Goal: Information Seeking & Learning: Compare options

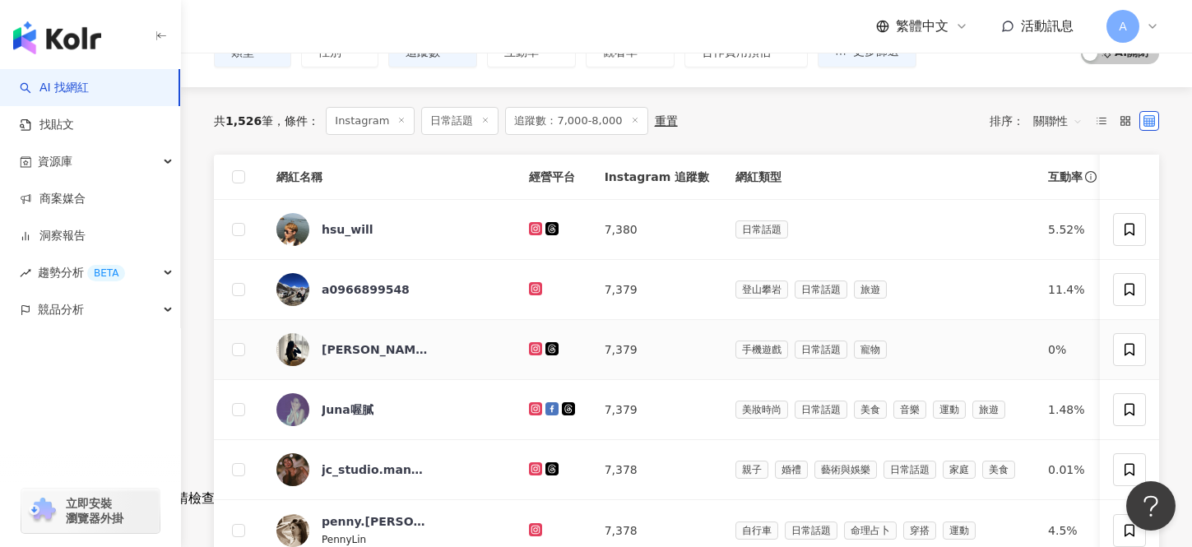
scroll to position [130, 0]
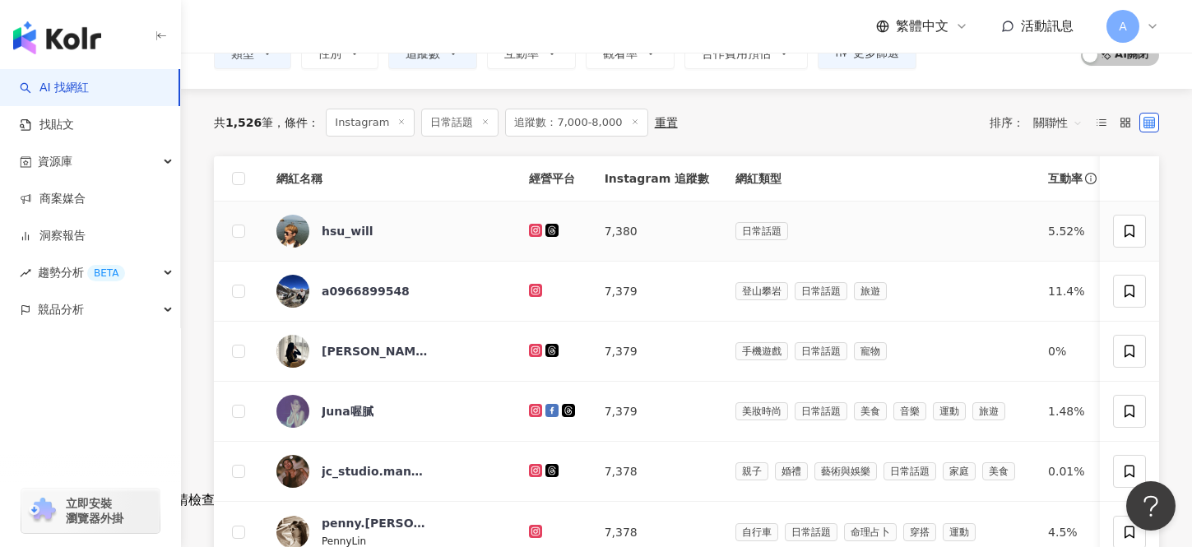
click at [532, 228] on icon at bounding box center [535, 229] width 7 height 7
click at [531, 286] on icon at bounding box center [536, 291] width 11 height 10
click at [529, 356] on icon at bounding box center [535, 350] width 13 height 13
click at [531, 414] on icon at bounding box center [536, 411] width 11 height 10
click at [531, 467] on icon at bounding box center [536, 471] width 11 height 10
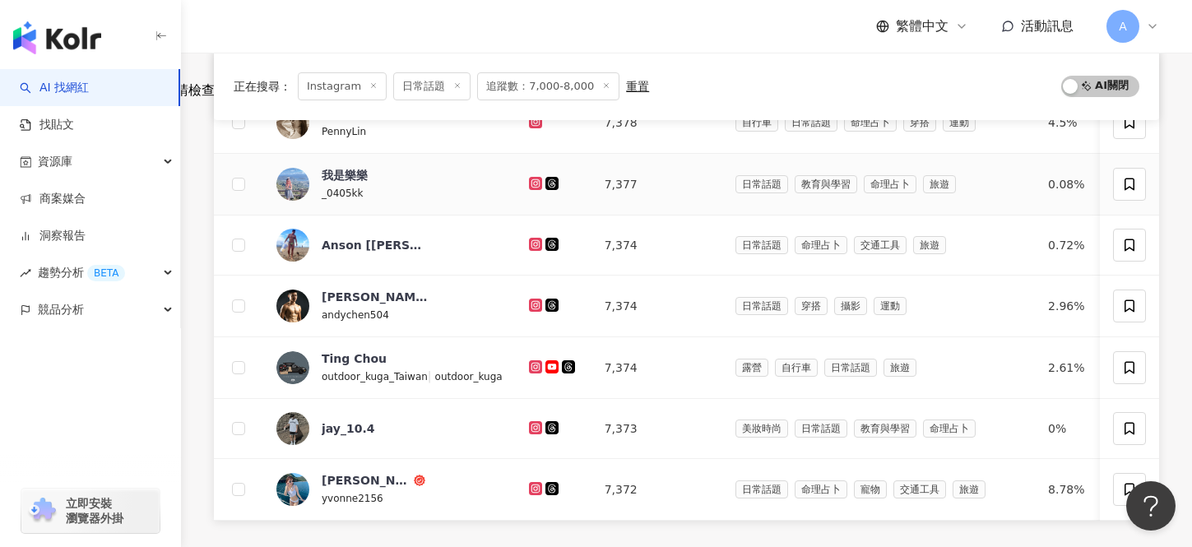
scroll to position [528, 0]
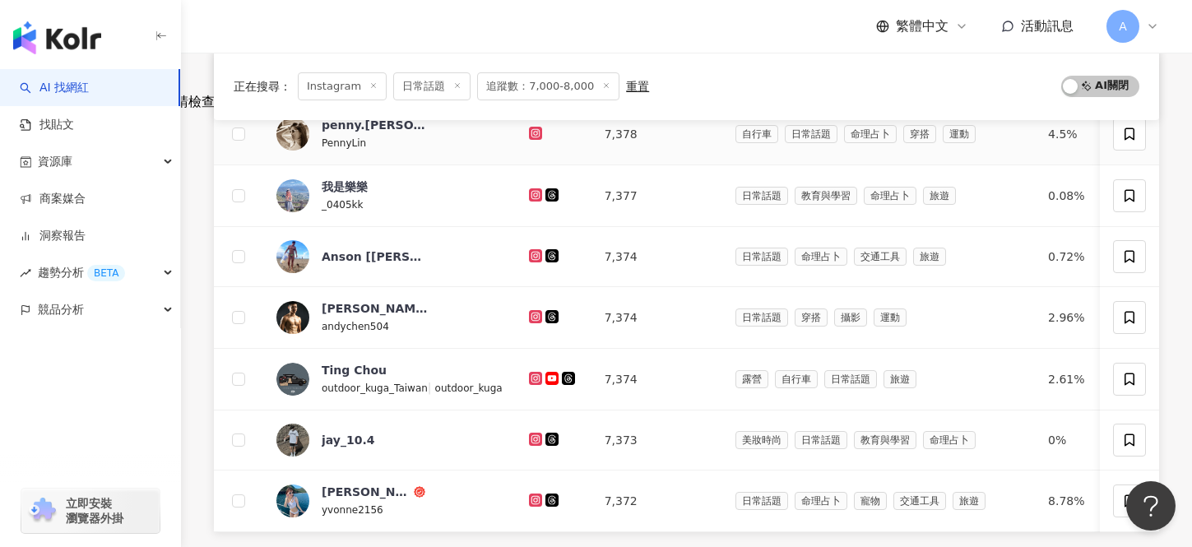
click at [530, 128] on icon at bounding box center [535, 133] width 13 height 13
click at [531, 191] on icon at bounding box center [536, 195] width 11 height 10
click at [529, 260] on icon at bounding box center [535, 255] width 13 height 13
click at [529, 312] on icon at bounding box center [535, 316] width 13 height 13
click at [529, 374] on icon at bounding box center [535, 378] width 13 height 13
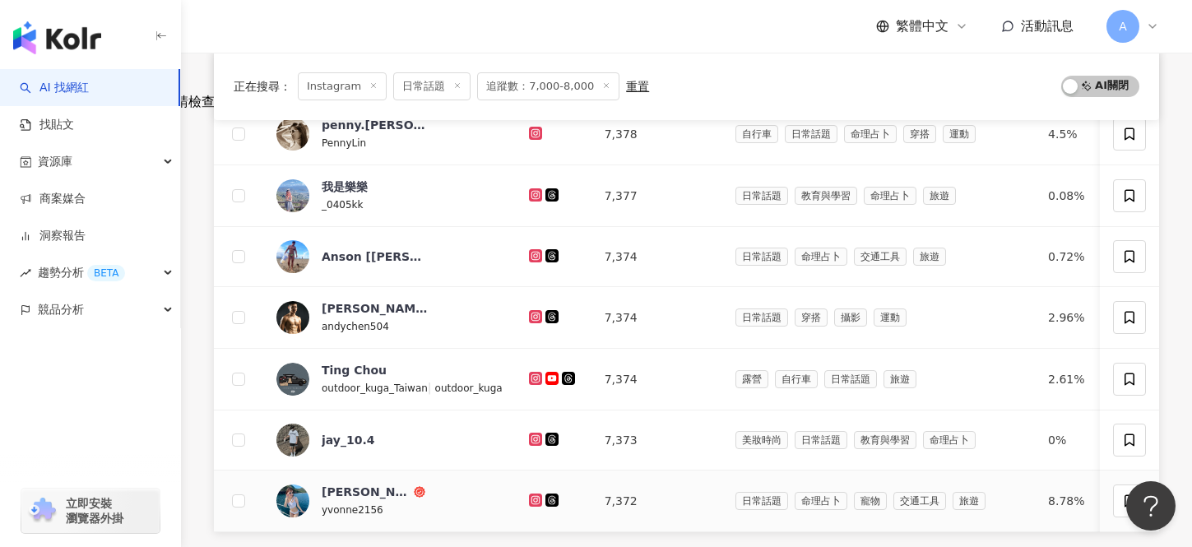
click at [532, 498] on icon at bounding box center [535, 499] width 7 height 7
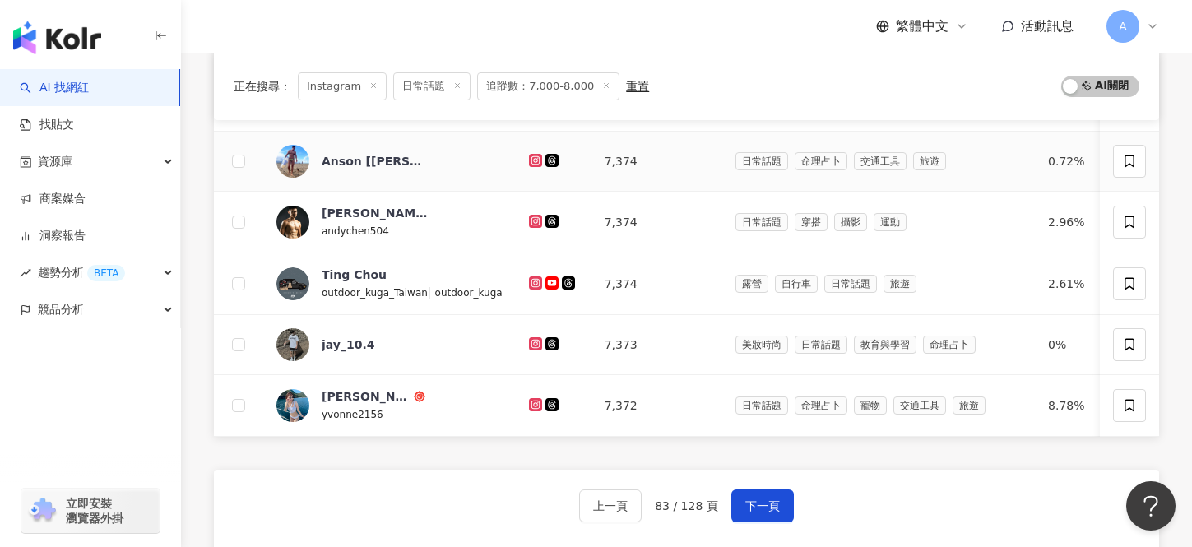
scroll to position [656, 0]
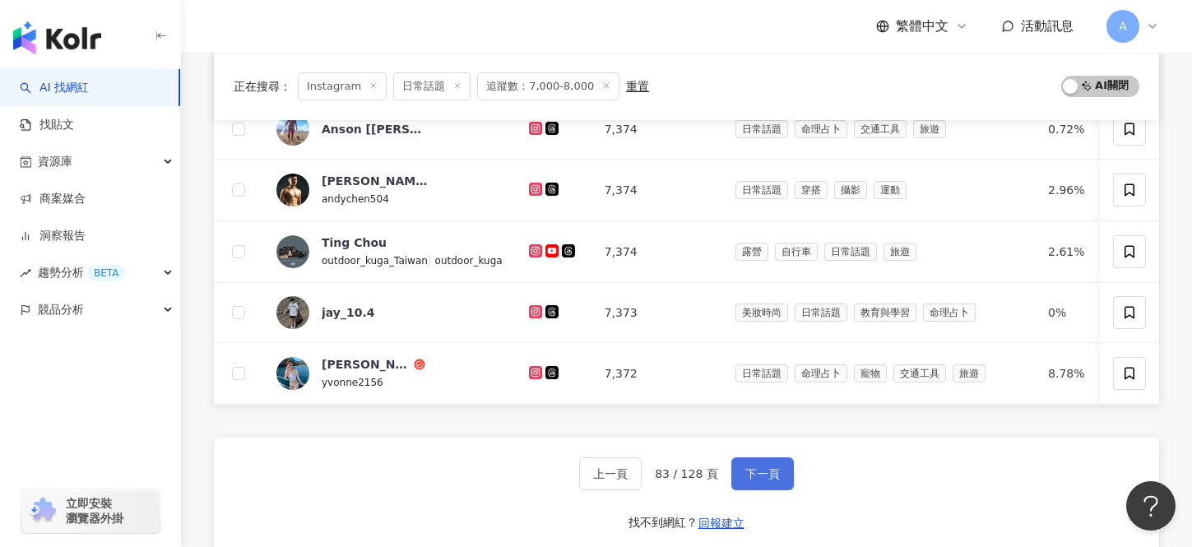
click at [755, 476] on span "下一頁" at bounding box center [763, 473] width 35 height 13
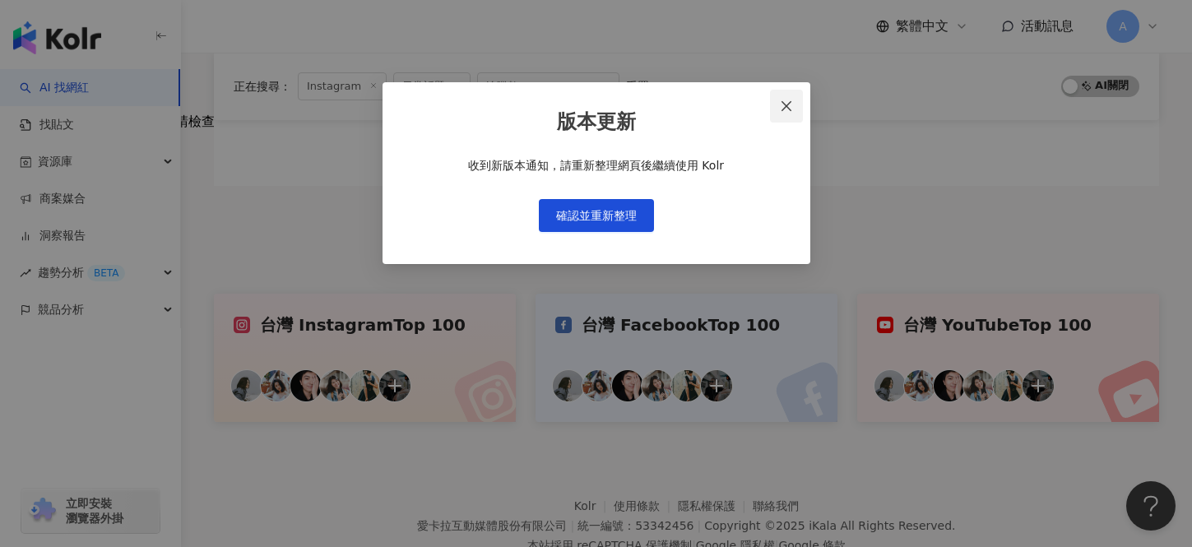
click at [785, 108] on icon "close" at bounding box center [786, 106] width 13 height 13
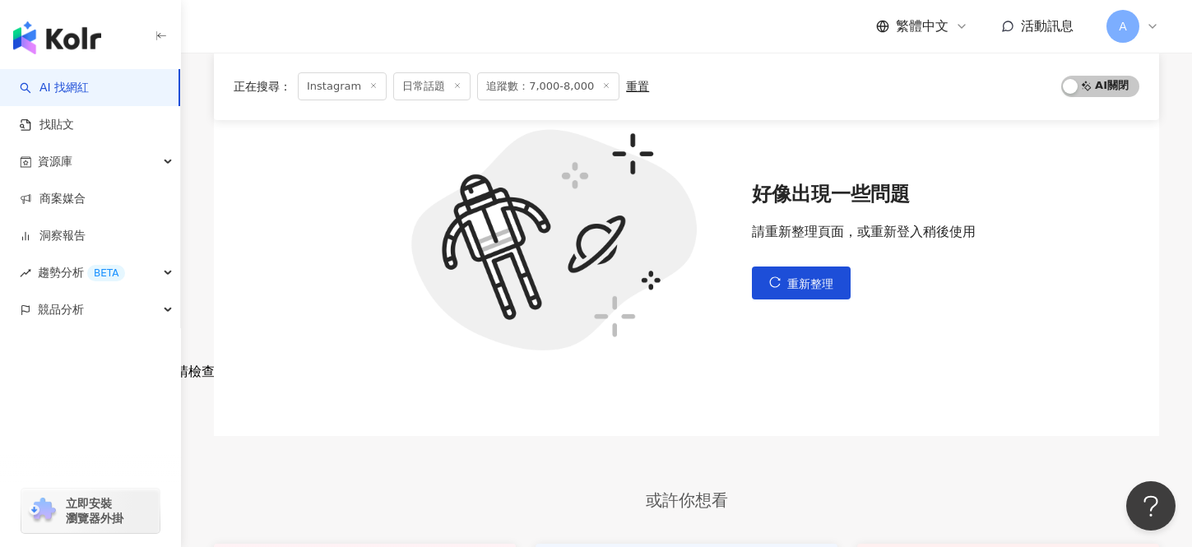
scroll to position [194, 0]
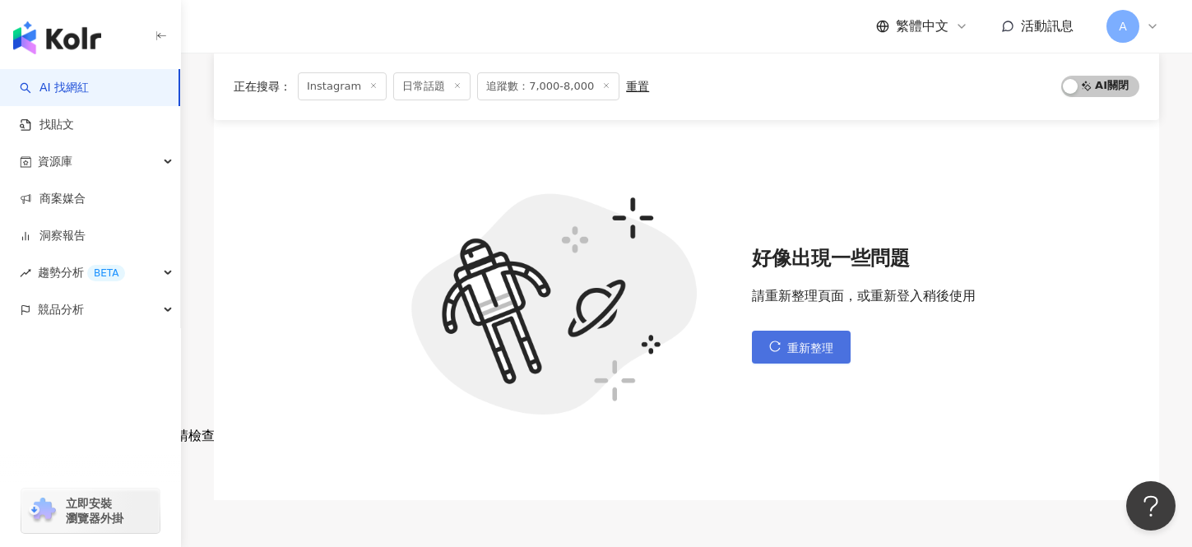
click at [793, 347] on span "重新整理" at bounding box center [811, 348] width 46 height 13
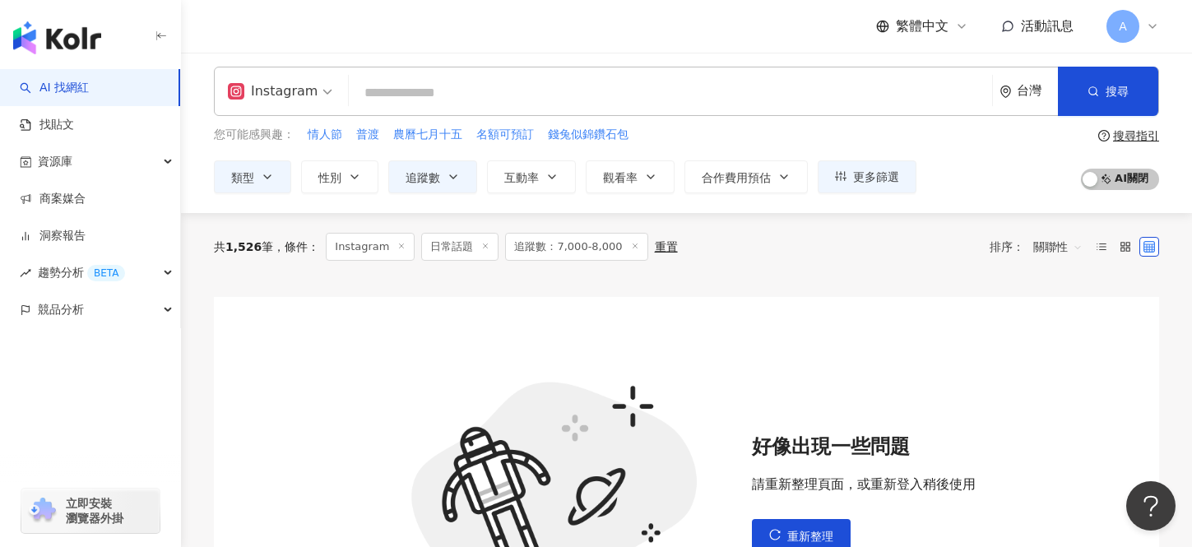
scroll to position [42, 0]
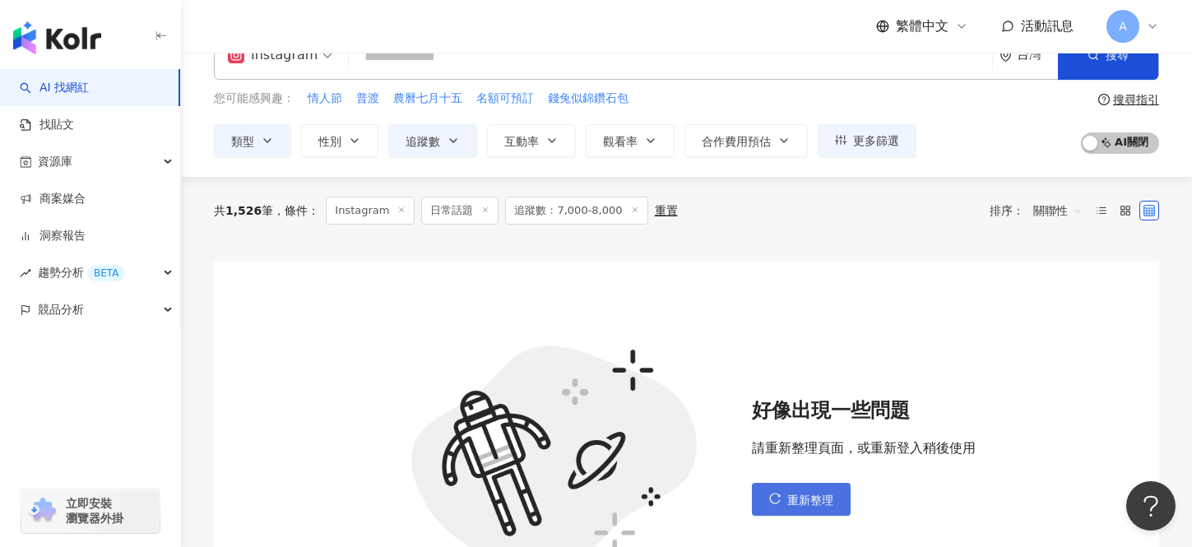
click at [791, 500] on span "重新整理" at bounding box center [811, 500] width 46 height 13
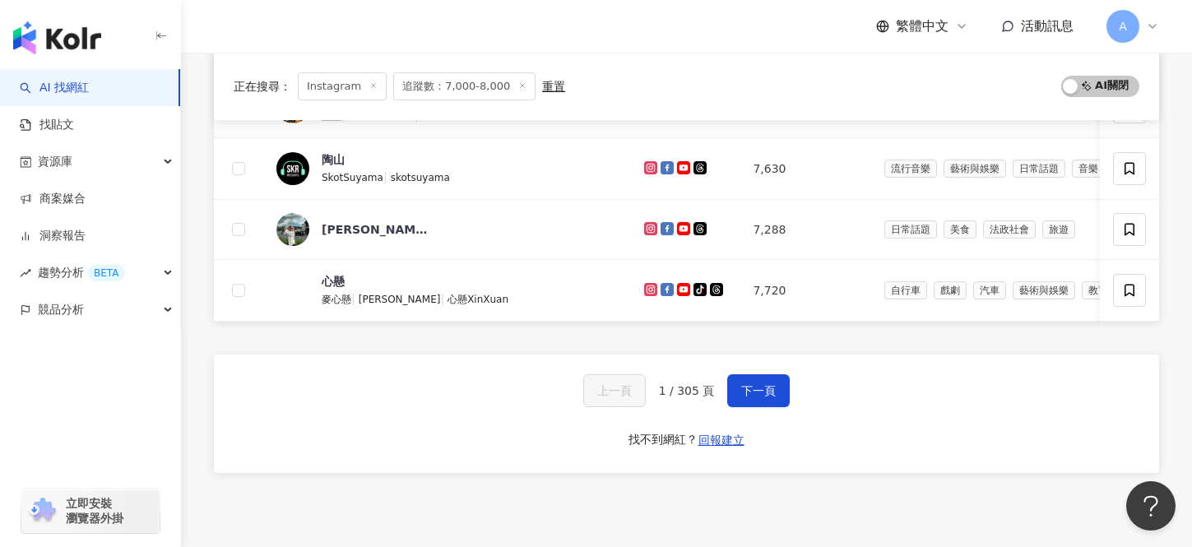
scroll to position [746, 0]
click at [750, 401] on button "下一頁" at bounding box center [758, 390] width 63 height 33
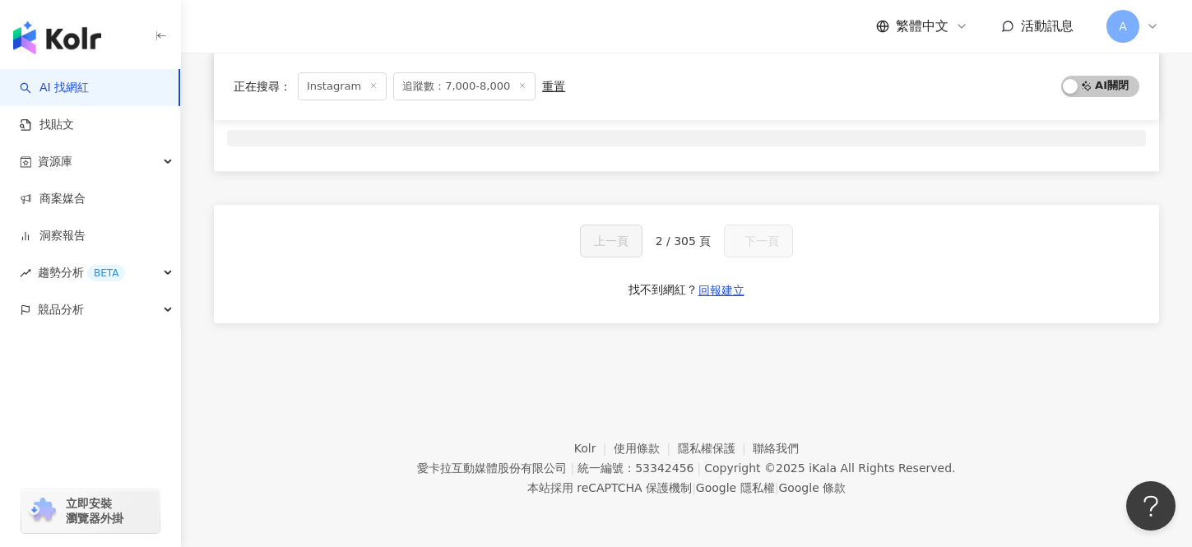
scroll to position [313, 0]
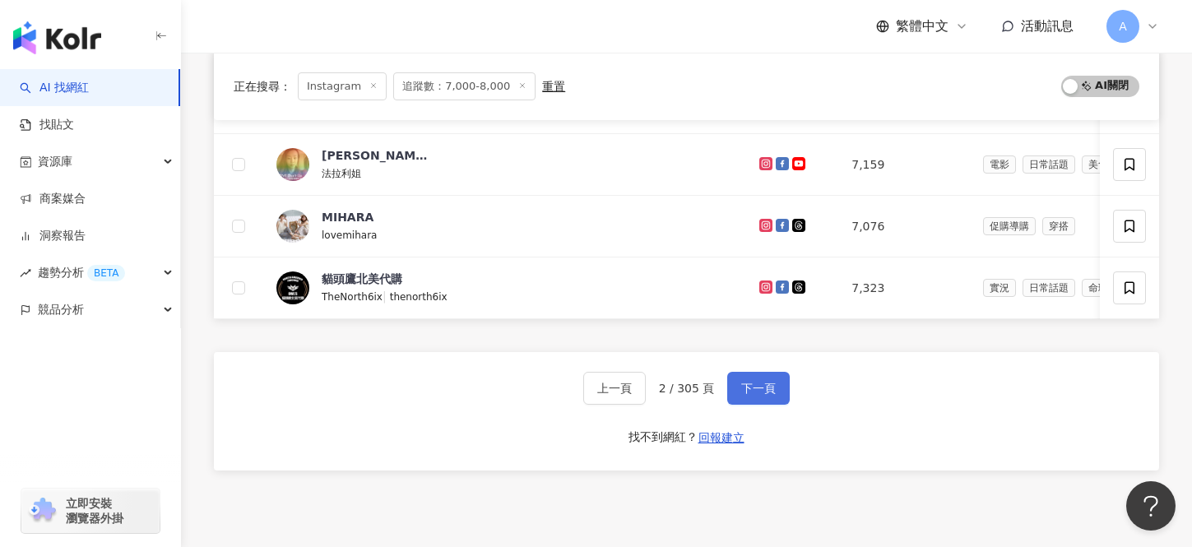
click at [750, 401] on button "下一頁" at bounding box center [758, 388] width 63 height 33
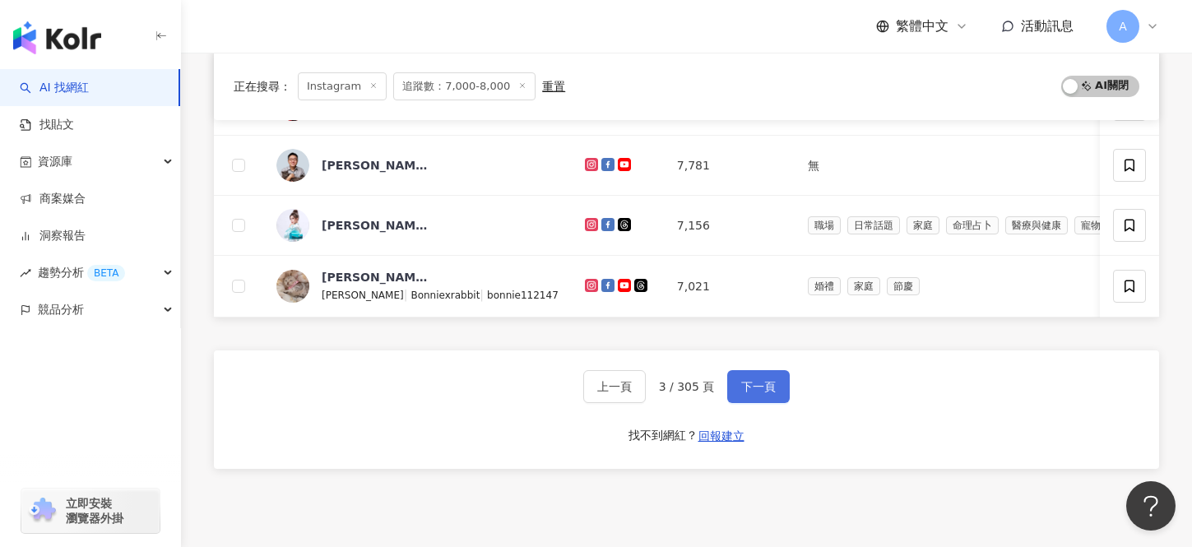
click at [750, 401] on button "下一頁" at bounding box center [758, 386] width 63 height 33
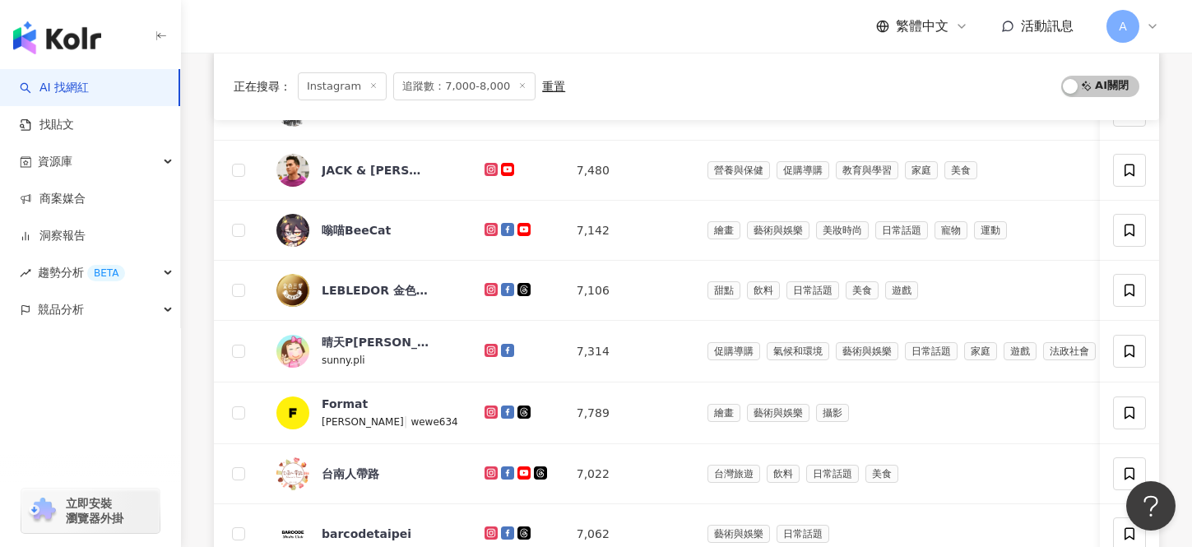
scroll to position [746, 0]
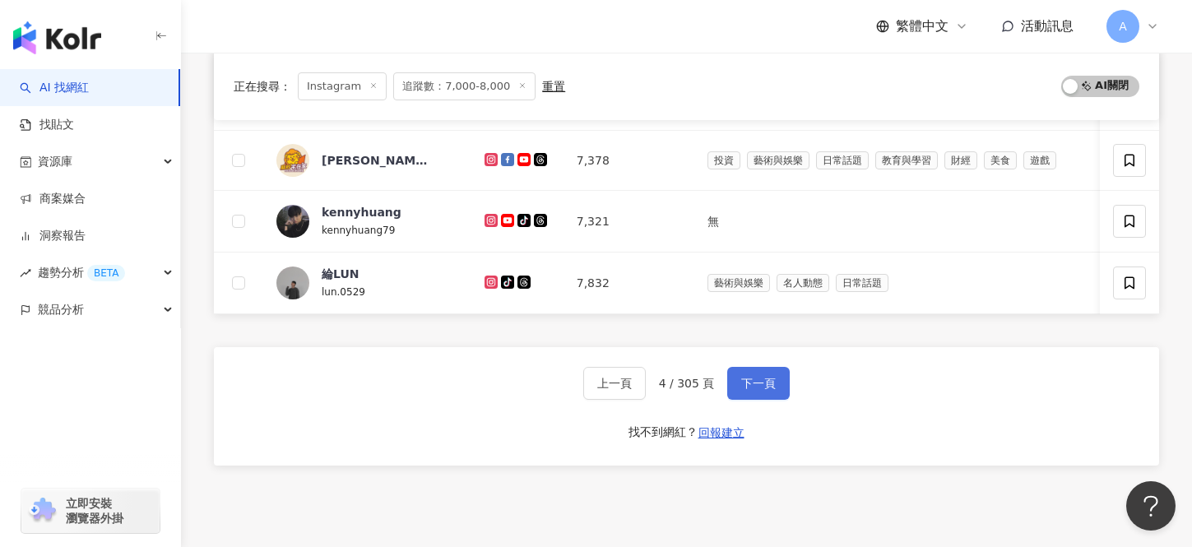
click at [750, 401] on div "上一頁 4 / 305 頁 下一頁 找不到網紅？ 回報建立" at bounding box center [687, 406] width 946 height 119
click at [756, 385] on span "下一頁" at bounding box center [758, 383] width 35 height 13
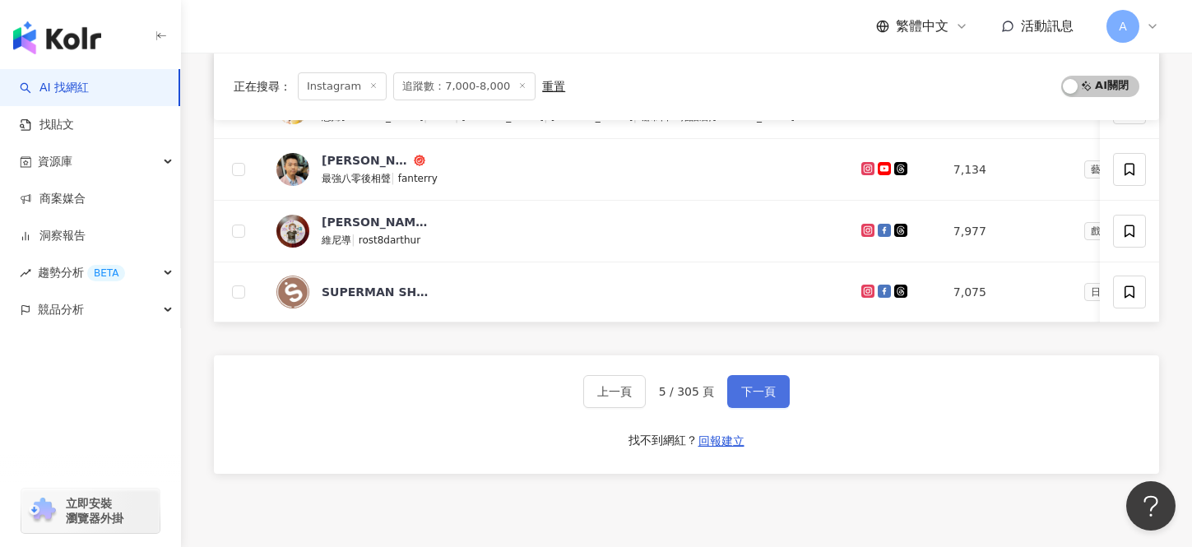
click at [769, 381] on button "下一頁" at bounding box center [758, 391] width 63 height 33
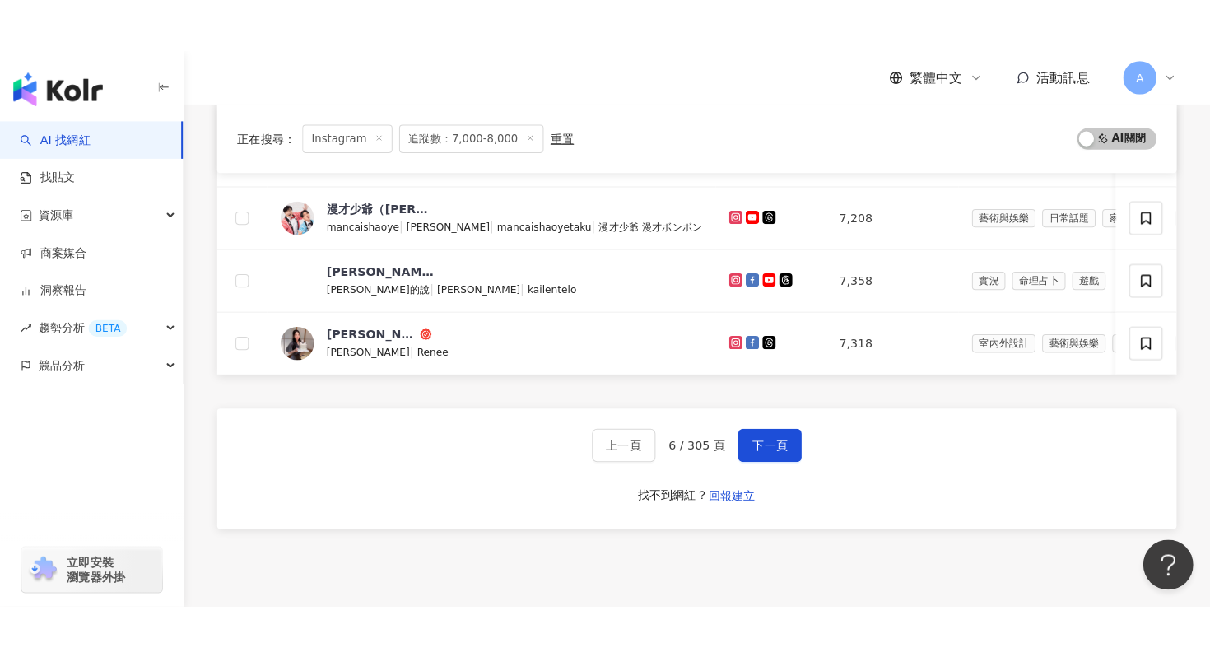
scroll to position [683, 0]
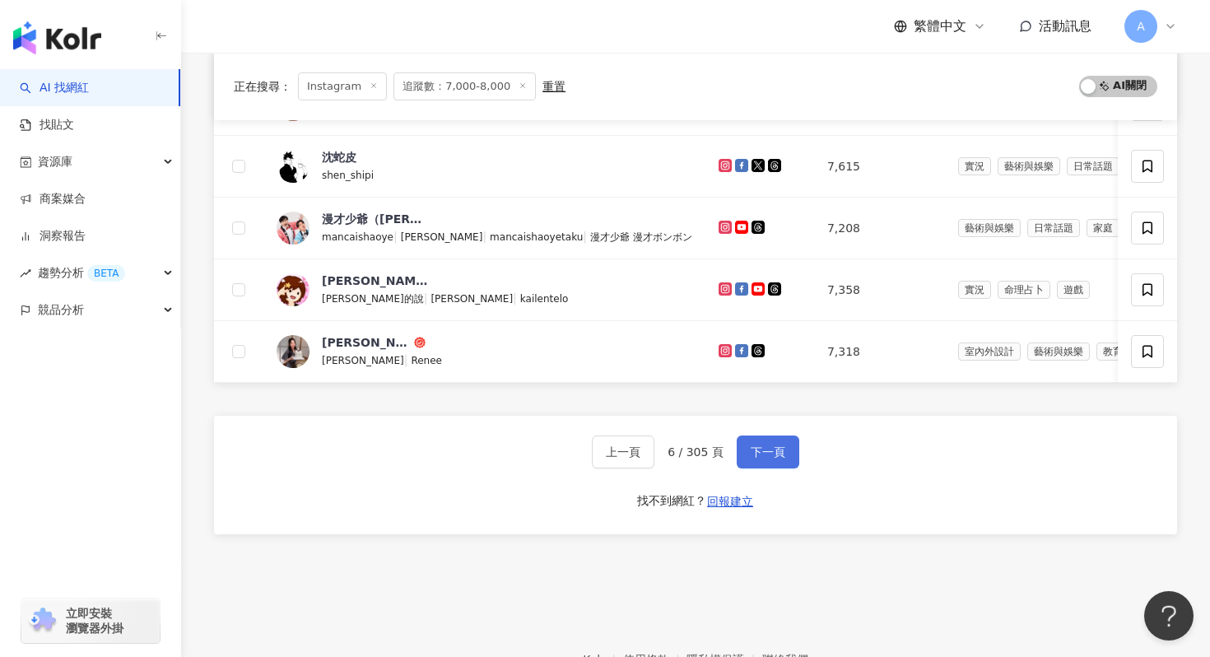
click at [769, 439] on button "下一頁" at bounding box center [768, 451] width 63 height 33
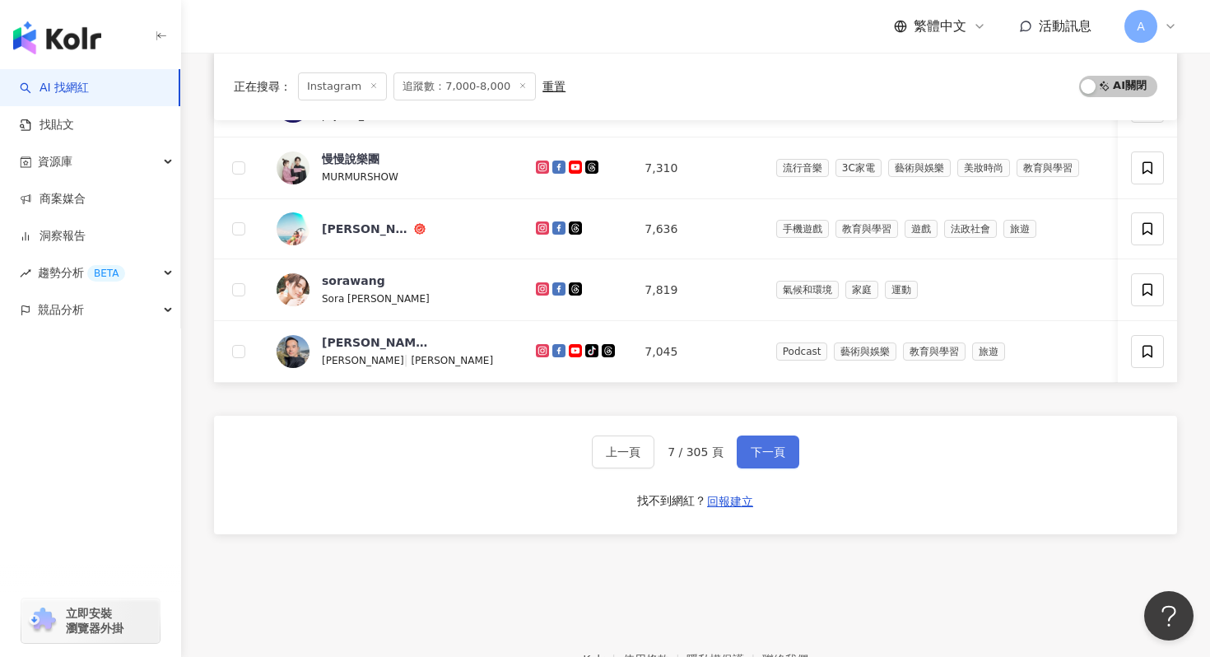
click at [762, 437] on button "下一頁" at bounding box center [768, 451] width 63 height 33
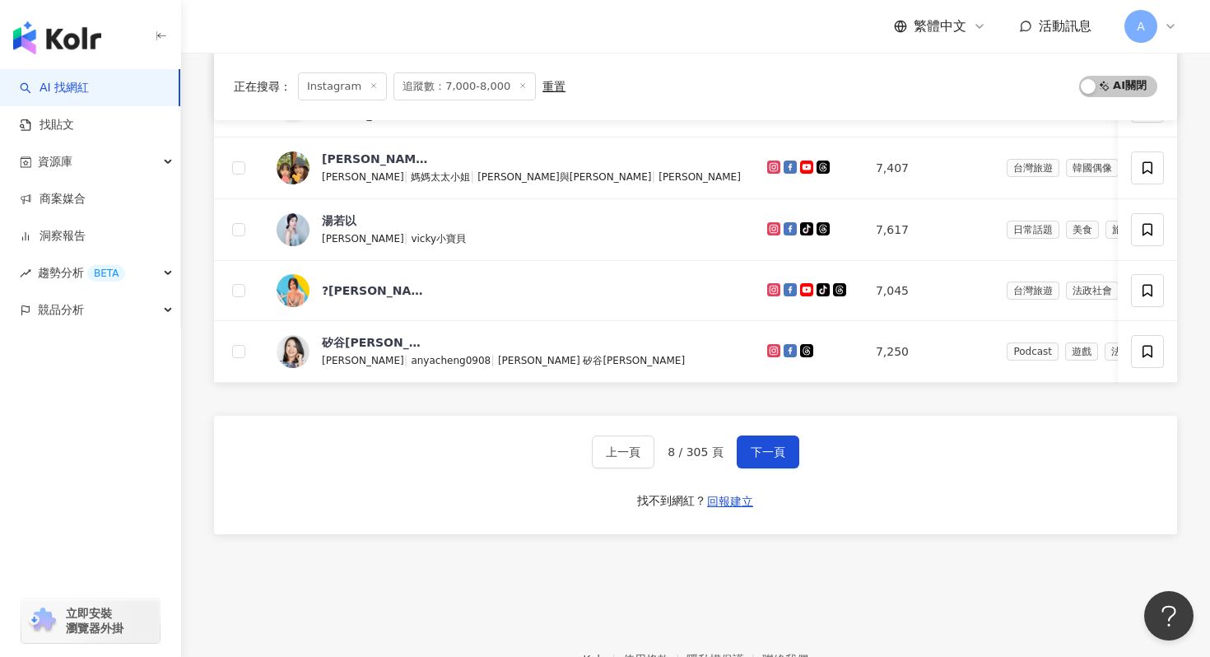
click at [762, 432] on div "上一頁 8 / 305 頁 下一頁 找不到網紅？ 回報建立" at bounding box center [695, 475] width 963 height 119
click at [762, 443] on button "下一頁" at bounding box center [768, 451] width 63 height 33
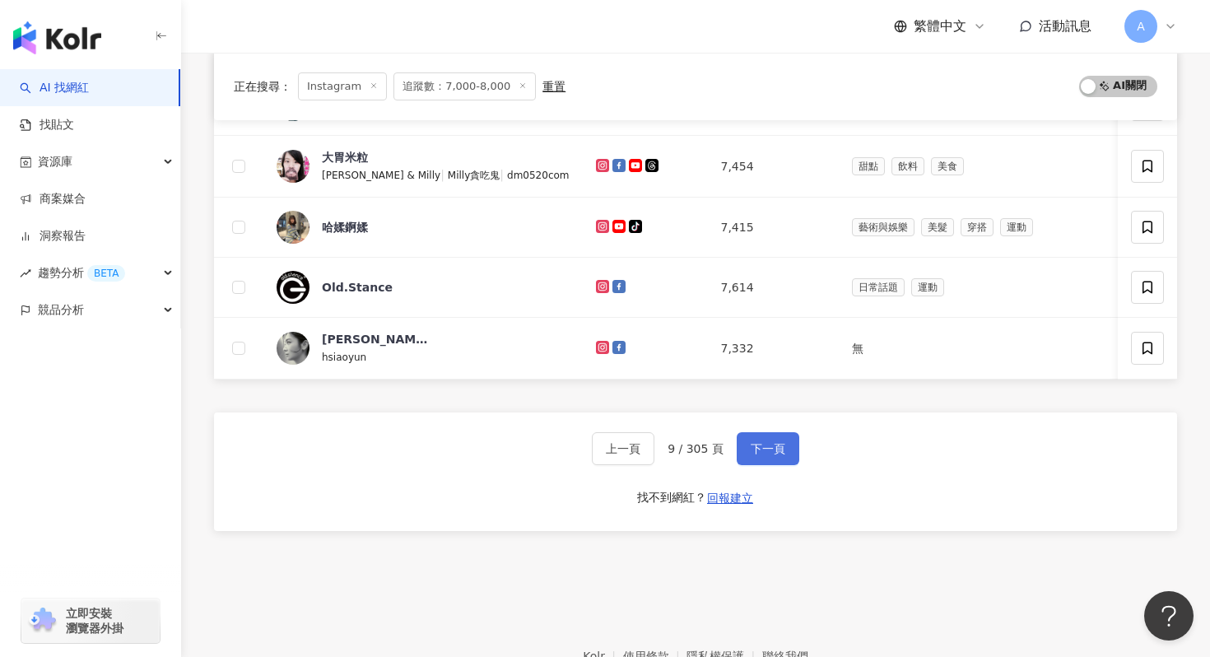
click at [762, 443] on span "下一頁" at bounding box center [768, 448] width 35 height 13
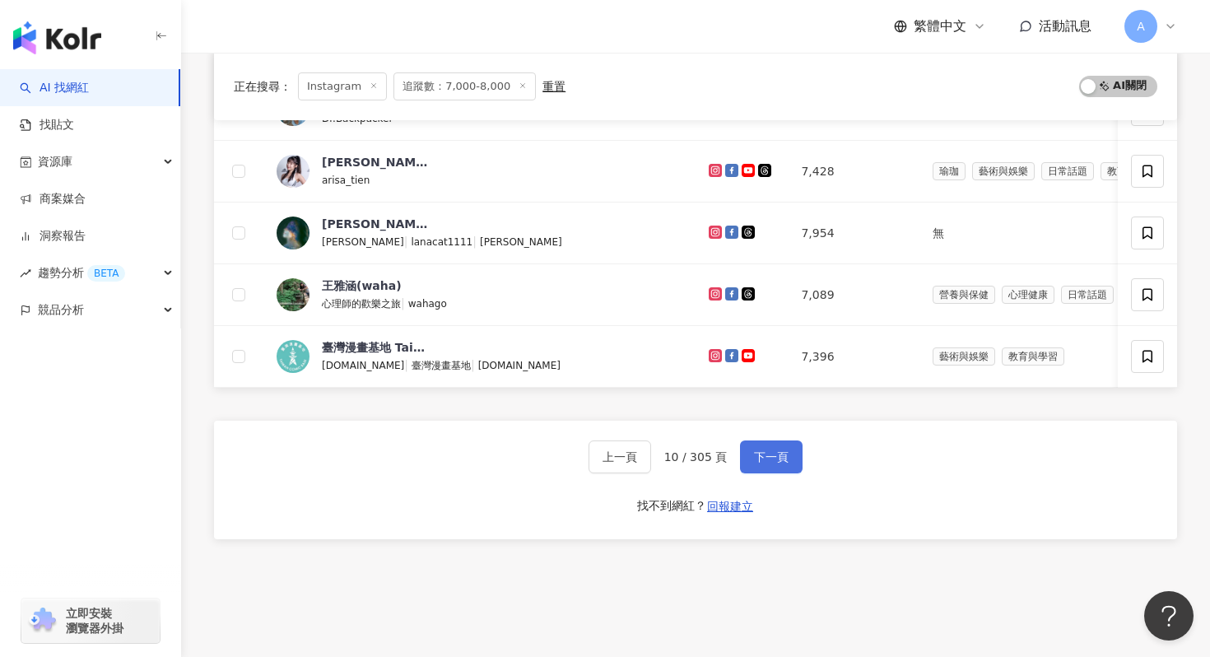
click at [762, 443] on button "下一頁" at bounding box center [771, 456] width 63 height 33
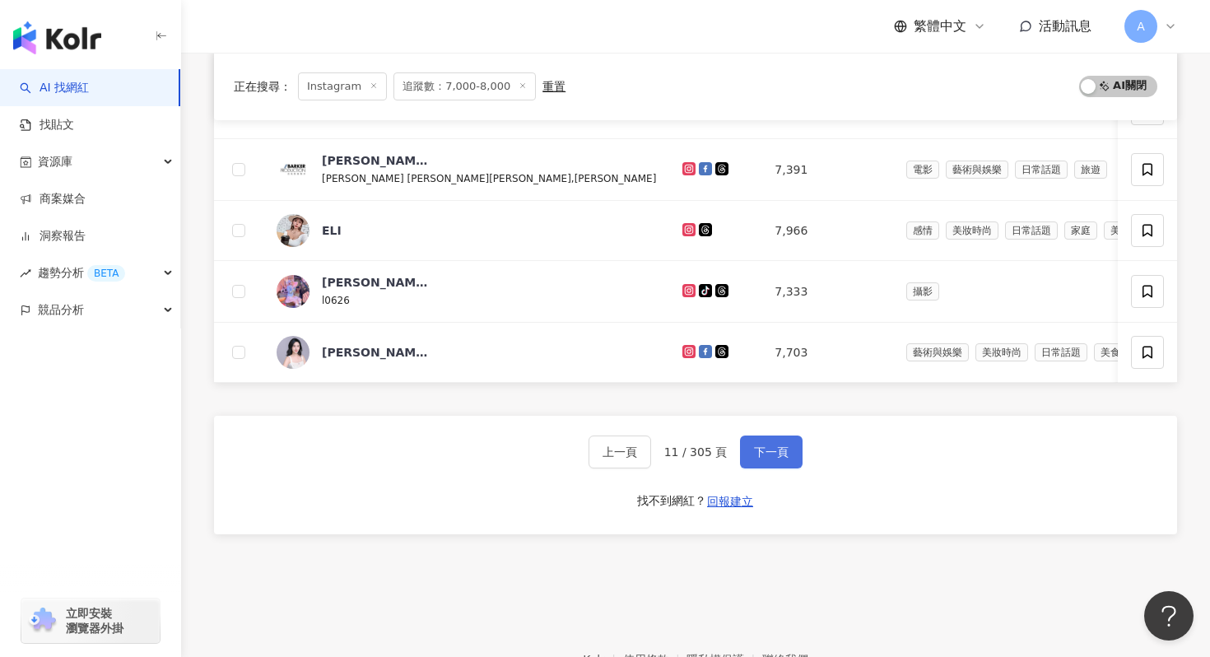
click at [762, 443] on button "下一頁" at bounding box center [771, 451] width 63 height 33
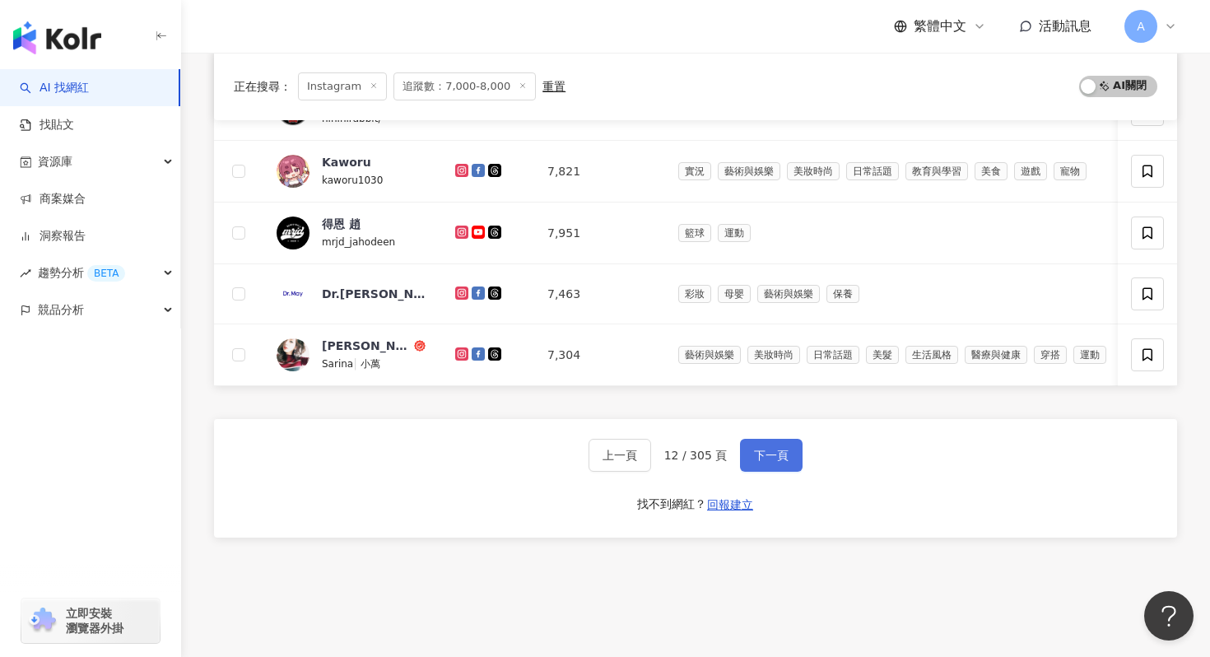
click at [762, 443] on button "下一頁" at bounding box center [771, 455] width 63 height 33
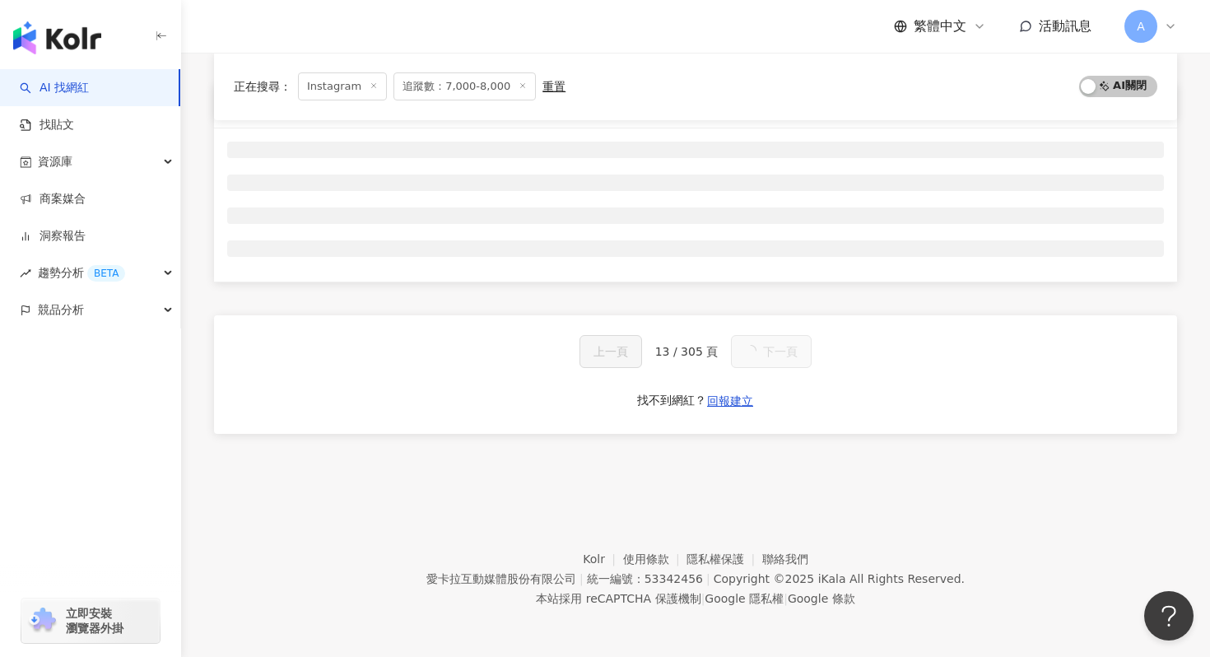
click at [762, 443] on div "網紅名稱 經營平台 Instagram 追蹤數 網紅類型 互動率 漲粉率 觀看率 操作 上一頁 13 / 305 頁 下一頁 找不到網紅？ 回報建立" at bounding box center [695, 279] width 963 height 392
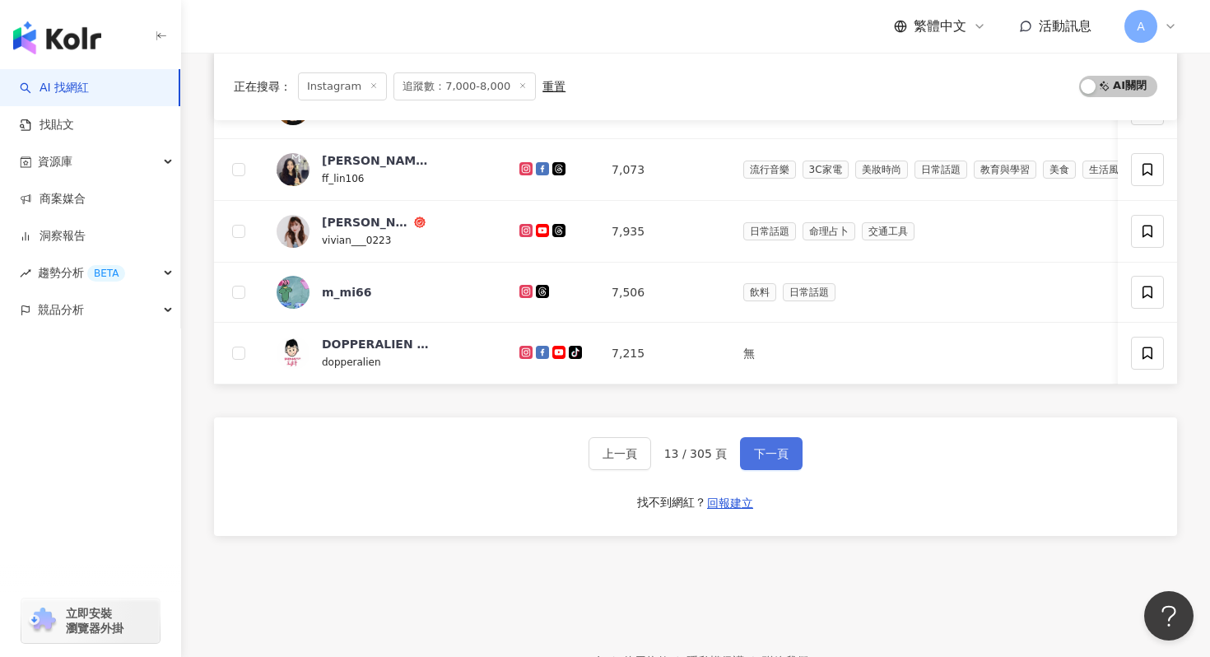
click at [762, 443] on button "下一頁" at bounding box center [771, 453] width 63 height 33
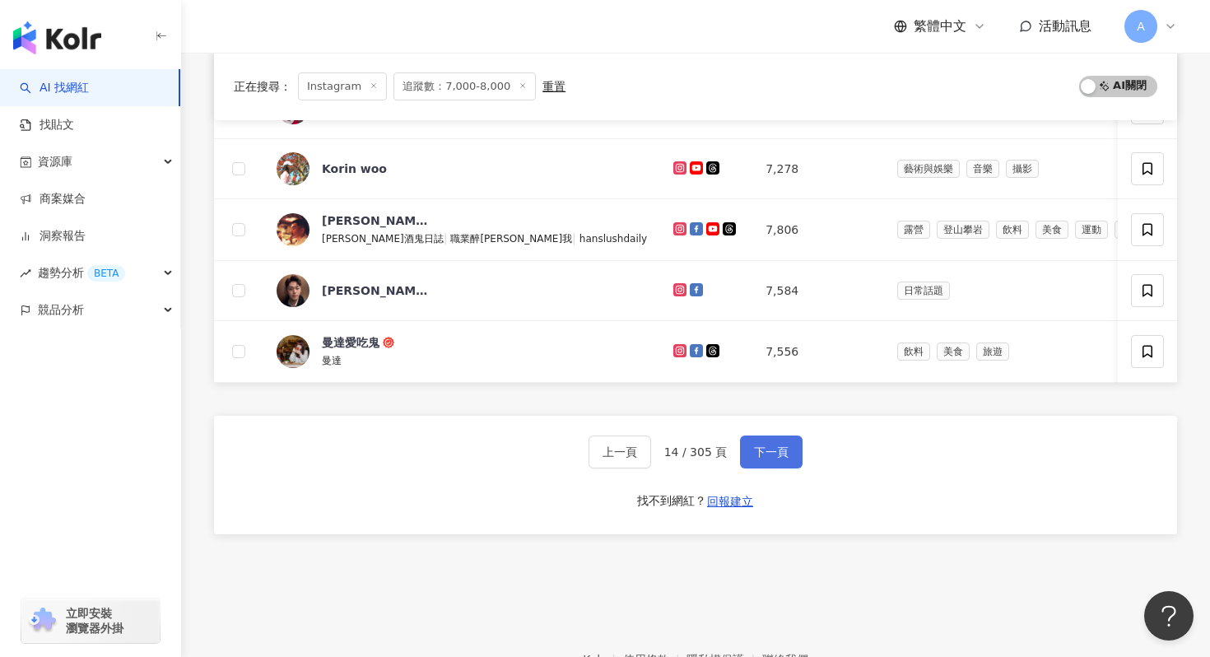
click at [762, 443] on button "下一頁" at bounding box center [771, 451] width 63 height 33
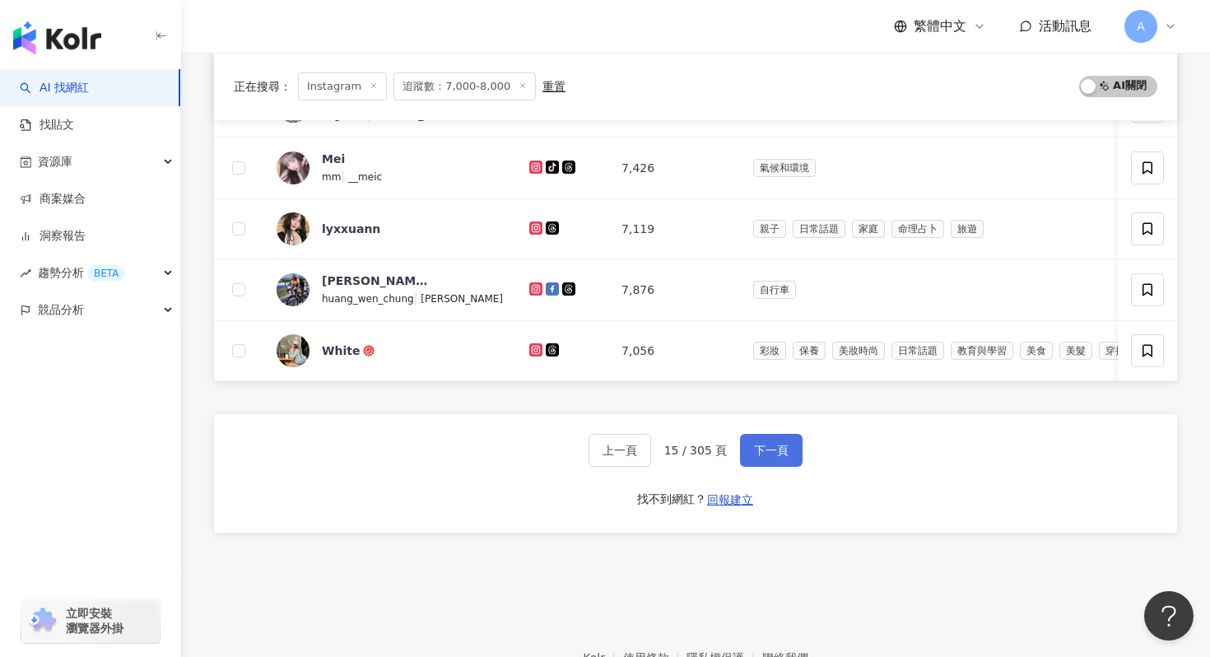
click at [762, 444] on span "下一頁" at bounding box center [771, 450] width 35 height 13
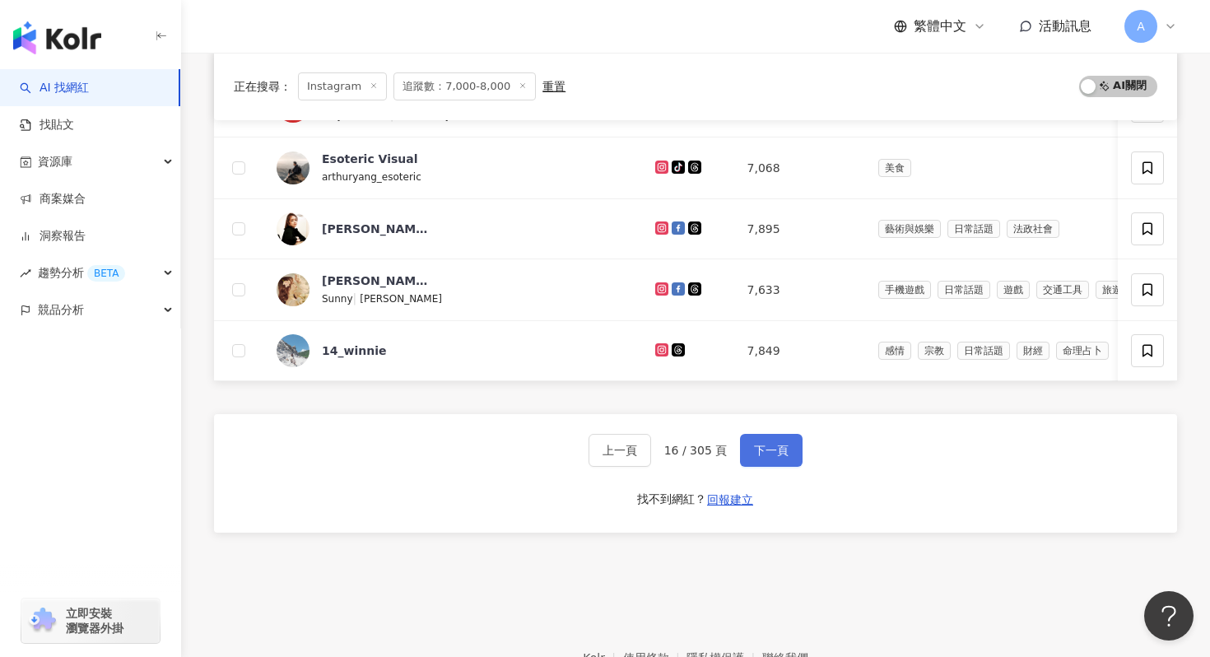
click at [762, 444] on span "下一頁" at bounding box center [771, 450] width 35 height 13
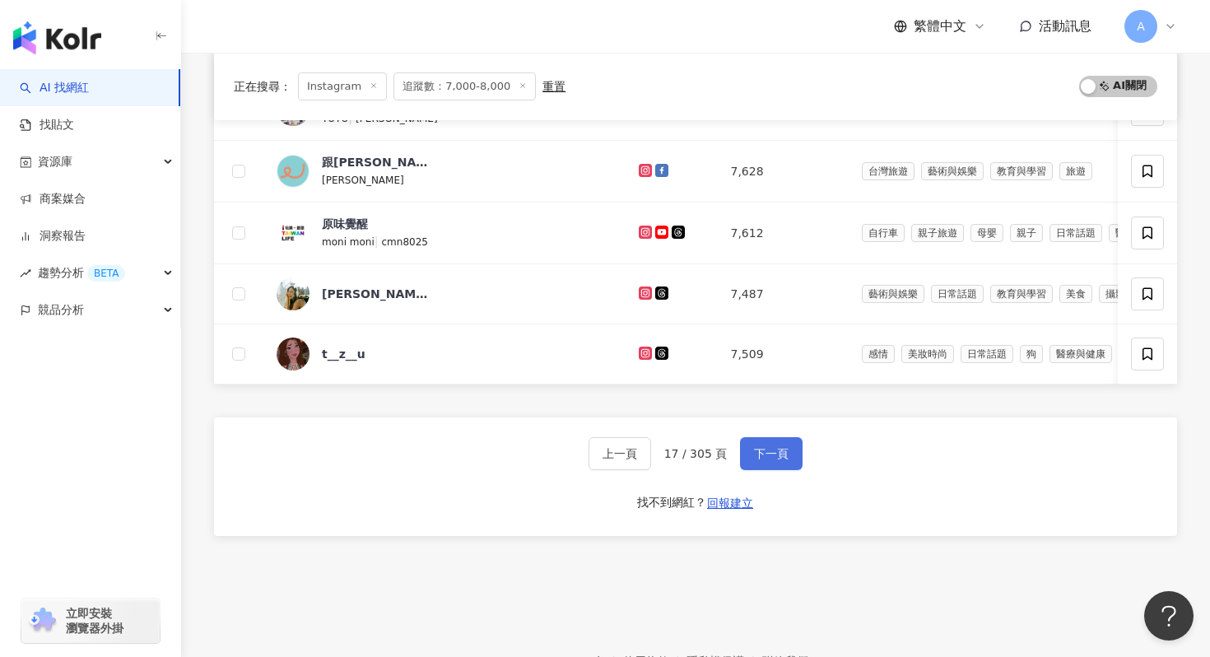
click at [762, 443] on button "下一頁" at bounding box center [771, 453] width 63 height 33
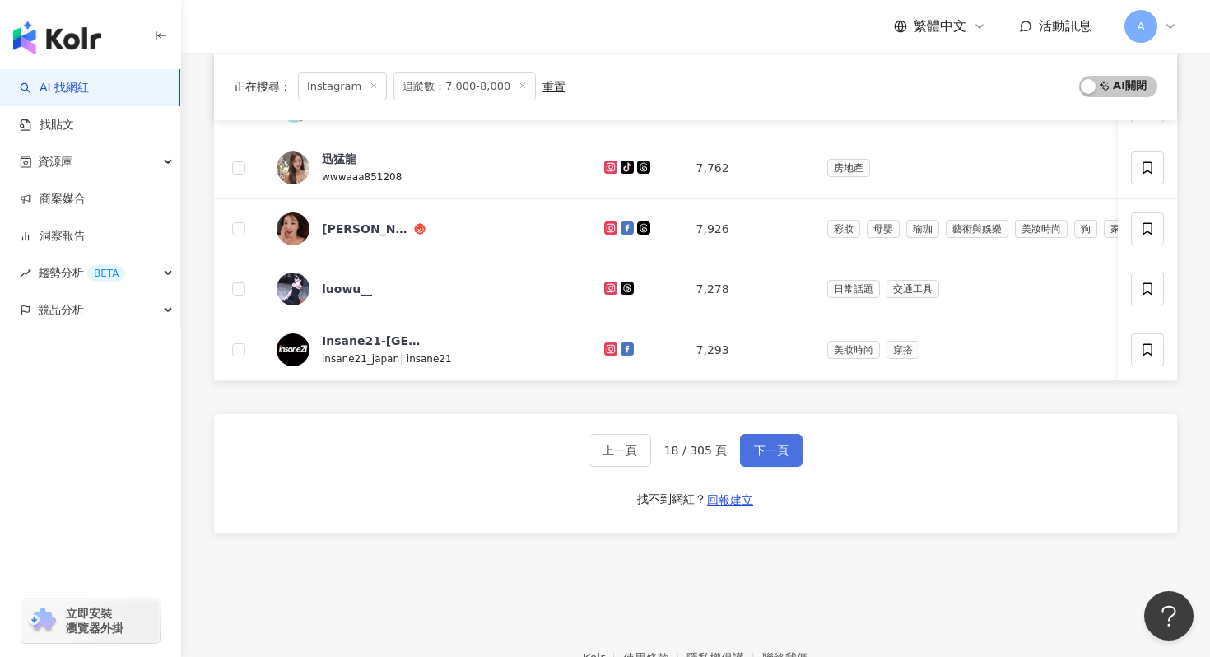
click at [762, 444] on span "下一頁" at bounding box center [771, 450] width 35 height 13
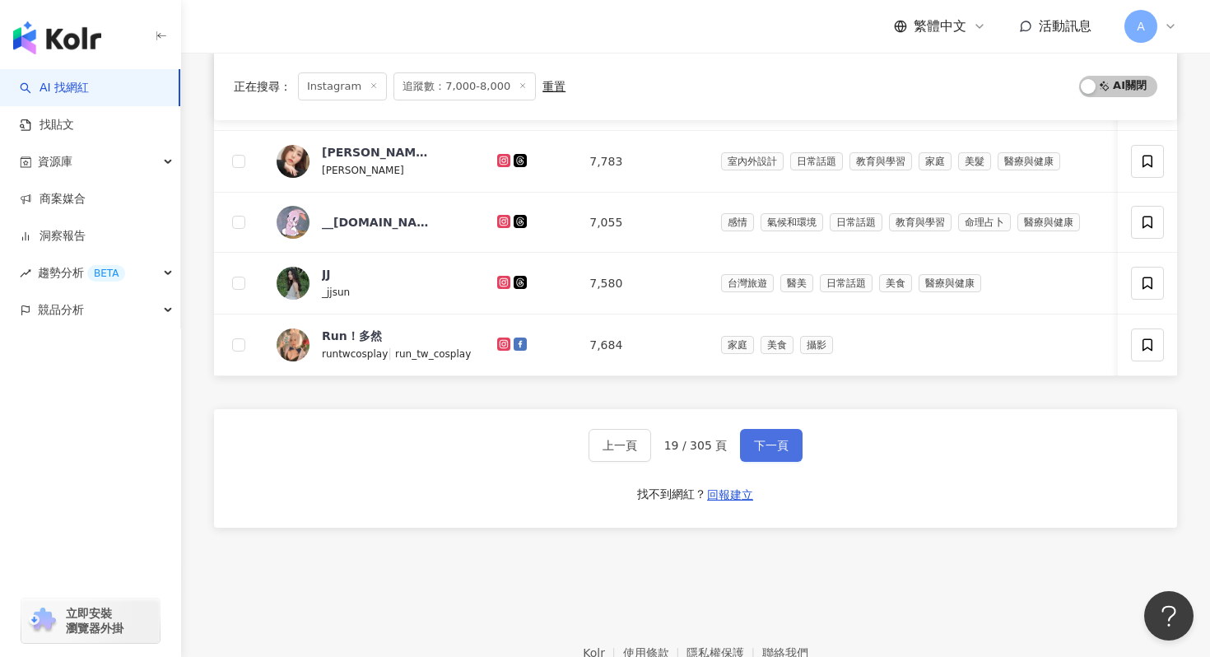
click at [762, 443] on span "下一頁" at bounding box center [771, 445] width 35 height 13
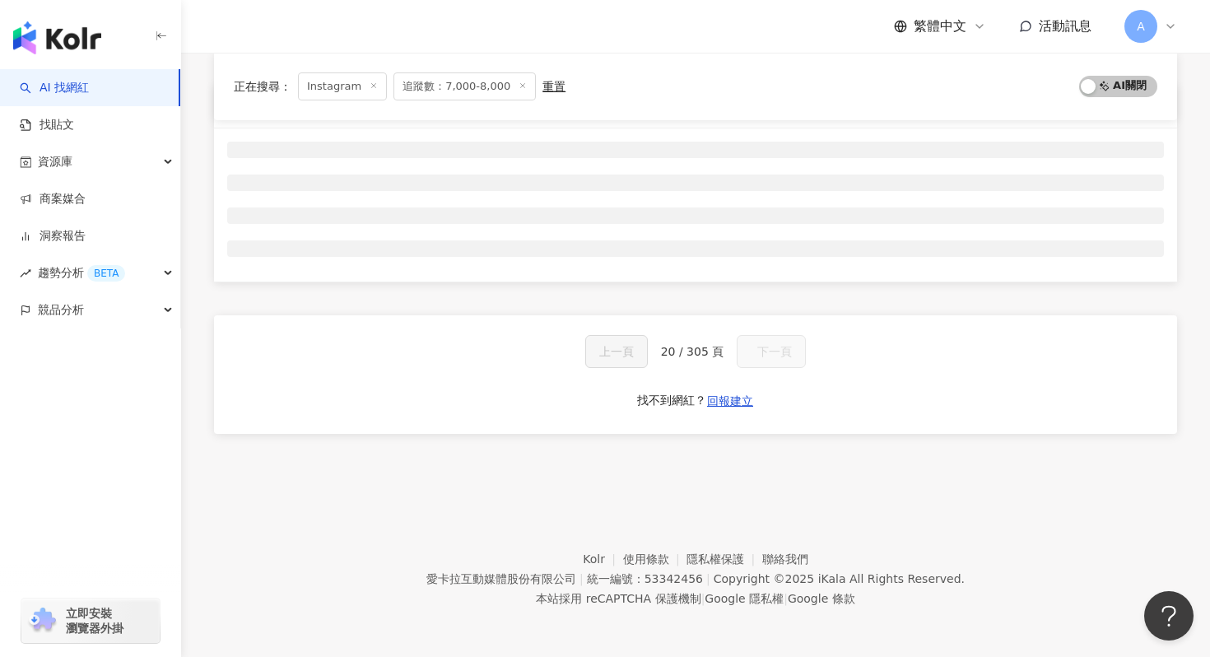
click at [762, 443] on div "網紅名稱 經營平台 Instagram 追蹤數 網紅類型 互動率 漲粉率 觀看率 操作 上一頁 20 / 305 頁 下一頁 找不到網紅？ 回報建立" at bounding box center [695, 279] width 963 height 392
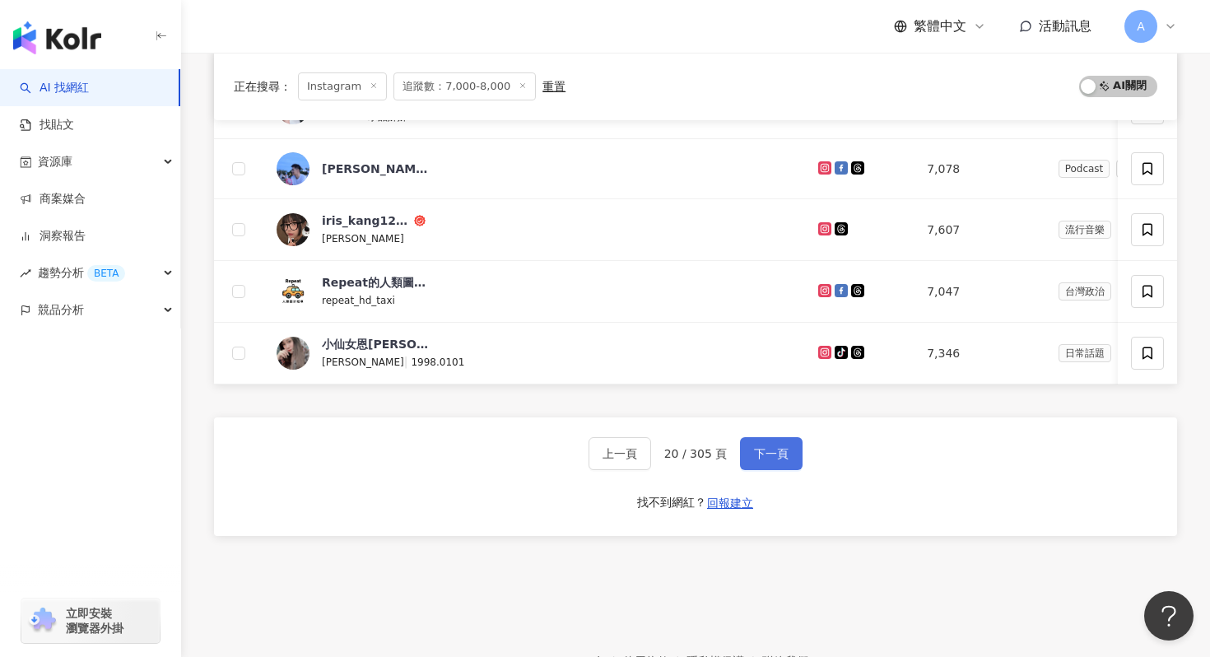
click at [762, 443] on button "下一頁" at bounding box center [771, 453] width 63 height 33
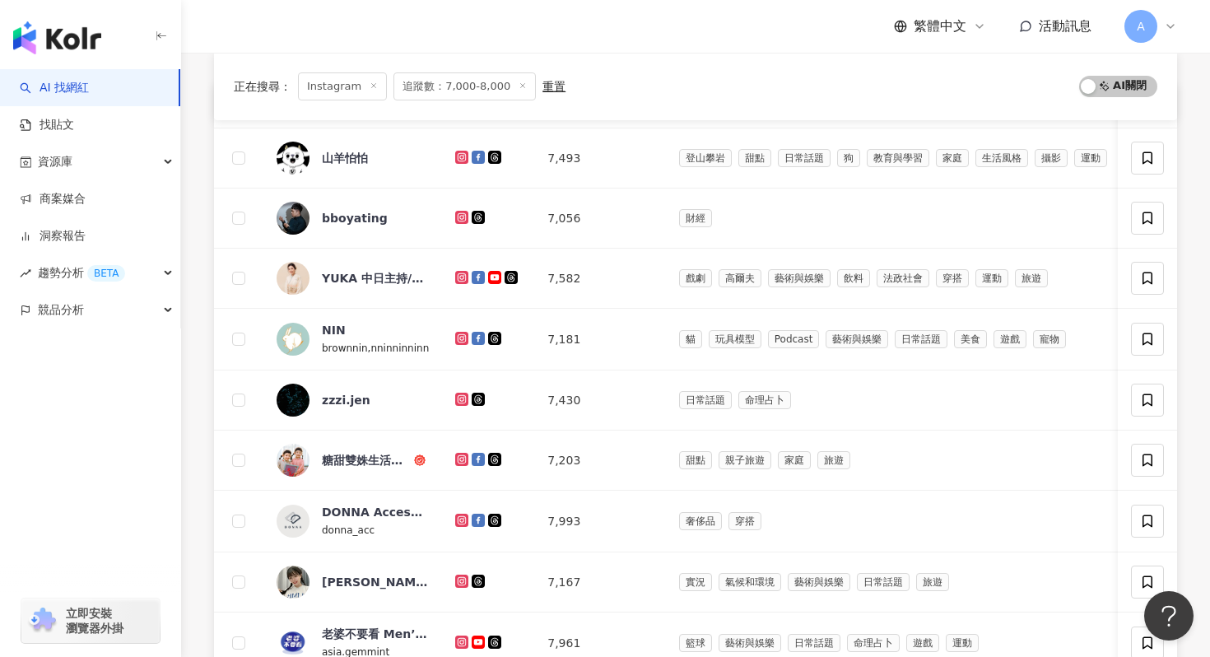
scroll to position [683, 0]
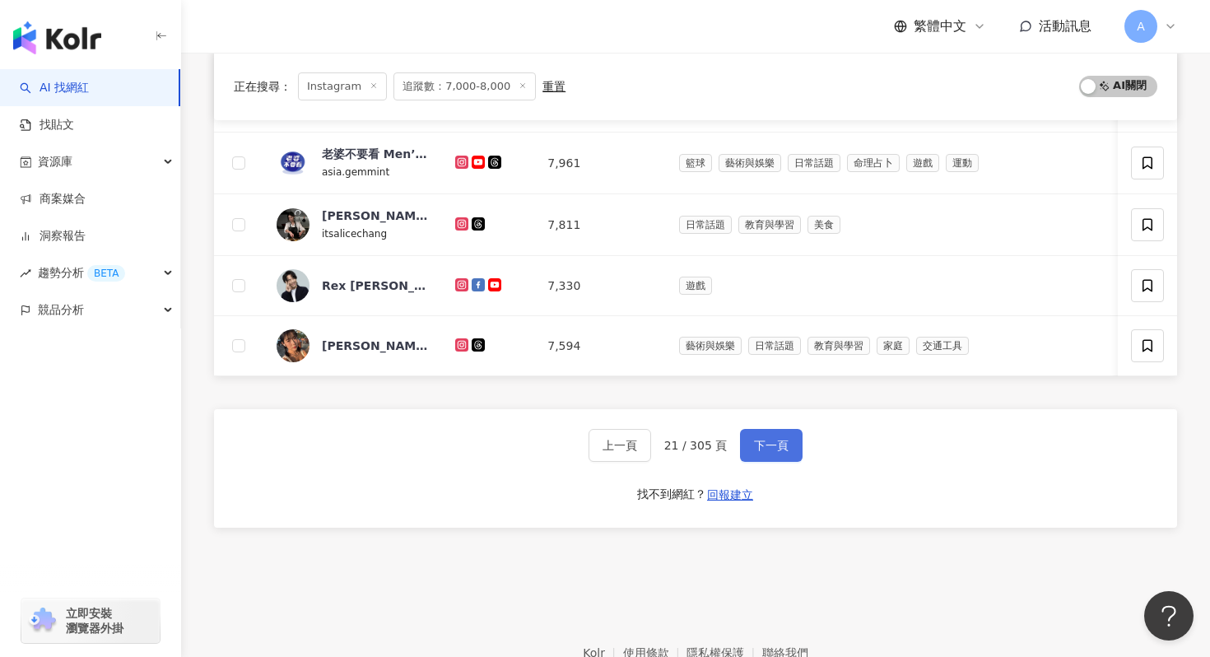
click at [795, 440] on button "下一頁" at bounding box center [771, 445] width 63 height 33
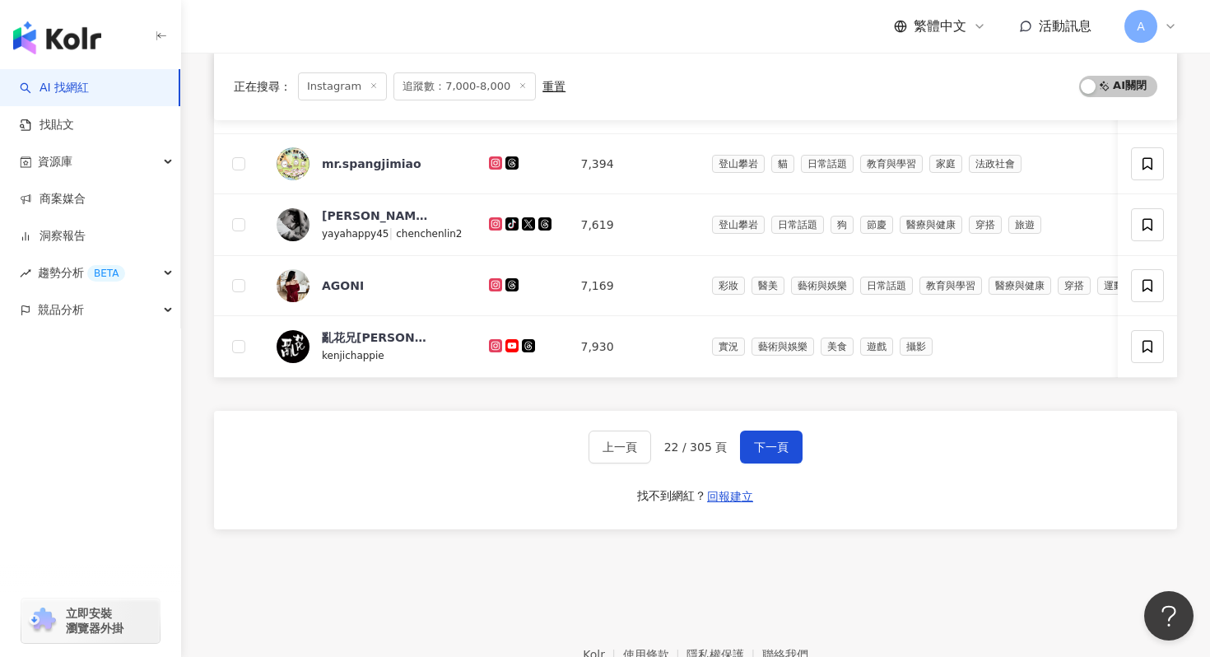
click at [793, 439] on button "下一頁" at bounding box center [771, 446] width 63 height 33
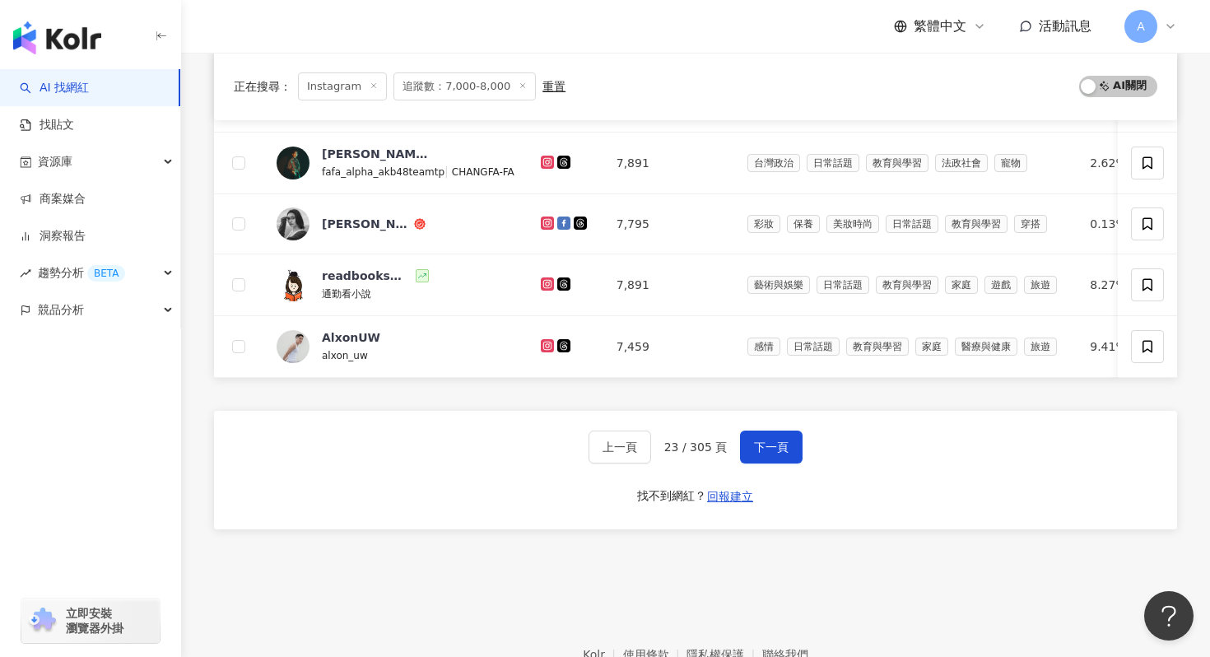
click at [793, 439] on button "下一頁" at bounding box center [771, 446] width 63 height 33
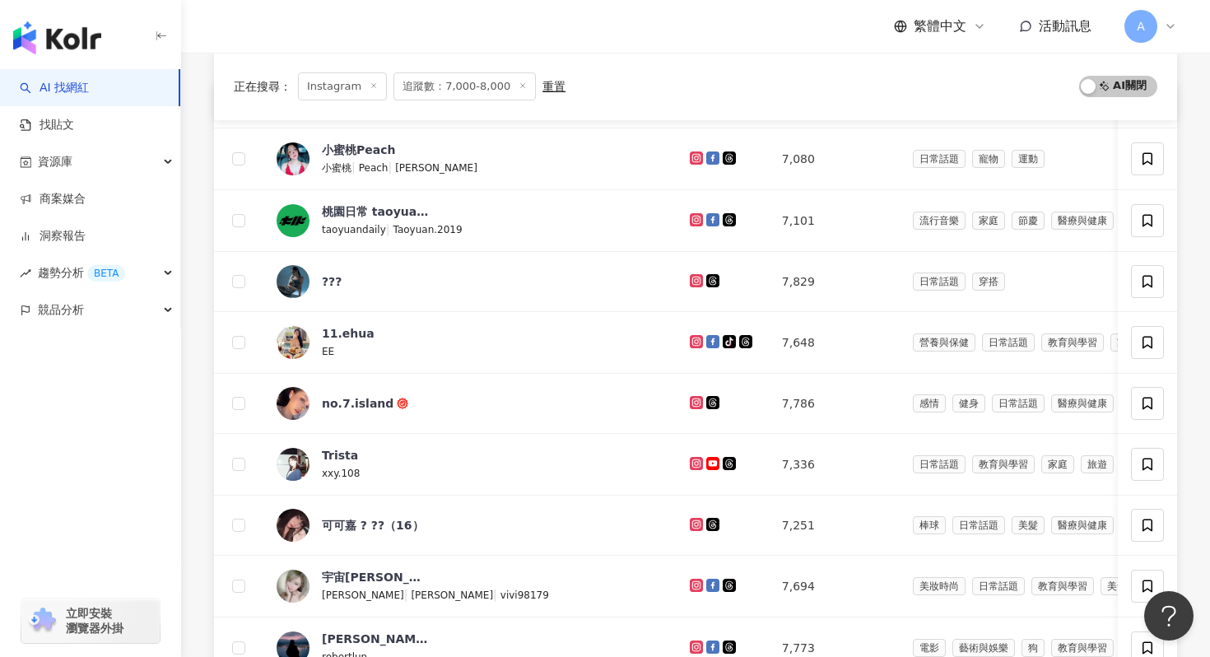
scroll to position [683, 0]
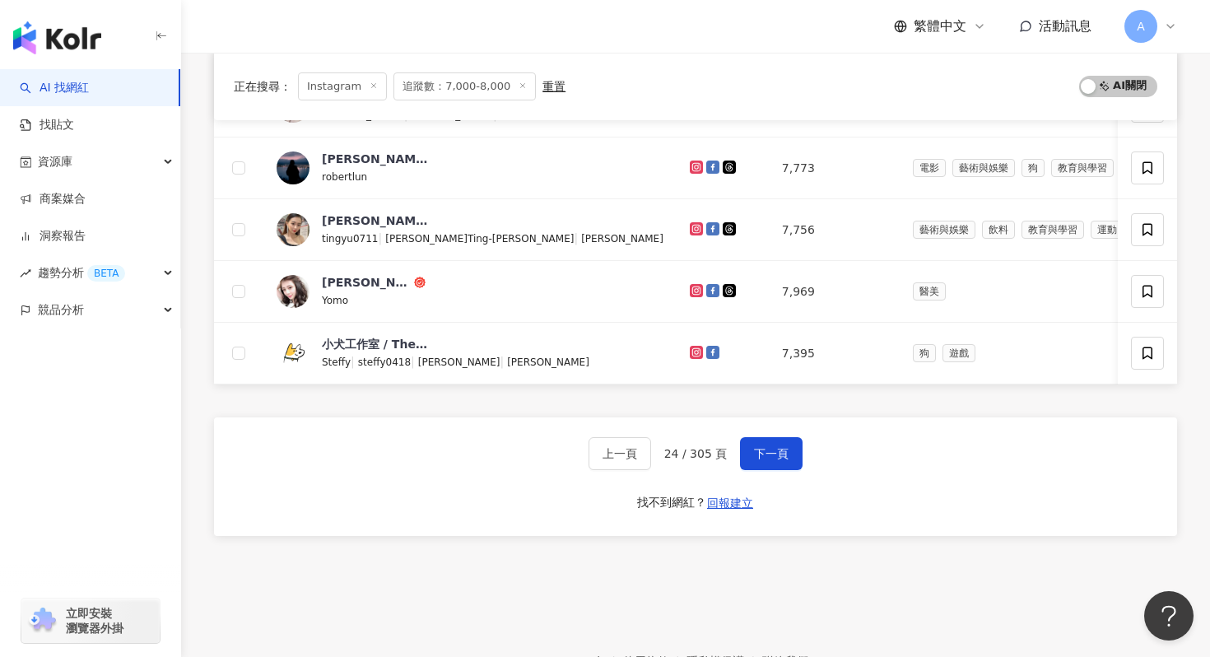
click at [793, 439] on button "下一頁" at bounding box center [771, 453] width 63 height 33
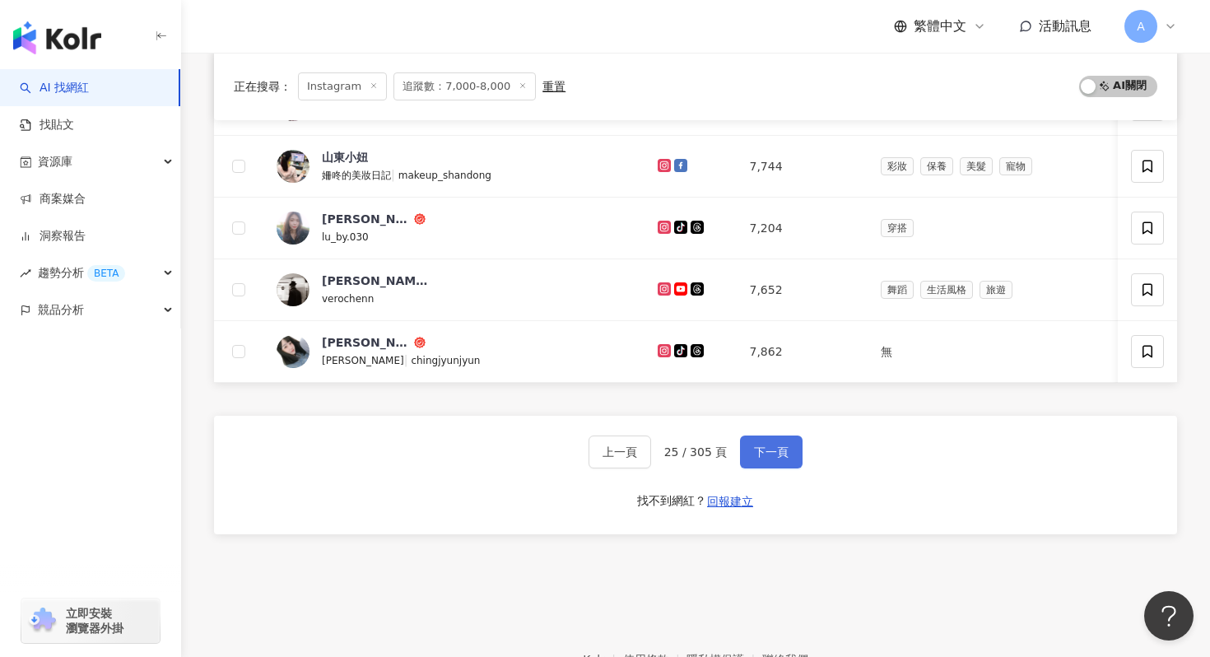
click at [784, 451] on span "下一頁" at bounding box center [771, 451] width 35 height 13
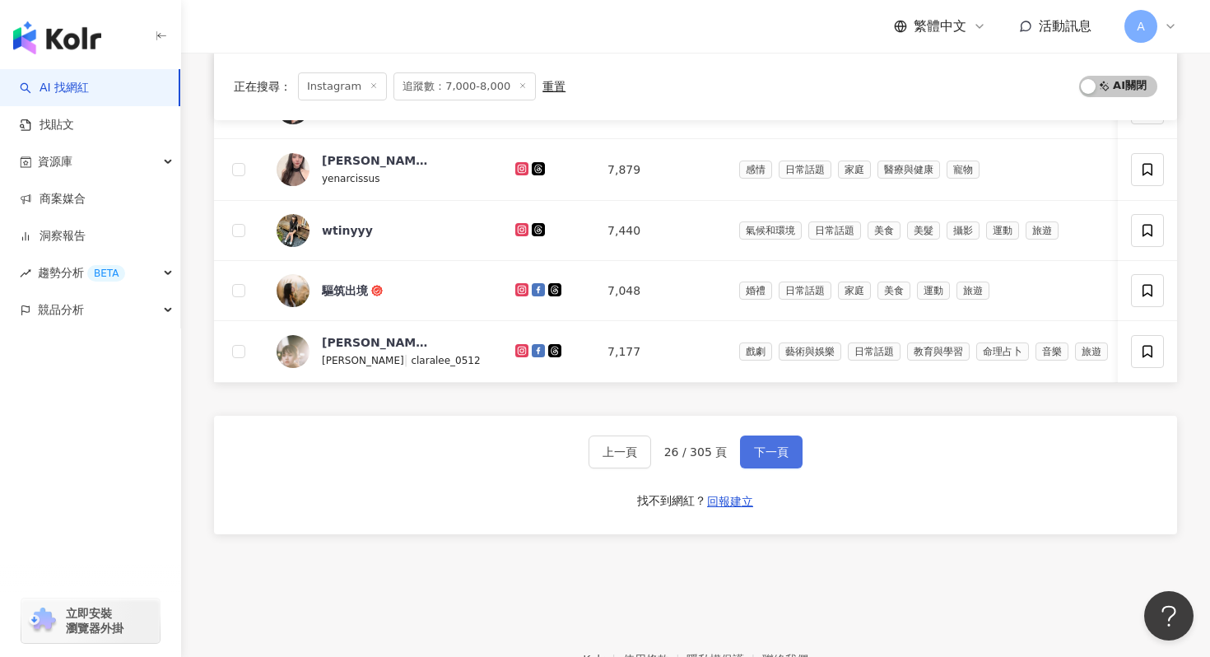
click at [784, 449] on span "下一頁" at bounding box center [771, 451] width 35 height 13
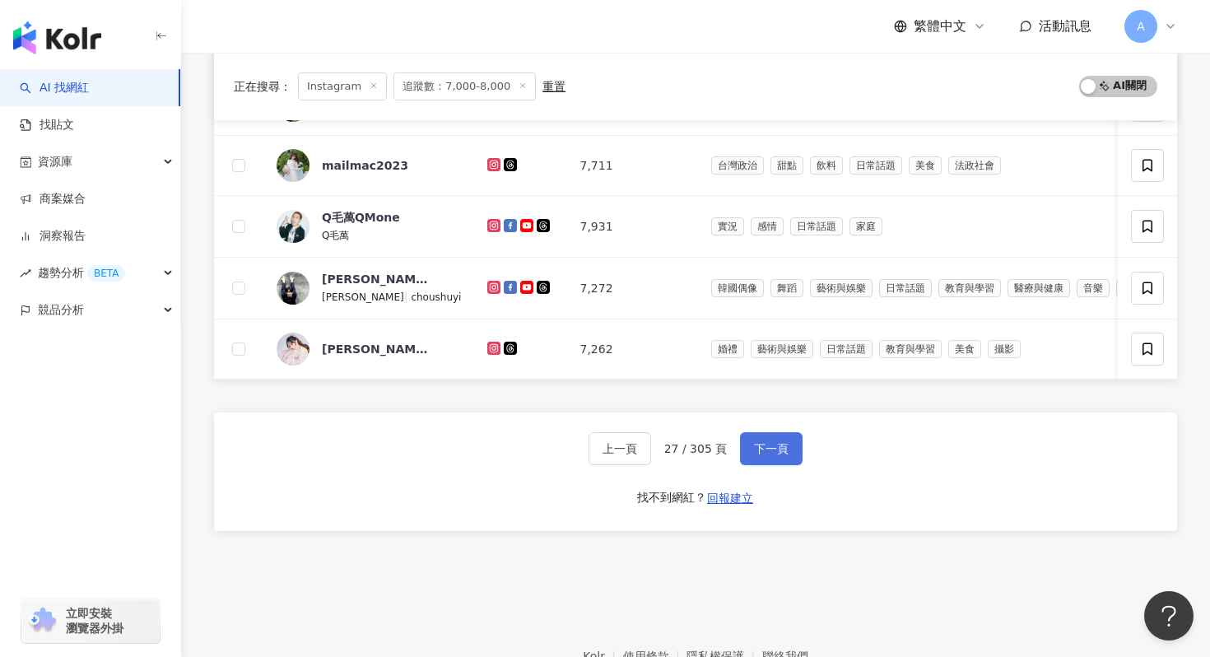
click at [784, 449] on span "下一頁" at bounding box center [771, 448] width 35 height 13
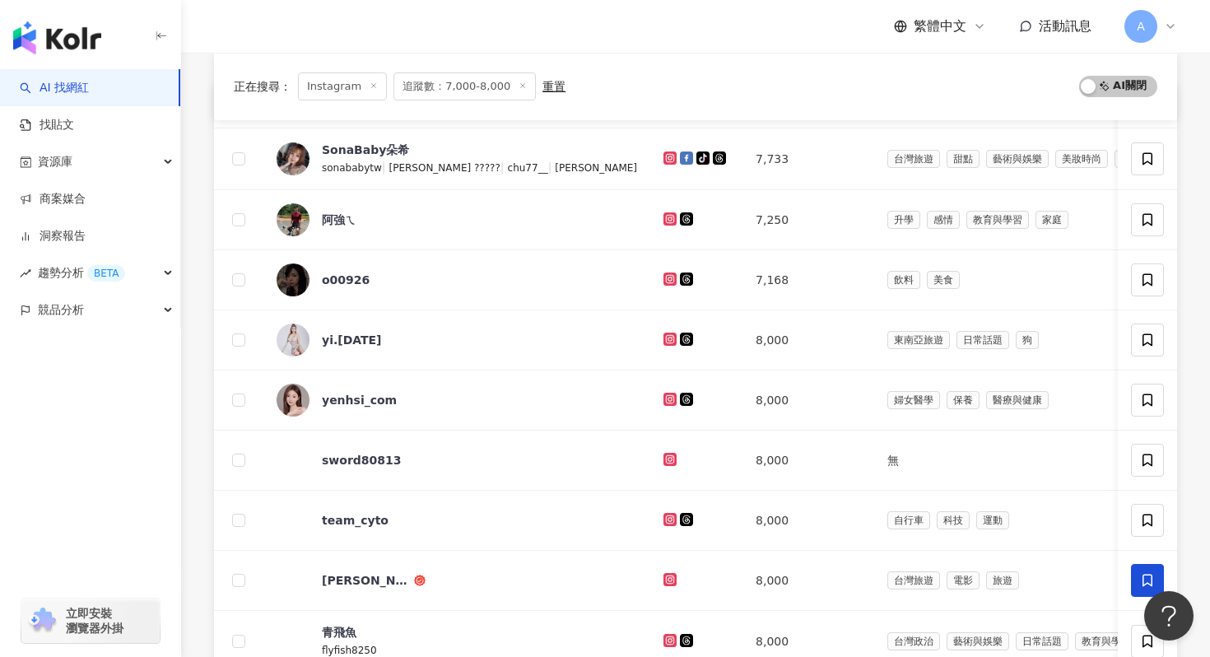
scroll to position [683, 0]
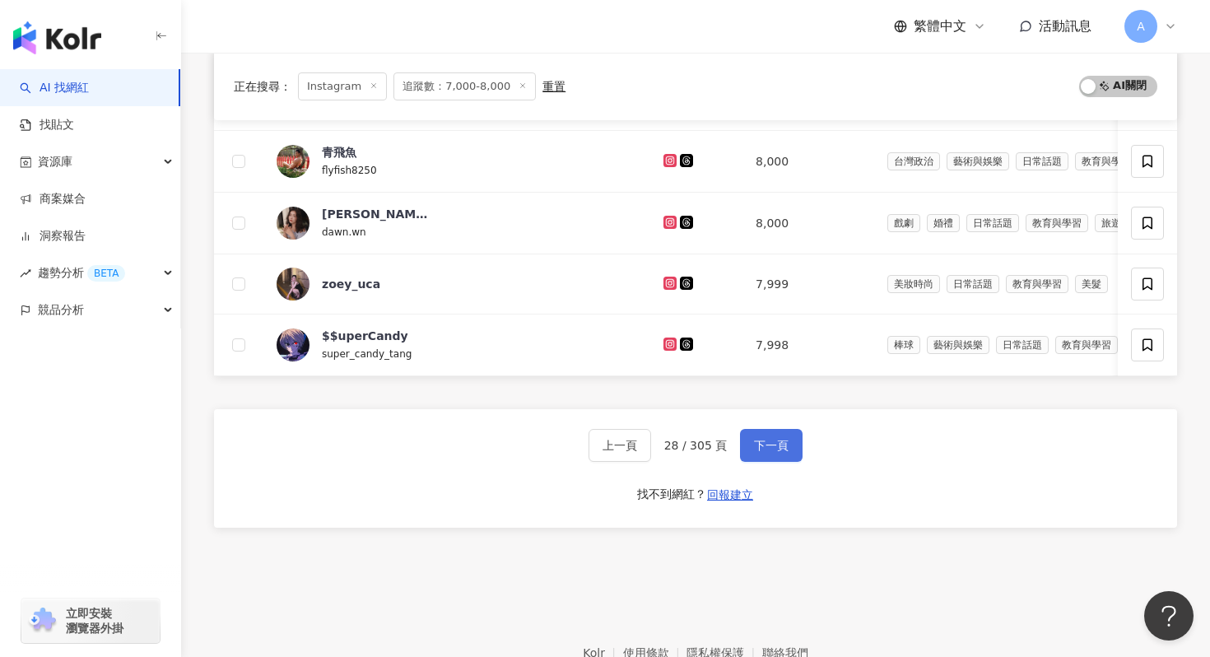
click at [784, 447] on span "下一頁" at bounding box center [771, 445] width 35 height 13
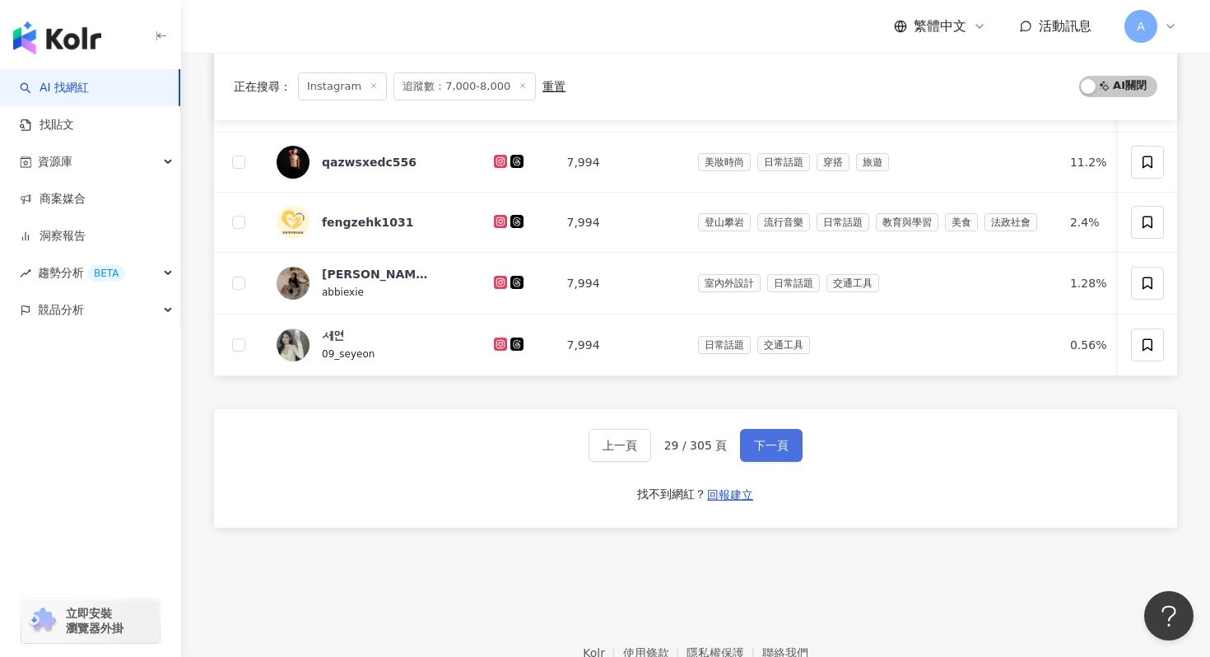
click at [784, 447] on span "下一頁" at bounding box center [771, 445] width 35 height 13
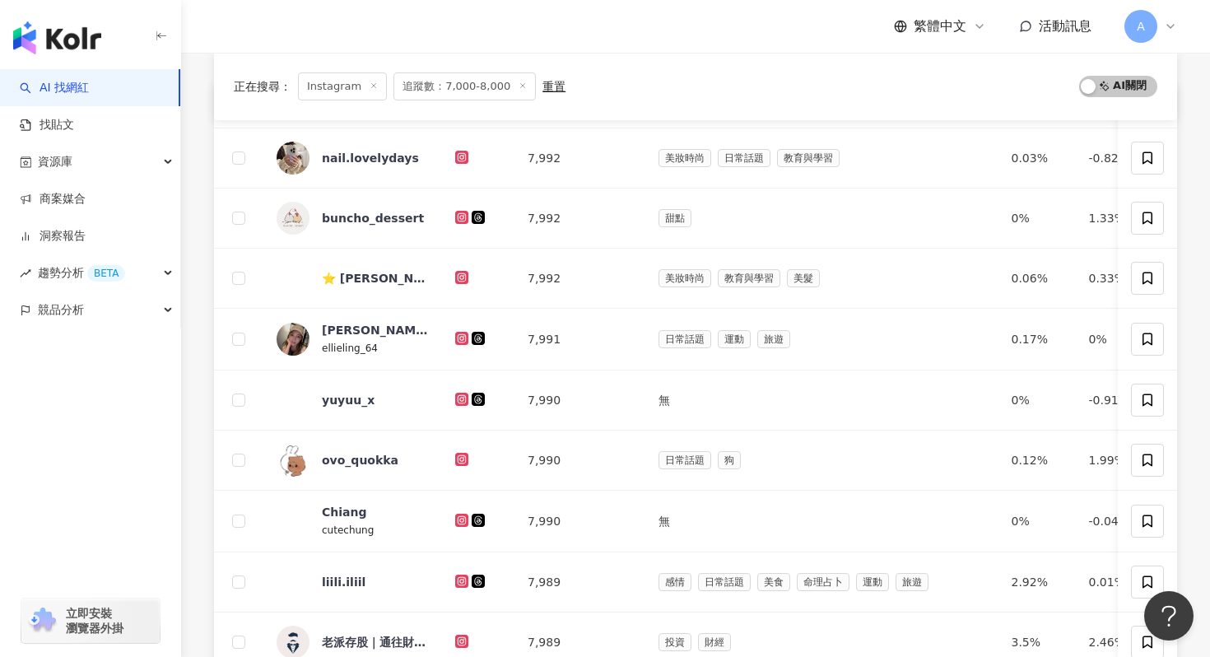
scroll to position [0, 0]
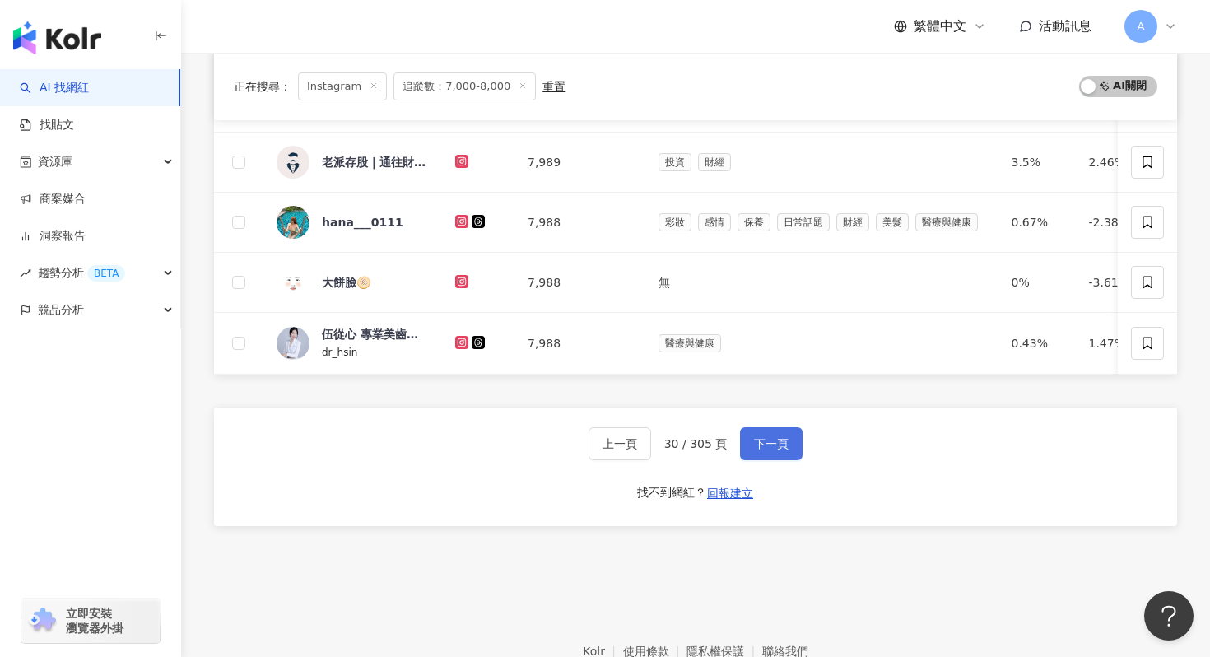
click at [784, 447] on span "下一頁" at bounding box center [771, 443] width 35 height 13
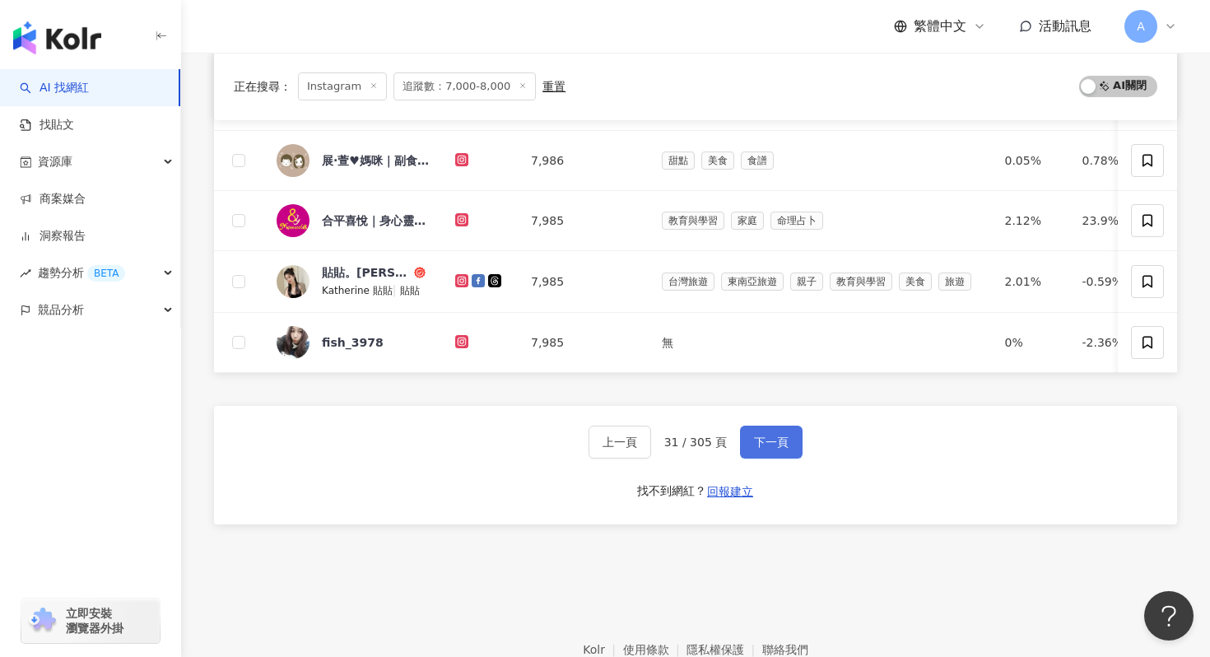
click at [790, 444] on button "下一頁" at bounding box center [771, 441] width 63 height 33
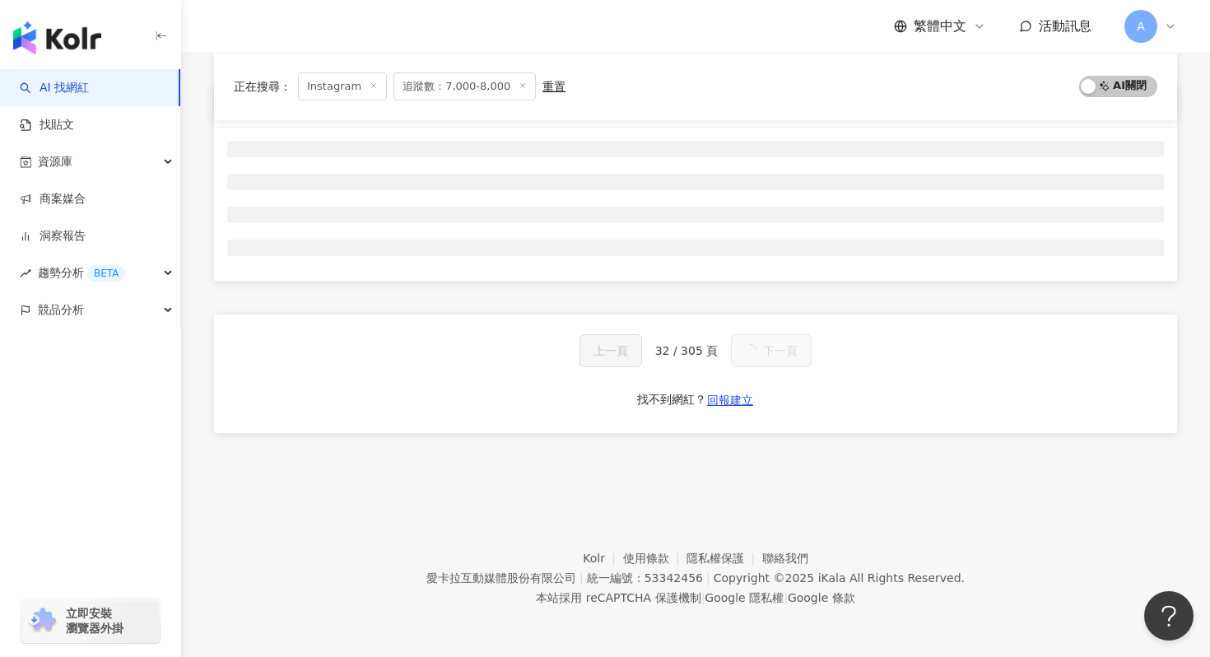
scroll to position [203, 0]
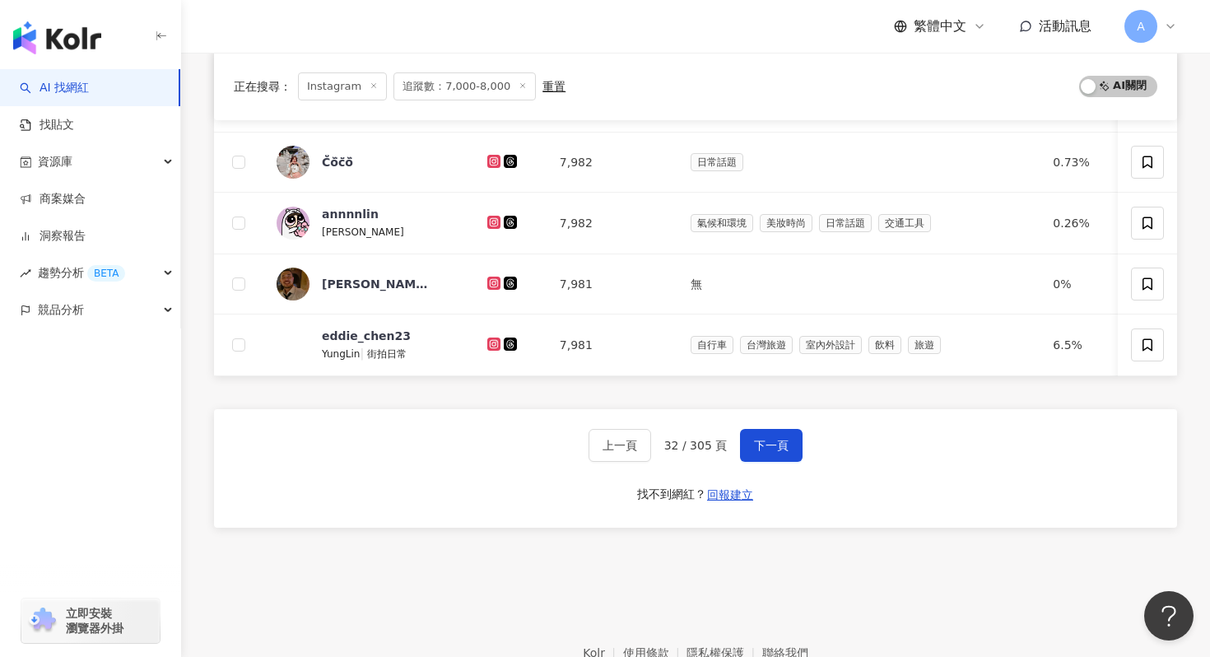
click at [790, 441] on button "下一頁" at bounding box center [771, 445] width 63 height 33
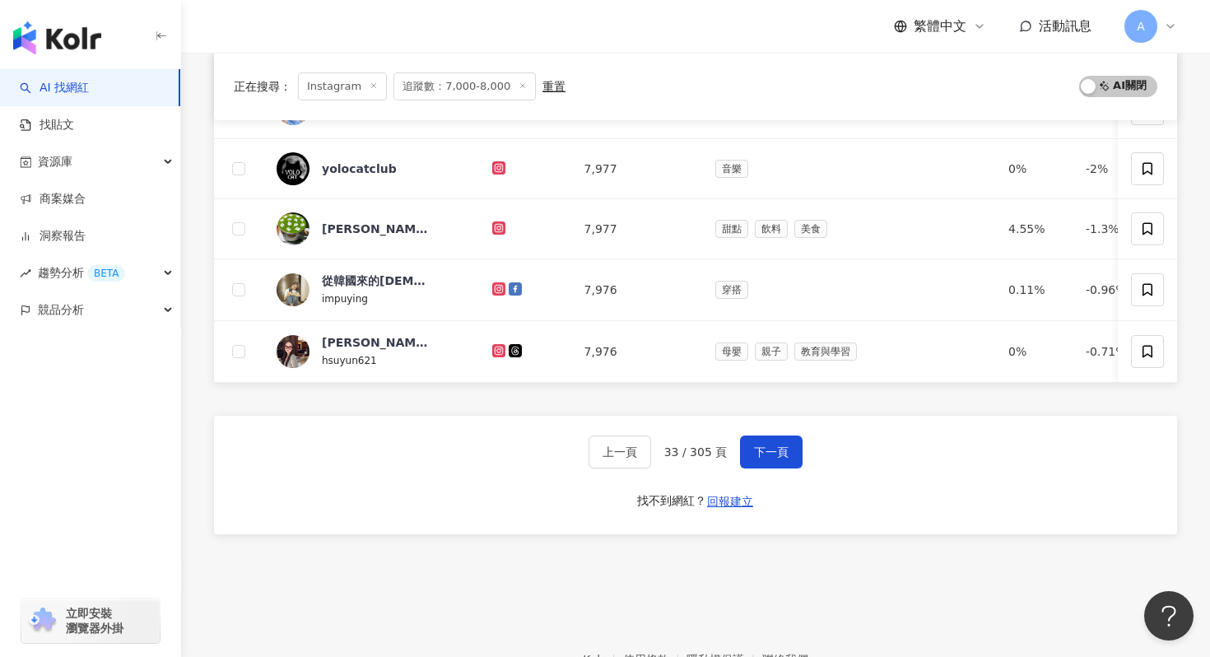
click at [790, 441] on button "下一頁" at bounding box center [771, 451] width 63 height 33
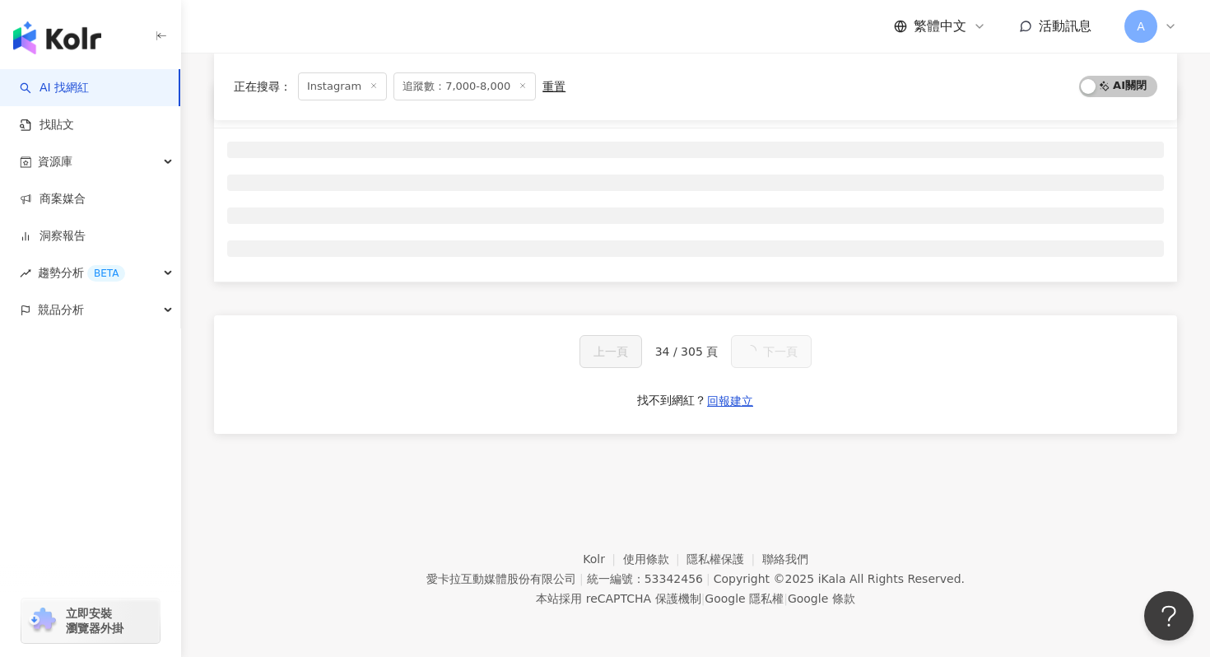
click at [790, 441] on div "網紅名稱 經營平台 Instagram 追蹤數 網紅類型 互動率 漲粉率 觀看率 操作 上一頁 34 / 305 頁 下一頁 找不到網紅？ 回報建立" at bounding box center [695, 279] width 963 height 392
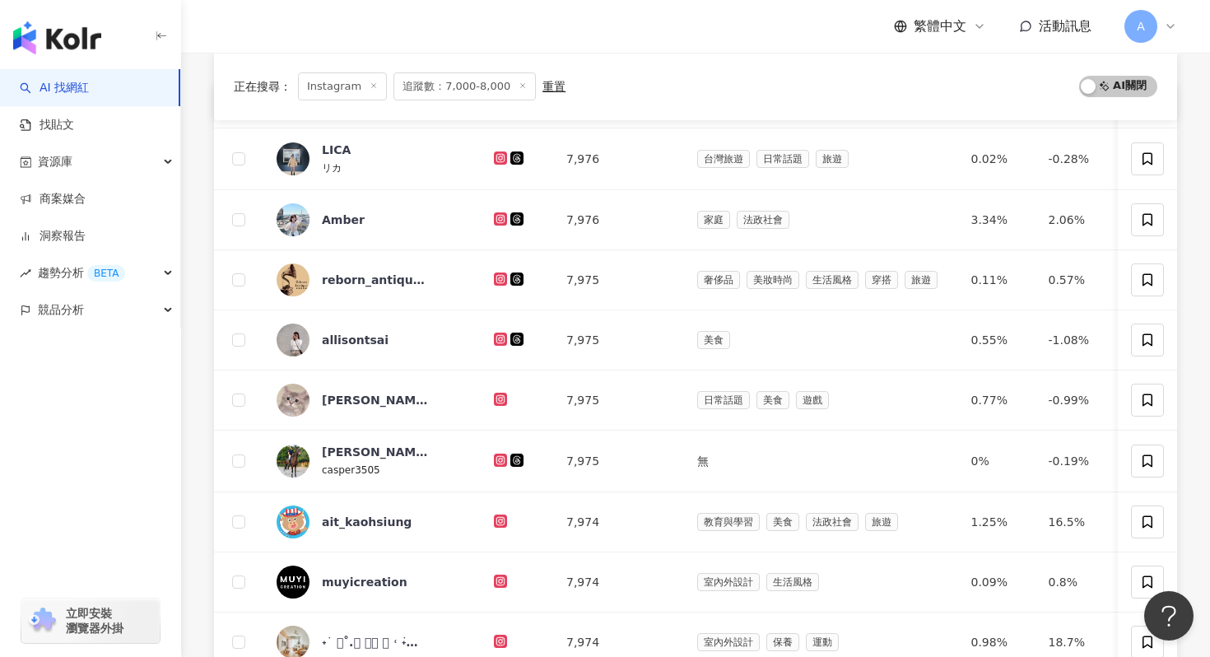
scroll to position [683, 0]
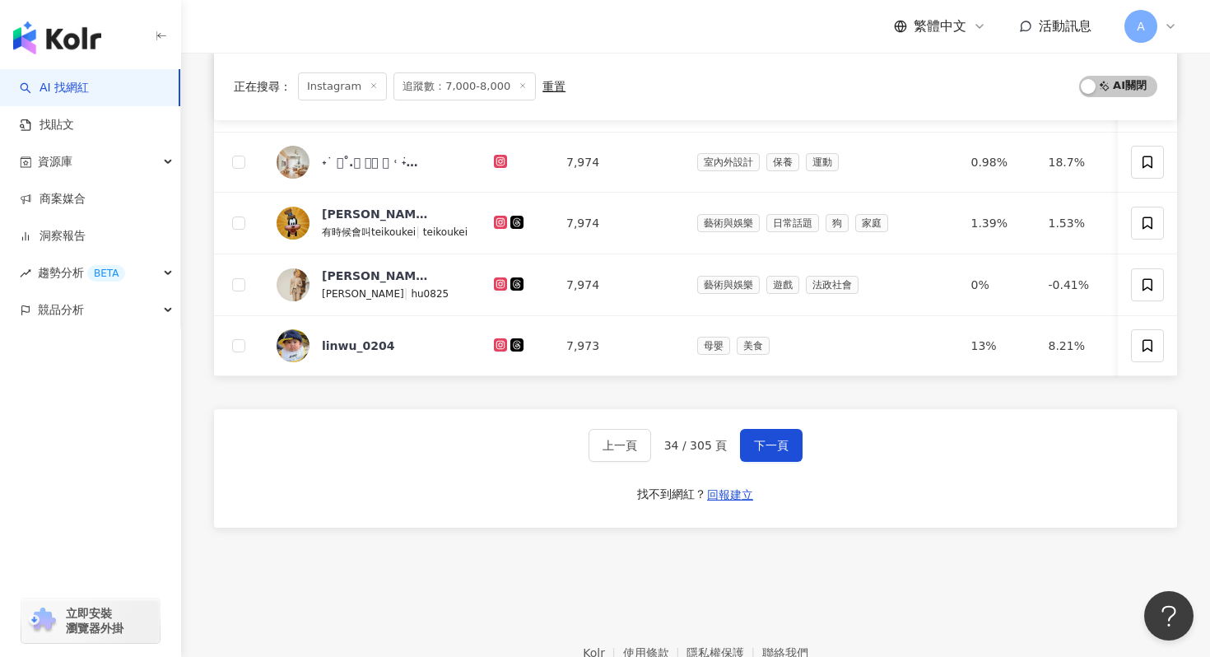
click at [790, 441] on button "下一頁" at bounding box center [771, 445] width 63 height 33
click at [790, 438] on button "下一頁" at bounding box center [771, 445] width 63 height 33
click at [790, 434] on button "下一頁" at bounding box center [771, 445] width 63 height 33
click at [790, 434] on div "網紅名稱 經營平台 Instagram 追蹤數 網紅類型 互動率 漲粉率 觀看率 操作 LICA リカ 7,976 台灣旅遊 日常話題 旅遊 0.02% -0…" at bounding box center [695, 85] width 963 height 965
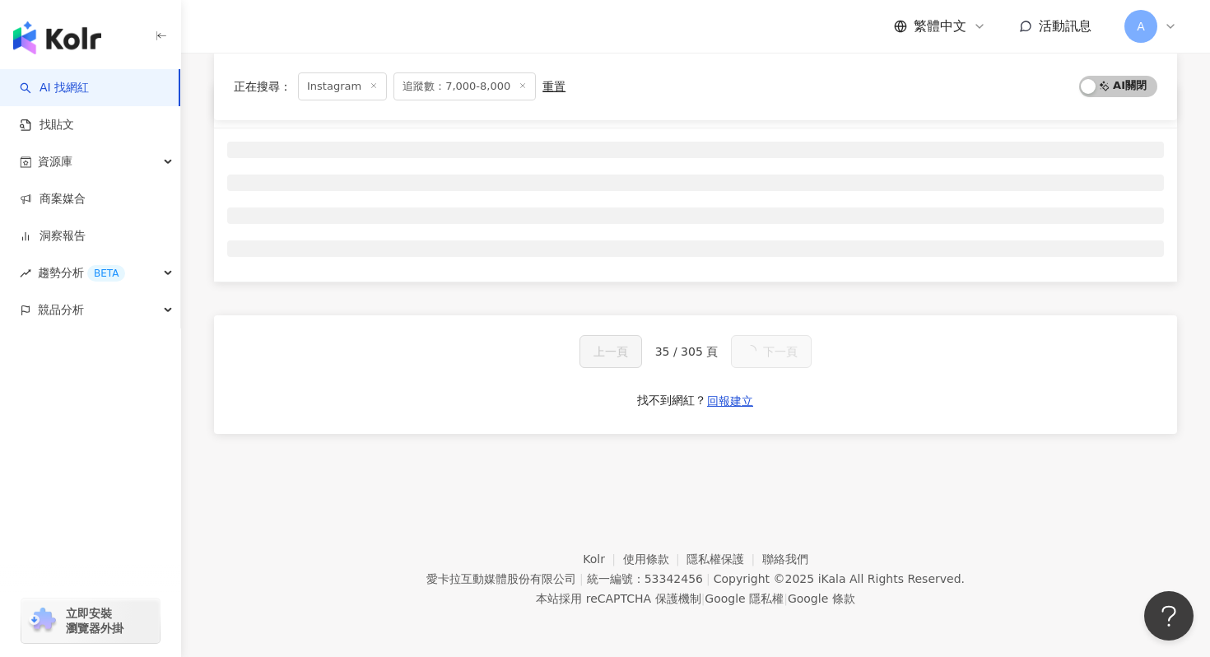
click at [790, 434] on div "網紅名稱 經營平台 Instagram 追蹤數 網紅類型 互動率 漲粉率 觀看率 操作 上一頁 35 / 305 頁 下一頁 找不到網紅？ 回報建立" at bounding box center [695, 279] width 963 height 392
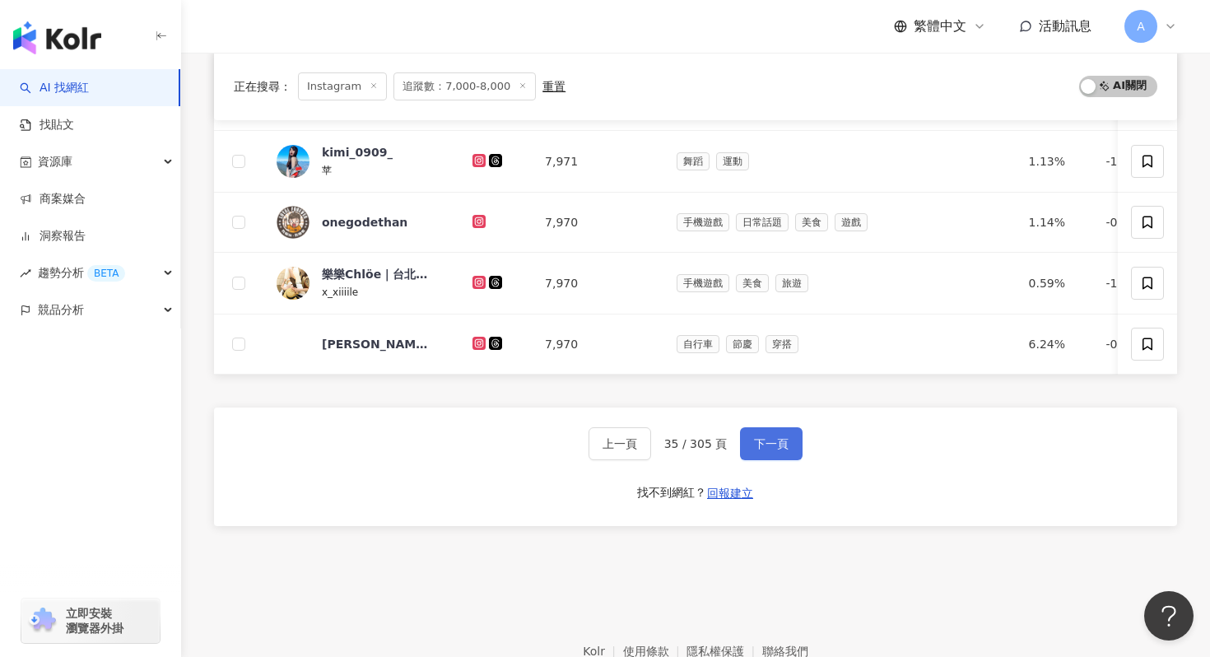
click at [790, 434] on button "下一頁" at bounding box center [771, 443] width 63 height 33
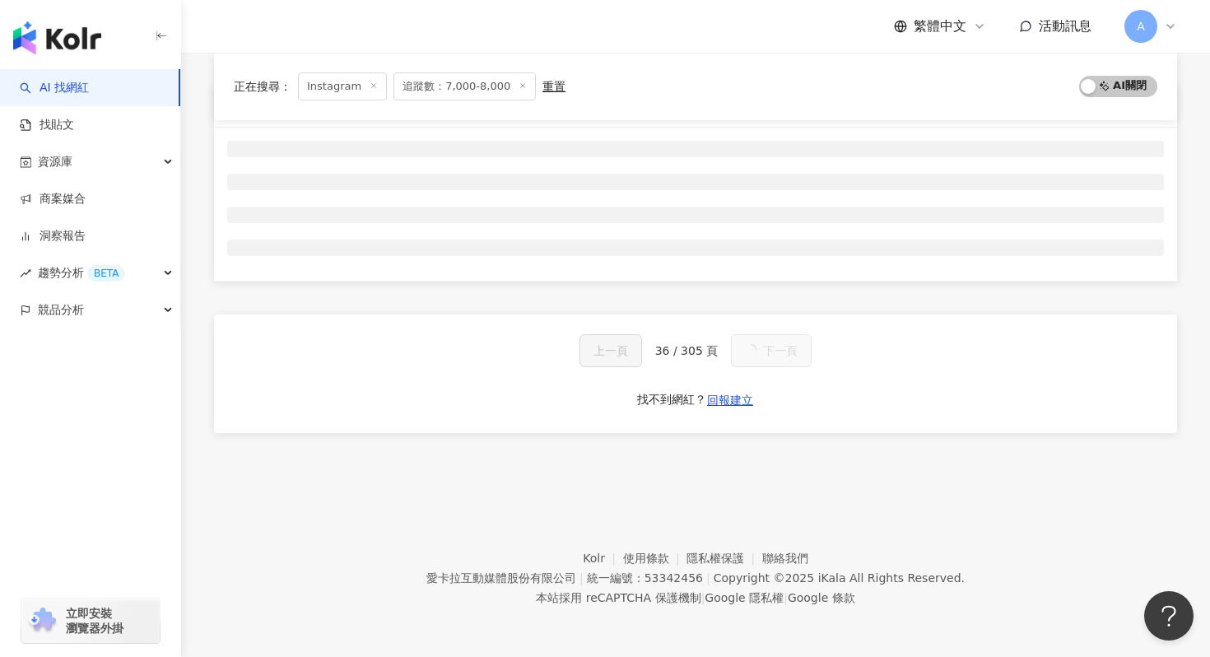
click at [790, 434] on div "網紅名稱 經營平台 Instagram 追蹤數 網紅類型 互動率 漲粉率 觀看率 操作 上一頁 36 / 305 頁 下一頁 找不到網紅？ 回報建立" at bounding box center [695, 278] width 963 height 392
click at [790, 434] on div "網紅名稱 經營平台 Instagram 追蹤數 網紅類型 互動率 漲粉率 觀看率 操作 上一頁 36 / 305 頁 下一頁 找不到網紅？ 回報建立" at bounding box center [695, 279] width 963 height 392
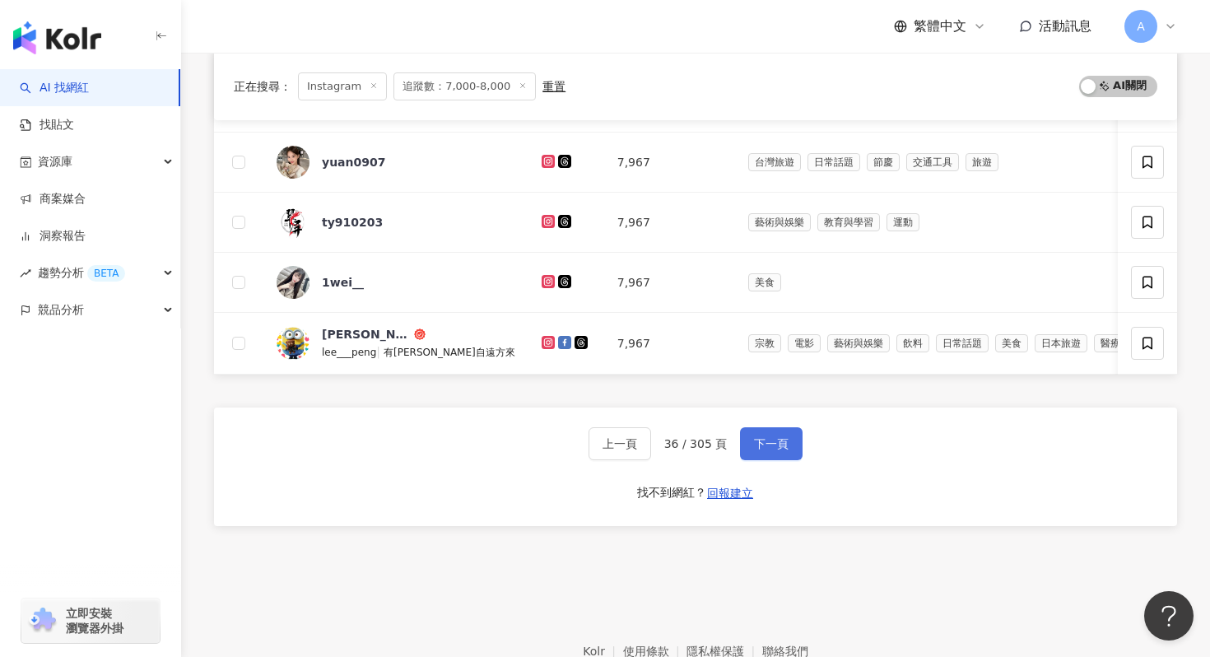
click at [790, 434] on button "下一頁" at bounding box center [771, 443] width 63 height 33
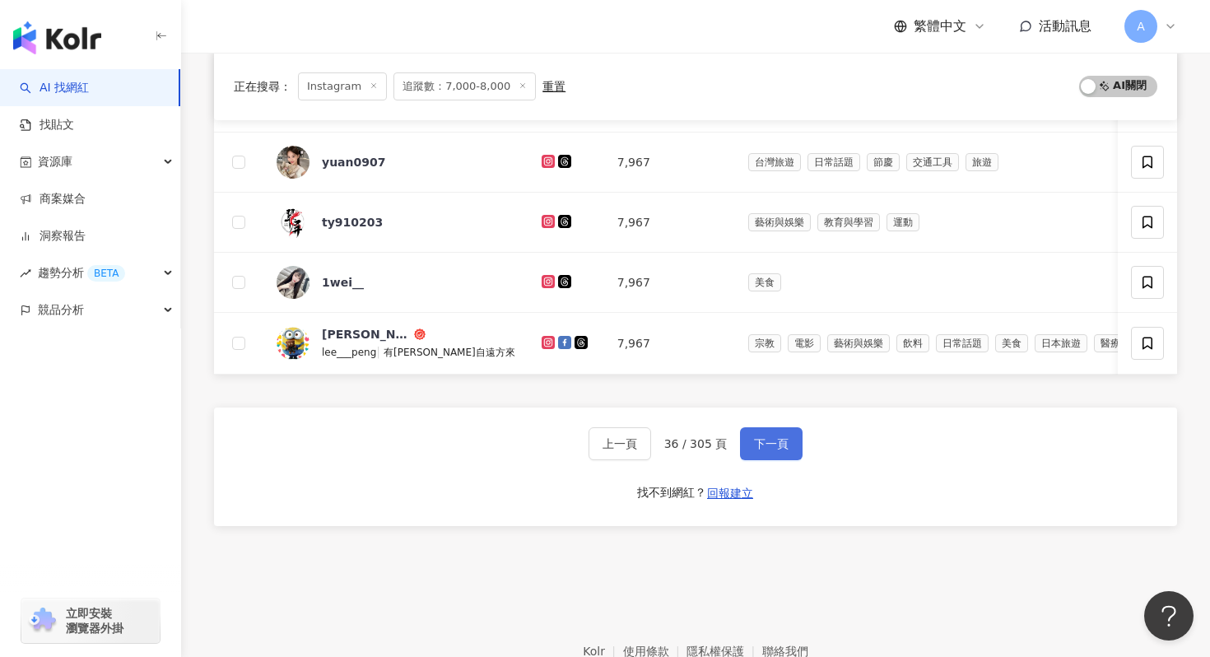
click at [790, 434] on button "下一頁" at bounding box center [771, 443] width 63 height 33
click at [790, 434] on div "網紅名稱 經營平台 Instagram 追蹤數 網紅類型 互動率 漲粉率 觀看率 操作 班森 benson_writing 7,970 無 0% -1.18%…" at bounding box center [695, 85] width 963 height 964
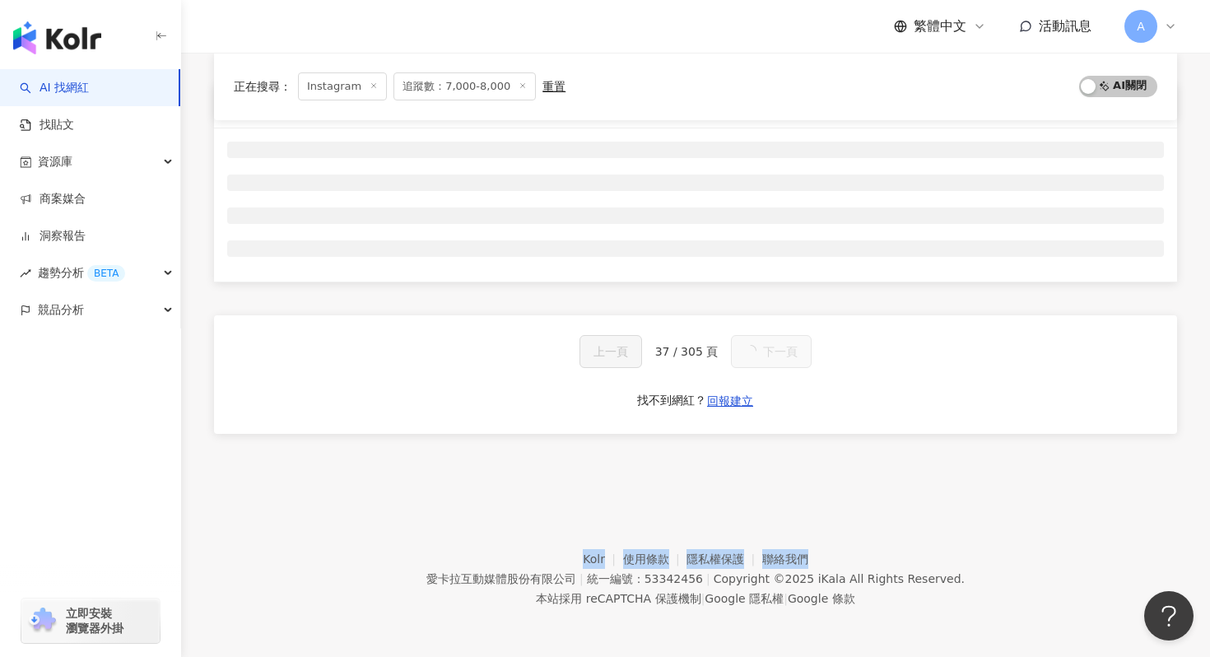
click at [790, 434] on div "網紅名稱 經營平台 Instagram 追蹤數 網紅類型 互動率 漲粉率 觀看率 操作 上一頁 37 / 305 頁 下一頁 找不到網紅？ 回報建立" at bounding box center [695, 279] width 963 height 392
click at [790, 368] on button "下一頁" at bounding box center [771, 351] width 81 height 33
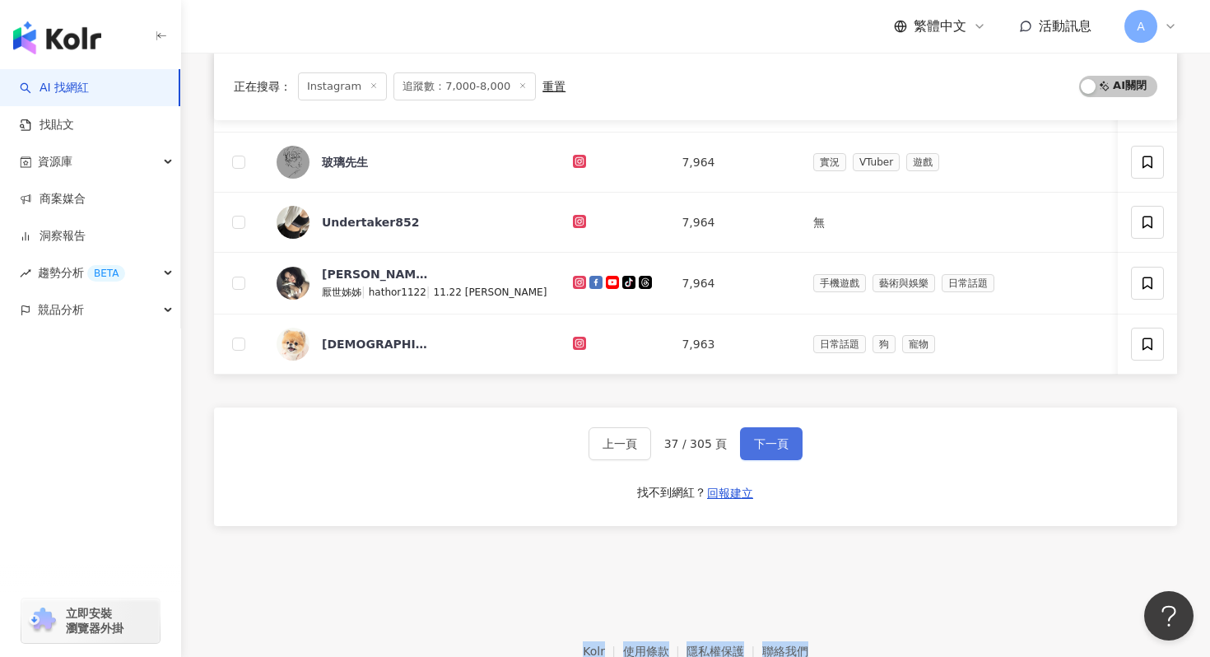
click at [790, 434] on button "下一頁" at bounding box center [771, 443] width 63 height 33
click at [790, 434] on div "網紅名稱 經營平台 Instagram 追蹤數 網紅類型 互動率 漲粉率 觀看率 操作 uu.166_ 7,965 自行車 科技 日常話題 命理占卜 0.77…" at bounding box center [695, 85] width 963 height 964
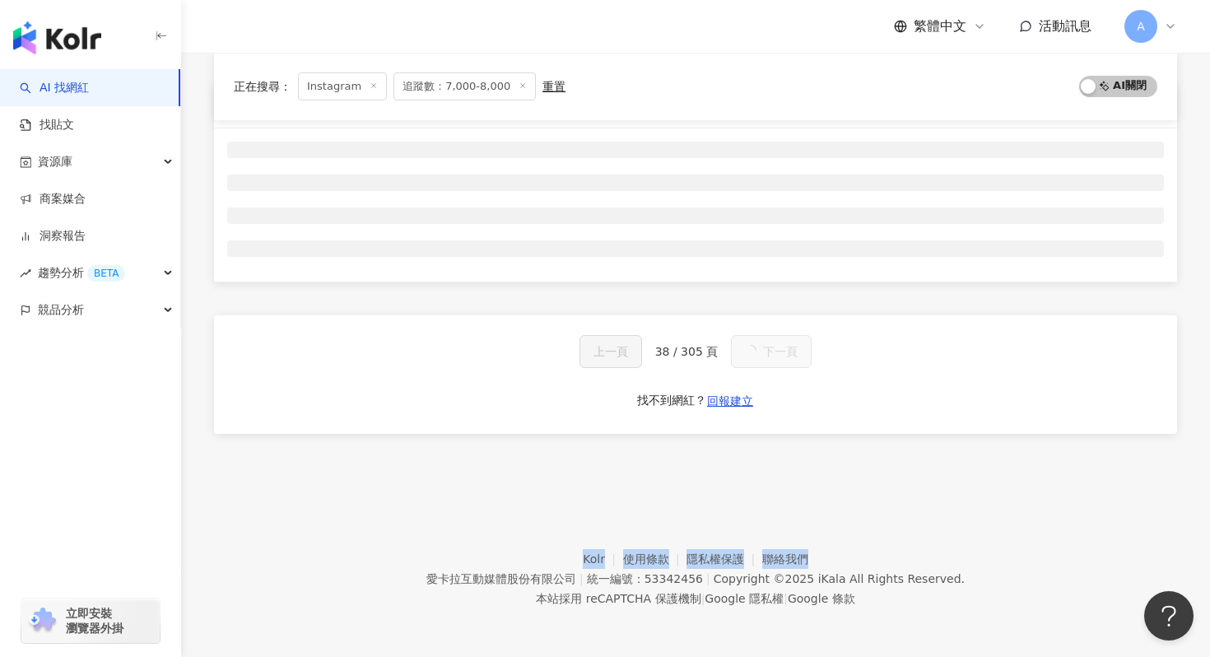
click at [790, 434] on div "網紅名稱 經營平台 Instagram 追蹤數 網紅類型 互動率 漲粉率 觀看率 操作 上一頁 38 / 305 頁 下一頁 找不到網紅？ 回報建立" at bounding box center [695, 279] width 963 height 392
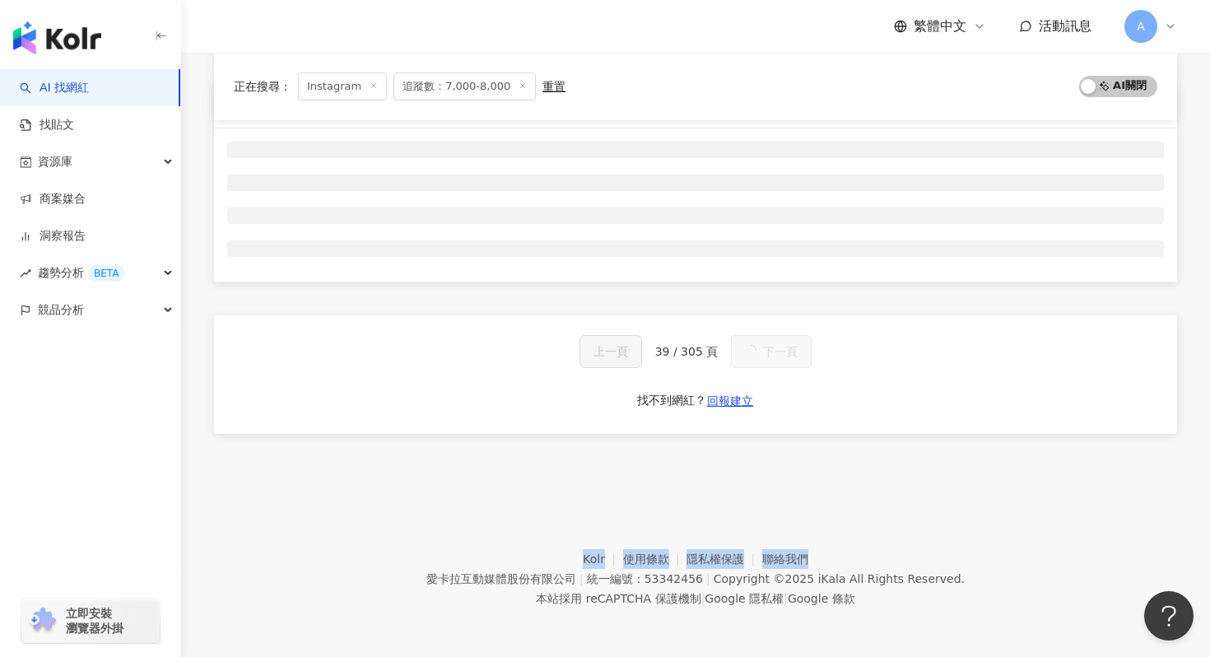
click at [790, 434] on div "網紅名稱 經營平台 Instagram 追蹤數 網紅類型 互動率 漲粉率 觀看率 操作 上一頁 39 / 305 頁 下一頁 找不到網紅？ 回報建立" at bounding box center [695, 279] width 963 height 392
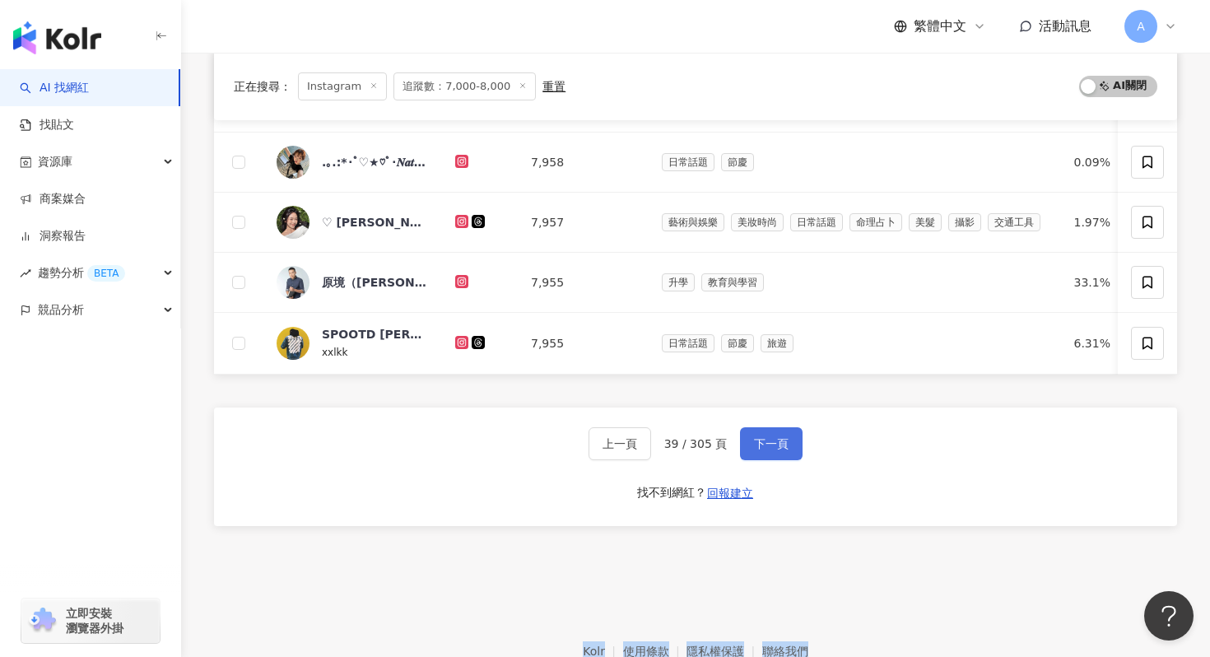
click at [790, 434] on button "下一頁" at bounding box center [771, 443] width 63 height 33
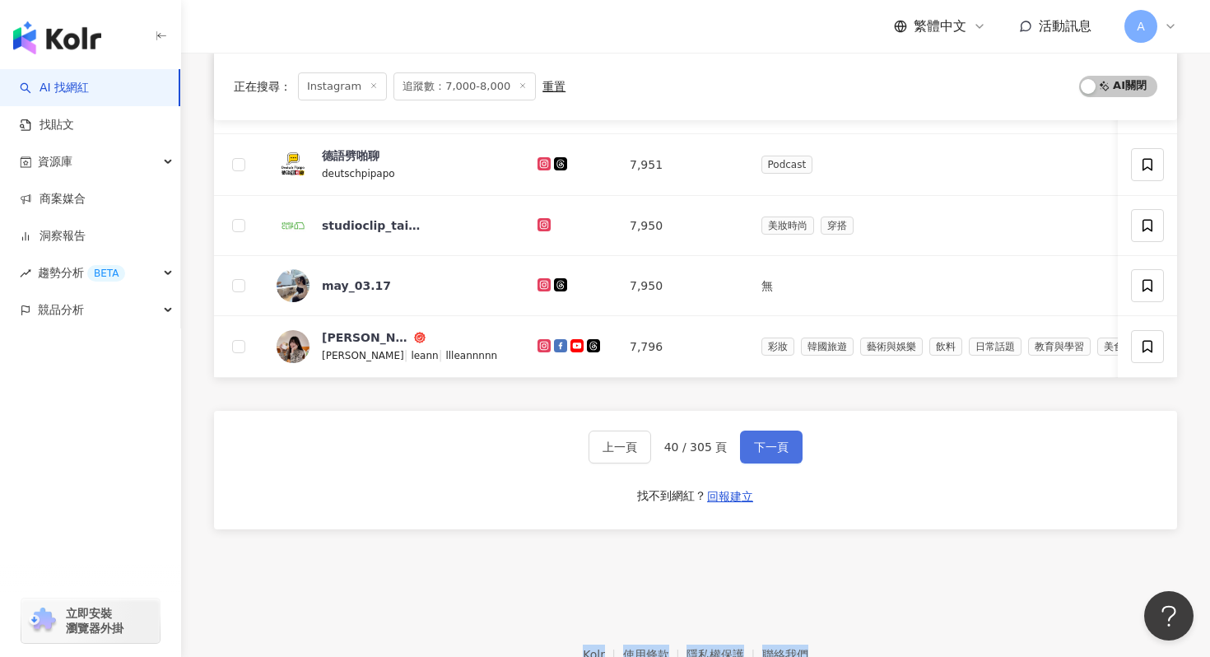
click at [790, 434] on button "下一頁" at bounding box center [771, 446] width 63 height 33
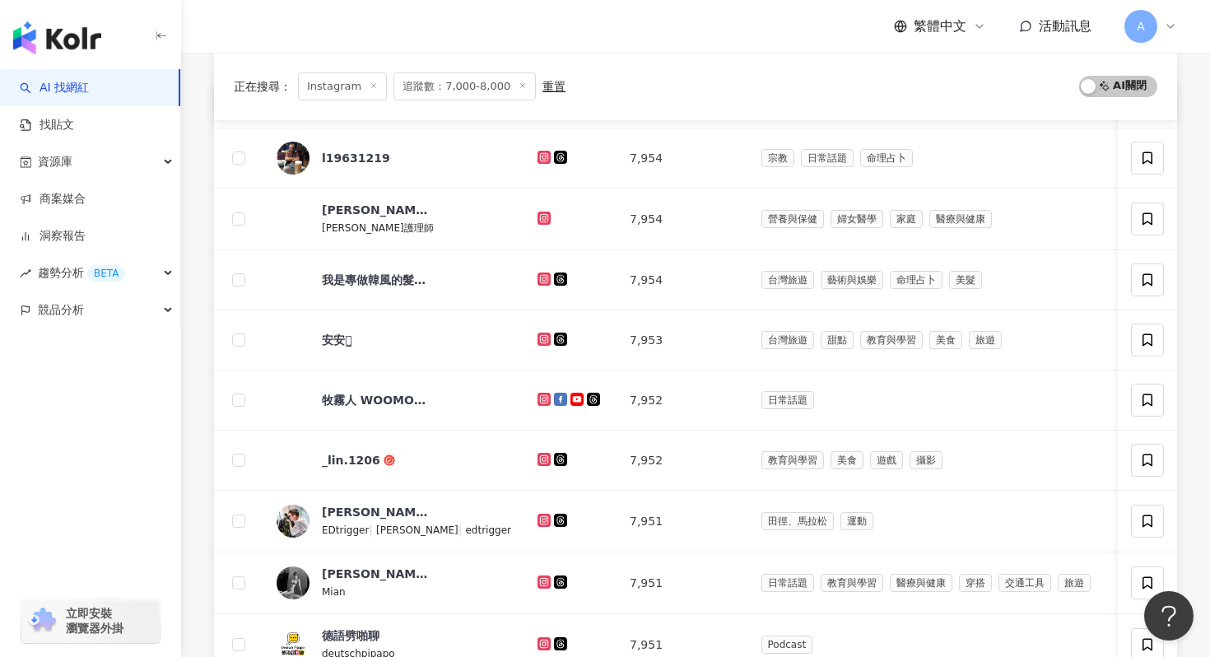
click at [790, 434] on div "網紅名稱 經營平台 Instagram 追蹤數 網紅類型 互動率 漲粉率 觀看率 操作 l19631219 7,954 宗教 日常話題 命理占卜 0.04% …" at bounding box center [695, 566] width 963 height 967
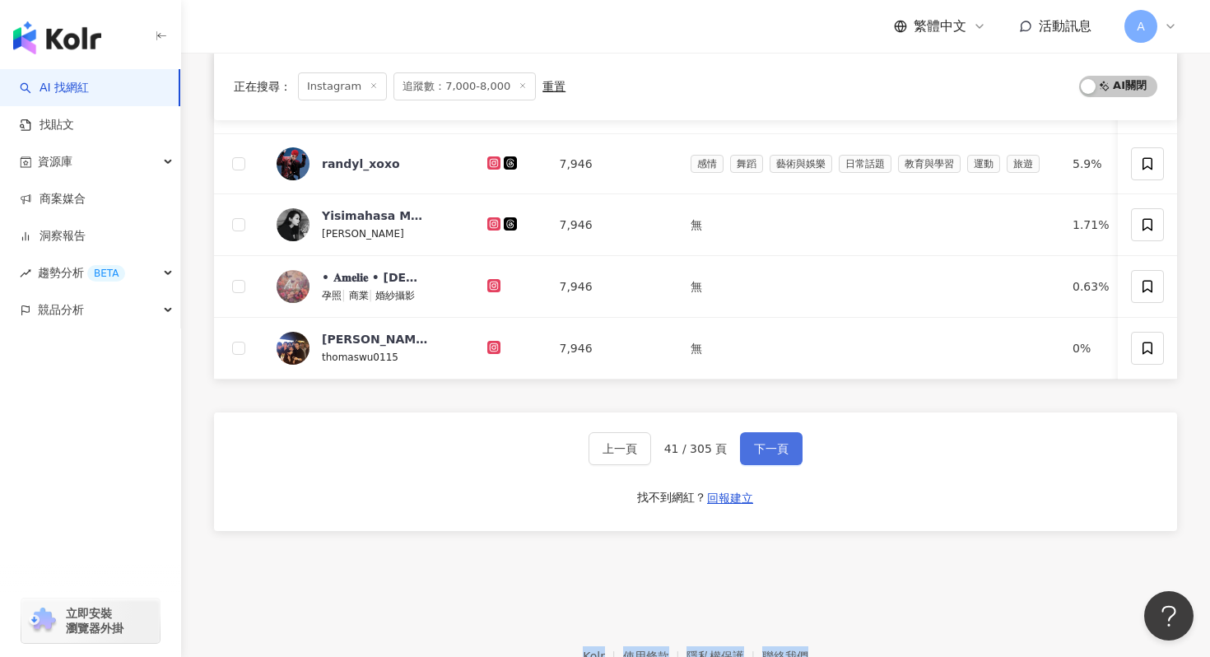
click at [790, 434] on button "下一頁" at bounding box center [771, 448] width 63 height 33
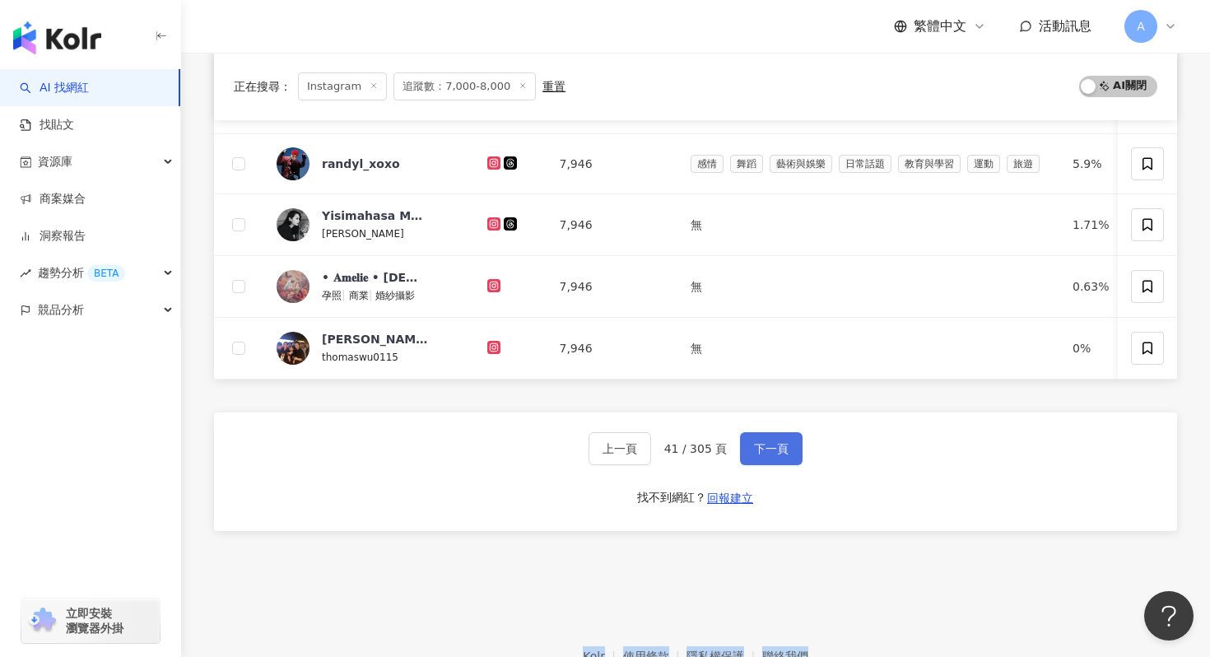
click at [790, 434] on button "下一頁" at bounding box center [771, 448] width 63 height 33
click at [790, 434] on div "網紅名稱 經營平台 Instagram 追蹤數 網紅類型 互動率 漲粉率 觀看率 操作 tsengreen 7,949 日常話題 教育與學習 家庭 財經 4.…" at bounding box center [695, 87] width 963 height 969
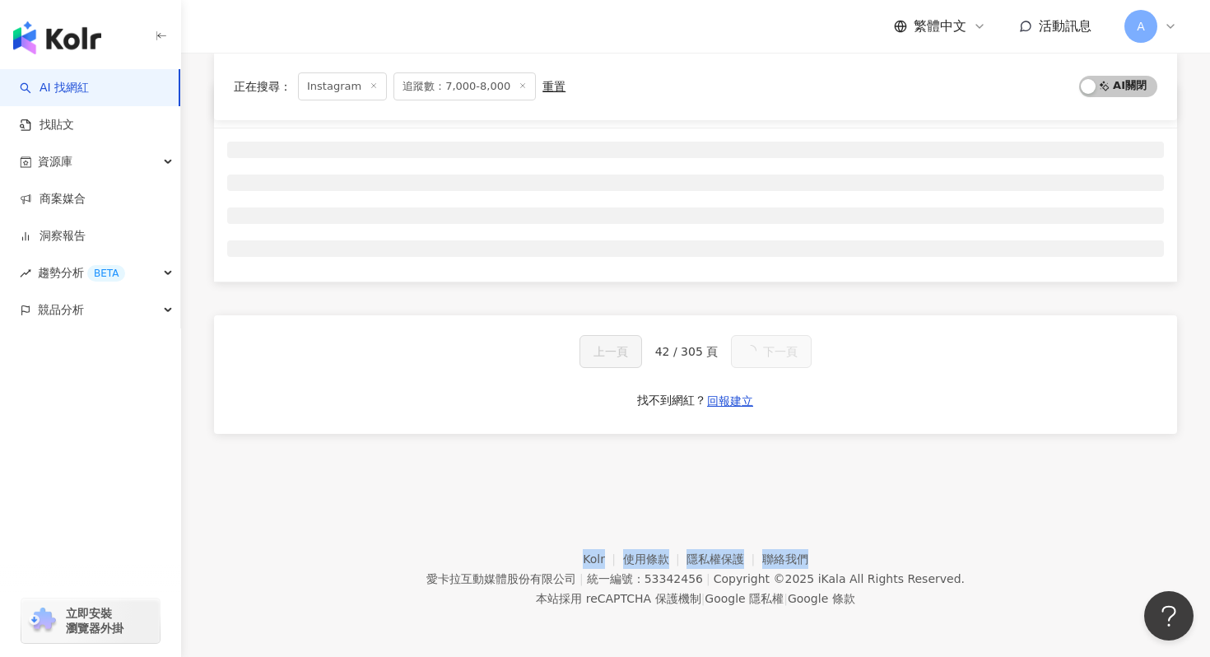
click at [790, 434] on div "網紅名稱 經營平台 Instagram 追蹤數 網紅類型 互動率 漲粉率 觀看率 操作 上一頁 42 / 305 頁 下一頁 找不到網紅？ 回報建立" at bounding box center [695, 279] width 963 height 392
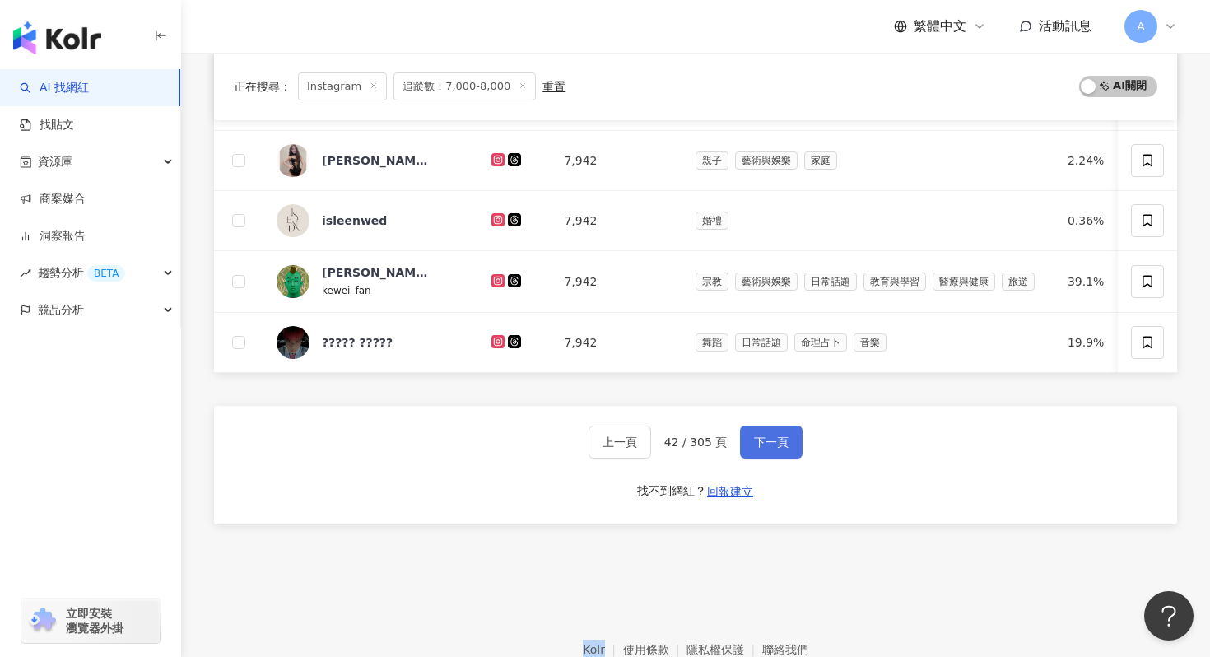
click at [790, 434] on button "下一頁" at bounding box center [771, 441] width 63 height 33
click at [790, 434] on div "網紅名稱 經營平台 Instagram 追蹤數 網紅類型 互動率 漲粉率 觀看率 操作 [PERSON_NAME] 7,945 保養 日常話題 教育與學習 家…" at bounding box center [695, 84] width 963 height 962
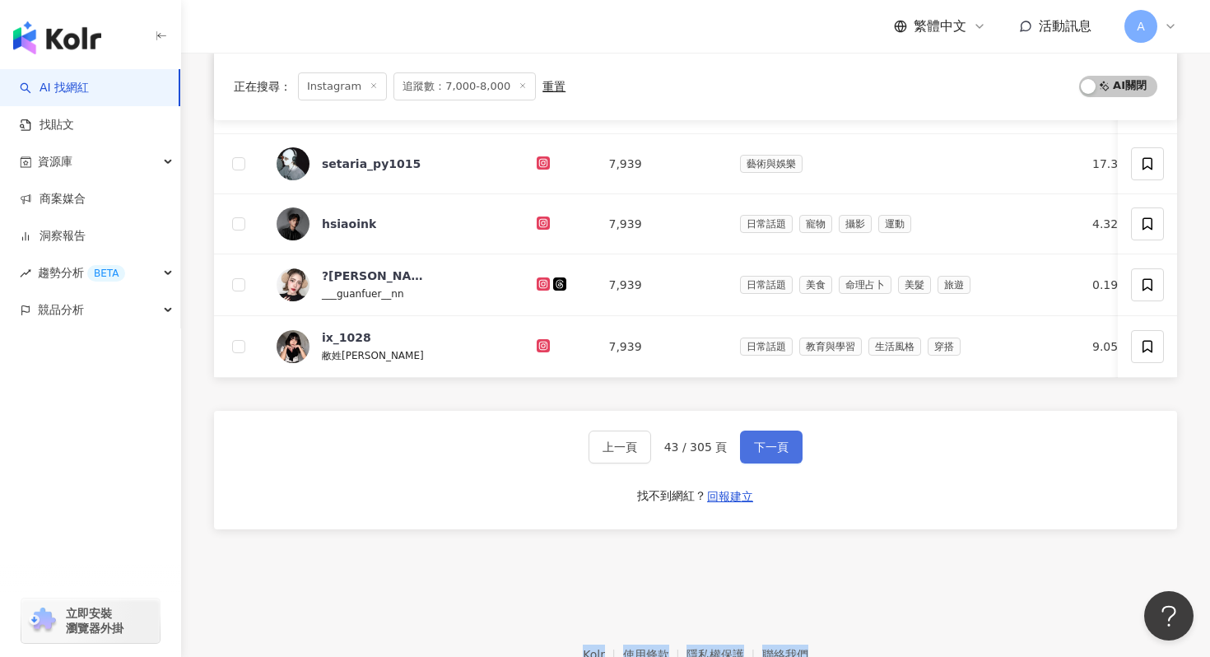
click at [790, 434] on button "下一頁" at bounding box center [771, 446] width 63 height 33
click at [790, 434] on div "網紅名稱 經營平台 Instagram 追蹤數 網紅類型 互動率 漲粉率 觀看率 操作 優 小 咪 7,942 日常話題 0.04% -1.31% 0% 阿澤…" at bounding box center [695, 86] width 963 height 967
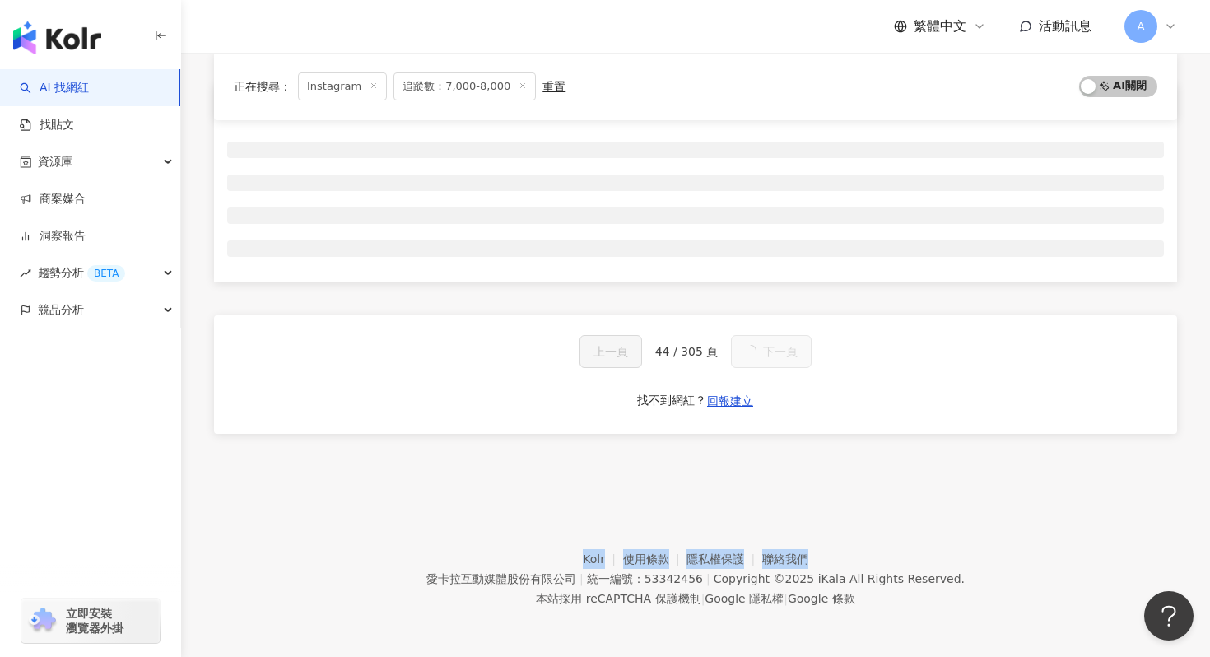
click at [790, 434] on div "網紅名稱 經營平台 Instagram 追蹤數 網紅類型 互動率 漲粉率 觀看率 操作 上一頁 44 / 305 頁 下一頁 找不到網紅？ 回報建立" at bounding box center [695, 279] width 963 height 392
click at [790, 368] on button "下一頁" at bounding box center [771, 351] width 81 height 33
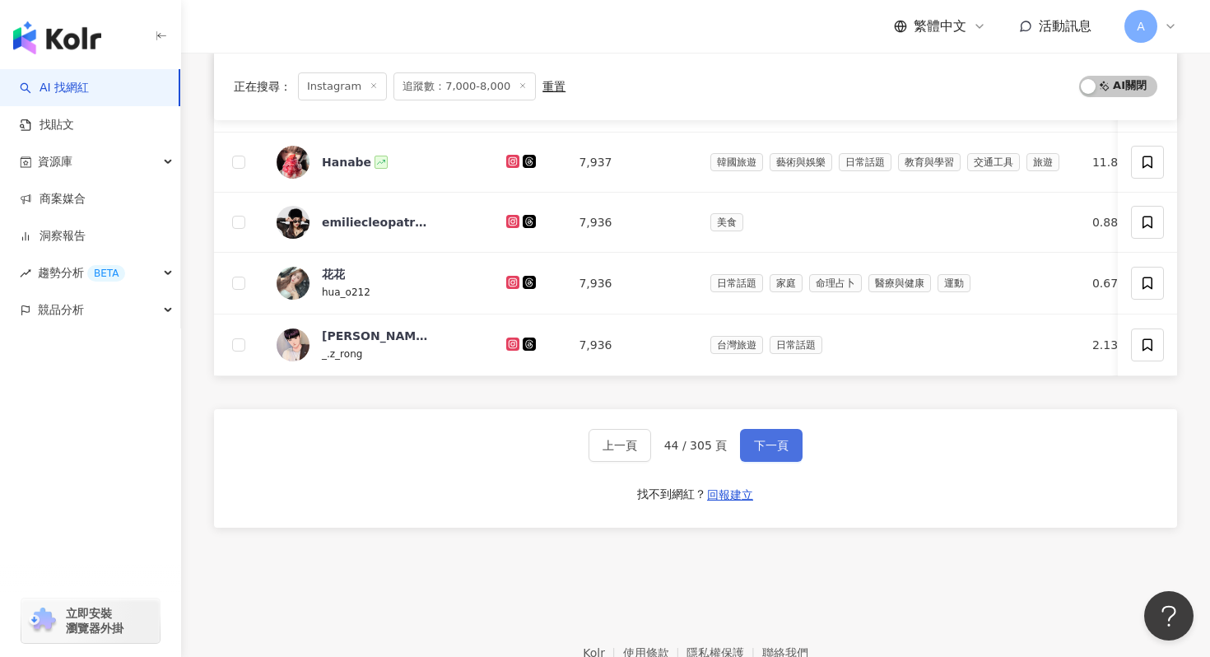
click at [790, 434] on div "網紅名稱 經營平台 Instagram 追蹤數 網紅類型 互動率 漲粉率 觀看率 操作 看字長大｜手寫、閱讀筆記 wordgrowup 7,939 旅遊 0%…" at bounding box center [695, 85] width 963 height 965
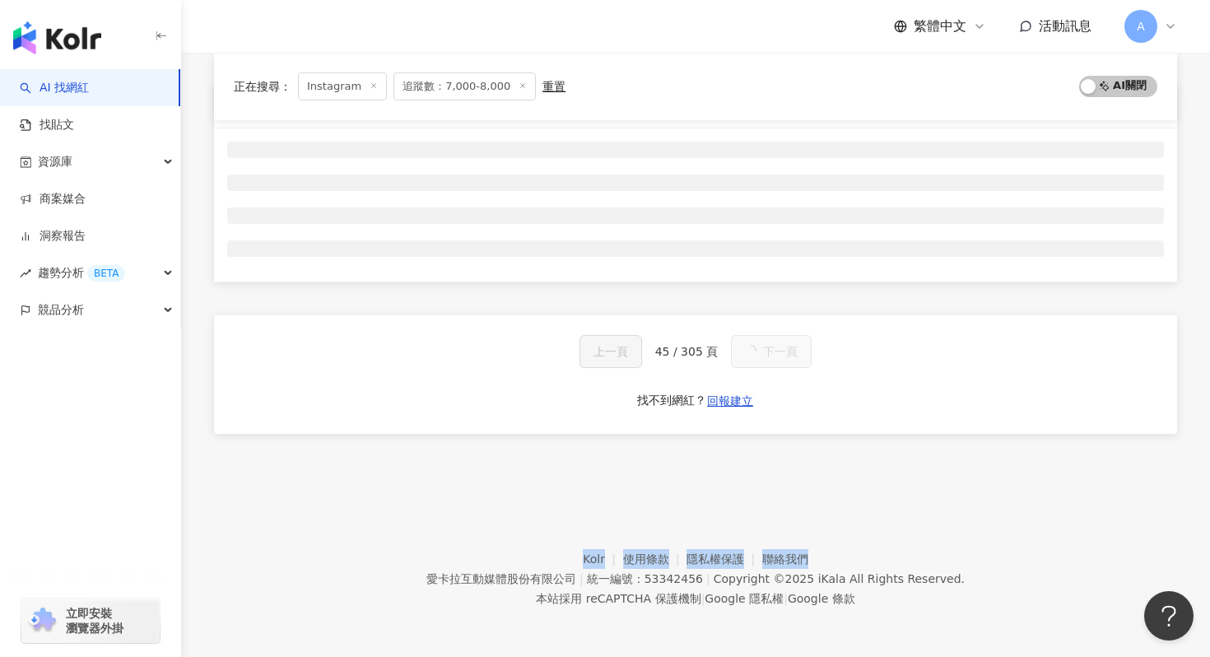
click at [790, 434] on div "網紅名稱 經營平台 Instagram 追蹤數 網紅類型 互動率 漲粉率 觀看率 操作 上一頁 45 / 305 頁 下一頁 找不到網紅？ 回報建立" at bounding box center [695, 279] width 963 height 392
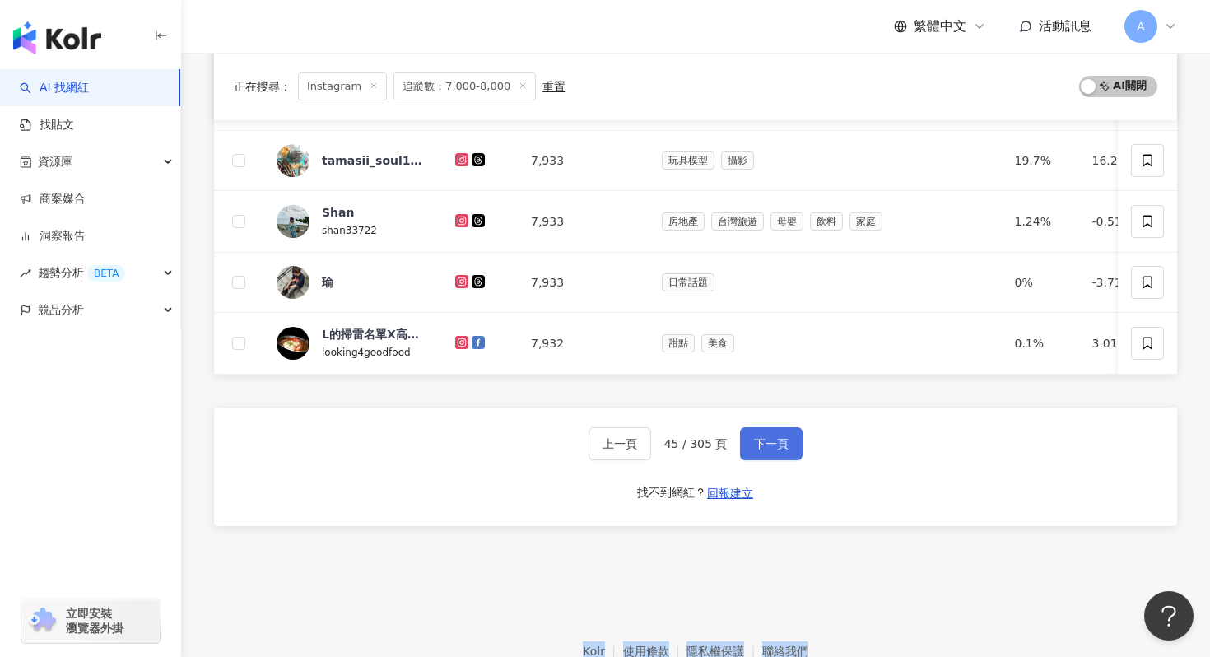
click at [790, 434] on button "下一頁" at bounding box center [771, 443] width 63 height 33
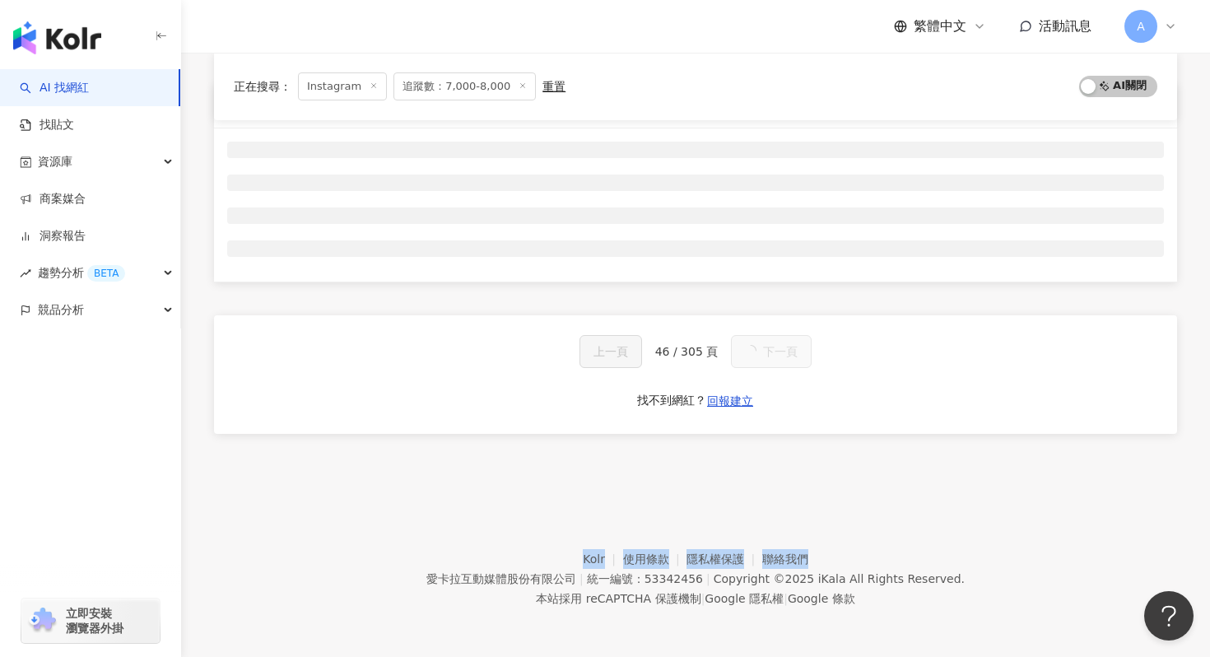
click at [790, 434] on div "網紅名稱 經營平台 Instagram 追蹤數 網紅類型 互動率 漲粉率 觀看率 操作 上一頁 46 / 305 頁 下一頁 找不到網紅？ 回報建立" at bounding box center [695, 279] width 963 height 392
click at [790, 358] on span "下一頁" at bounding box center [780, 351] width 35 height 13
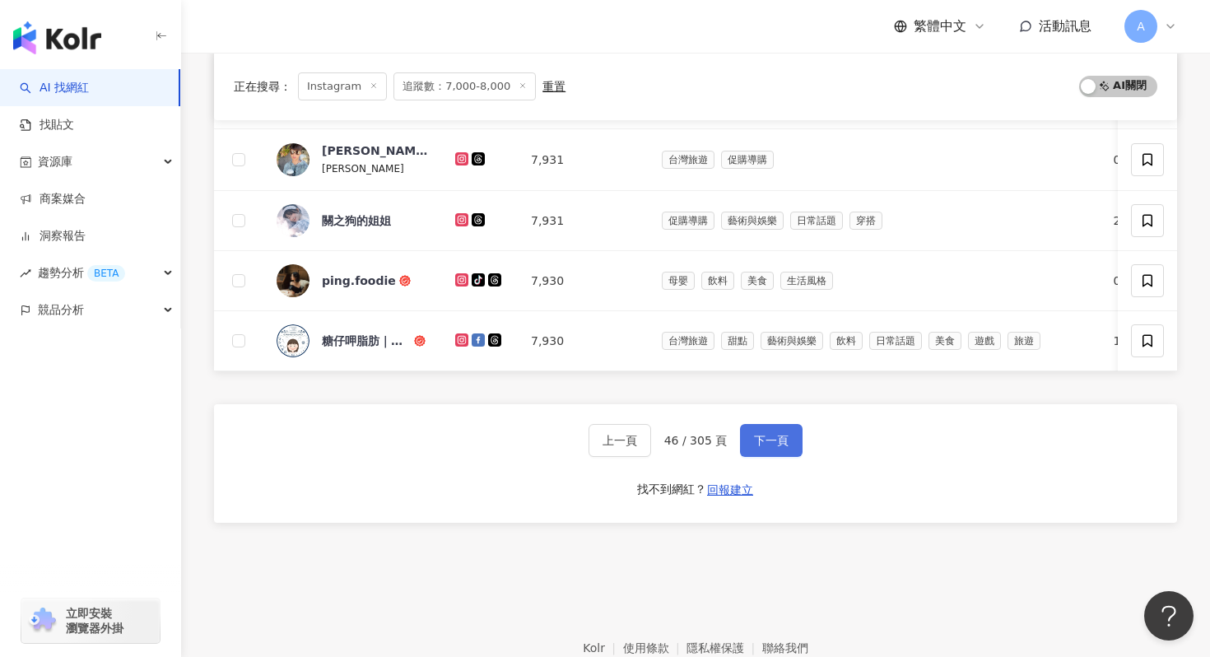
click at [790, 434] on button "下一頁" at bounding box center [771, 440] width 63 height 33
click at [790, 434] on div "網紅名稱 經營平台 Instagram 追蹤數 網紅類型 互動率 漲粉率 觀看率 操作 thesunset.12 7,932 日常話題 穿搭 0.15% 0.…" at bounding box center [695, 83] width 963 height 960
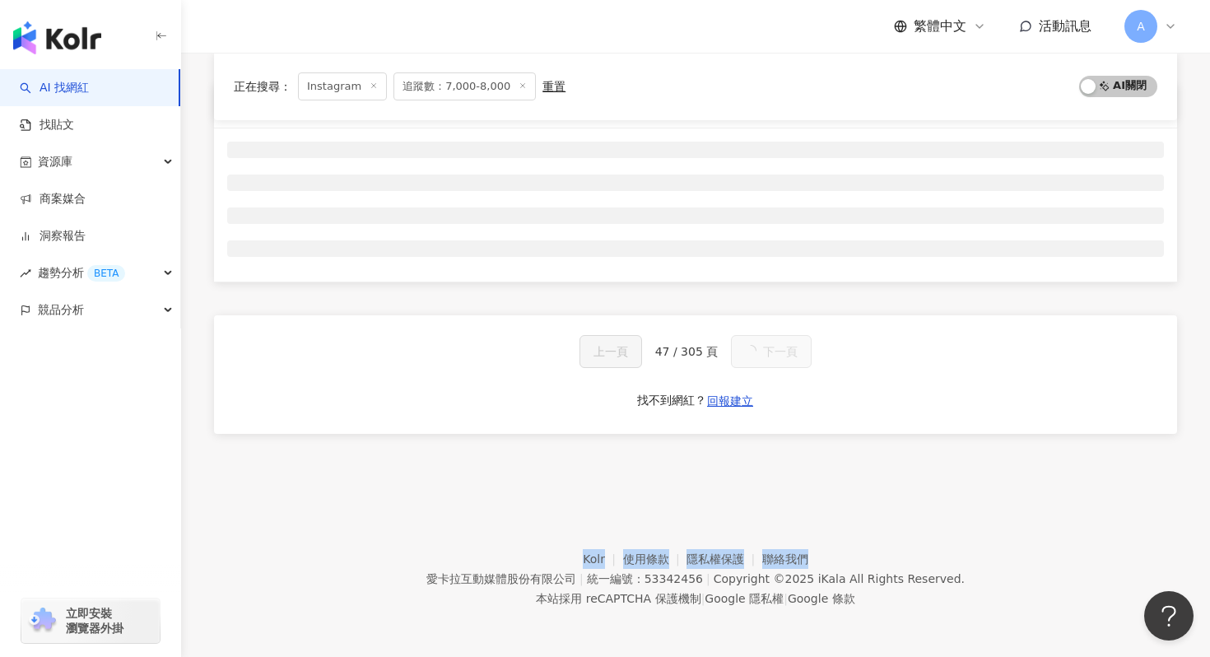
click at [790, 434] on div "網紅名稱 經營平台 Instagram 追蹤數 網紅類型 互動率 漲粉率 觀看率 操作 上一頁 47 / 305 頁 下一頁 找不到網紅？ 回報建立" at bounding box center [695, 279] width 963 height 392
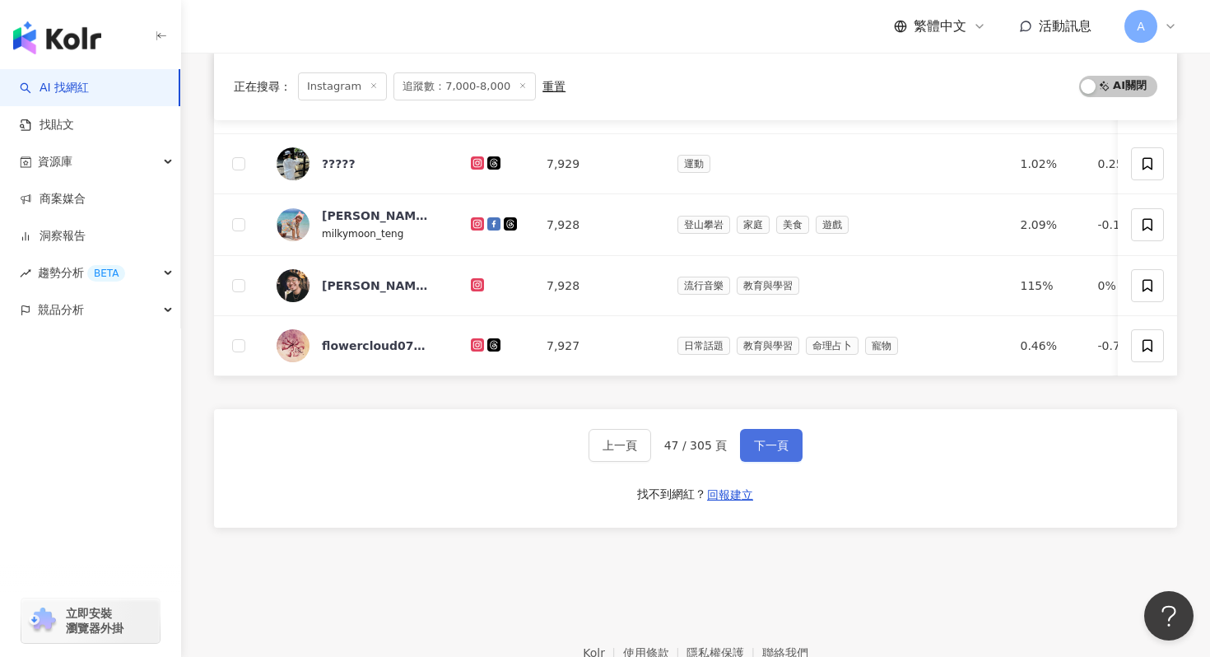
click at [790, 434] on button "下一頁" at bounding box center [771, 445] width 63 height 33
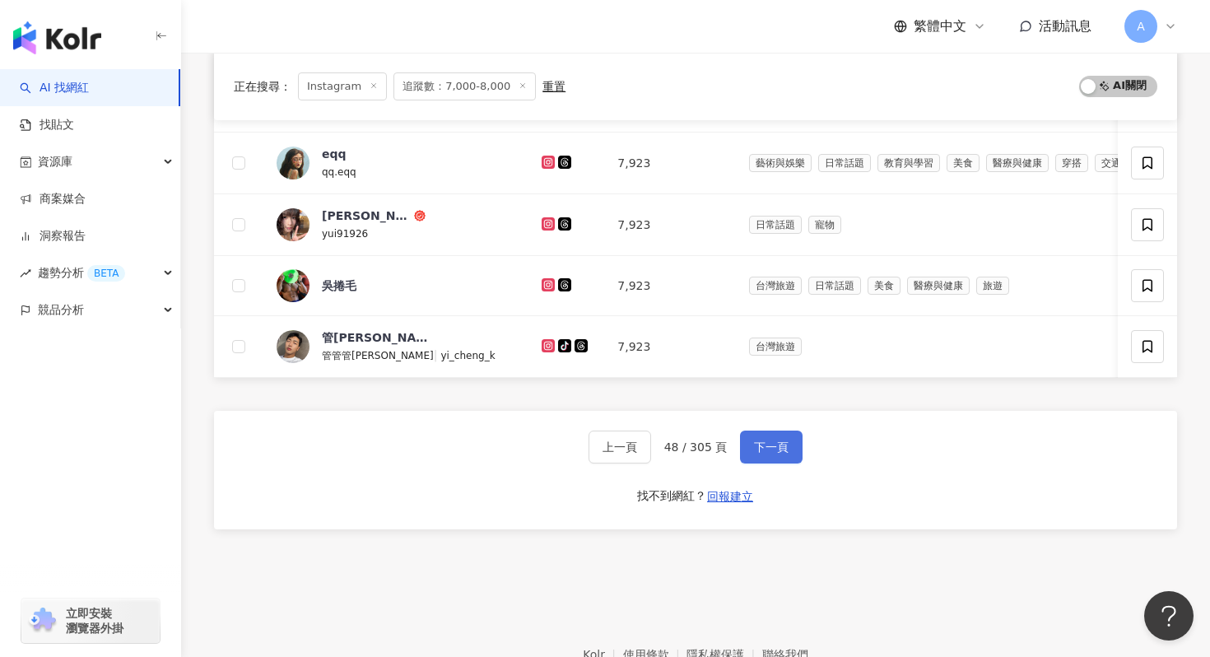
click at [790, 434] on button "下一頁" at bounding box center [771, 446] width 63 height 33
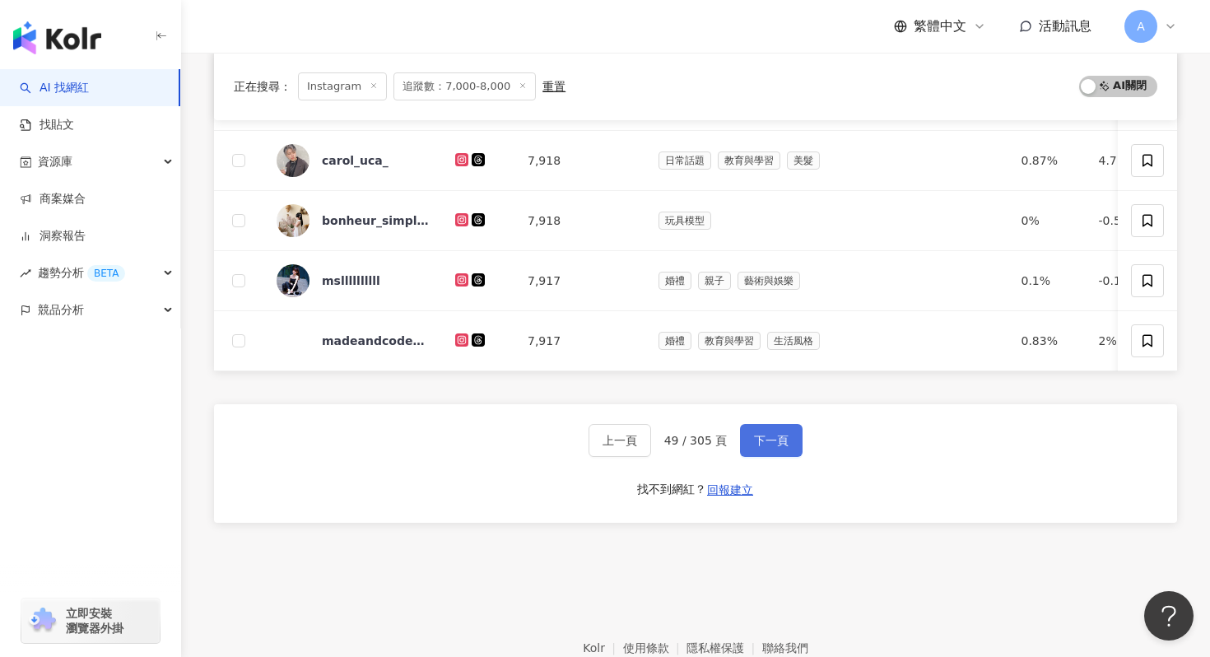
click at [790, 434] on button "下一頁" at bounding box center [771, 440] width 63 height 33
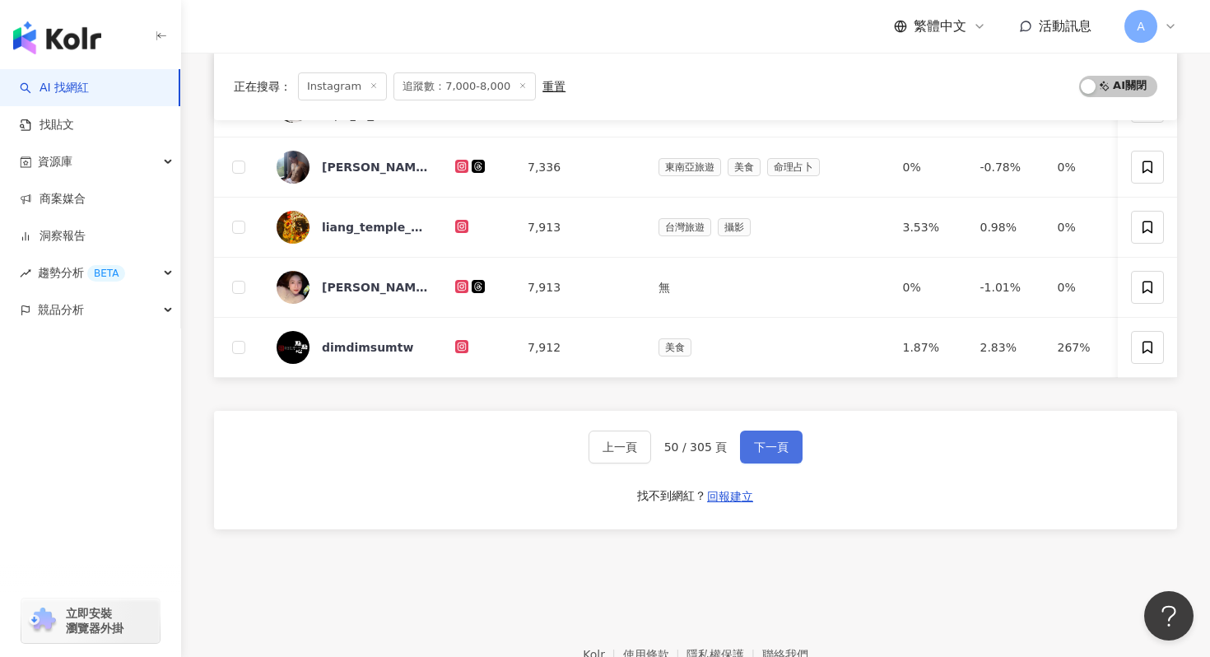
click at [790, 434] on button "下一頁" at bounding box center [771, 446] width 63 height 33
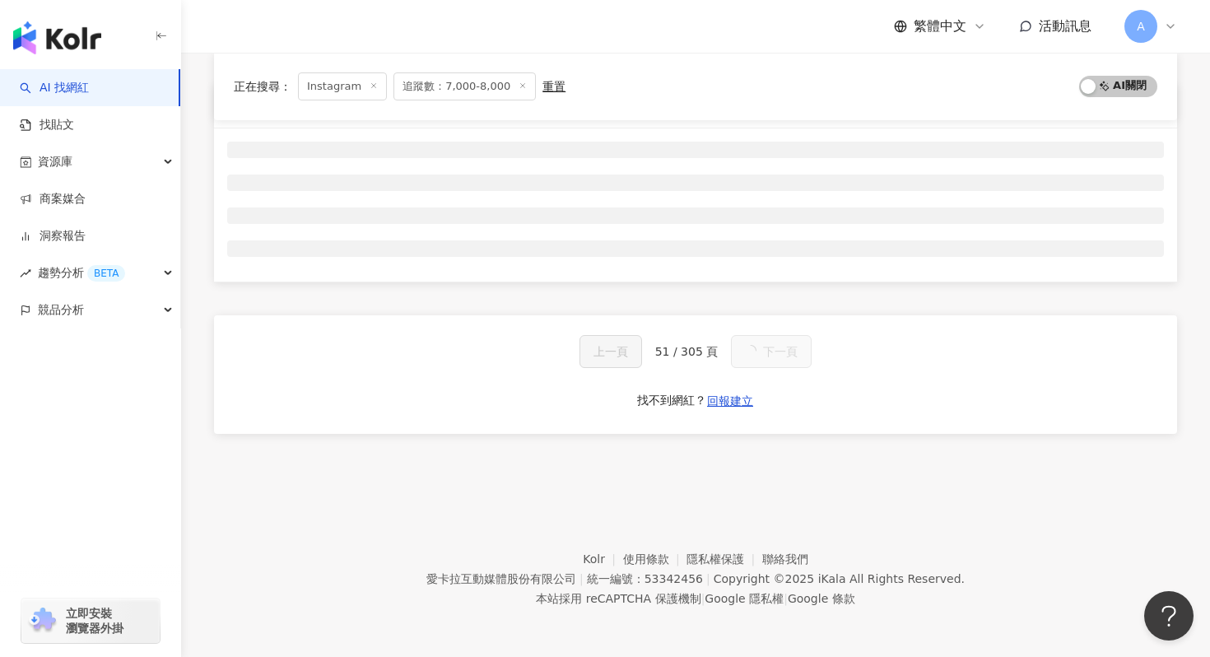
click at [790, 368] on button "下一頁" at bounding box center [771, 351] width 81 height 33
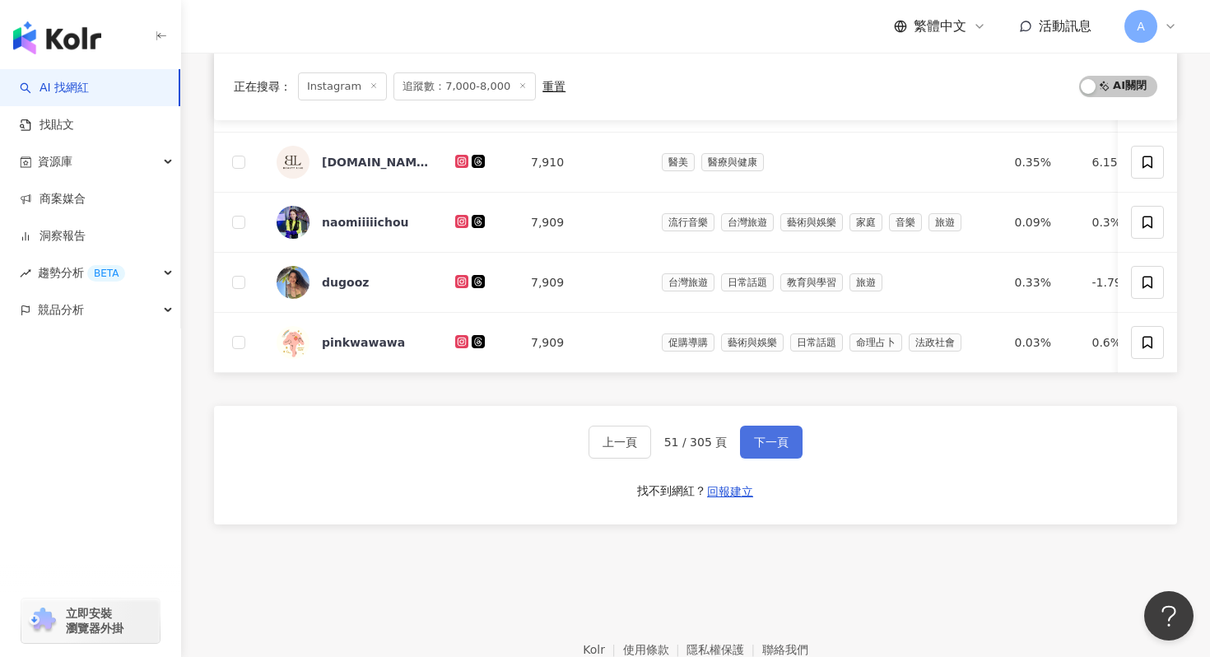
click at [790, 434] on button "下一頁" at bounding box center [771, 441] width 63 height 33
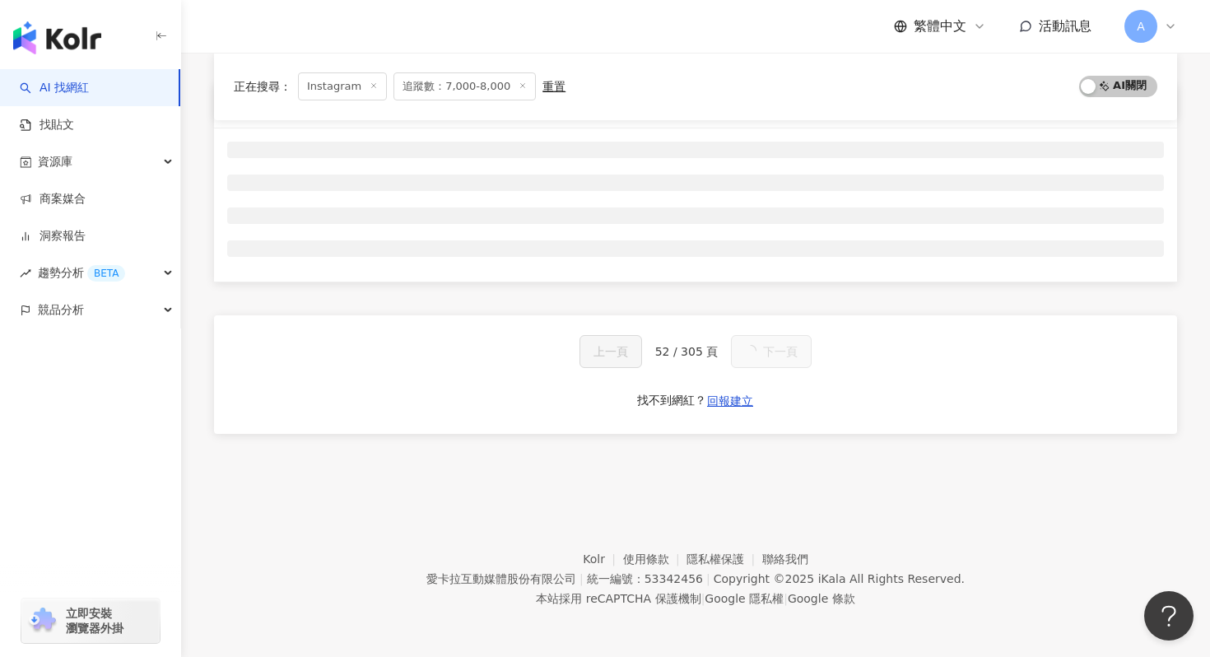
click at [790, 434] on div "網紅名稱 經營平台 Instagram 追蹤數 網紅類型 互動率 漲粉率 觀看率 操作 上一頁 52 / 305 頁 下一頁 找不到網紅？ 回報建立" at bounding box center [695, 279] width 963 height 392
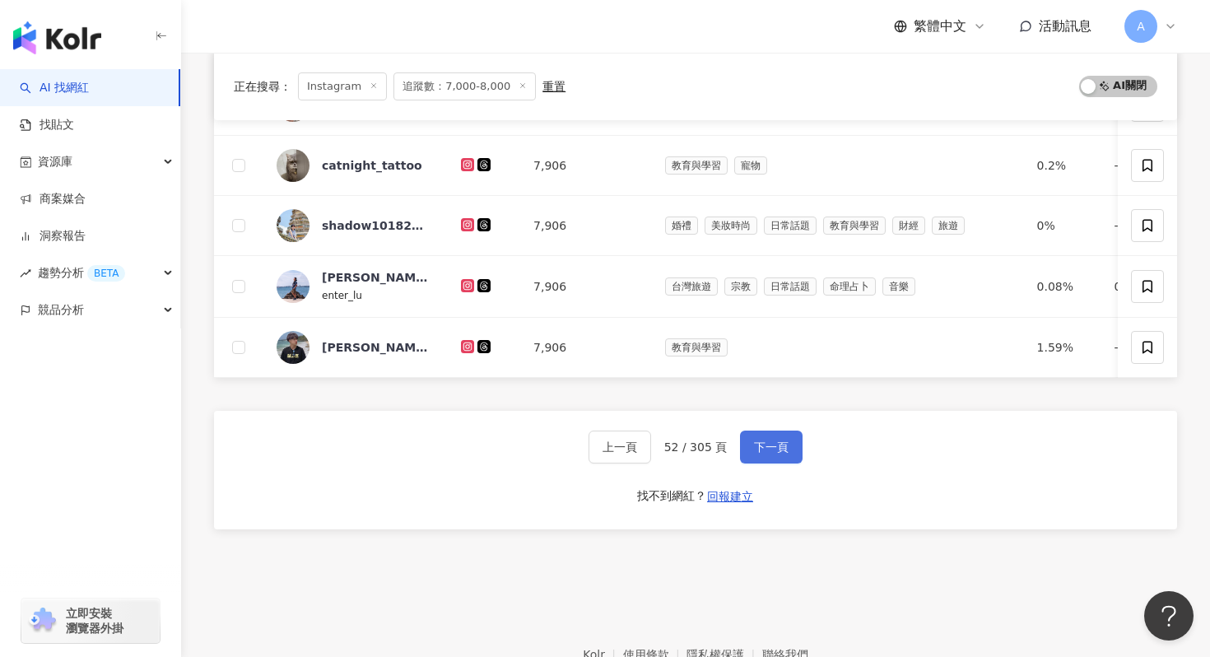
click at [790, 434] on button "下一頁" at bounding box center [771, 446] width 63 height 33
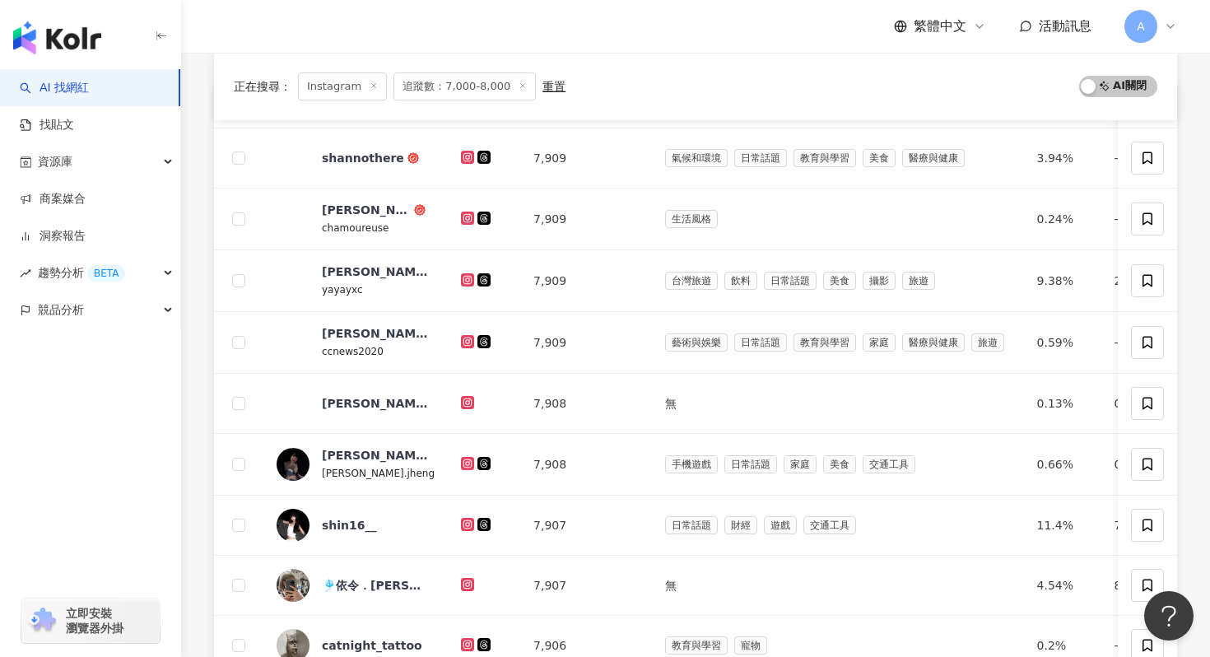
click at [790, 434] on div "網紅名稱 經營平台 Instagram 追蹤數 網紅類型 互動率 漲粉率 觀看率 操作 shannothere 7,909 氣候和環境 日常話題 教育與學習 …" at bounding box center [695, 566] width 963 height 967
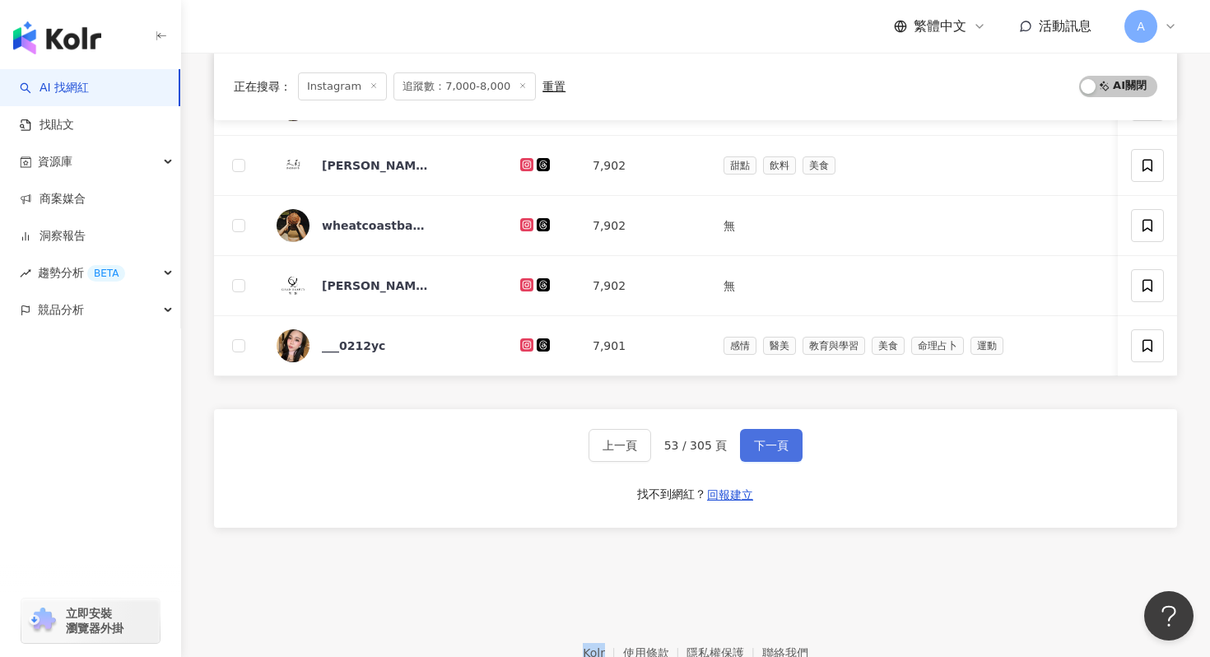
click at [790, 434] on button "下一頁" at bounding box center [771, 445] width 63 height 33
click at [790, 434] on div "網紅名稱 經營平台 Instagram 追蹤數 網紅類型 互動率 漲粉率 觀看率 操作 千里日記 by [PERSON_NAME].C 7,905 台灣旅遊 …" at bounding box center [695, 85] width 963 height 965
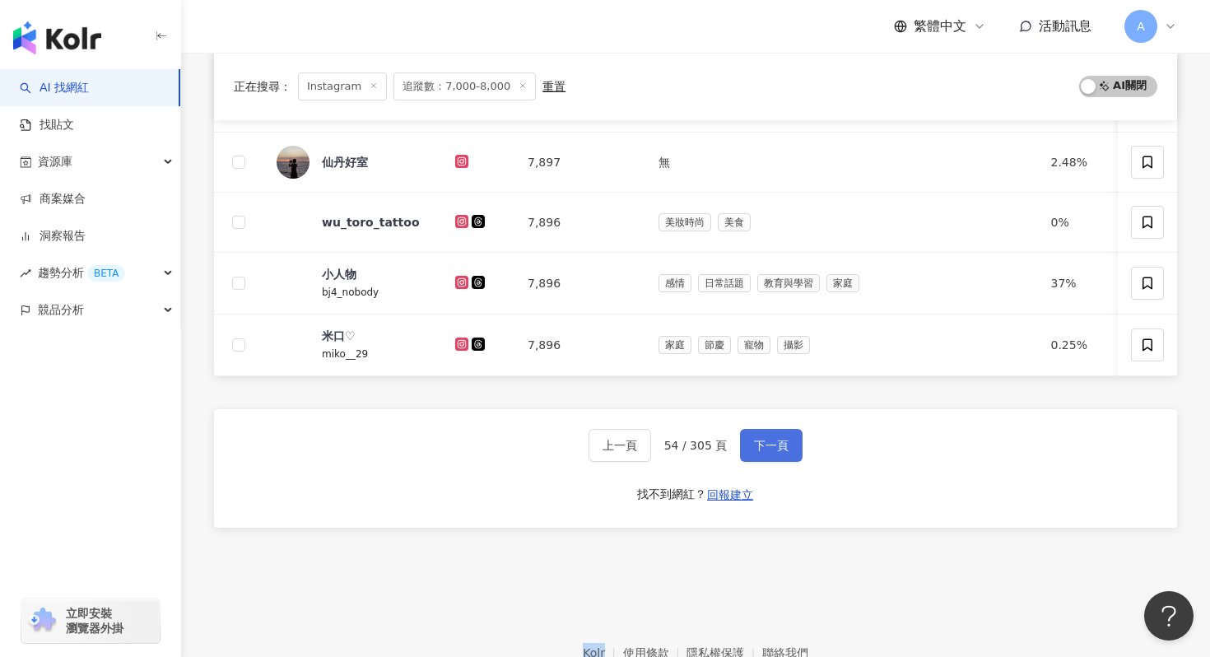
click at [790, 434] on button "下一頁" at bounding box center [771, 445] width 63 height 33
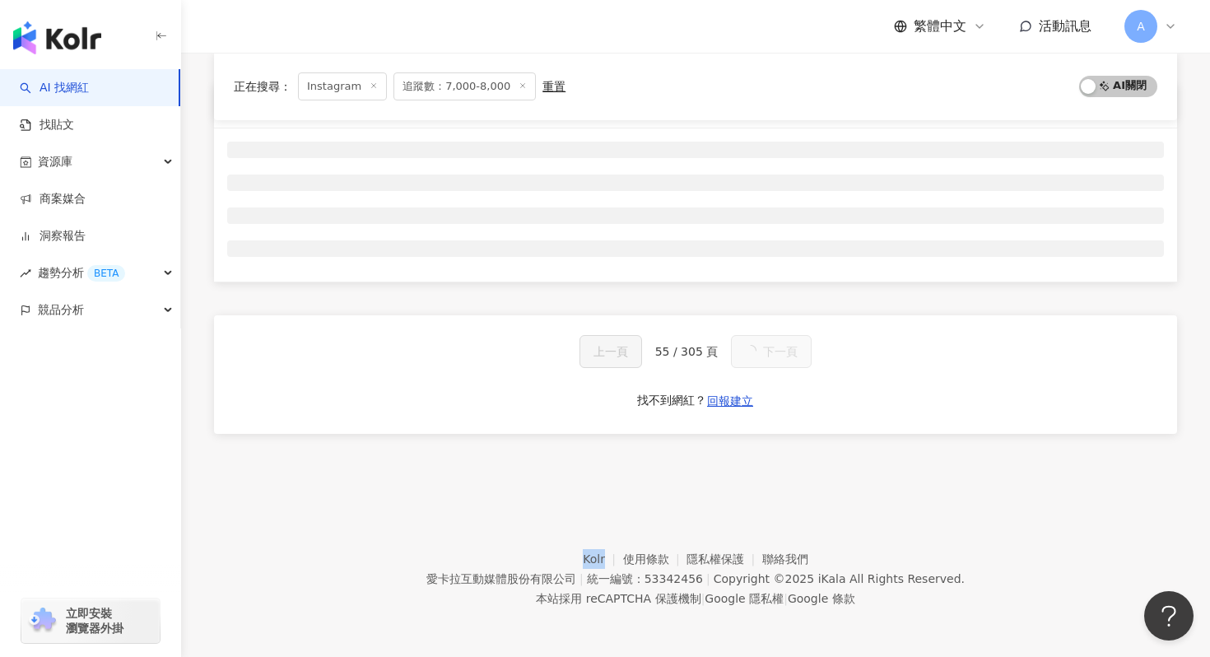
click at [790, 434] on div "網紅名稱 經營平台 Instagram 追蹤數 網紅類型 互動率 漲粉率 觀看率 操作 上一頁 55 / 305 頁 下一頁 找不到網紅？ 回報建立" at bounding box center [695, 279] width 963 height 392
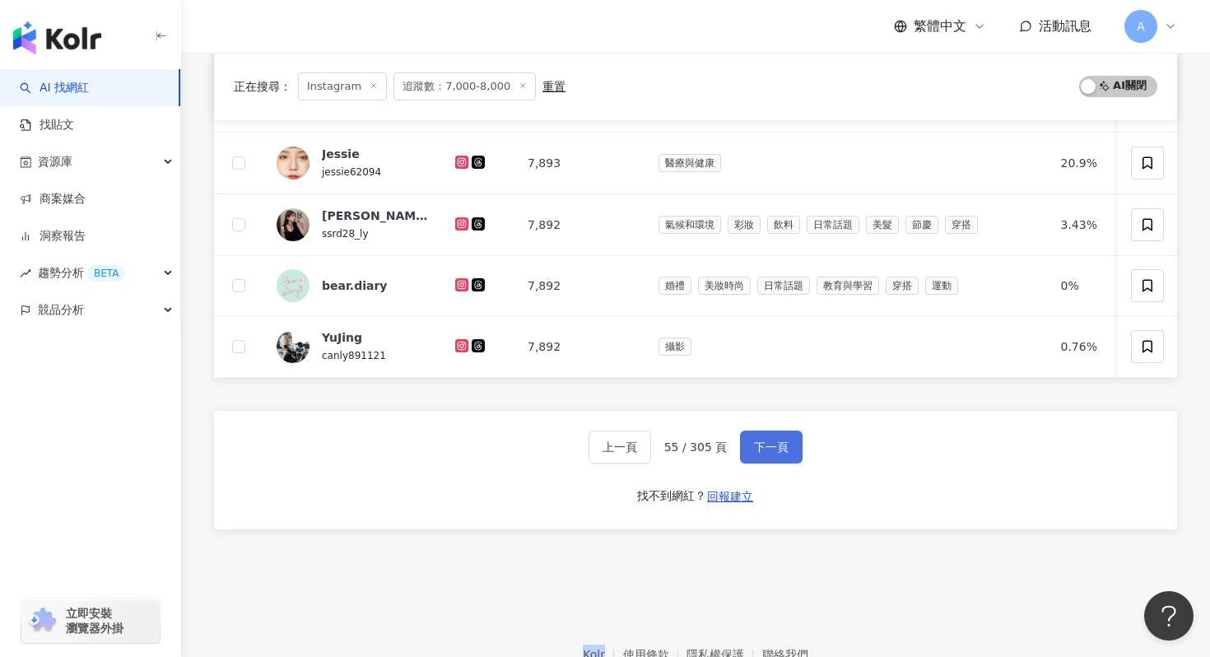
click at [790, 434] on button "下一頁" at bounding box center [771, 446] width 63 height 33
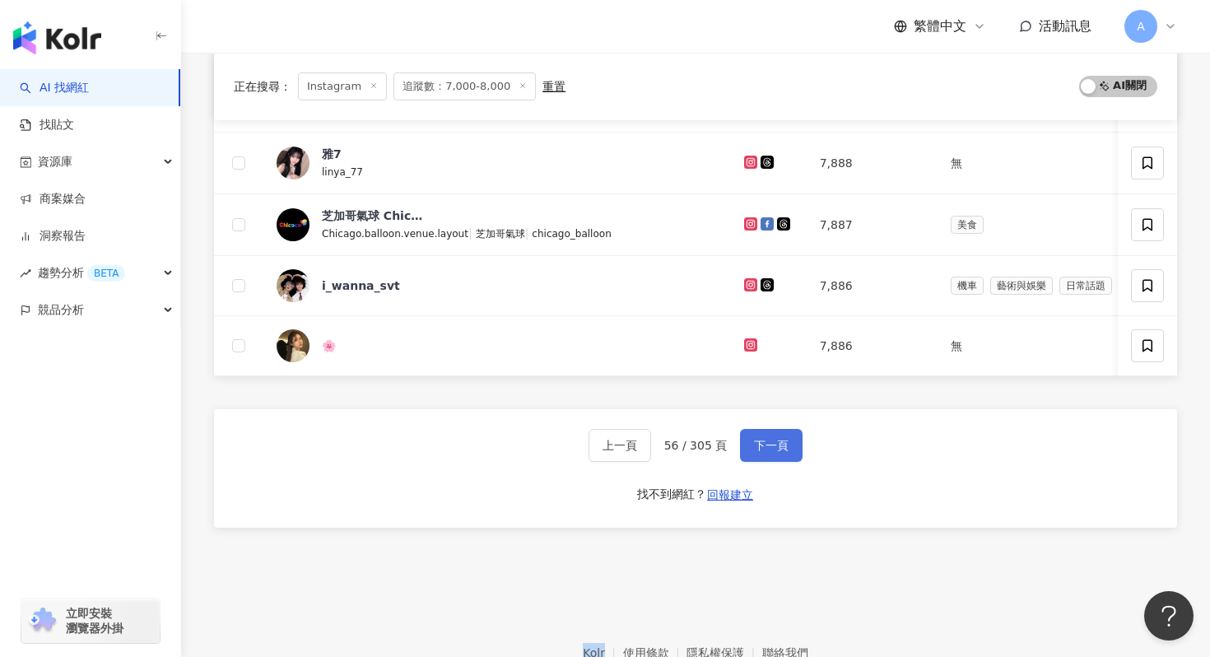
click at [790, 434] on button "下一頁" at bounding box center [771, 445] width 63 height 33
click at [790, 434] on div "網紅名稱 經營平台 Instagram 追蹤數 網紅類型 互動率 漲粉率 觀看率 操作 amber.0121 7,891 實況 感情 寵物 0.61% -0.…" at bounding box center [695, 85] width 963 height 965
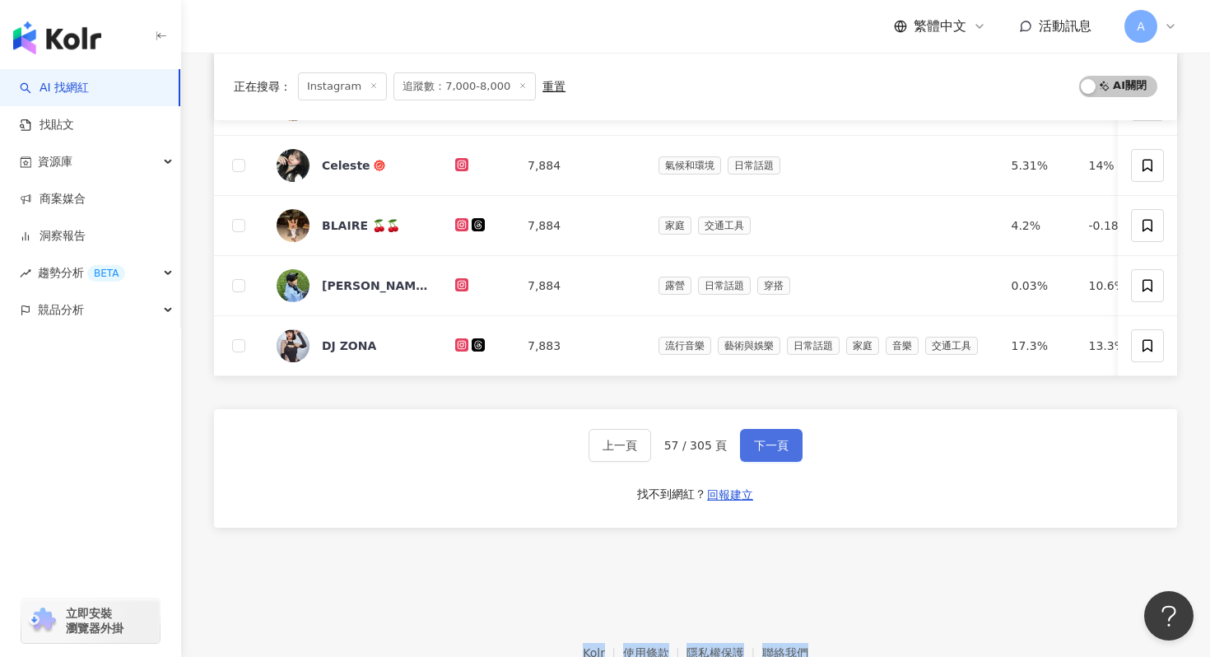
click at [783, 434] on button "下一頁" at bounding box center [771, 445] width 63 height 33
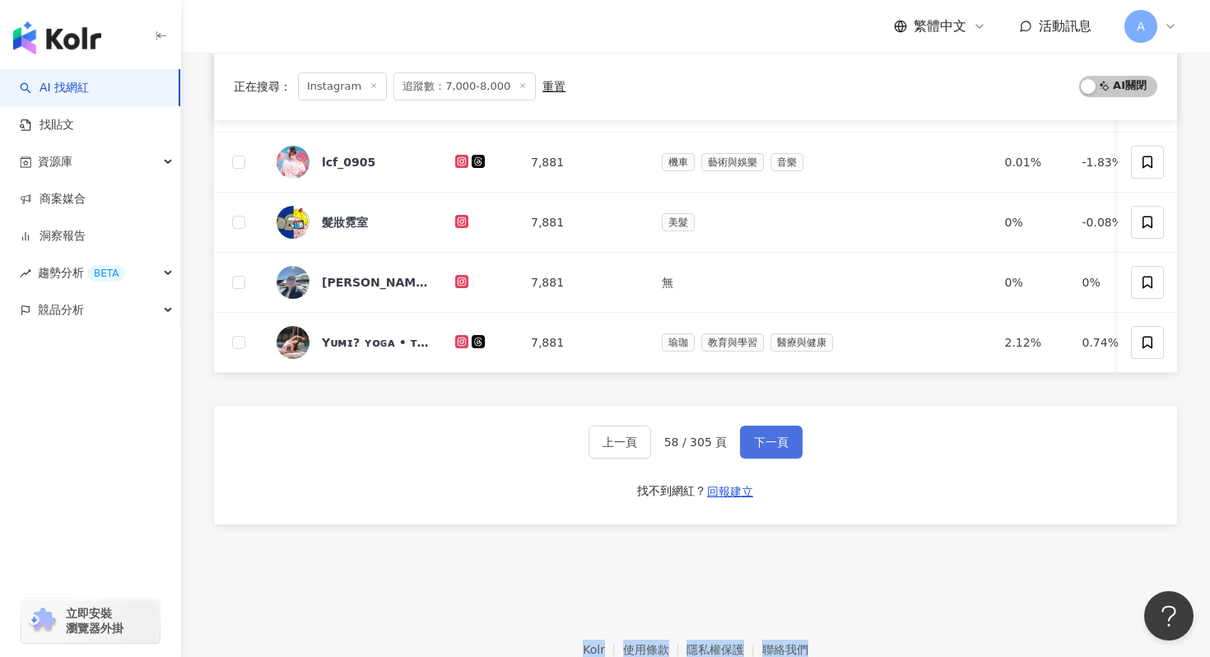
click at [788, 435] on button "下一頁" at bounding box center [771, 441] width 63 height 33
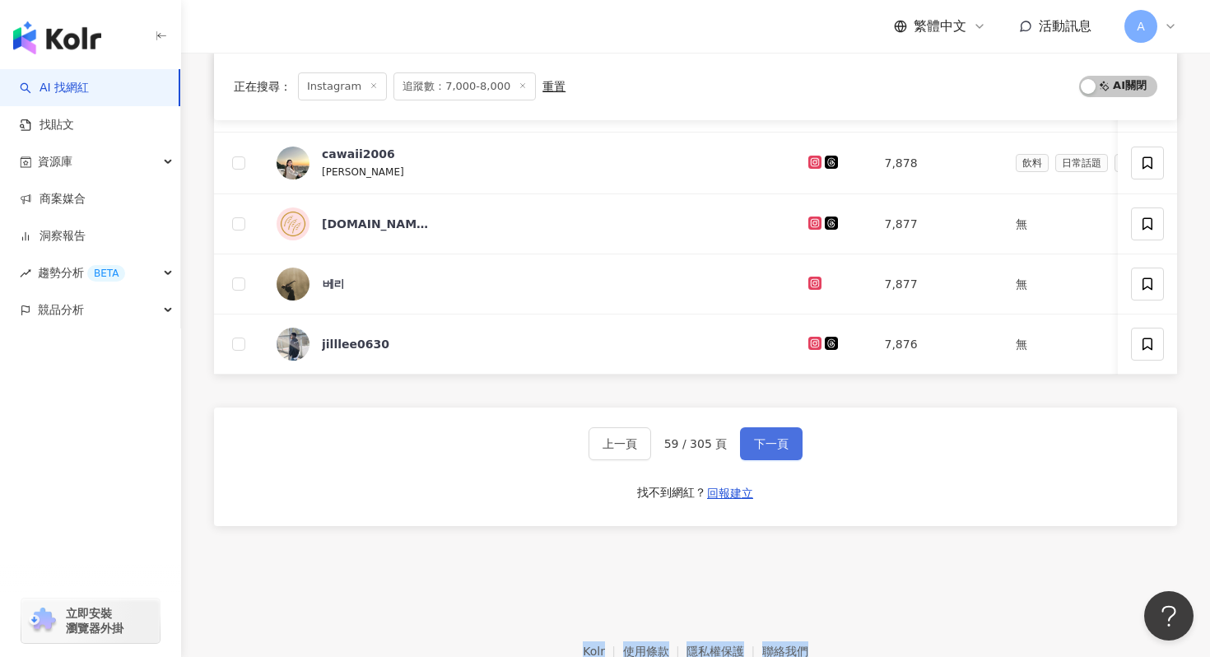
click at [788, 435] on button "下一頁" at bounding box center [771, 443] width 63 height 33
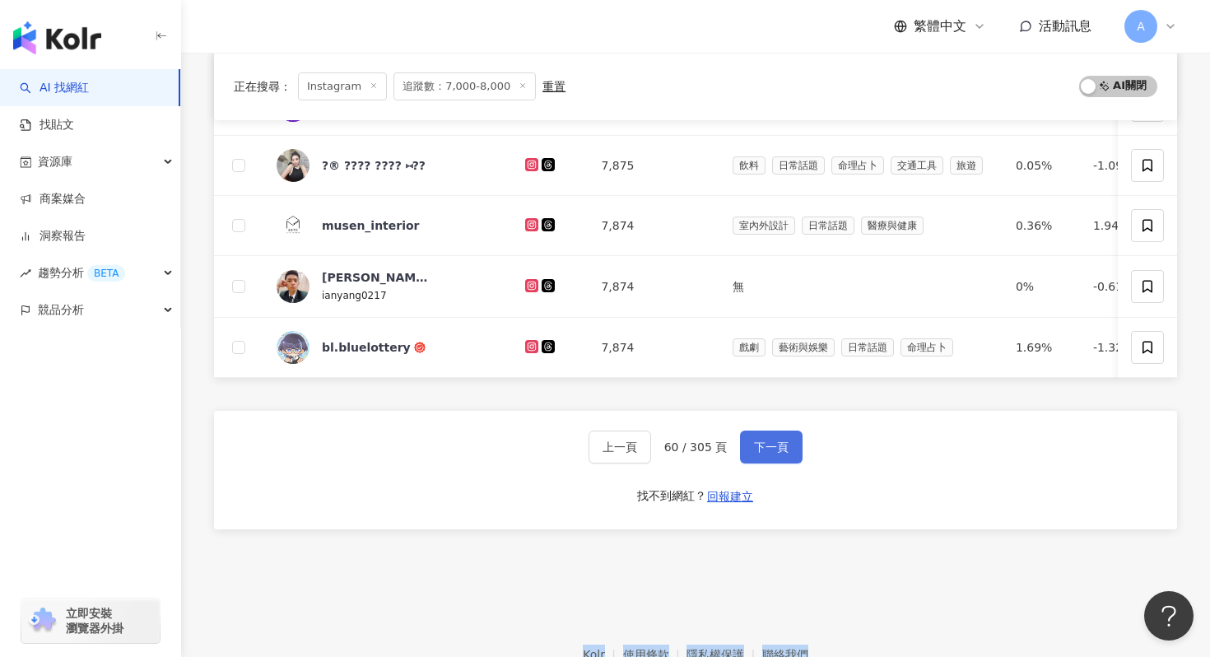
click at [788, 435] on button "下一頁" at bounding box center [771, 446] width 63 height 33
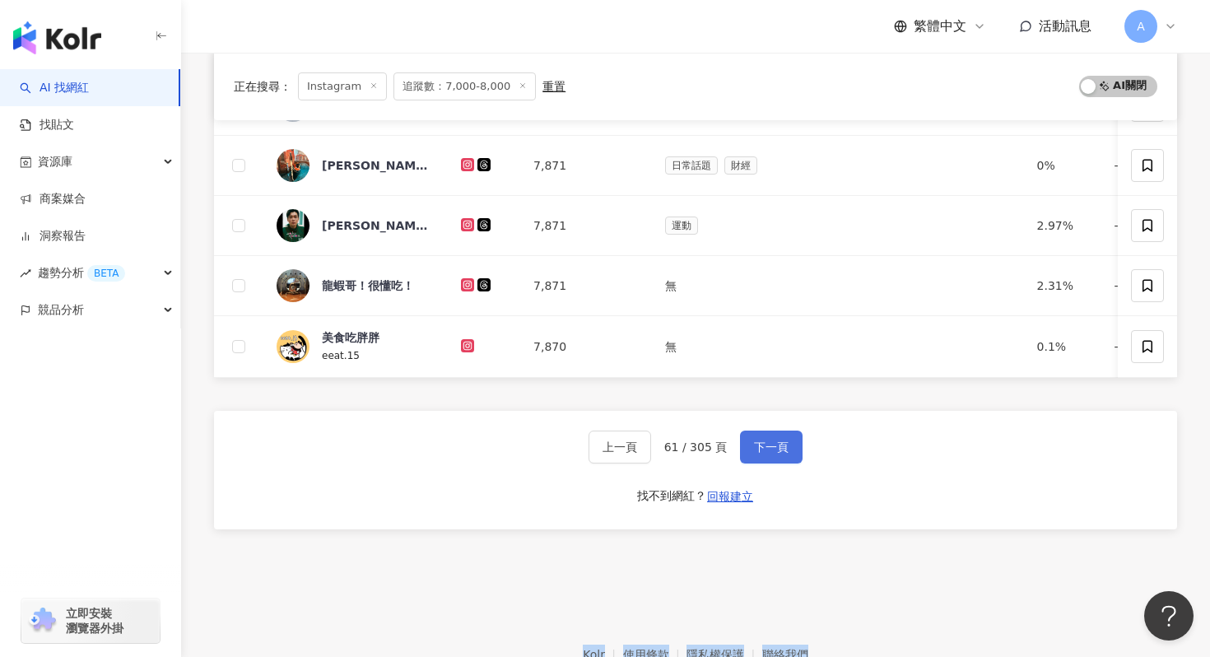
click at [788, 435] on button "下一頁" at bounding box center [771, 446] width 63 height 33
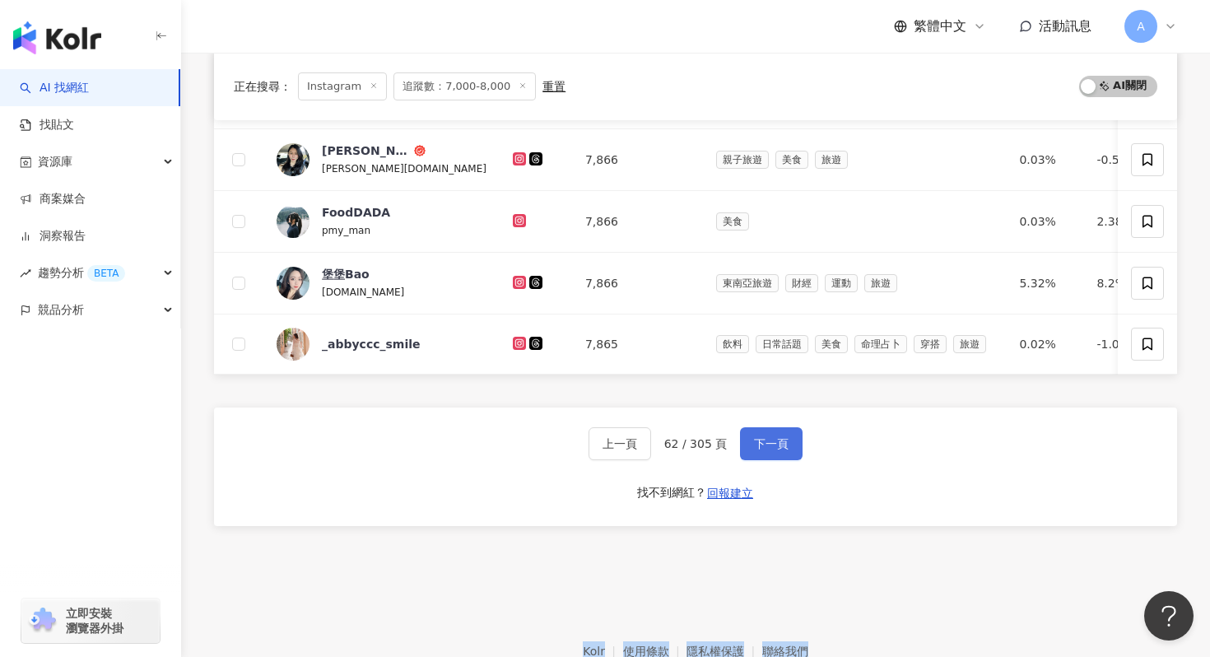
click at [788, 439] on button "下一頁" at bounding box center [771, 443] width 63 height 33
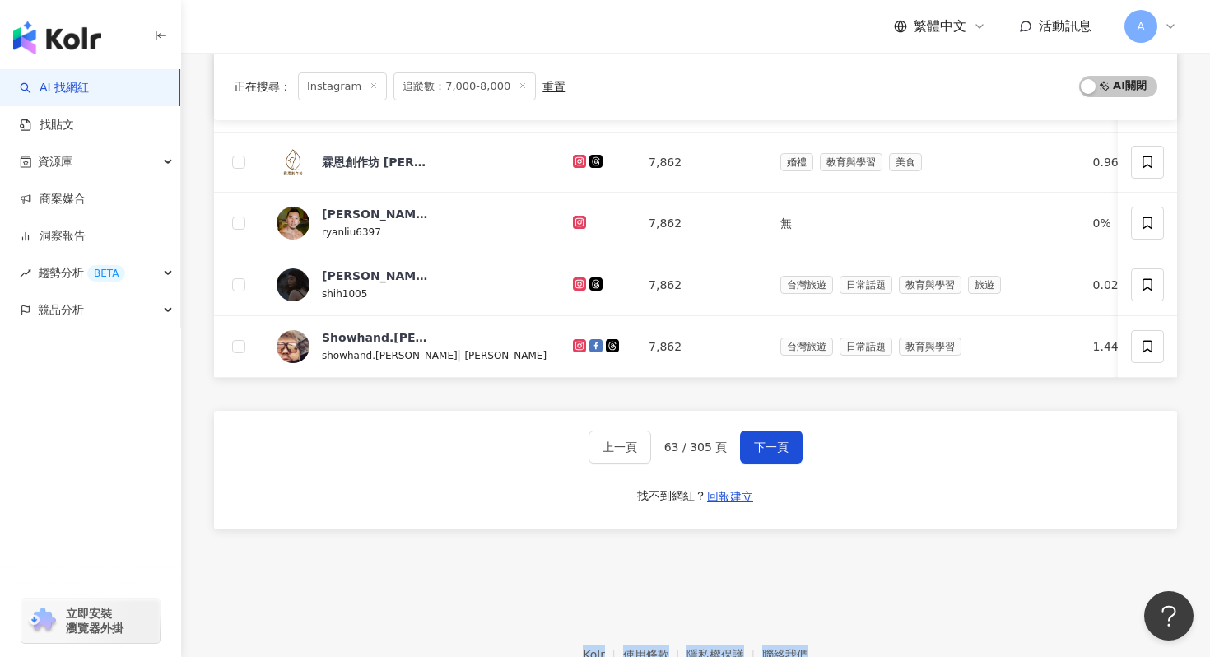
click at [788, 435] on button "下一頁" at bounding box center [771, 446] width 63 height 33
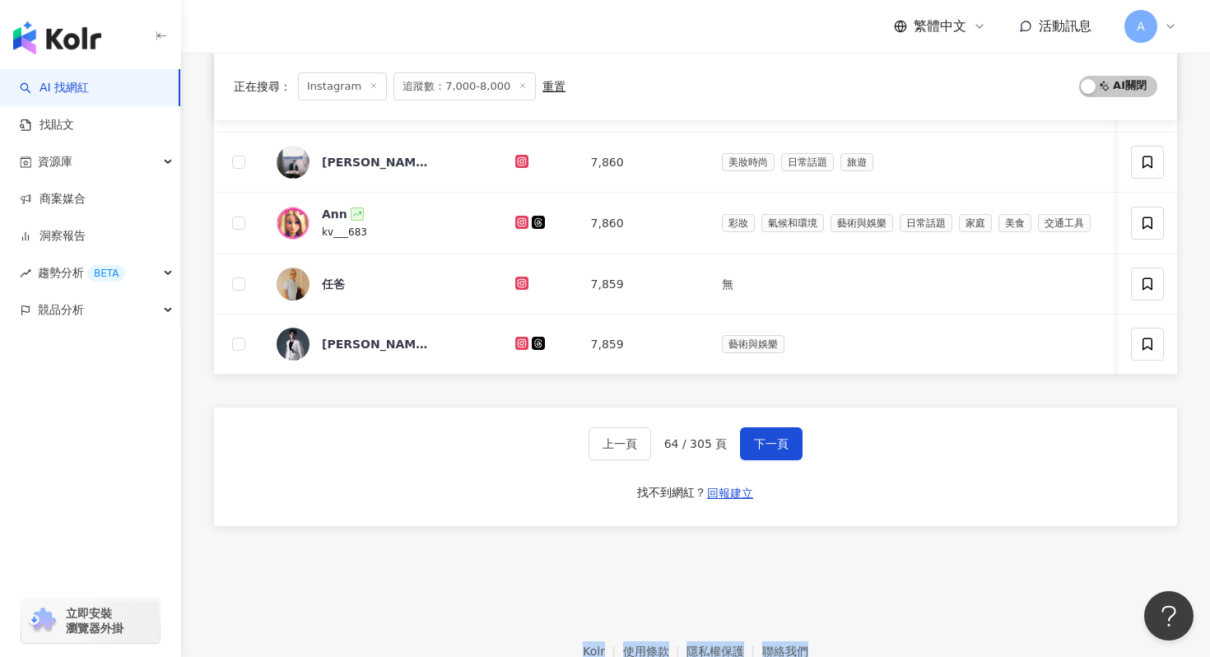
click at [789, 434] on button "下一頁" at bounding box center [771, 443] width 63 height 33
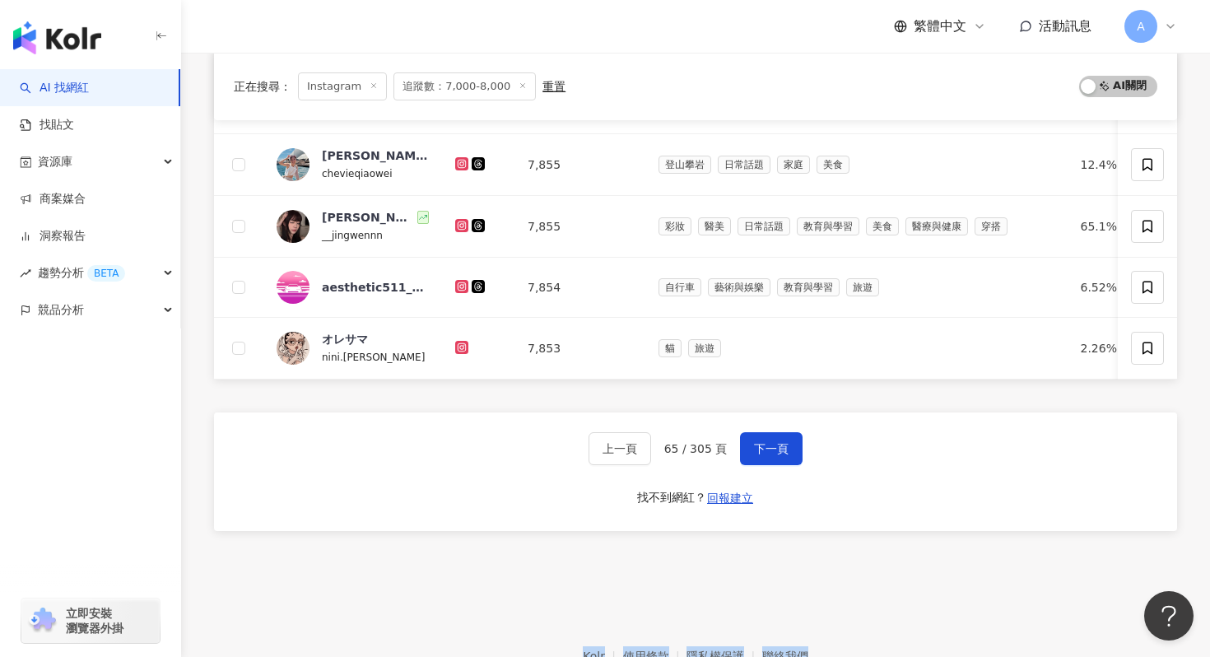
click at [789, 434] on button "下一頁" at bounding box center [771, 448] width 63 height 33
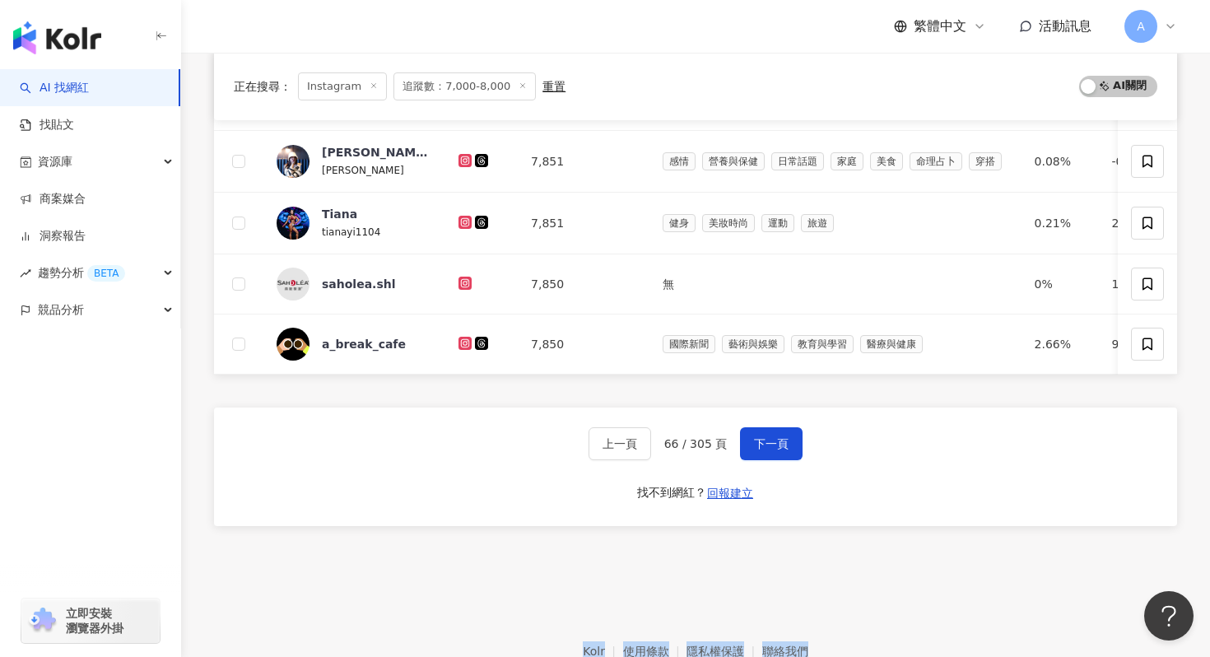
click at [789, 434] on button "下一頁" at bounding box center [771, 443] width 63 height 33
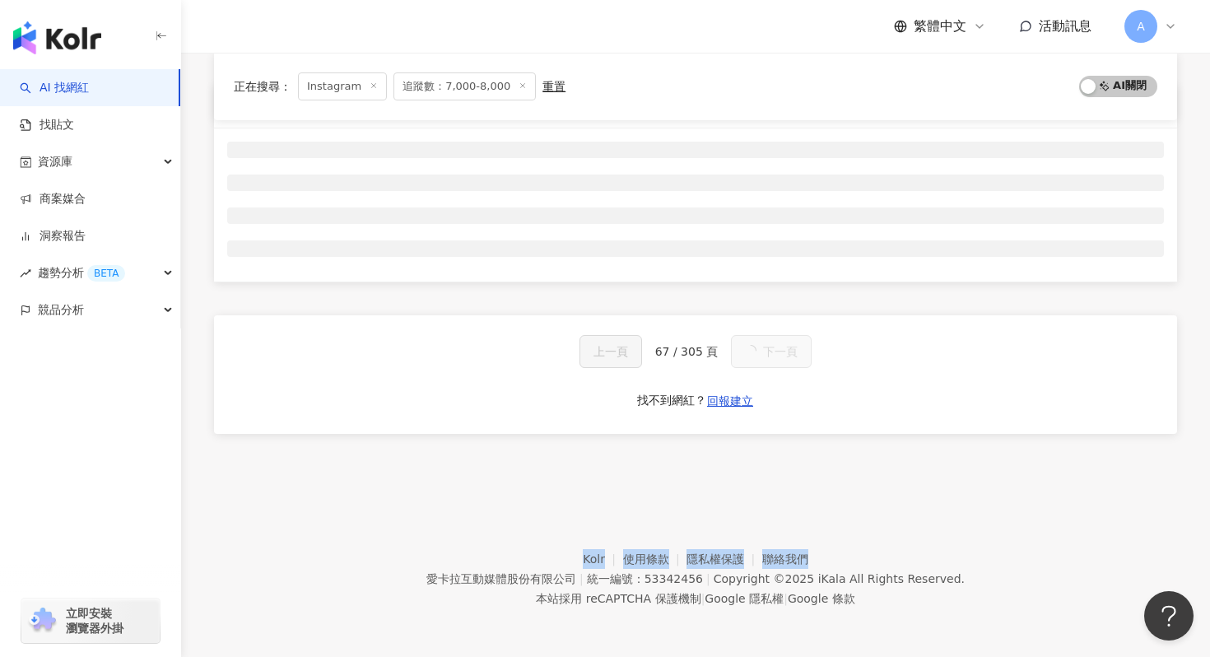
click at [789, 434] on div "網紅名稱 經營平台 Instagram 追蹤數 網紅類型 互動率 漲粉率 觀看率 操作 上一頁 67 / 305 頁 下一頁 找不到網紅？ 回報建立" at bounding box center [695, 279] width 963 height 392
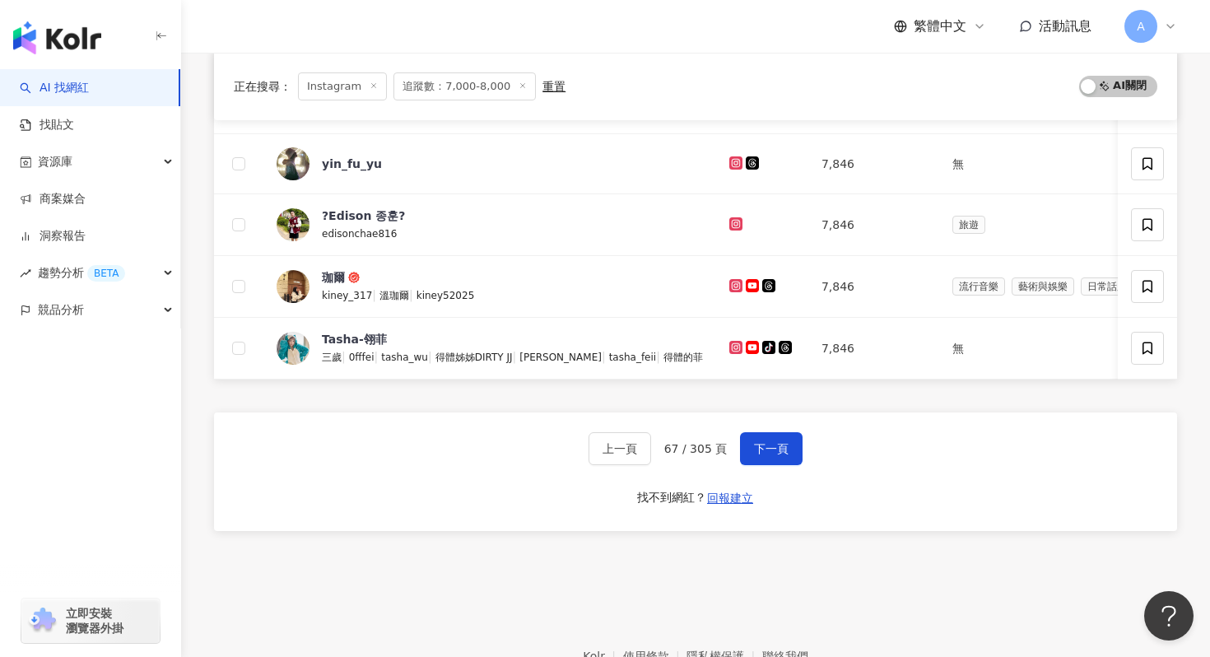
click at [789, 434] on button "下一頁" at bounding box center [771, 448] width 63 height 33
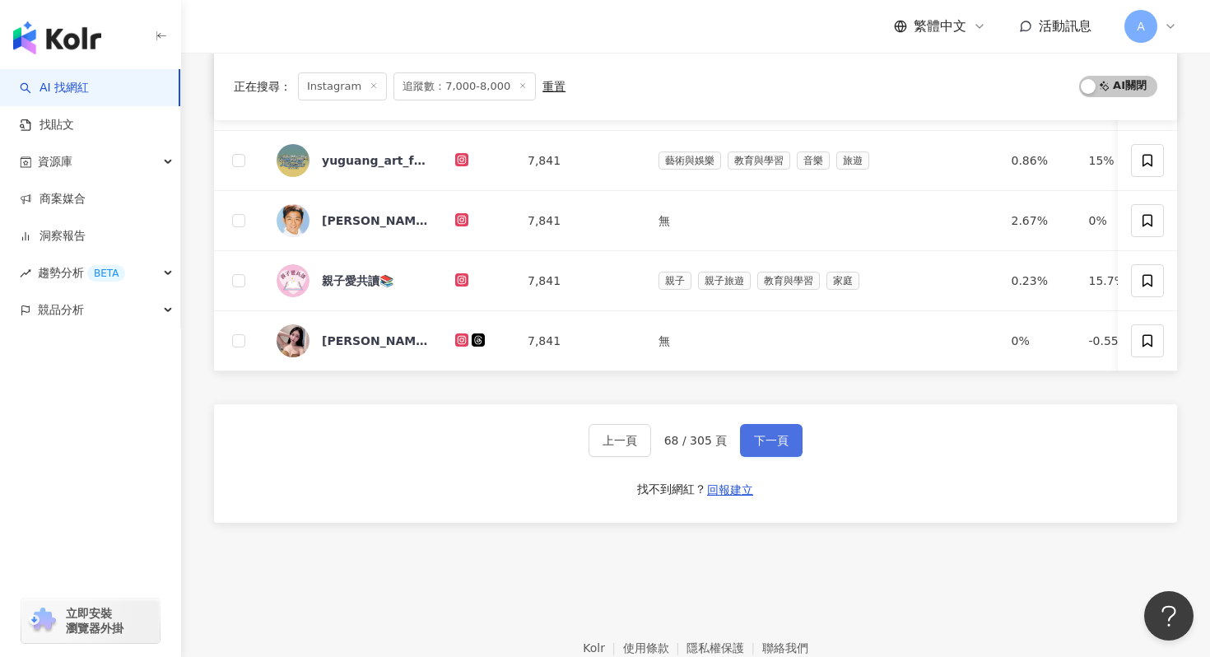
click at [789, 435] on button "下一頁" at bounding box center [771, 440] width 63 height 33
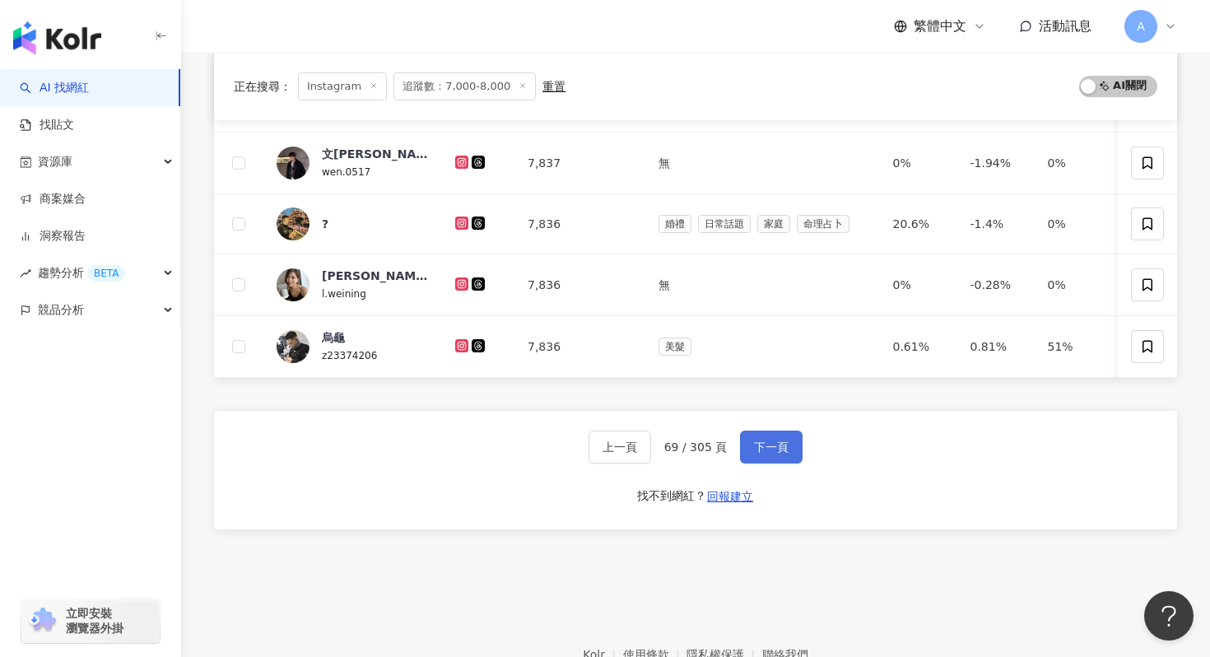
click at [788, 432] on button "下一頁" at bounding box center [771, 446] width 63 height 33
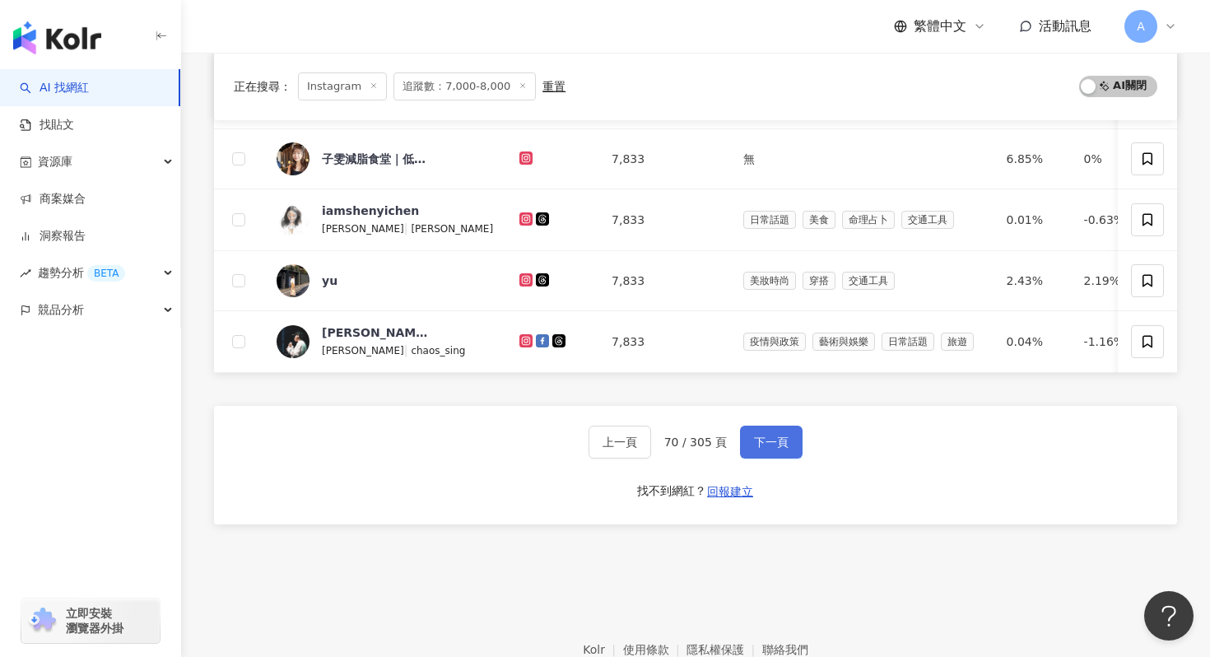
click at [787, 436] on button "下一頁" at bounding box center [771, 441] width 63 height 33
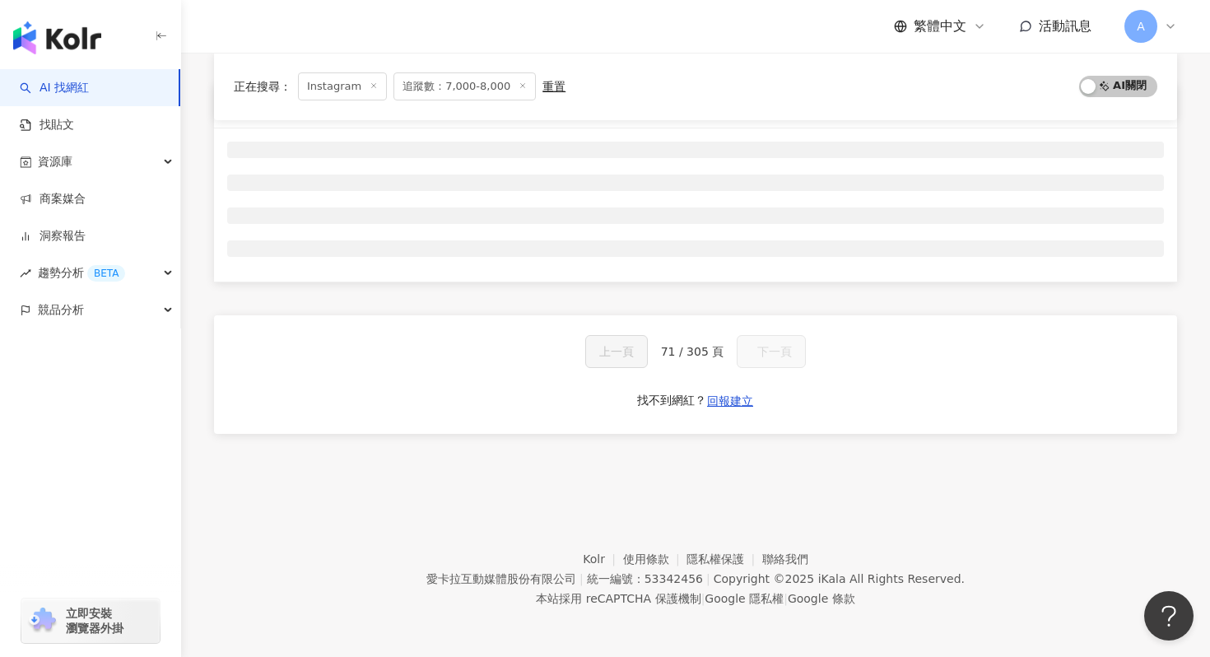
click at [787, 436] on div "網紅名稱 經營平台 Instagram 追蹤數 網紅類型 互動率 漲粉率 觀看率 操作 上一頁 71 / 305 頁 下一頁 找不到網紅？ 回報建立" at bounding box center [695, 279] width 963 height 392
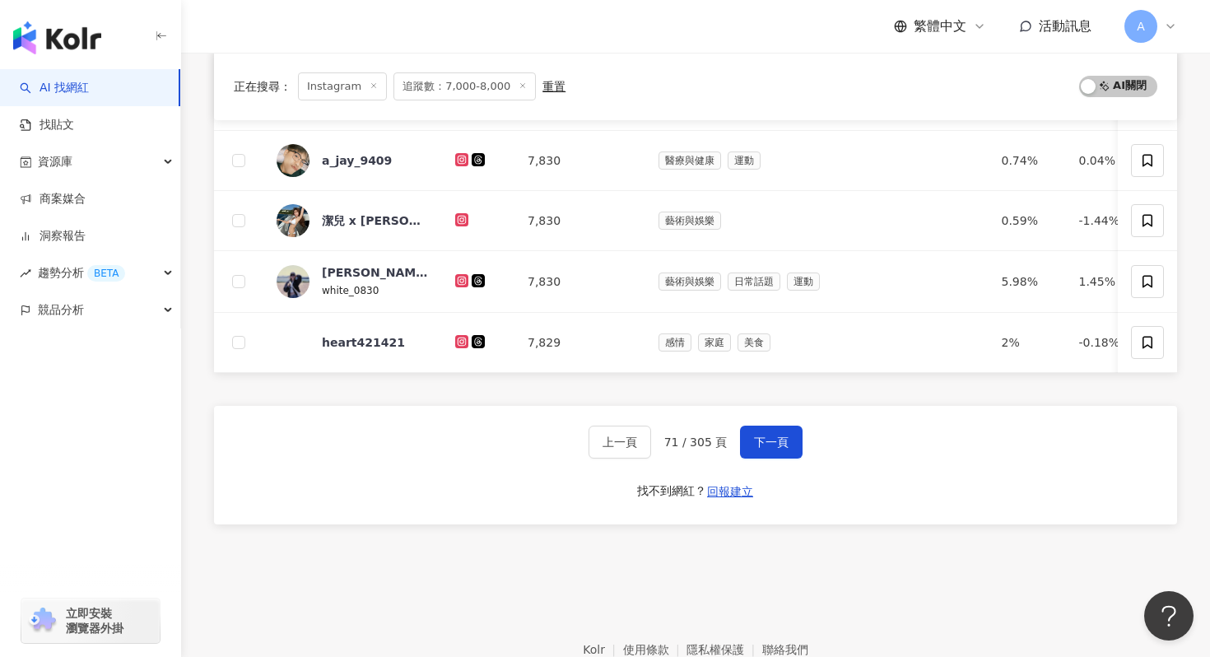
click at [787, 426] on button "下一頁" at bounding box center [771, 441] width 63 height 33
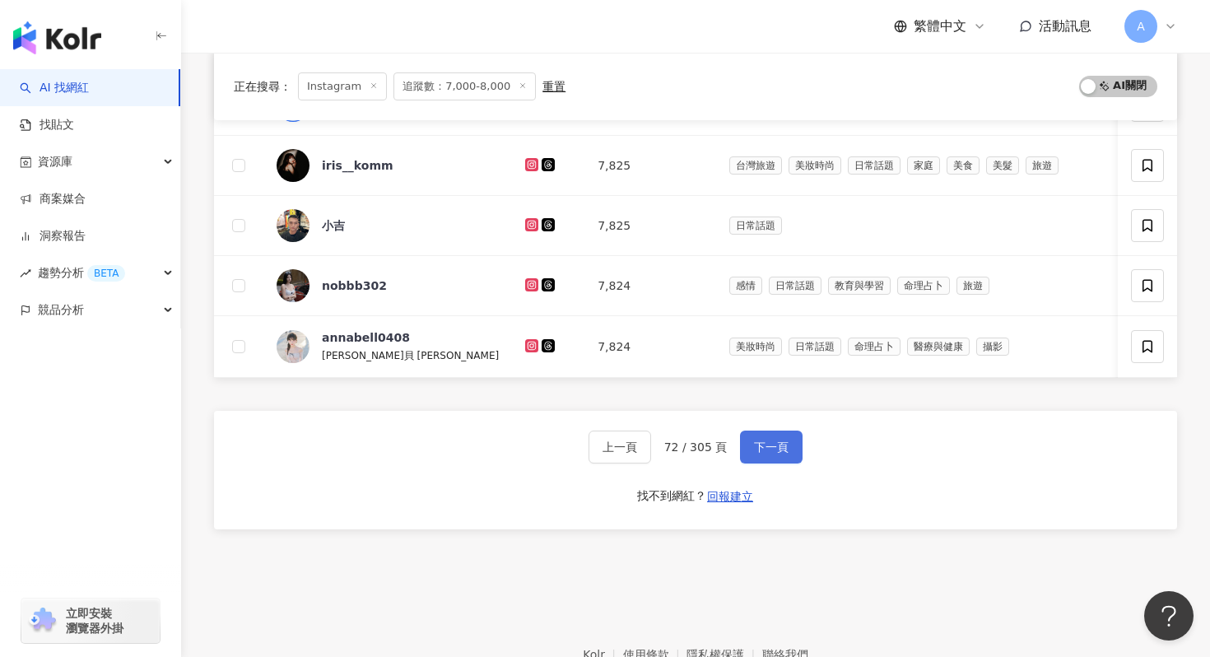
click at [785, 443] on span "下一頁" at bounding box center [771, 446] width 35 height 13
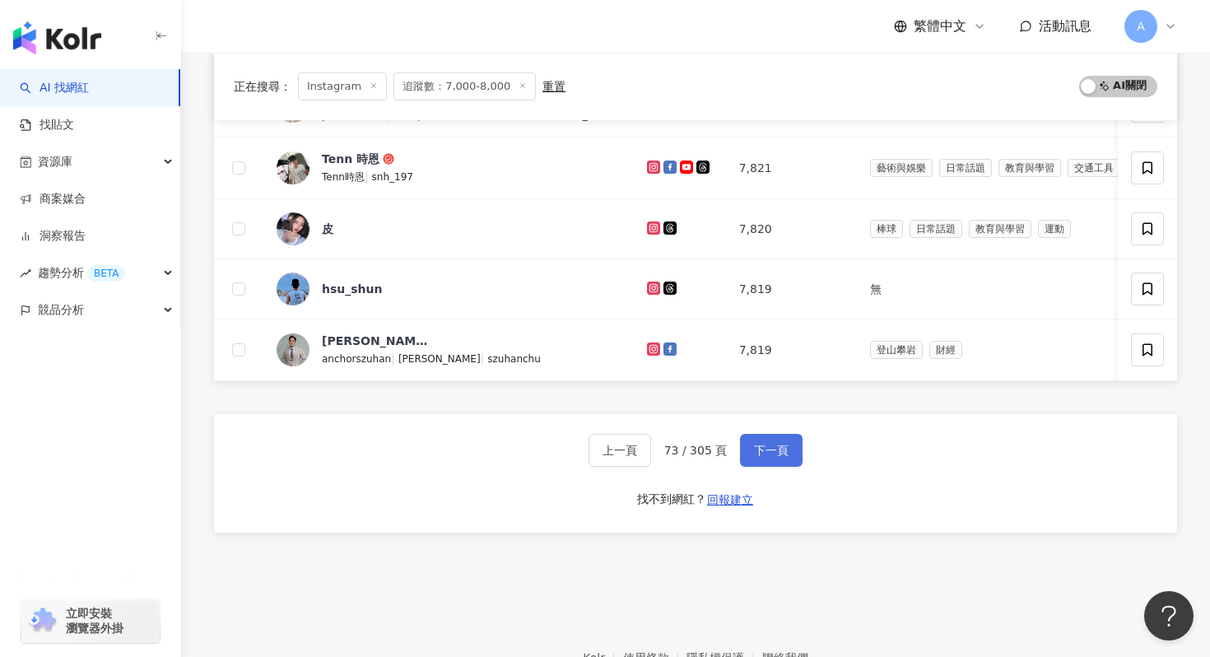
click at [783, 449] on span "下一頁" at bounding box center [771, 450] width 35 height 13
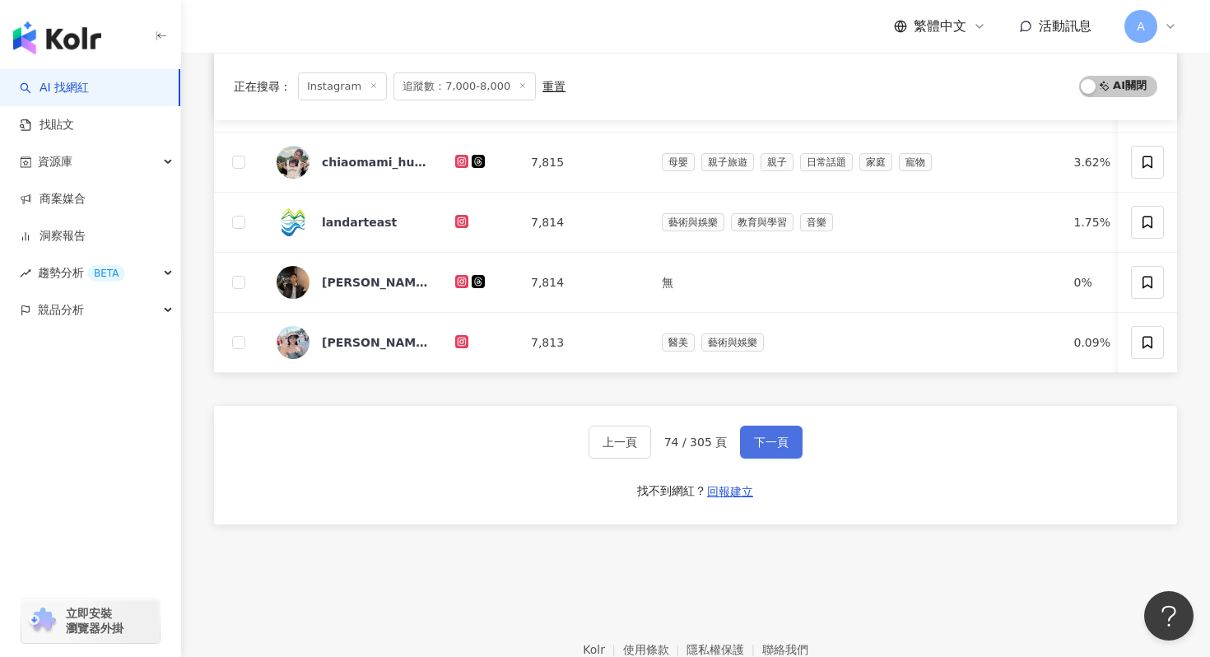
click at [783, 450] on button "下一頁" at bounding box center [771, 441] width 63 height 33
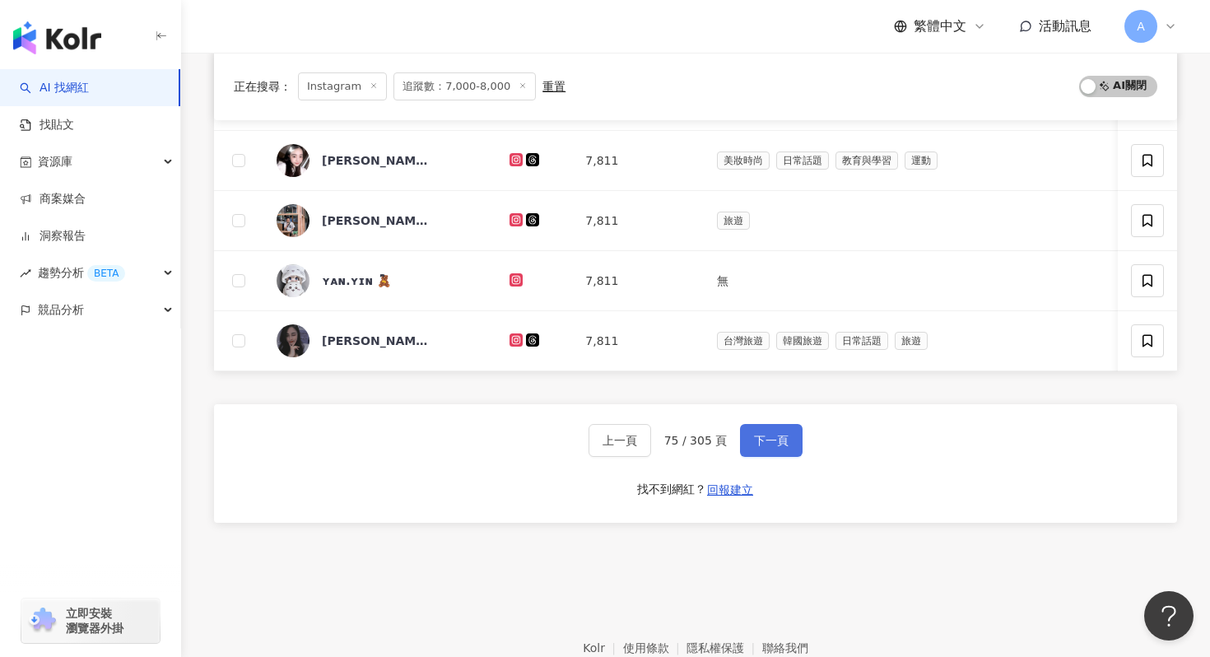
click at [783, 451] on button "下一頁" at bounding box center [771, 440] width 63 height 33
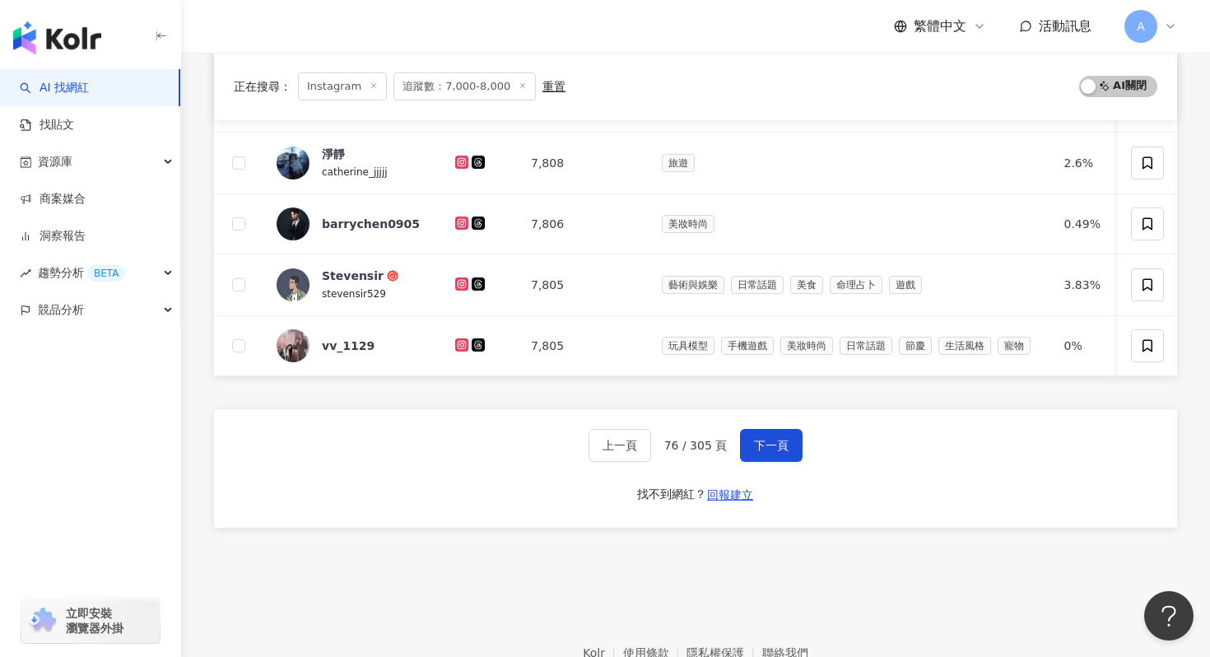
click at [783, 451] on button "下一頁" at bounding box center [771, 445] width 63 height 33
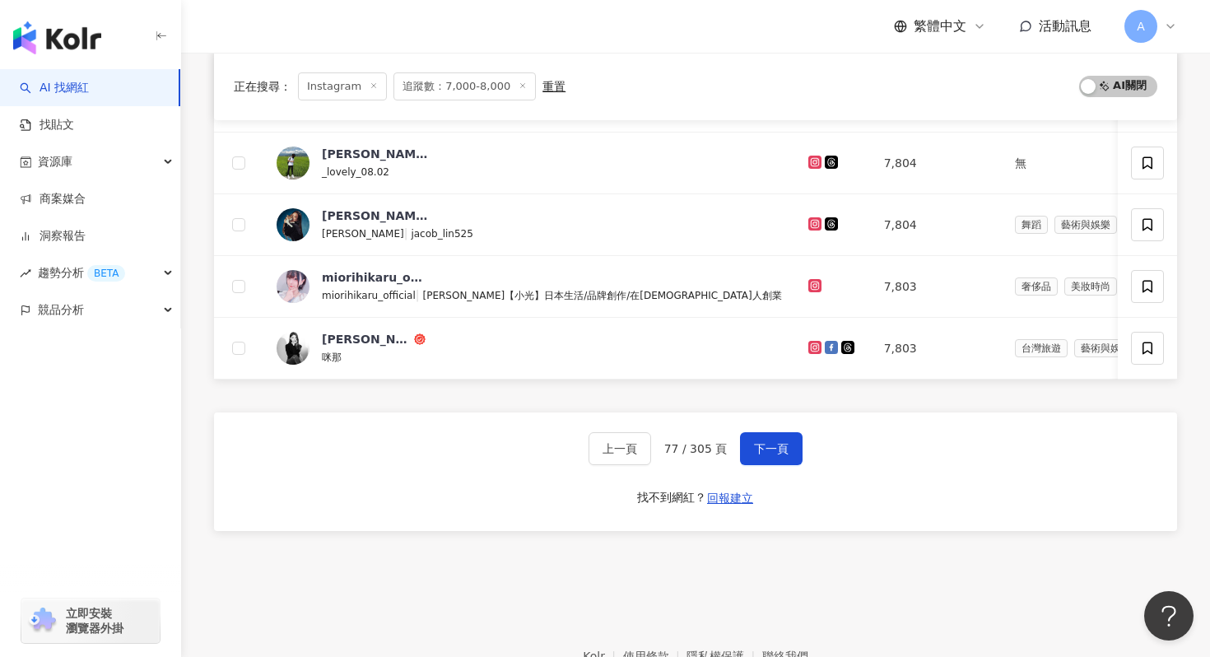
click at [786, 449] on button "下一頁" at bounding box center [771, 448] width 63 height 33
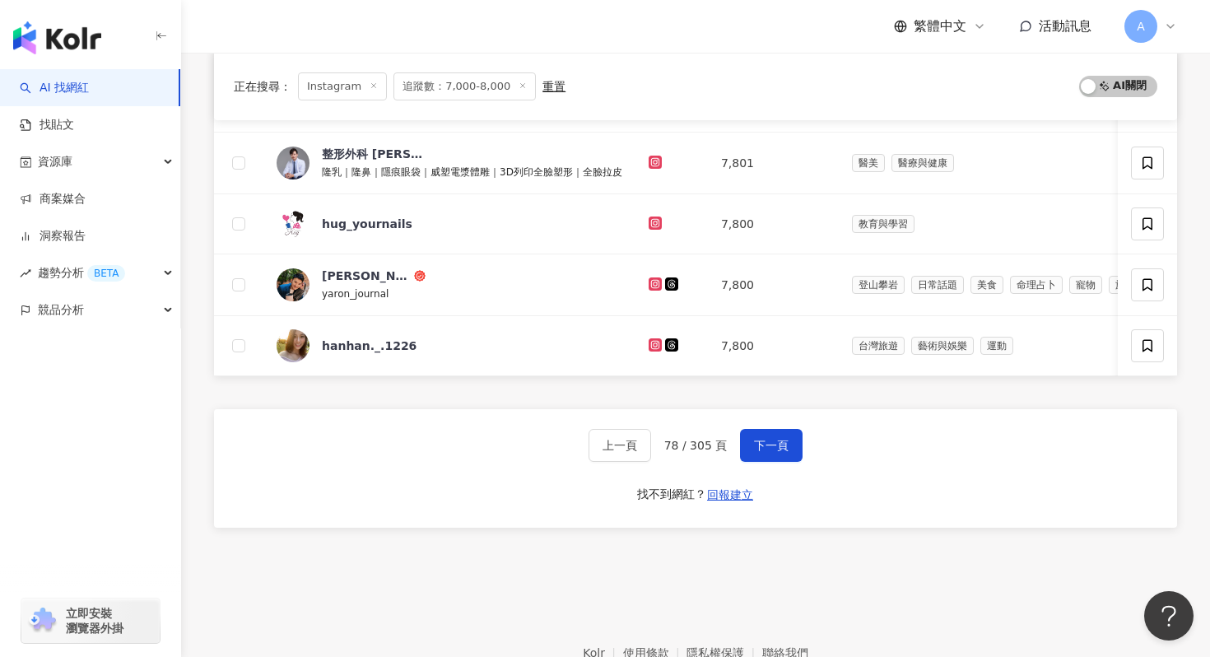
click at [786, 449] on button "下一頁" at bounding box center [771, 445] width 63 height 33
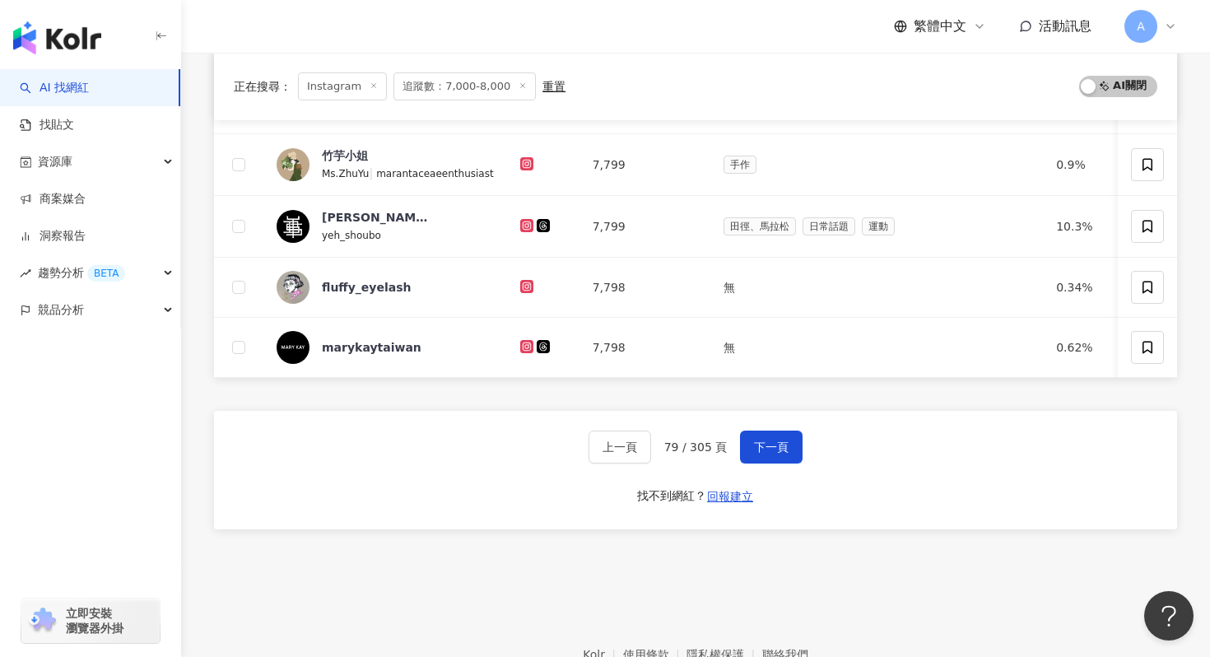
click at [786, 449] on button "下一頁" at bounding box center [771, 446] width 63 height 33
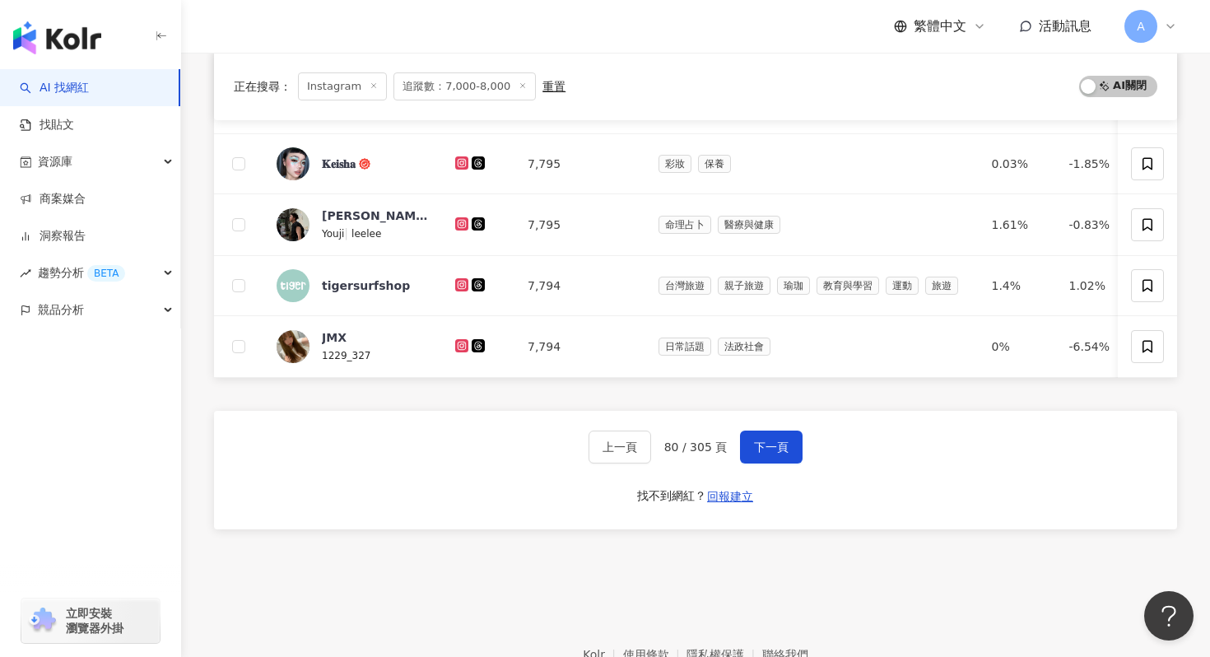
click at [786, 449] on button "下一頁" at bounding box center [771, 446] width 63 height 33
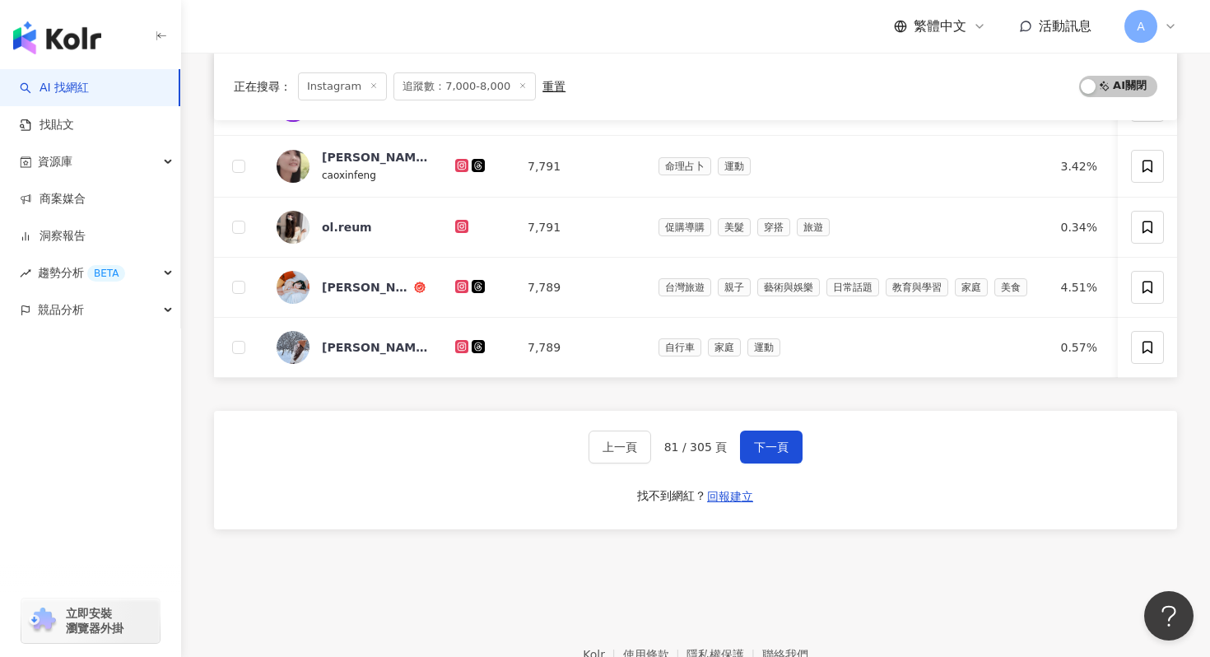
click at [786, 449] on button "下一頁" at bounding box center [771, 446] width 63 height 33
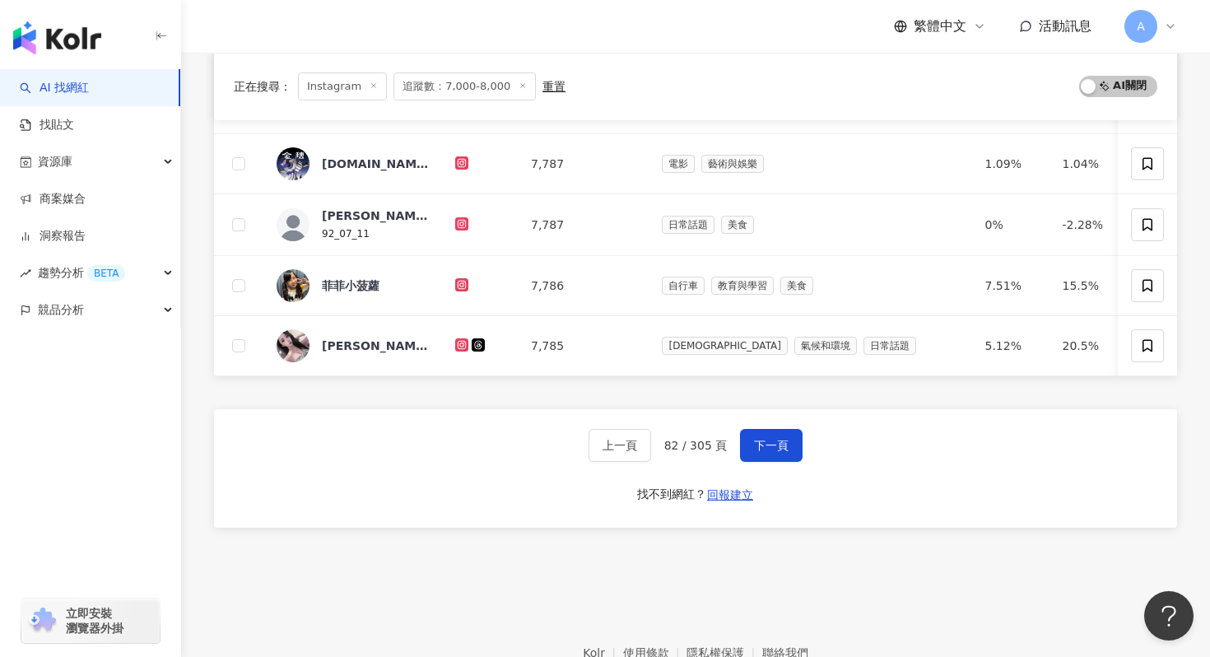
click at [786, 449] on button "下一頁" at bounding box center [771, 445] width 63 height 33
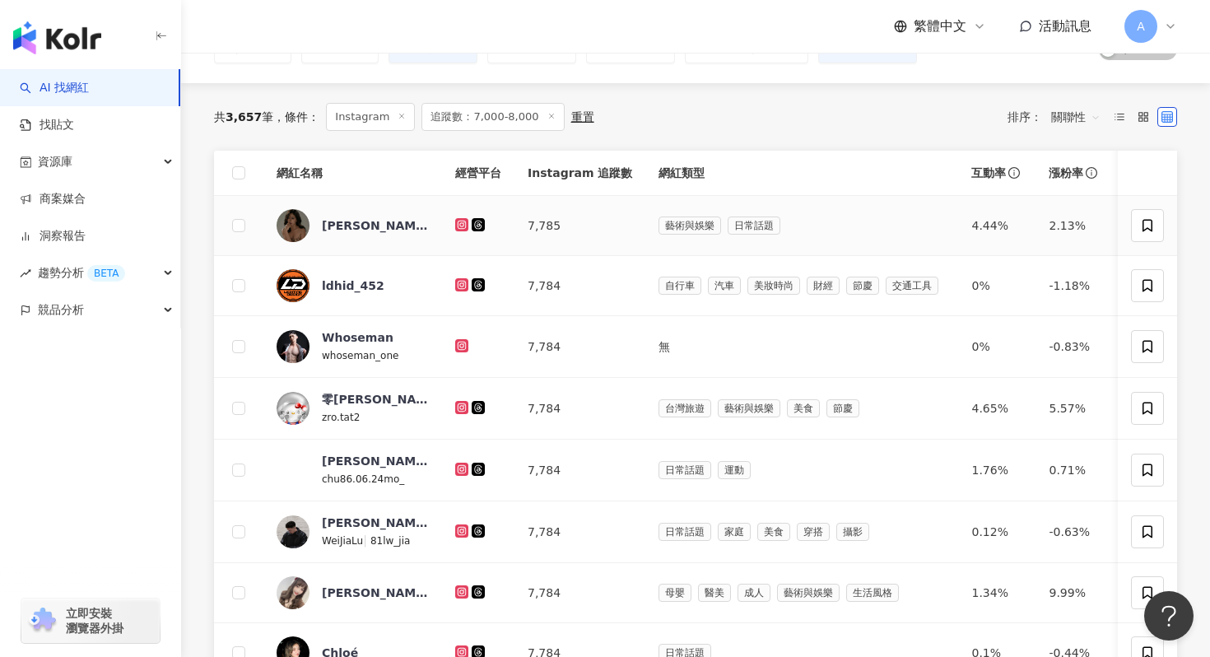
click at [458, 221] on icon at bounding box center [461, 224] width 7 height 7
click at [464, 340] on icon at bounding box center [461, 345] width 13 height 13
click at [460, 406] on icon at bounding box center [461, 407] width 2 height 2
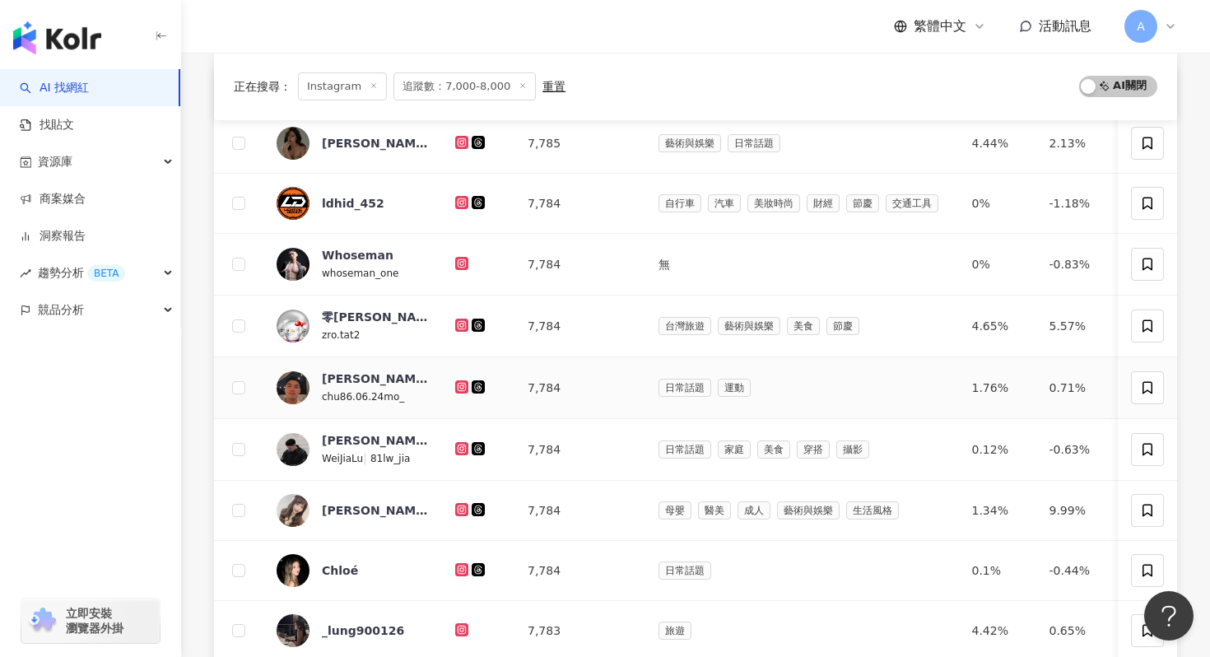
click at [460, 384] on icon at bounding box center [462, 387] width 11 height 10
click at [460, 453] on icon at bounding box center [461, 448] width 13 height 13
click at [461, 507] on icon at bounding box center [462, 509] width 11 height 10
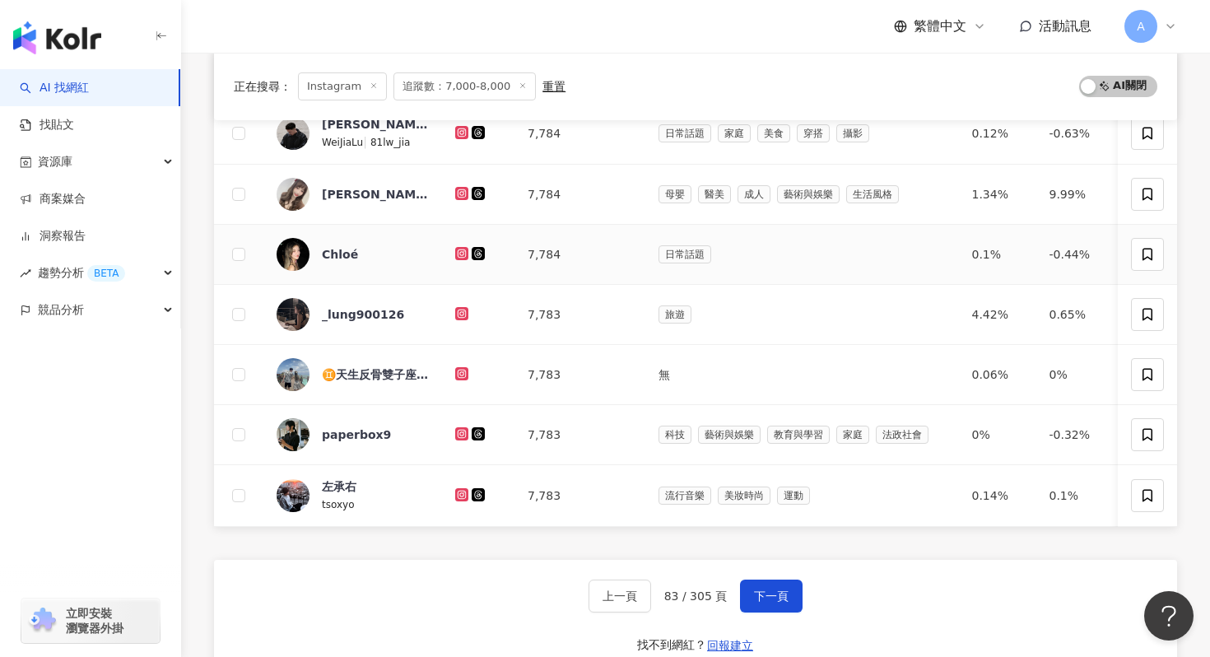
scroll to position [538, 0]
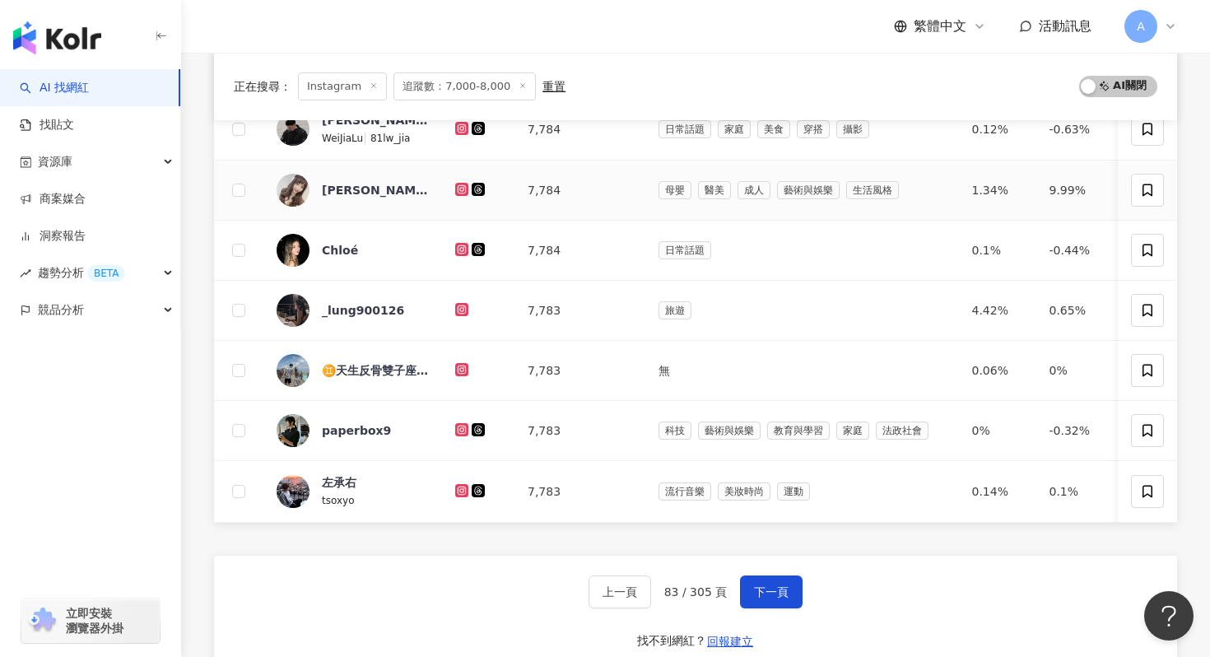
click at [458, 184] on icon at bounding box center [461, 189] width 13 height 13
click at [462, 243] on icon at bounding box center [461, 249] width 13 height 13
click at [466, 303] on icon at bounding box center [461, 309] width 13 height 13
click at [463, 312] on icon at bounding box center [461, 308] width 7 height 7
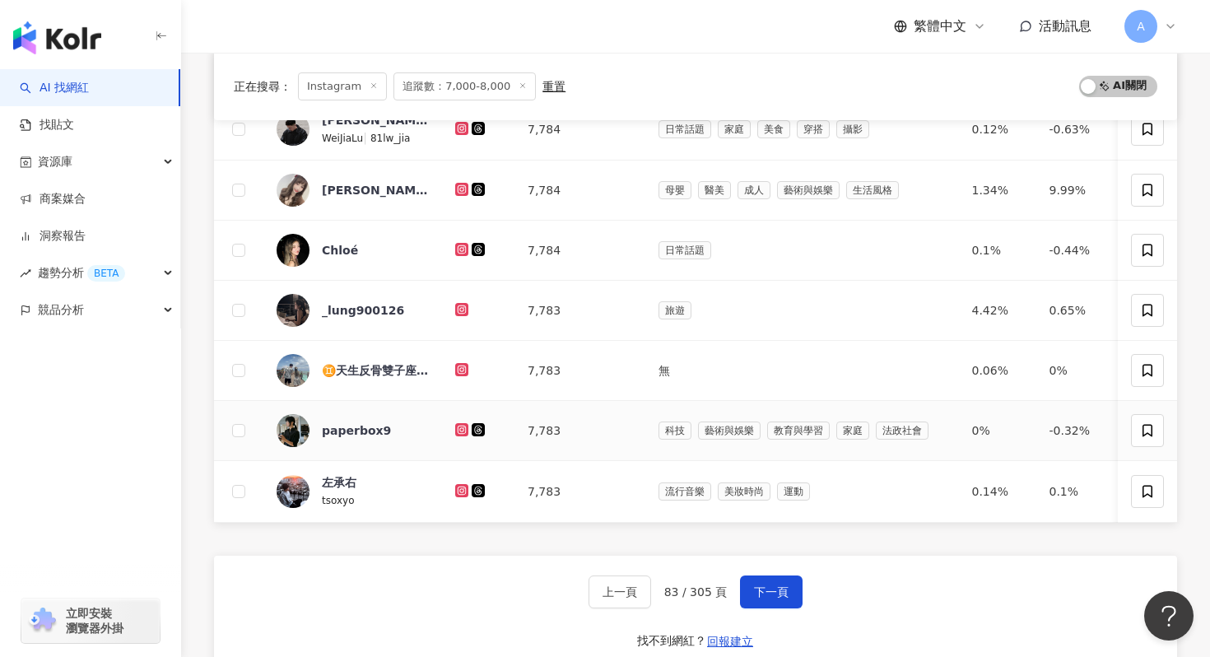
click at [460, 430] on icon at bounding box center [462, 430] width 11 height 10
click at [458, 488] on icon at bounding box center [461, 489] width 7 height 7
click at [754, 546] on button "下一頁" at bounding box center [771, 591] width 63 height 33
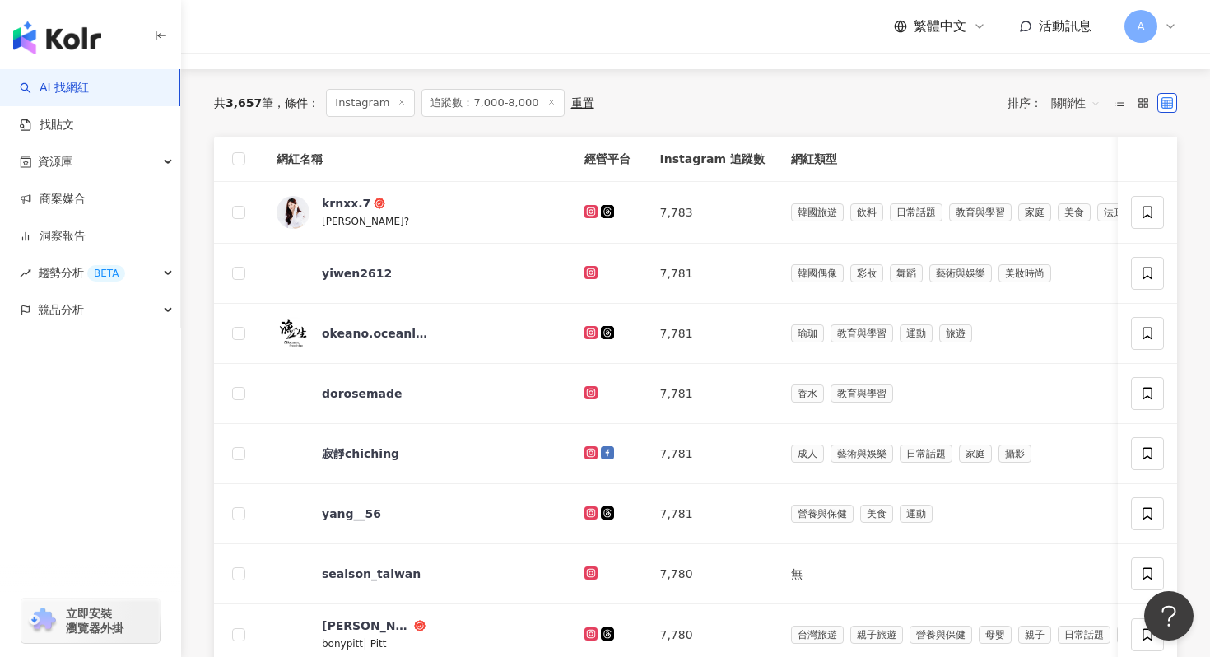
scroll to position [174, 0]
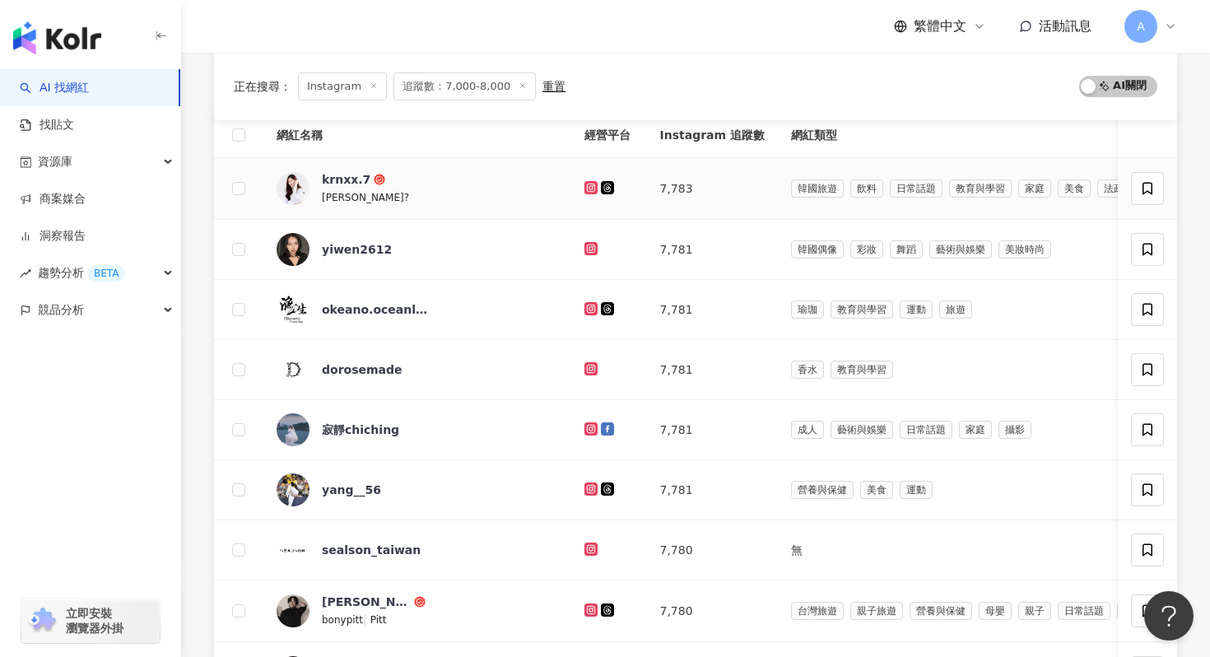
click at [586, 188] on icon at bounding box center [591, 188] width 11 height 10
click at [584, 252] on icon at bounding box center [590, 248] width 13 height 13
click at [584, 360] on div at bounding box center [608, 369] width 49 height 18
click at [584, 362] on icon at bounding box center [590, 368] width 13 height 13
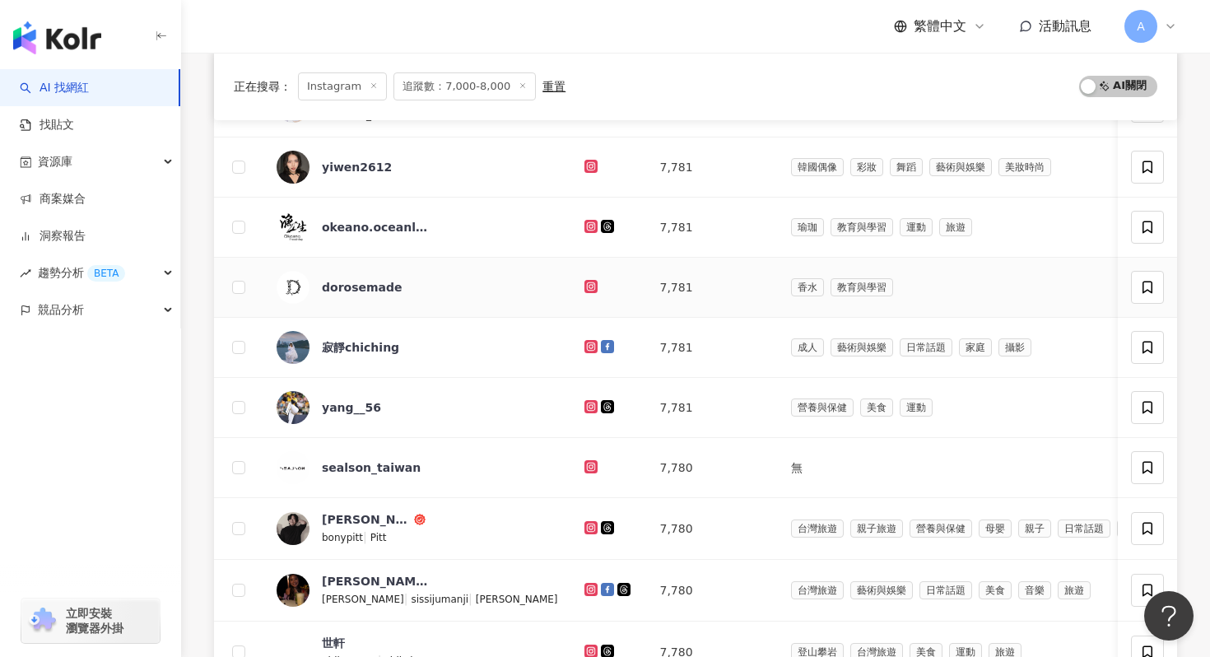
scroll to position [282, 0]
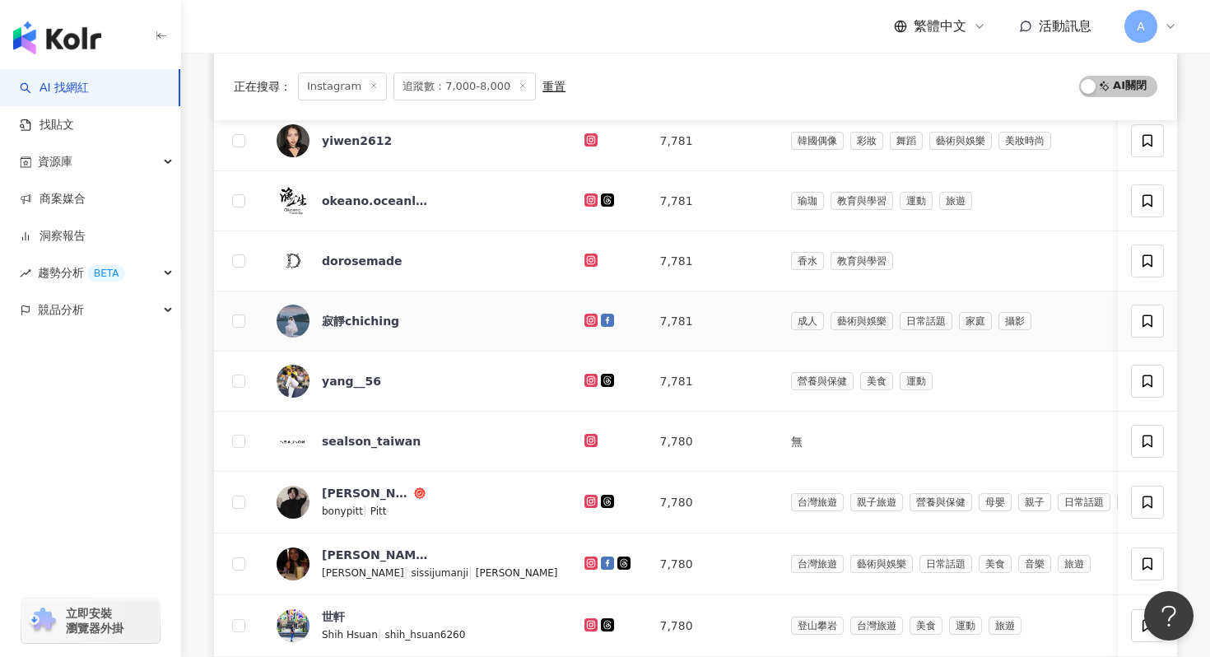
click at [587, 318] on icon at bounding box center [590, 319] width 7 height 7
click at [586, 381] on icon at bounding box center [591, 380] width 11 height 10
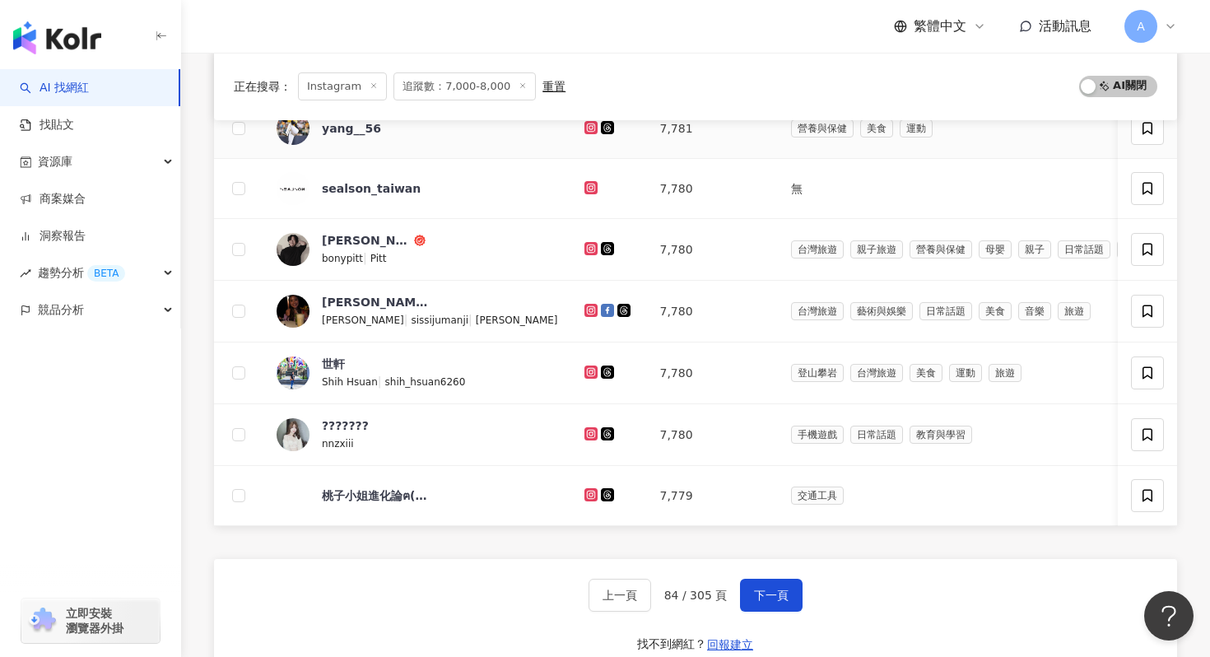
scroll to position [540, 0]
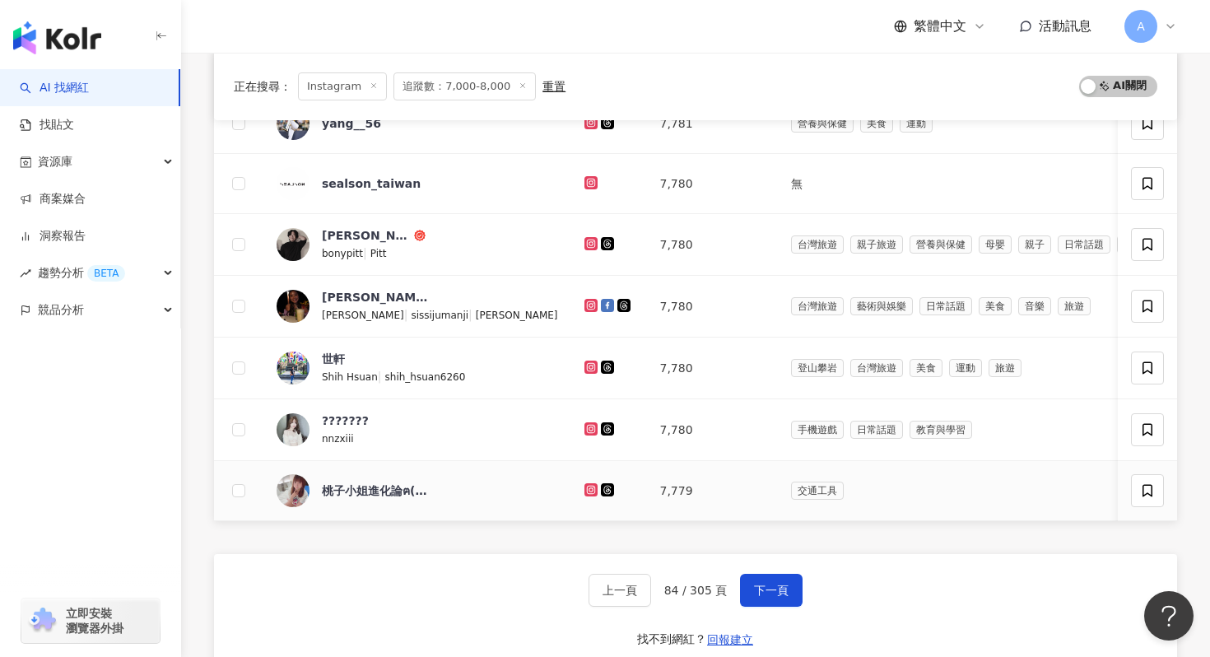
click at [587, 490] on icon at bounding box center [590, 489] width 7 height 7
click at [584, 425] on g at bounding box center [590, 428] width 13 height 13
click at [586, 367] on icon at bounding box center [591, 367] width 11 height 10
click at [587, 302] on icon at bounding box center [590, 304] width 7 height 7
click at [777, 546] on span "下一頁" at bounding box center [771, 589] width 35 height 13
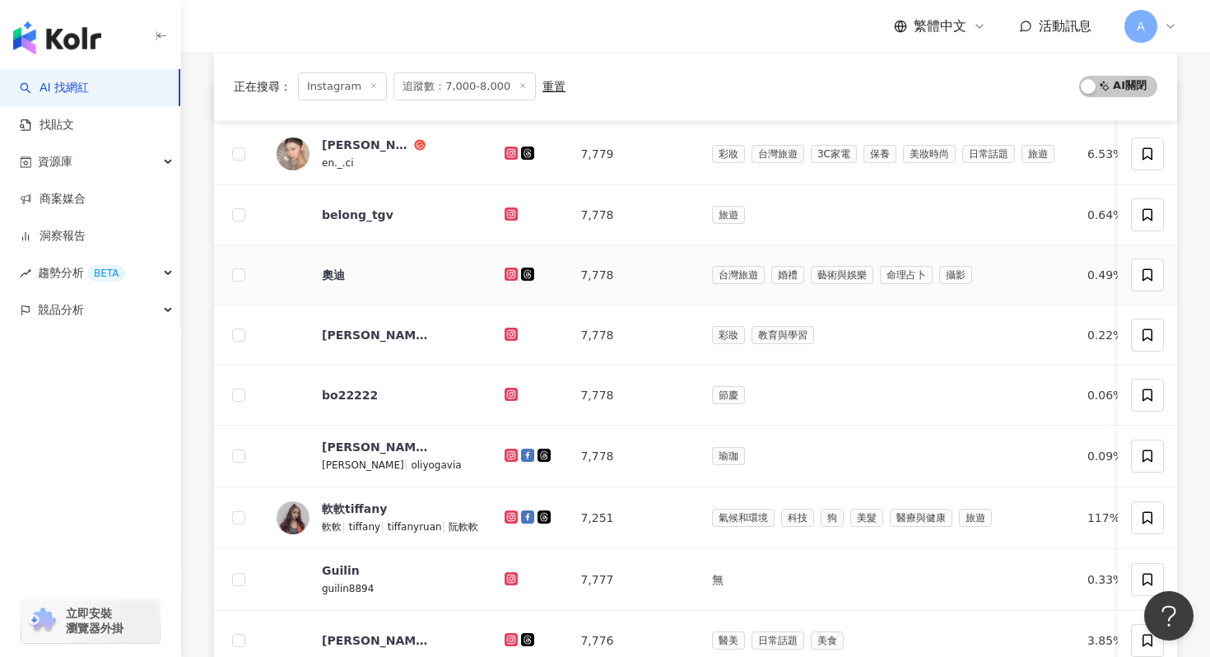
scroll to position [210, 0]
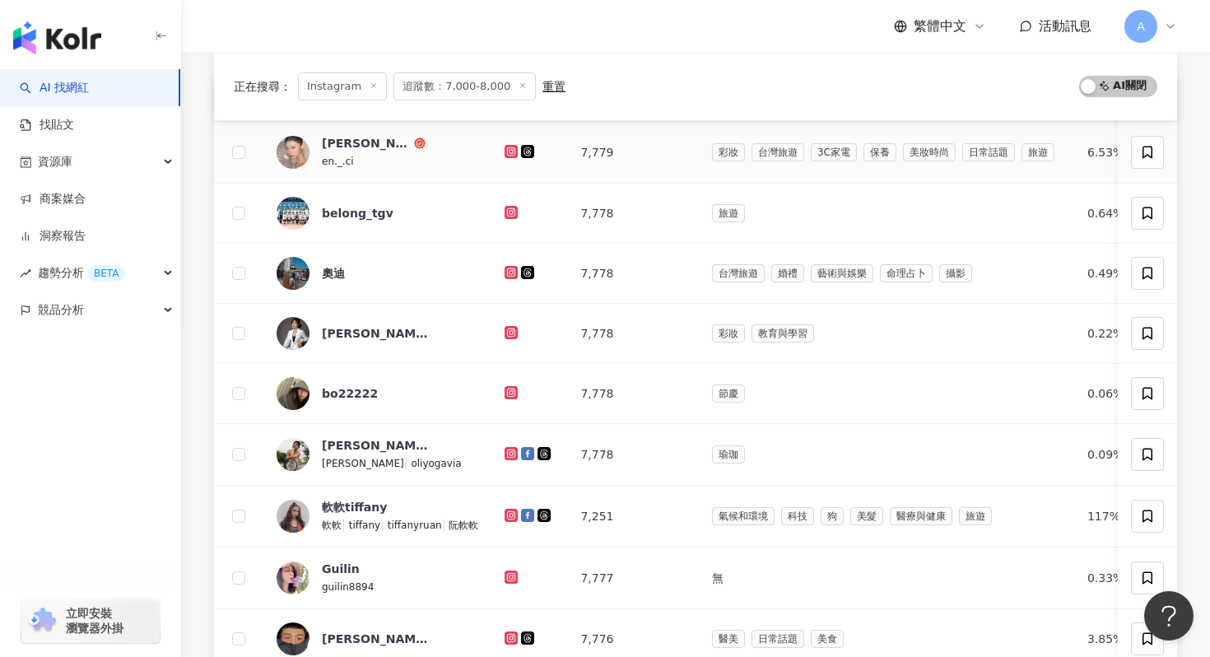
click at [516, 146] on icon at bounding box center [510, 151] width 13 height 13
click at [513, 211] on icon at bounding box center [511, 212] width 2 height 2
click at [513, 272] on icon at bounding box center [511, 272] width 2 height 2
click at [513, 332] on icon at bounding box center [511, 332] width 2 height 2
click at [514, 397] on icon at bounding box center [510, 392] width 13 height 13
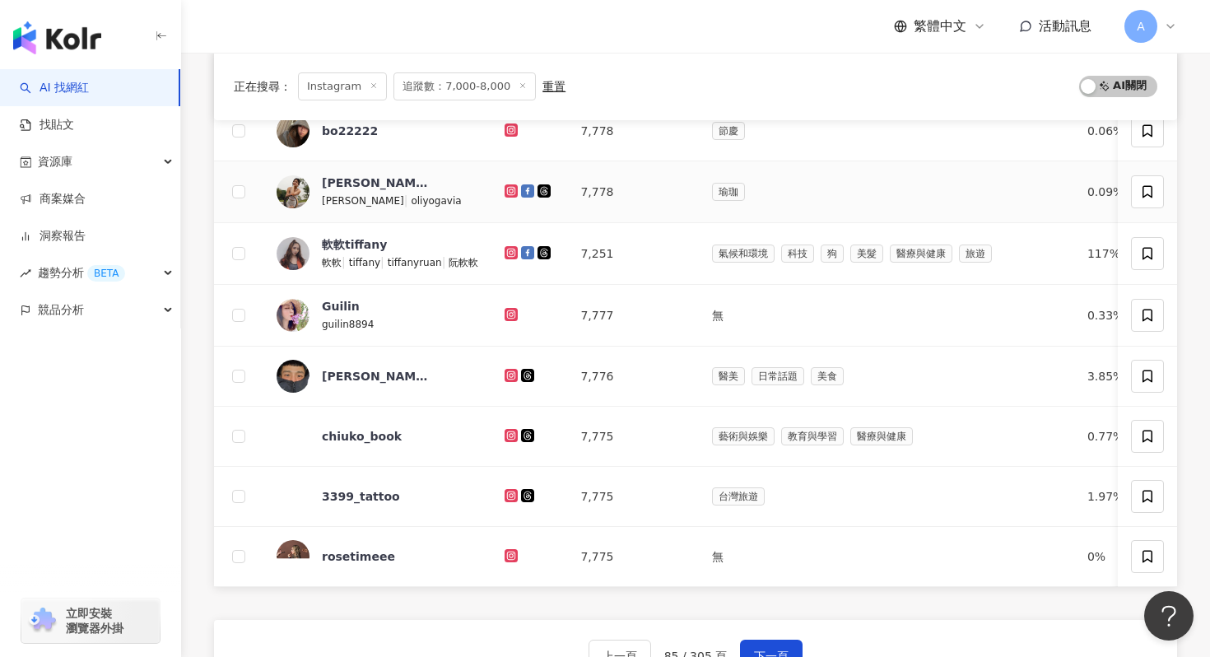
scroll to position [476, 0]
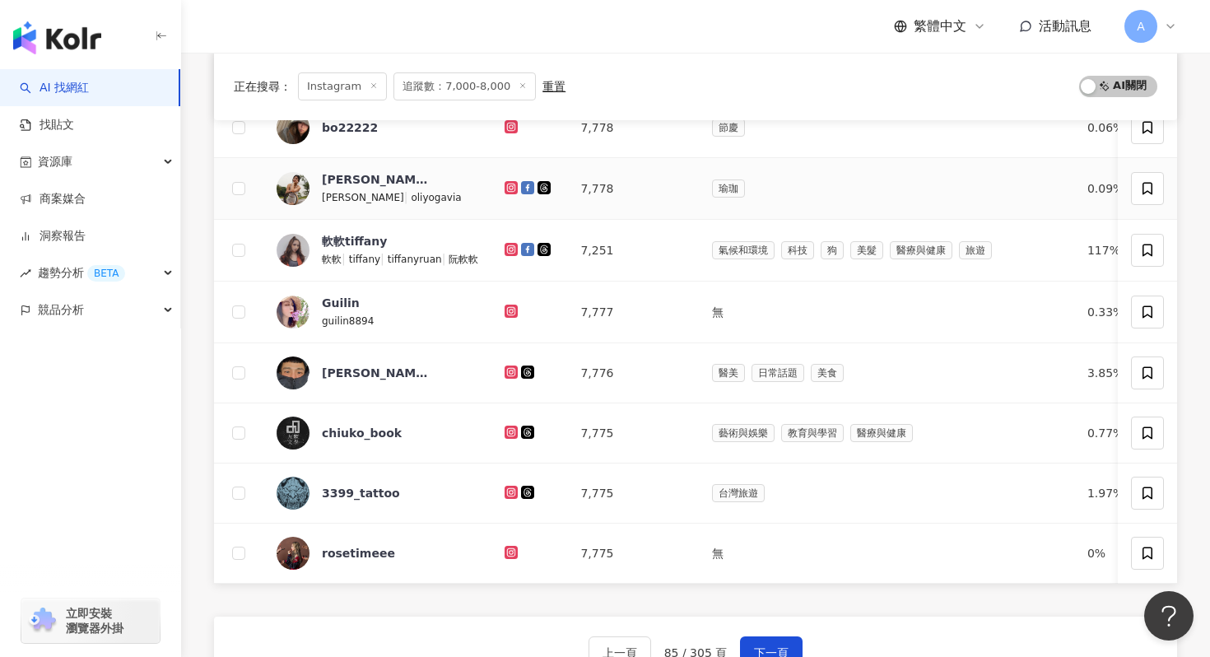
click at [511, 187] on icon at bounding box center [511, 187] width 7 height 7
click at [514, 249] on icon at bounding box center [511, 248] width 7 height 7
click at [518, 306] on icon at bounding box center [510, 310] width 13 height 13
click at [514, 367] on icon at bounding box center [511, 372] width 11 height 10
click at [513, 492] on icon at bounding box center [511, 491] width 2 height 2
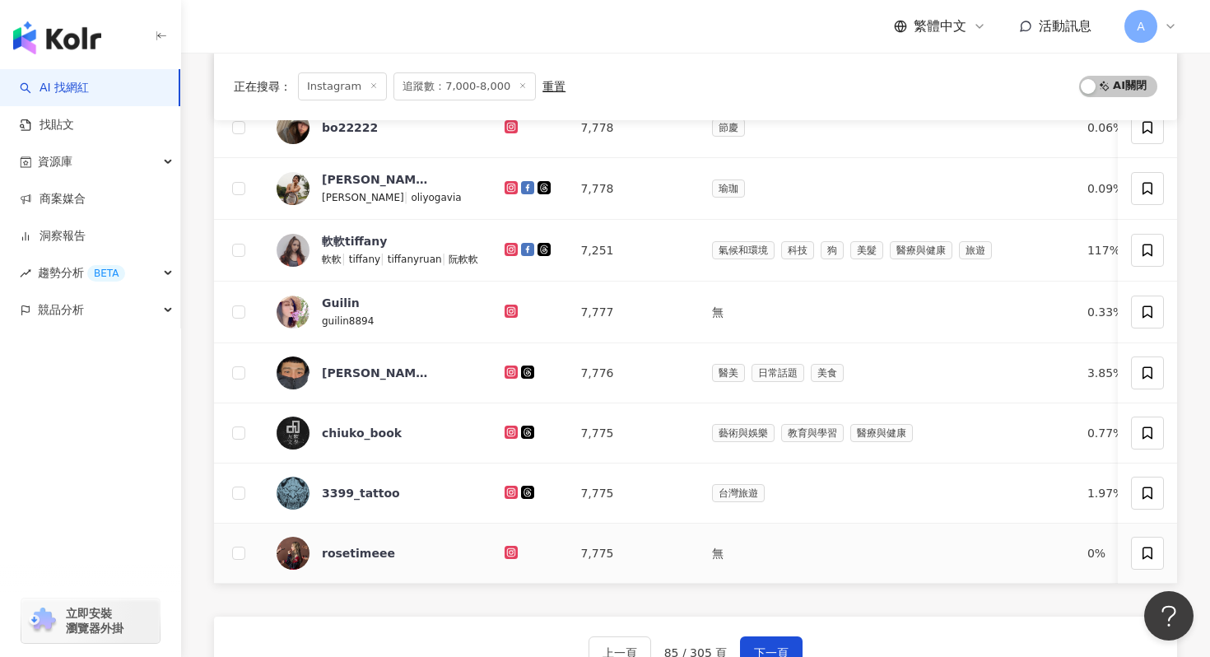
click at [514, 546] on icon at bounding box center [511, 551] width 7 height 7
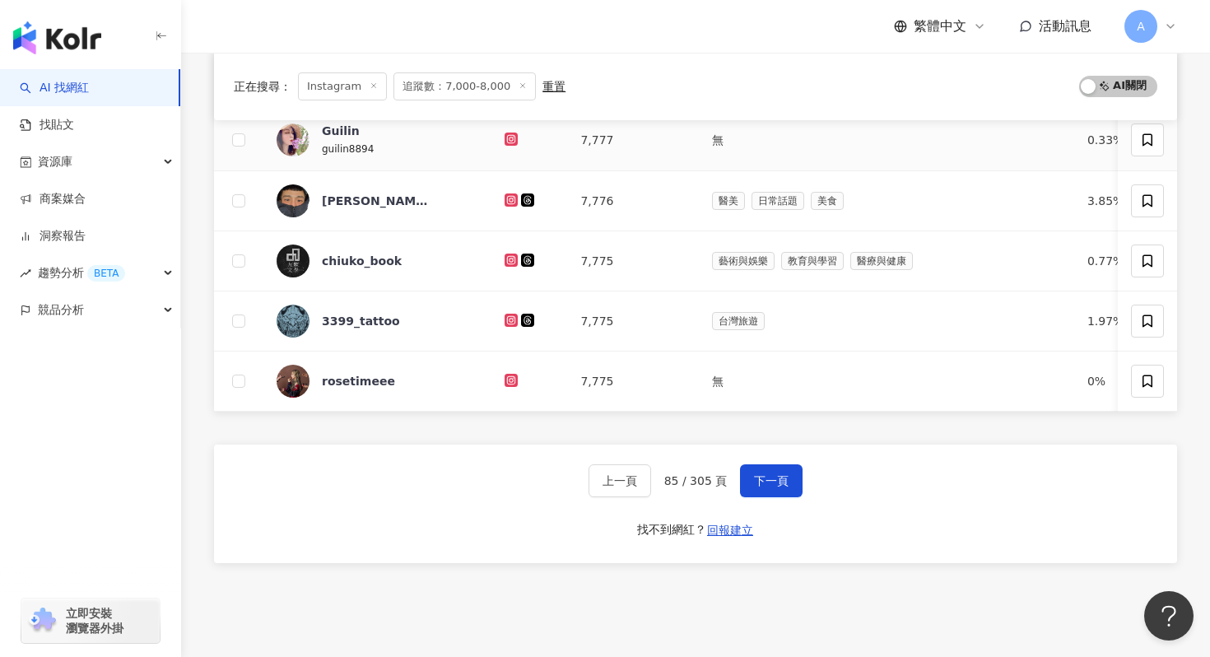
scroll to position [695, 0]
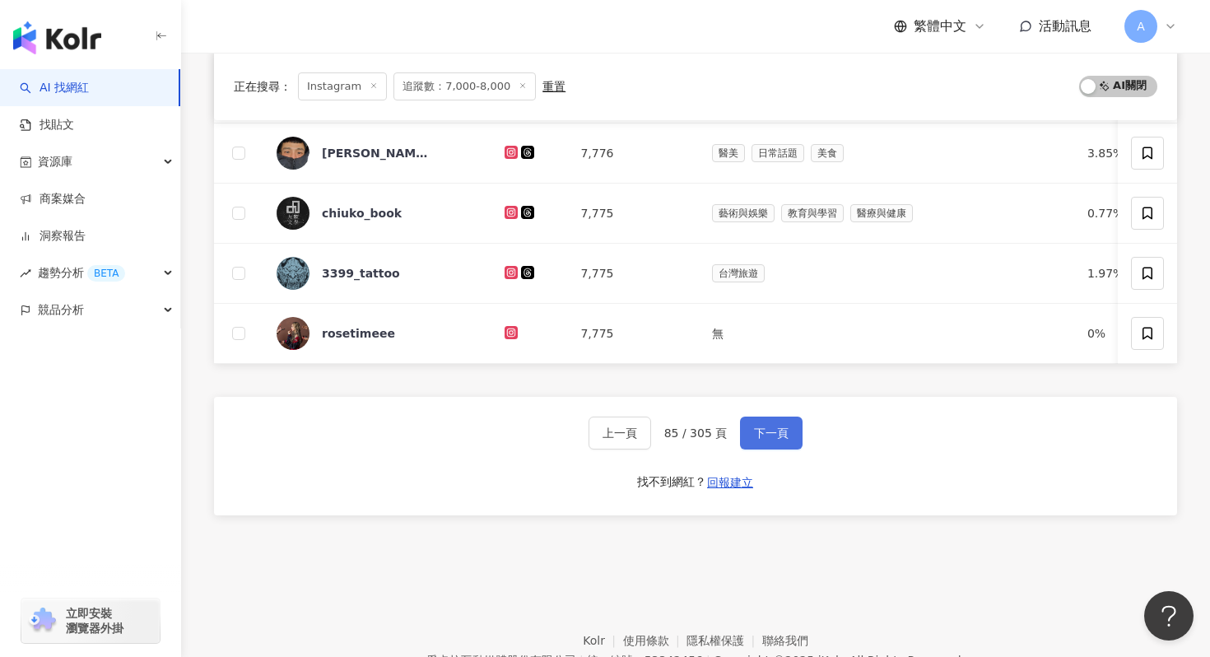
click at [788, 434] on button "下一頁" at bounding box center [771, 432] width 63 height 33
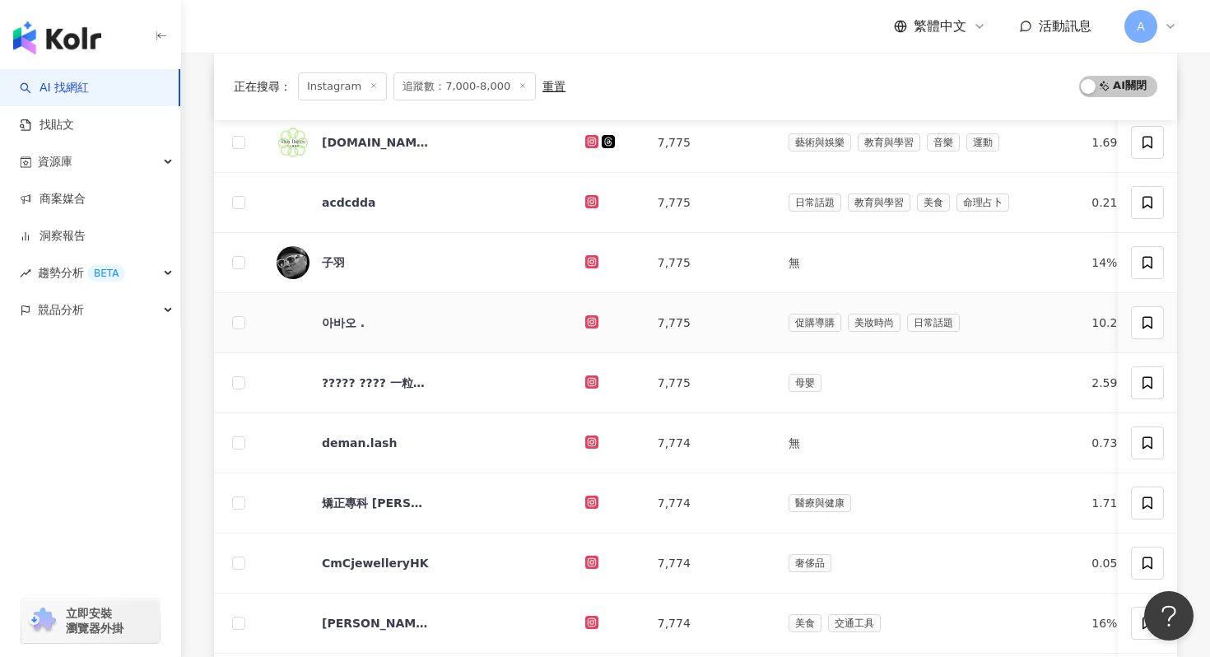
scroll to position [221, 0]
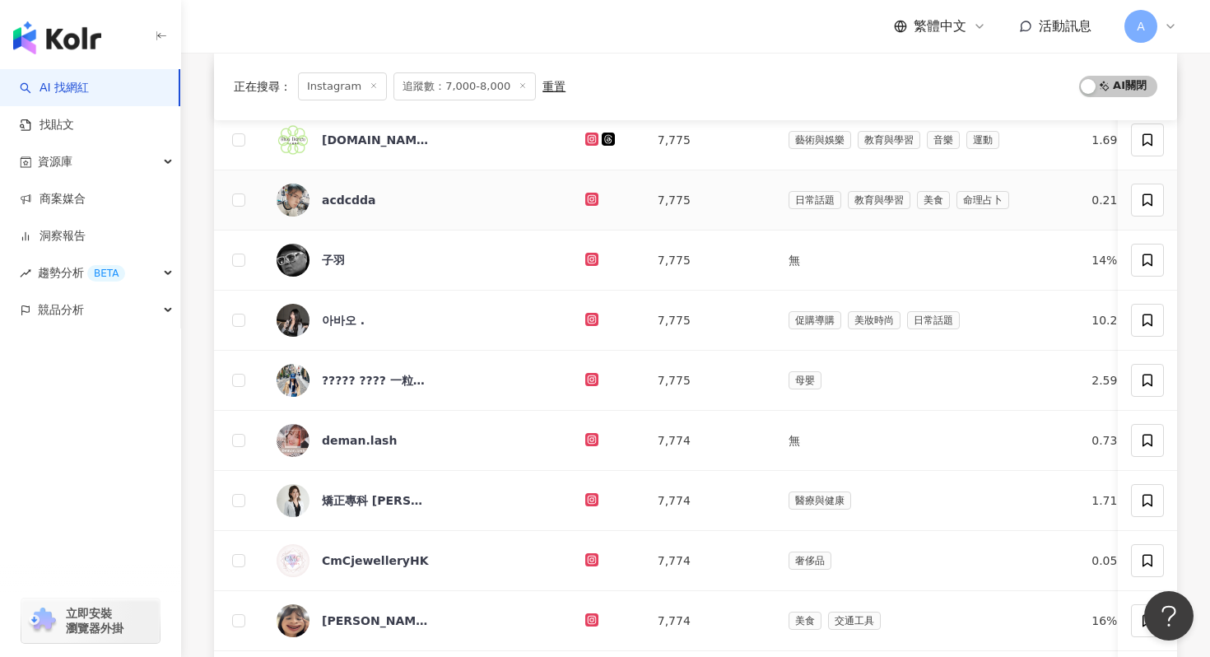
click at [587, 199] on icon at bounding box center [592, 199] width 11 height 10
click at [585, 254] on icon at bounding box center [591, 259] width 13 height 13
click at [588, 318] on icon at bounding box center [591, 318] width 7 height 7
click at [588, 376] on icon at bounding box center [591, 378] width 7 height 7
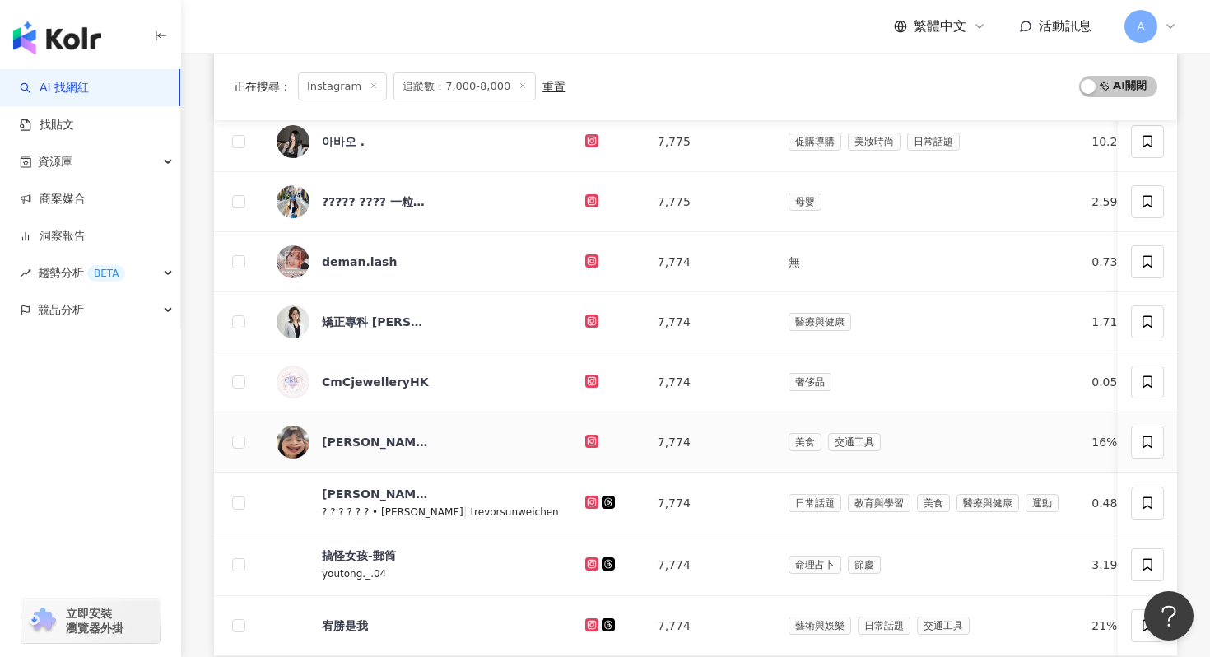
scroll to position [441, 0]
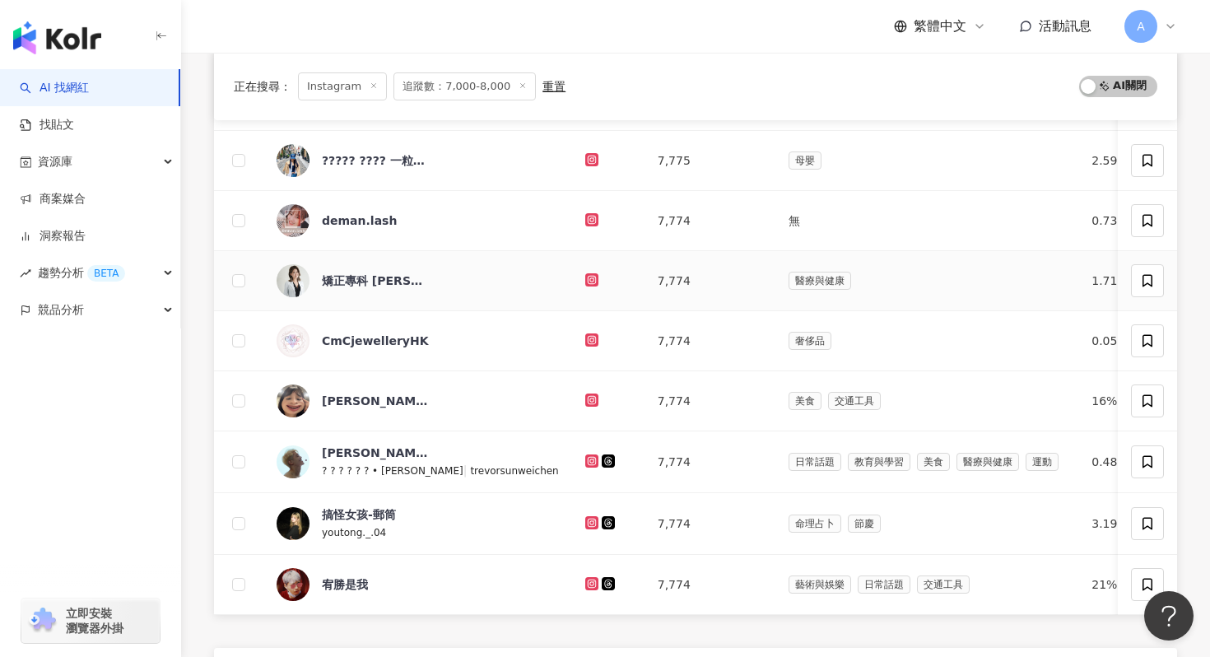
click at [585, 274] on icon at bounding box center [591, 279] width 13 height 13
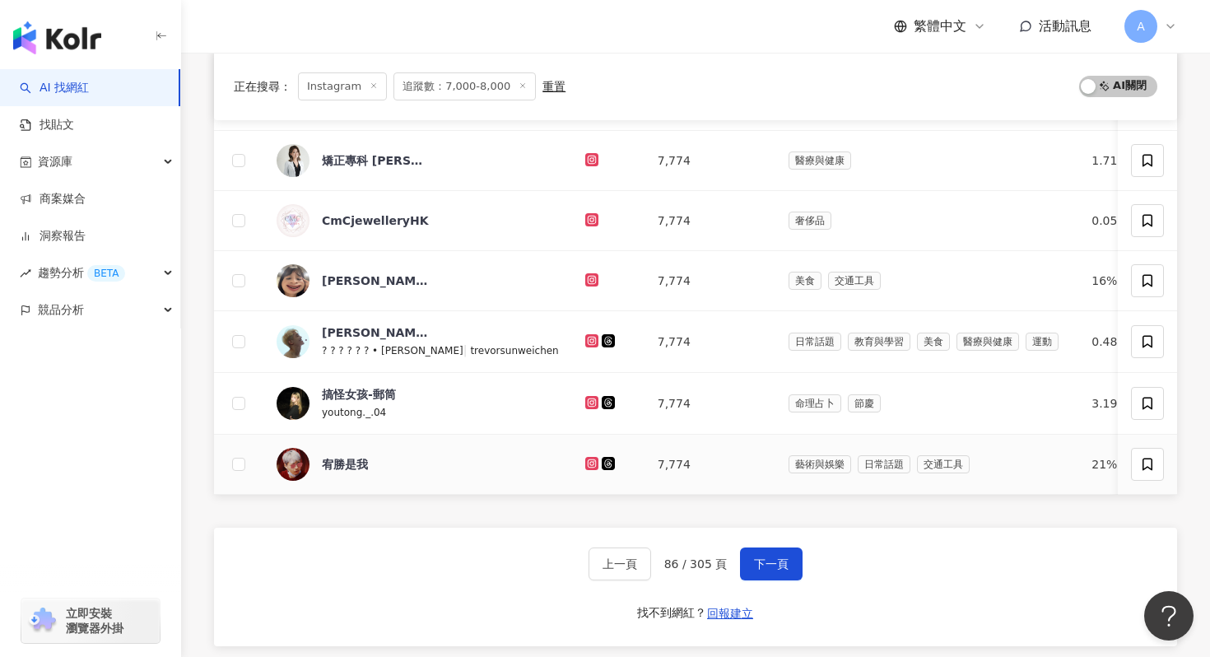
scroll to position [616, 0]
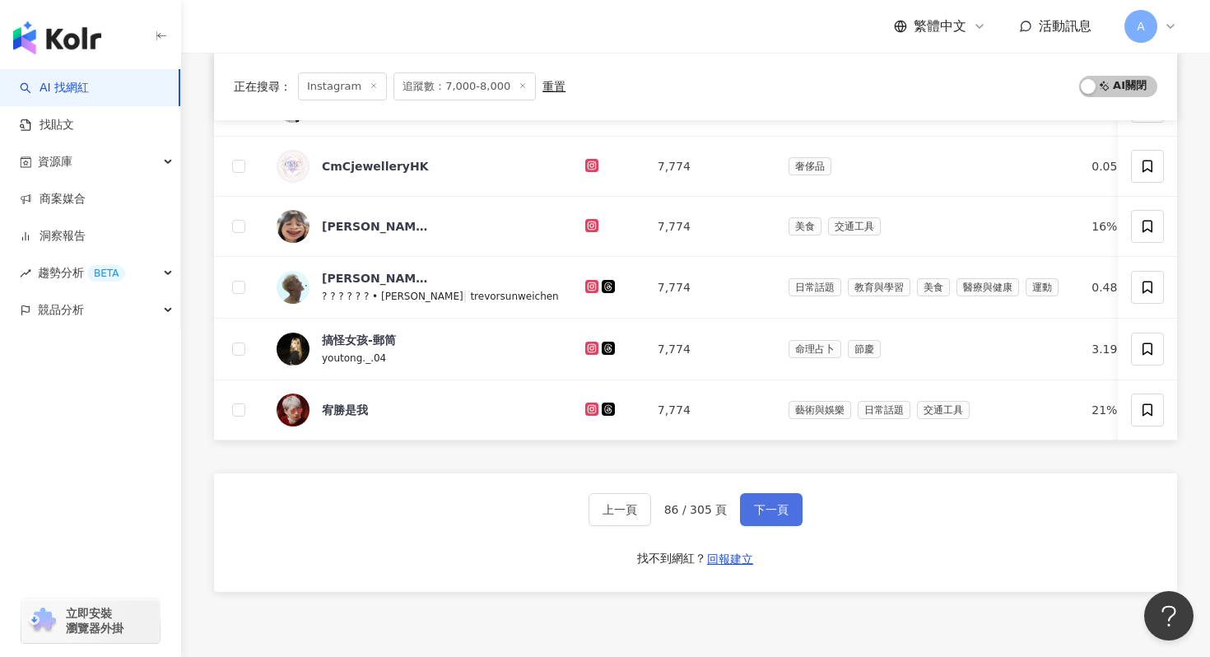
click at [765, 509] on span "下一頁" at bounding box center [771, 509] width 35 height 13
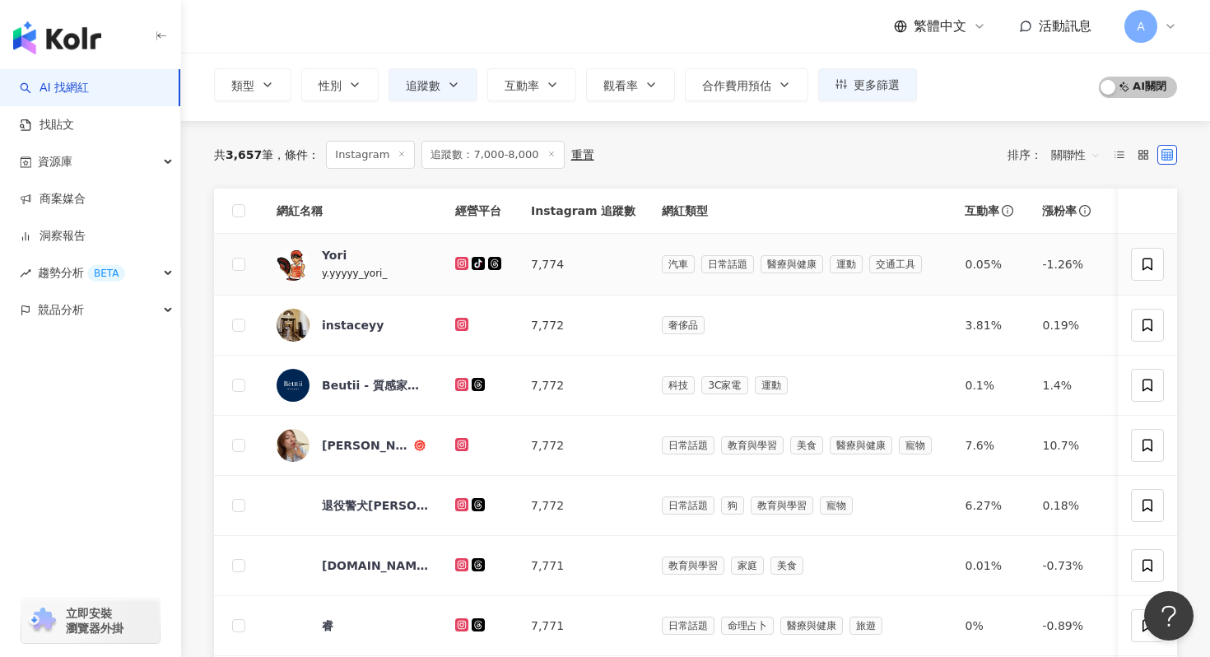
scroll to position [112, 0]
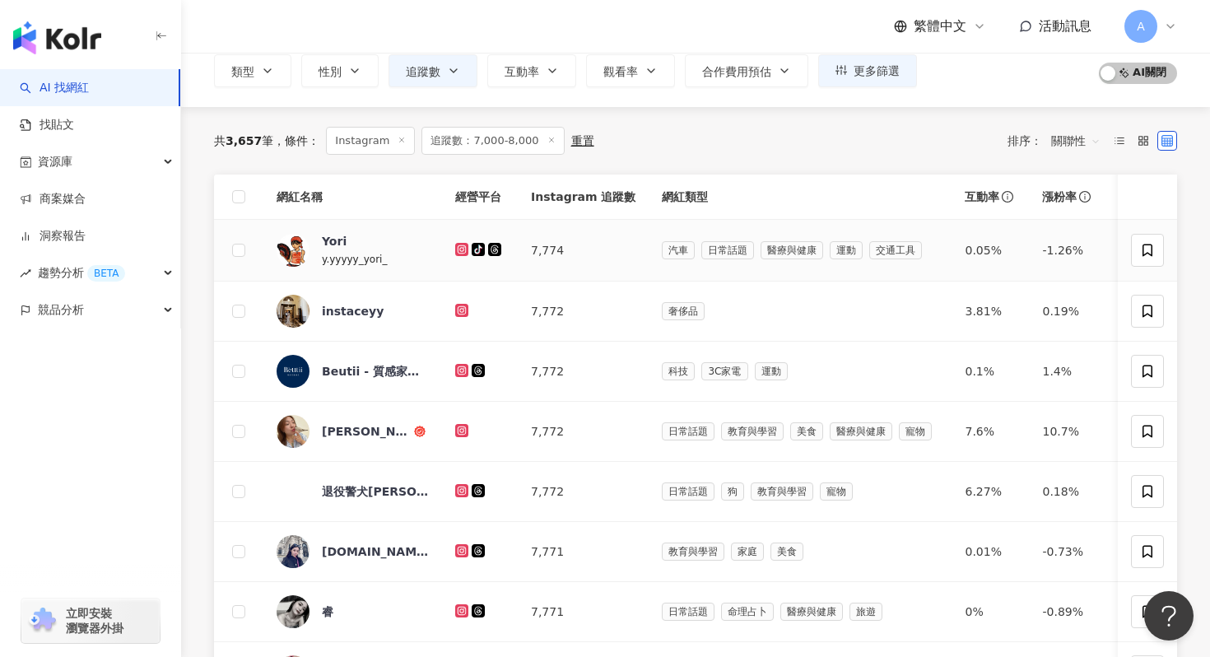
click at [456, 248] on icon at bounding box center [461, 249] width 13 height 13
click at [458, 313] on icon at bounding box center [461, 309] width 7 height 7
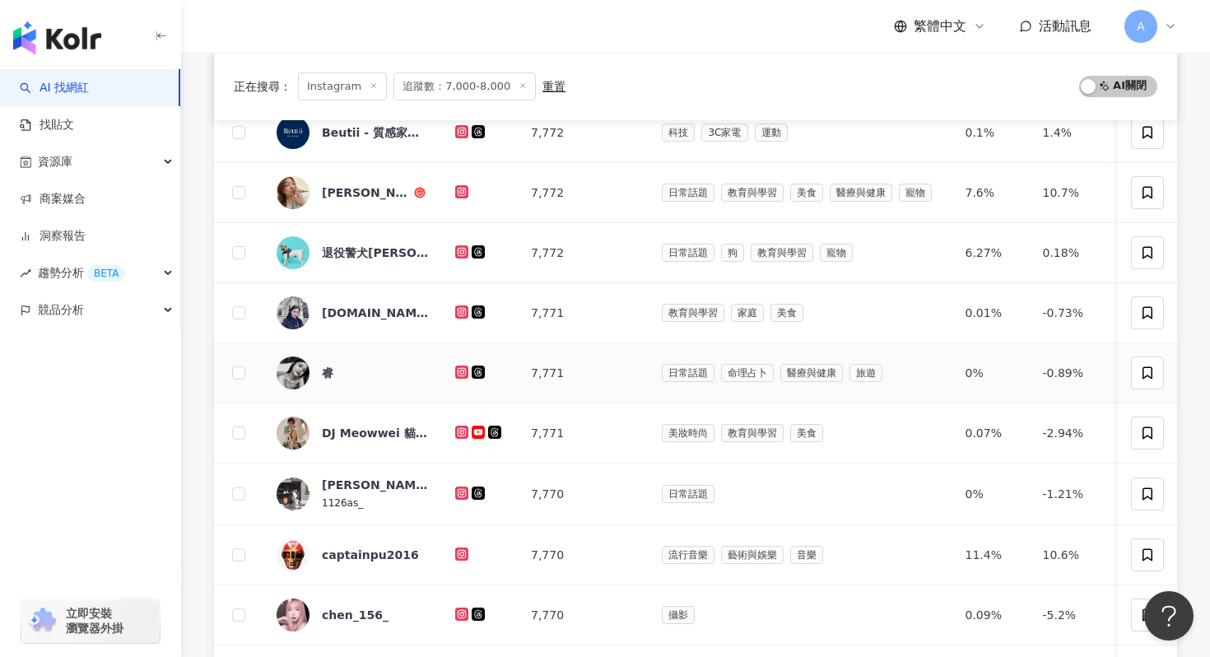
scroll to position [391, 0]
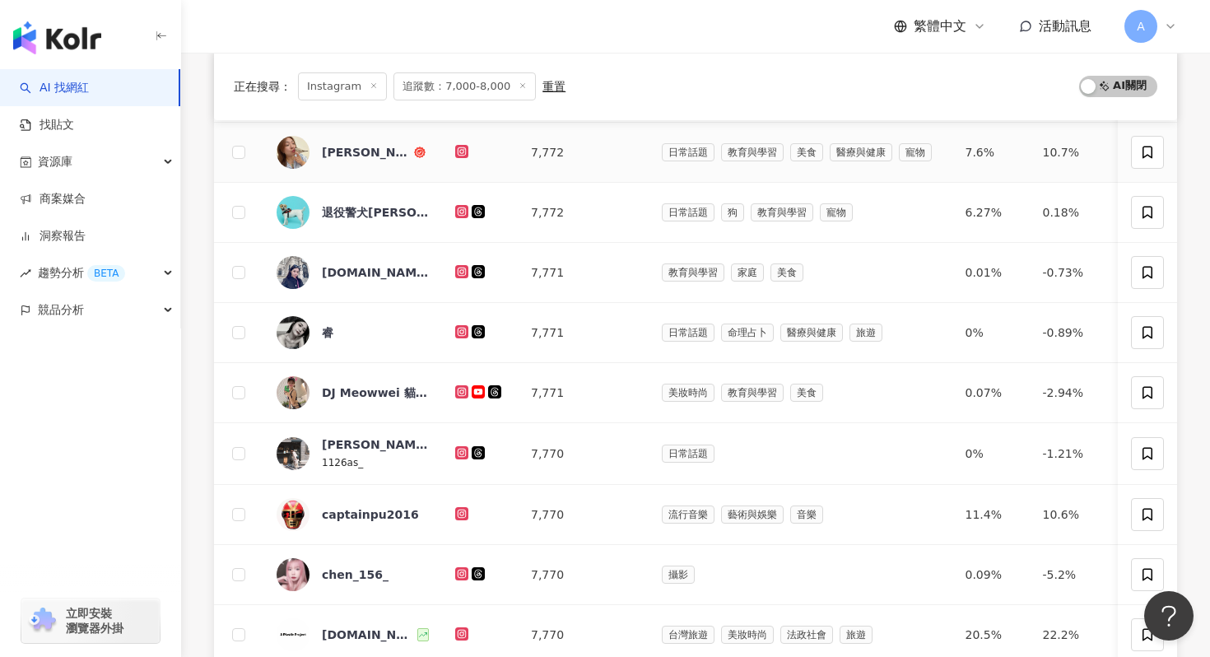
click at [459, 149] on icon at bounding box center [461, 150] width 7 height 7
click at [459, 211] on icon at bounding box center [462, 212] width 11 height 10
click at [458, 266] on icon at bounding box center [461, 271] width 13 height 13
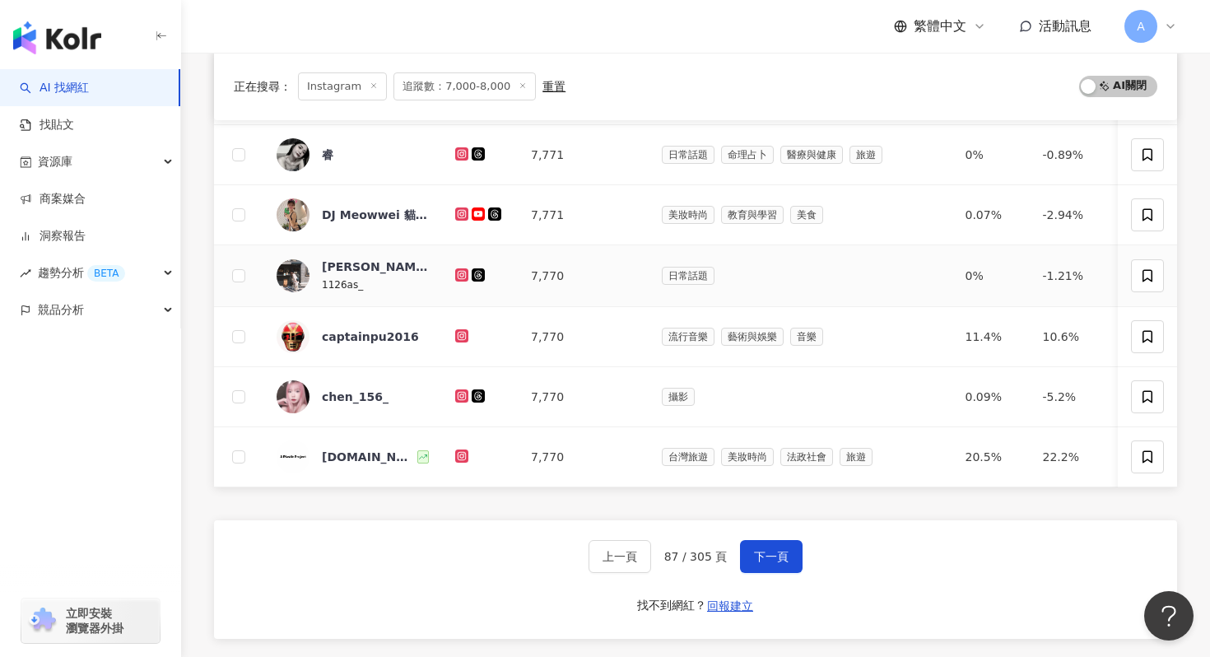
scroll to position [572, 0]
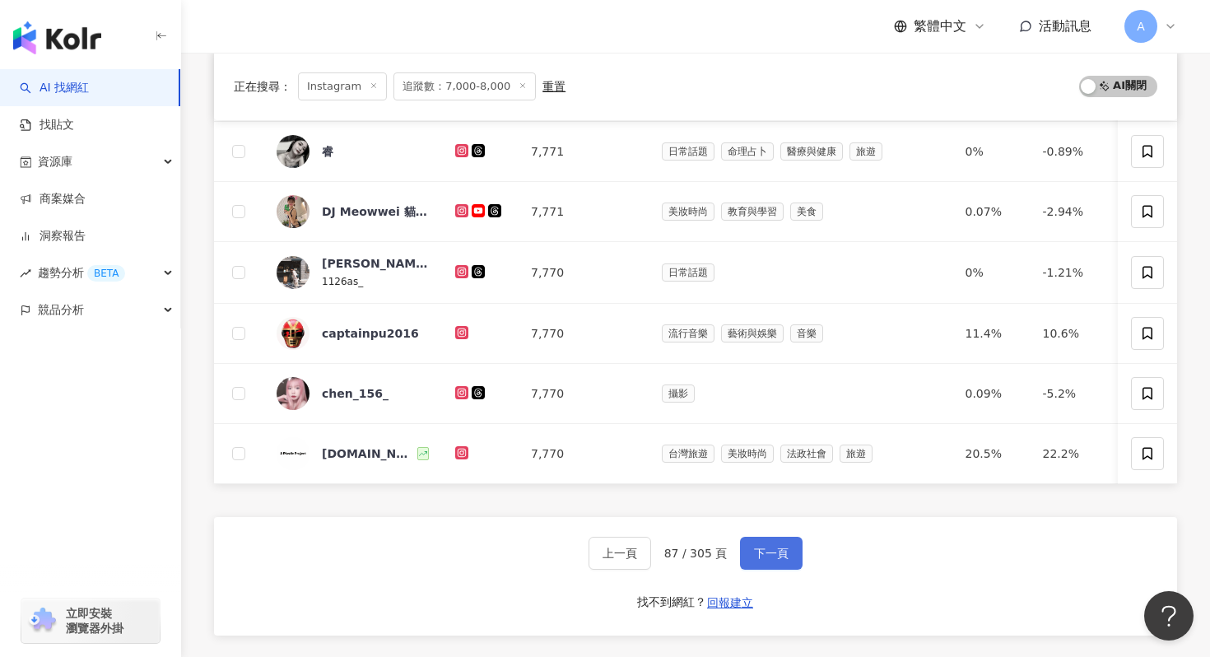
click at [780, 546] on span "下一頁" at bounding box center [771, 552] width 35 height 13
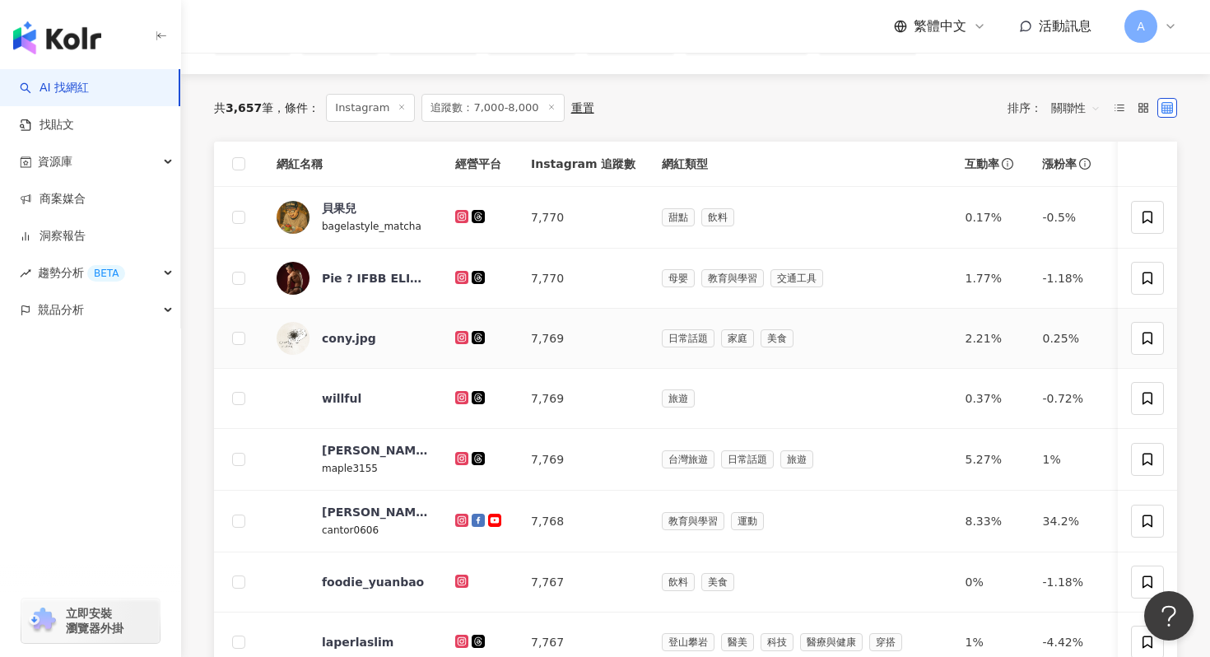
scroll to position [133, 0]
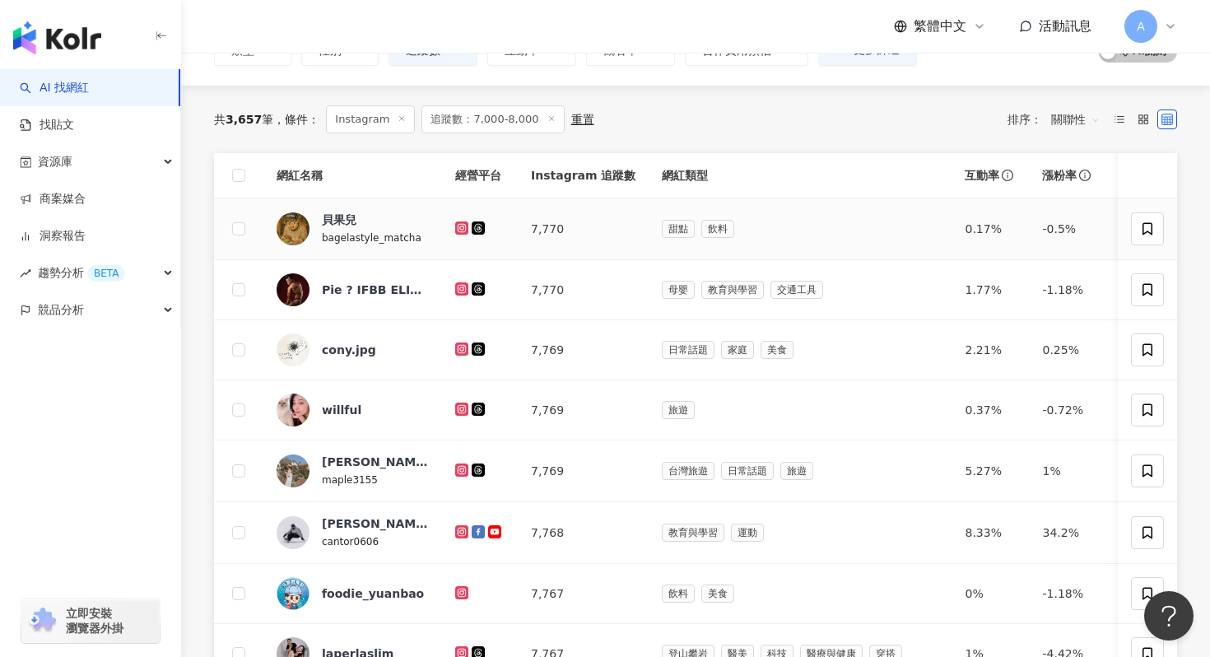
click at [461, 224] on icon at bounding box center [462, 228] width 11 height 10
click at [463, 285] on icon at bounding box center [462, 289] width 11 height 10
click at [461, 348] on icon at bounding box center [461, 348] width 2 height 2
click at [458, 409] on icon at bounding box center [462, 409] width 11 height 10
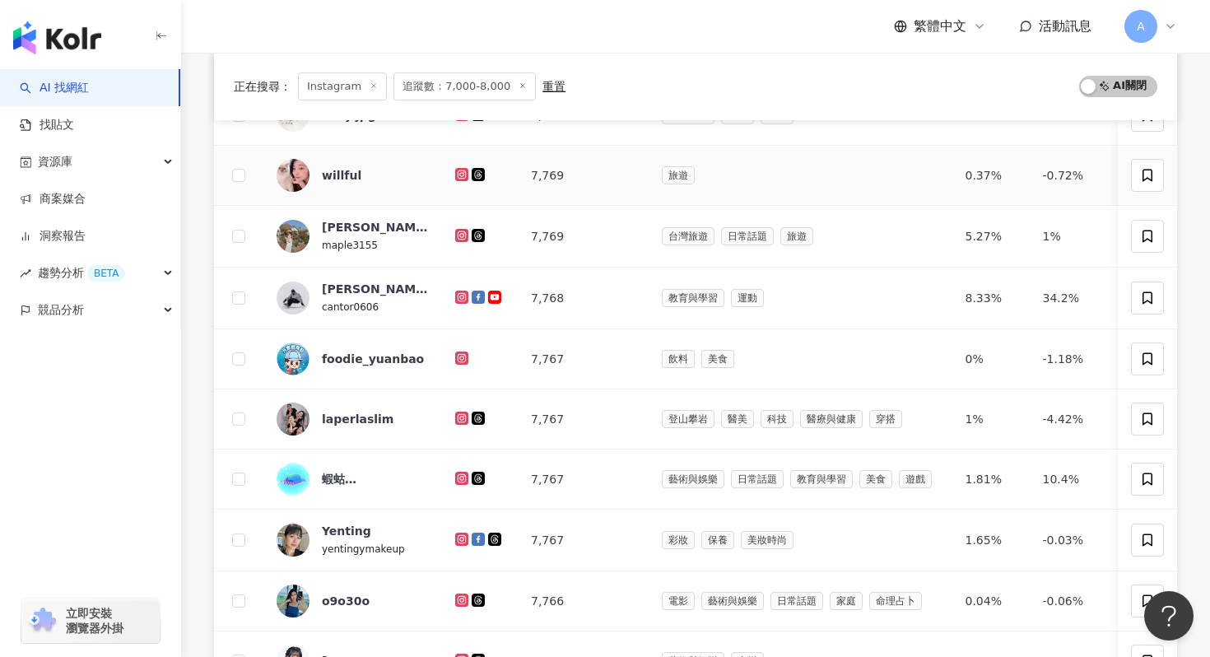
scroll to position [384, 0]
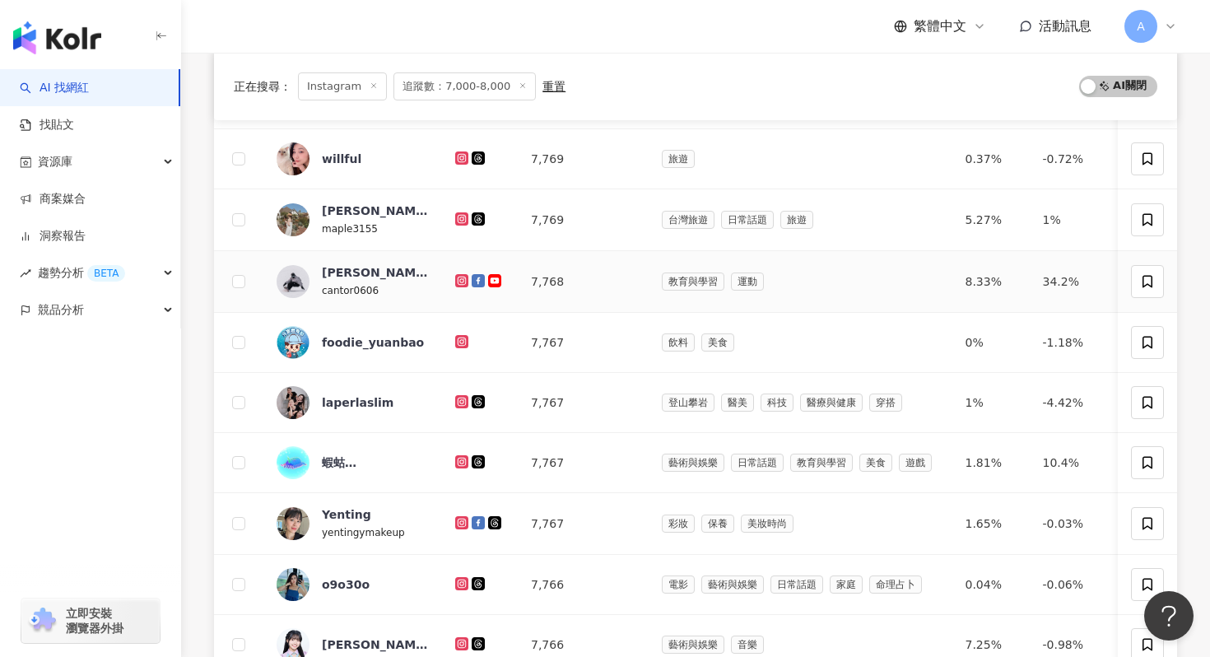
click at [458, 281] on icon at bounding box center [461, 280] width 7 height 7
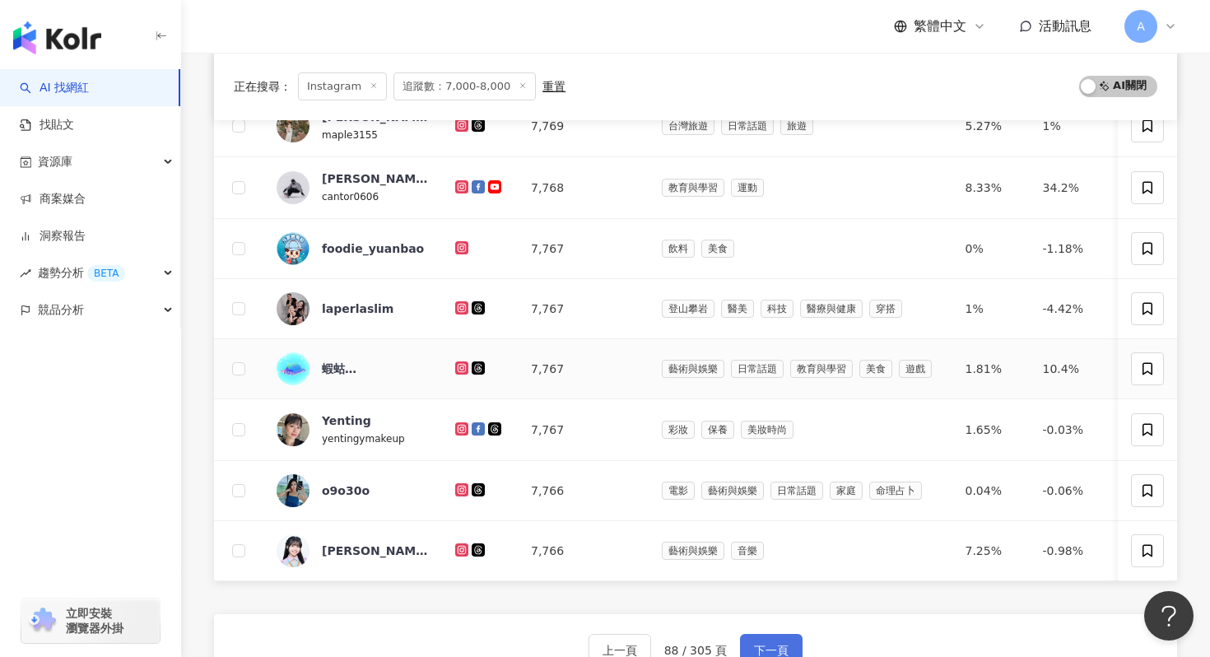
scroll to position [446, 0]
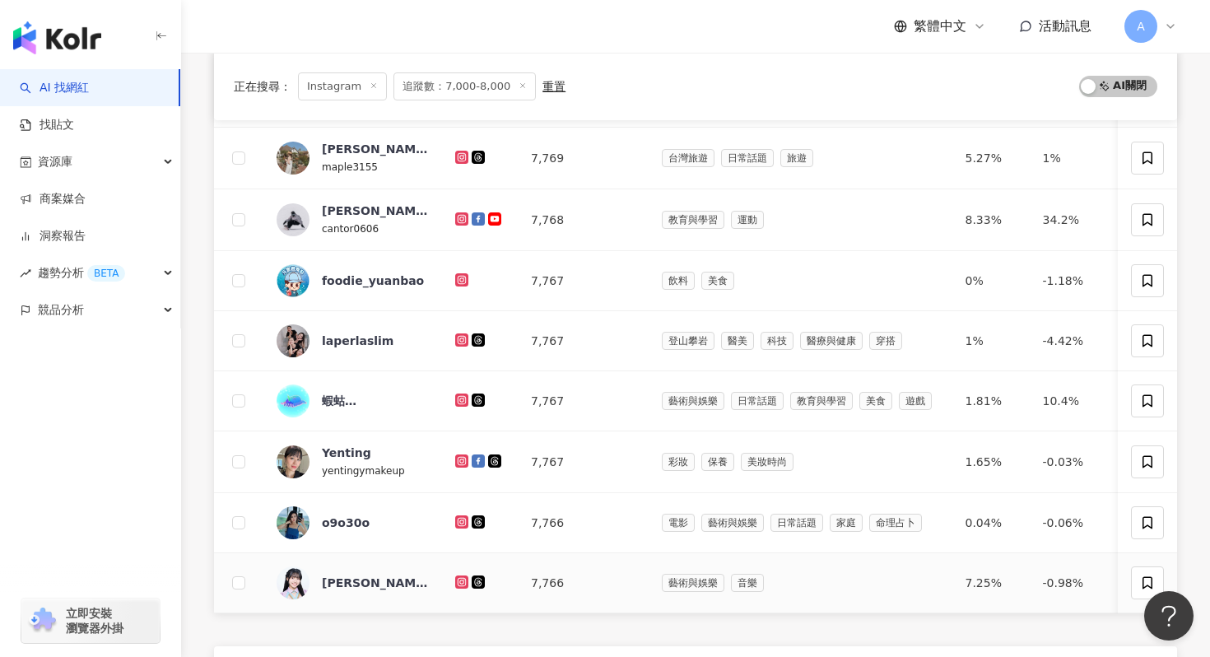
click at [458, 546] on icon at bounding box center [462, 582] width 11 height 10
click at [459, 517] on icon at bounding box center [461, 521] width 13 height 13
click at [462, 461] on icon at bounding box center [461, 460] width 2 height 2
click at [463, 340] on icon at bounding box center [461, 339] width 7 height 7
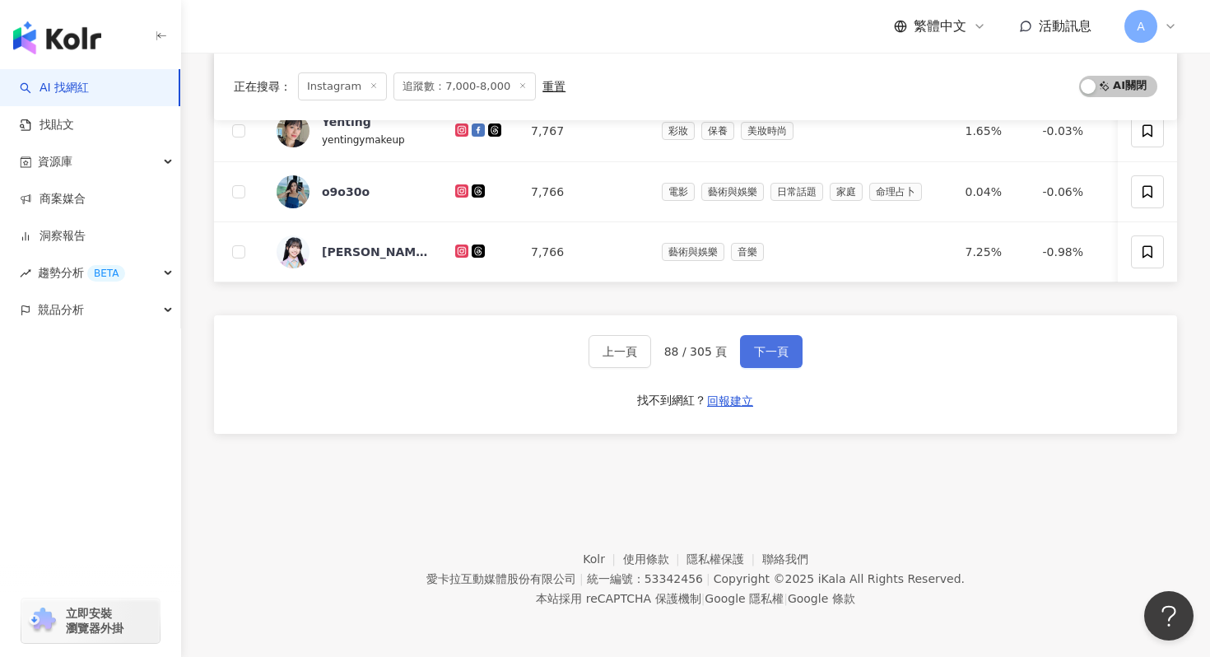
click at [767, 351] on span "下一頁" at bounding box center [771, 351] width 35 height 13
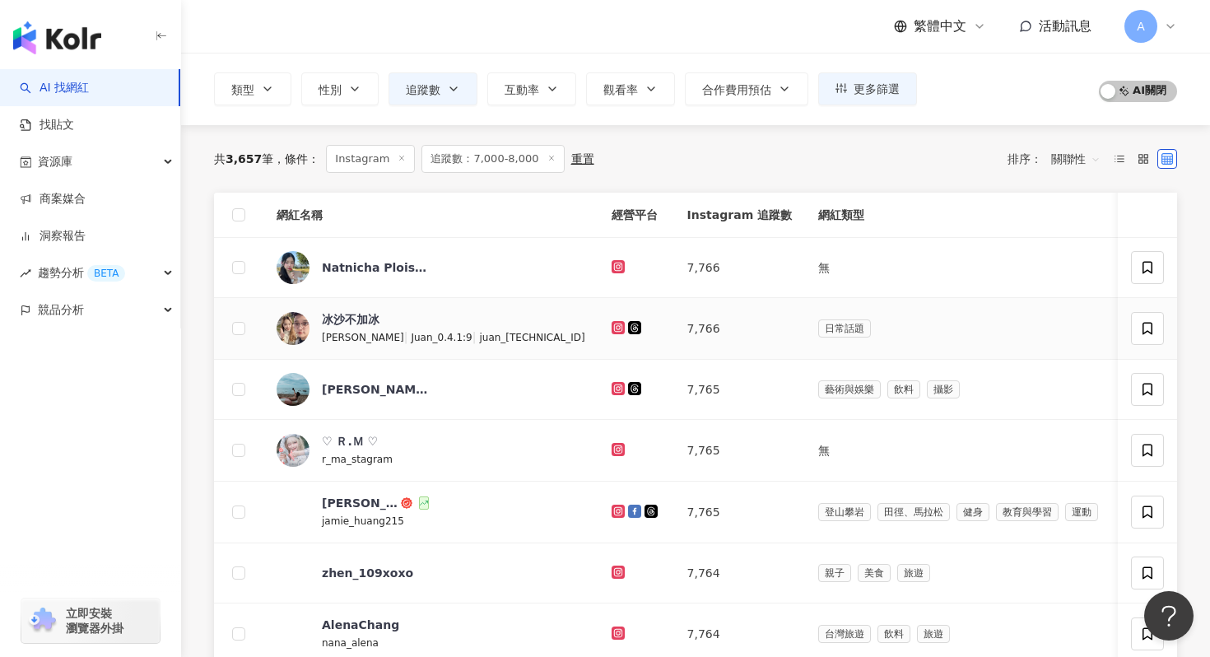
scroll to position [96, 0]
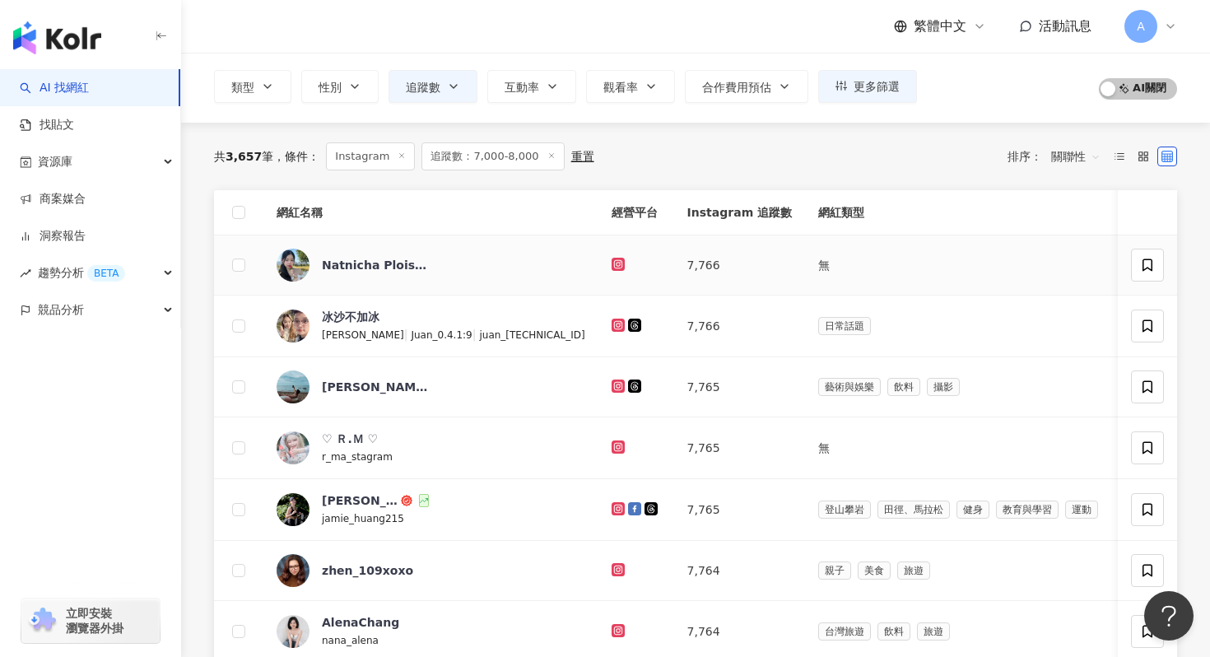
click at [614, 261] on icon at bounding box center [617, 263] width 7 height 7
click at [613, 321] on icon at bounding box center [618, 325] width 11 height 10
click at [614, 386] on icon at bounding box center [617, 385] width 7 height 7
click at [611, 439] on div at bounding box center [635, 448] width 49 height 18
click at [611, 440] on icon at bounding box center [617, 446] width 13 height 13
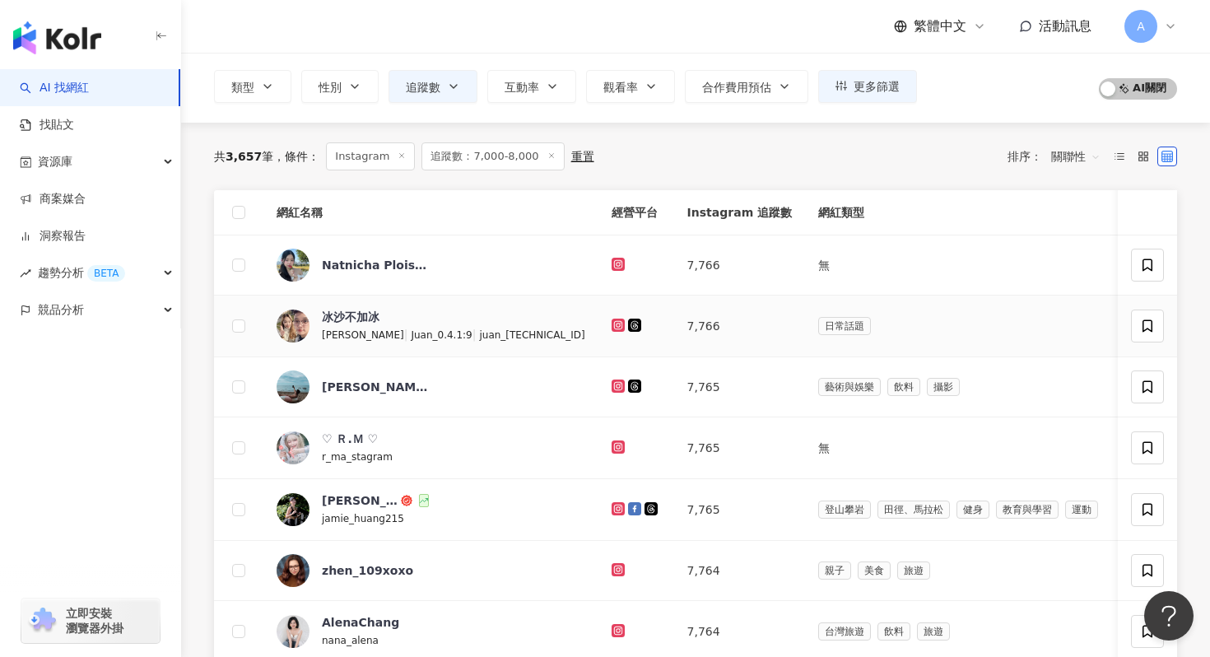
scroll to position [361, 0]
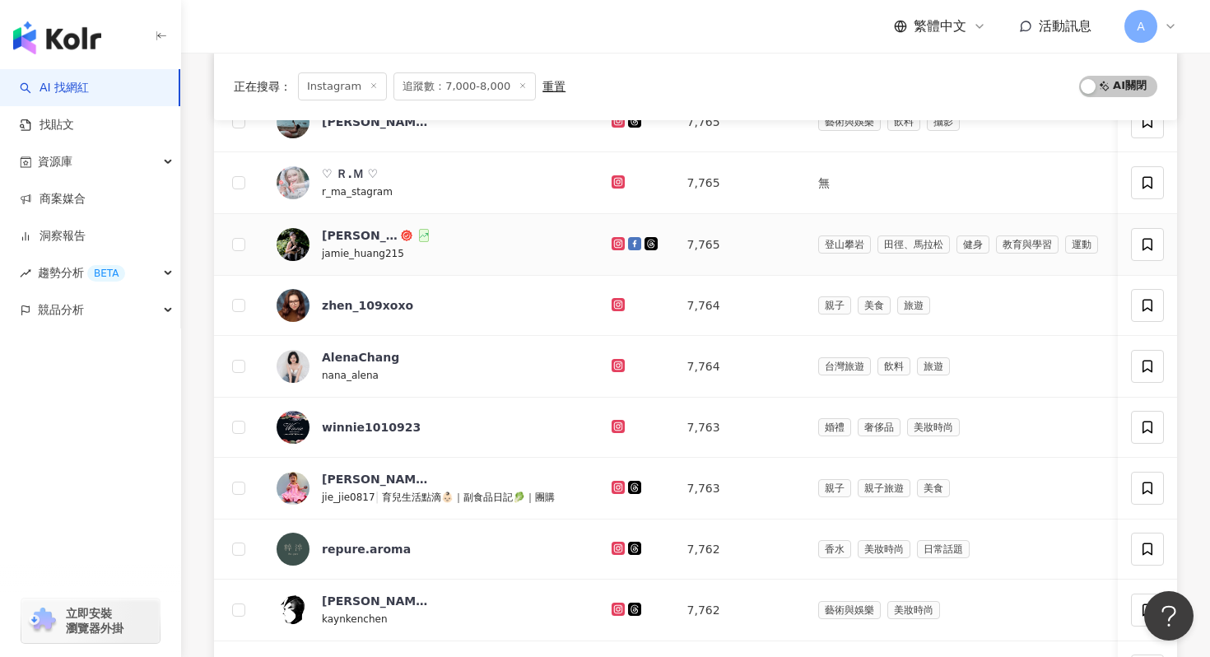
click at [611, 238] on icon at bounding box center [617, 243] width 13 height 13
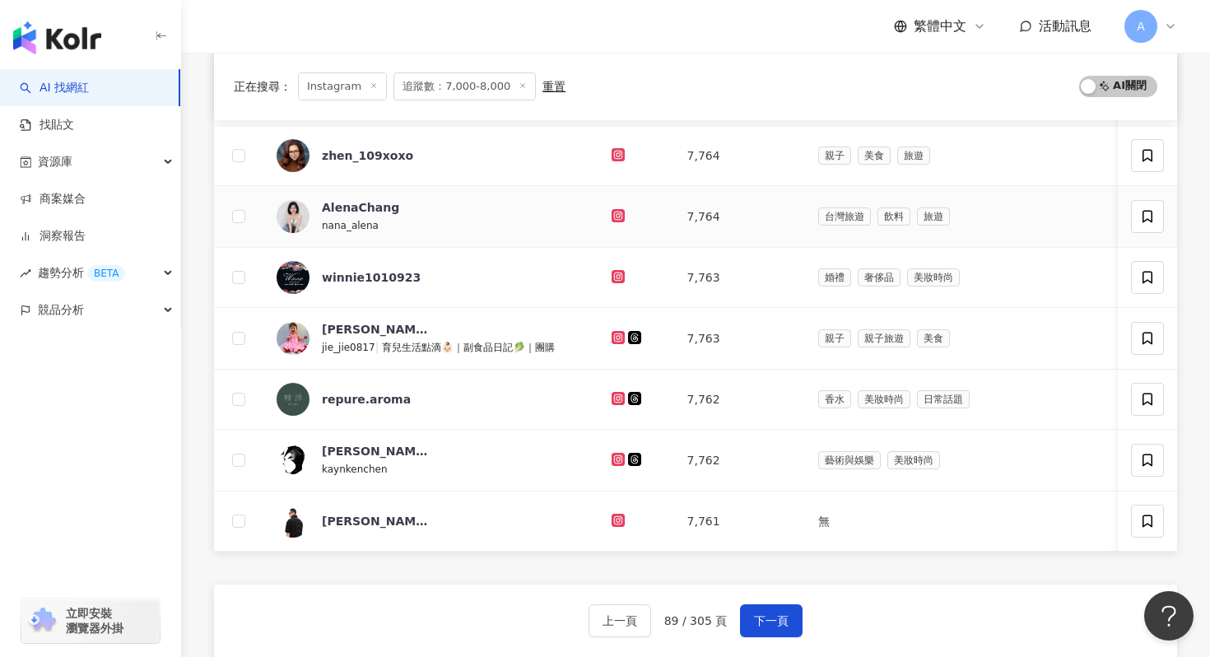
scroll to position [518, 0]
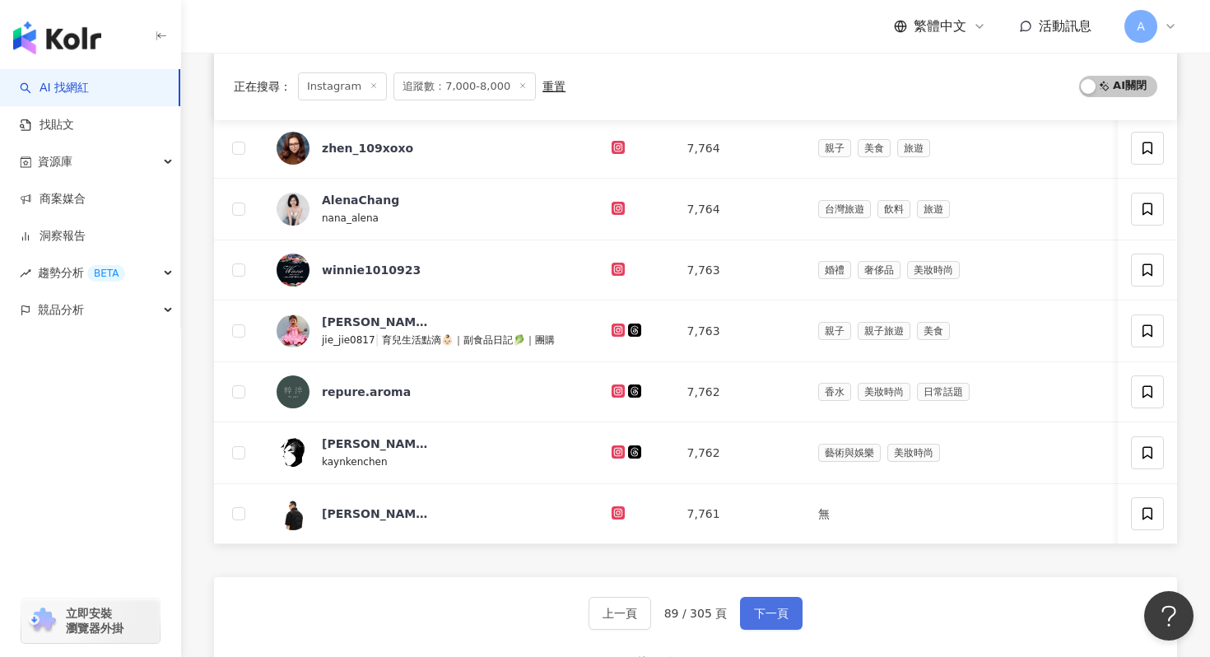
click at [764, 546] on span "下一頁" at bounding box center [771, 613] width 35 height 13
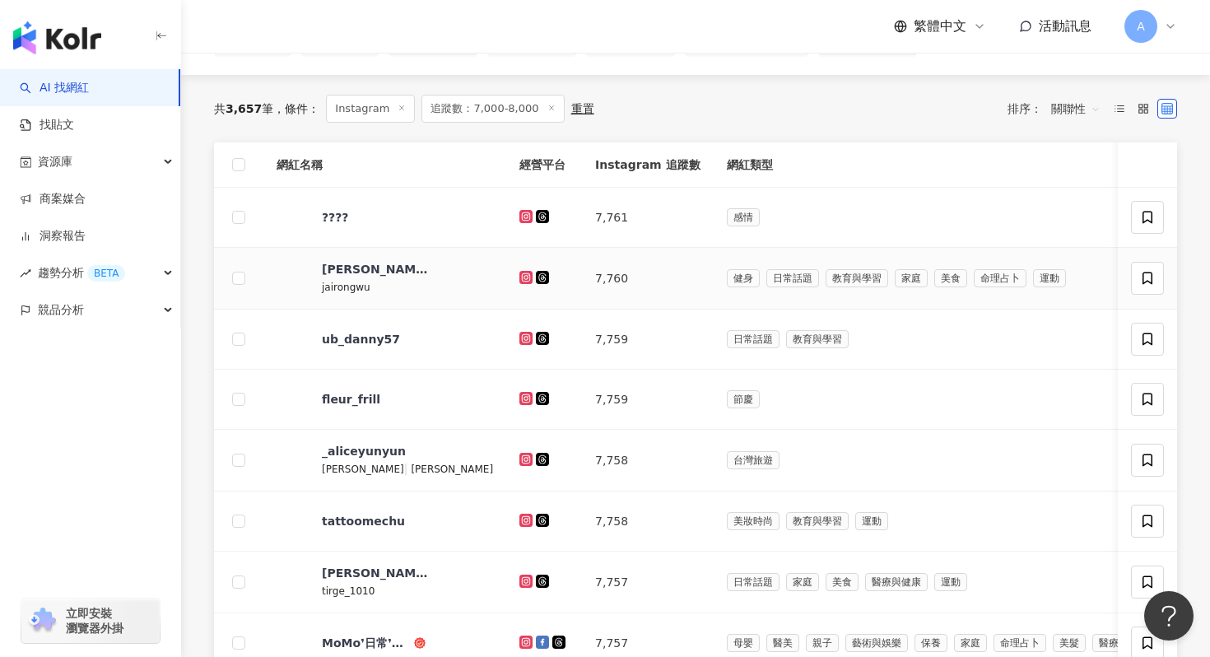
scroll to position [130, 0]
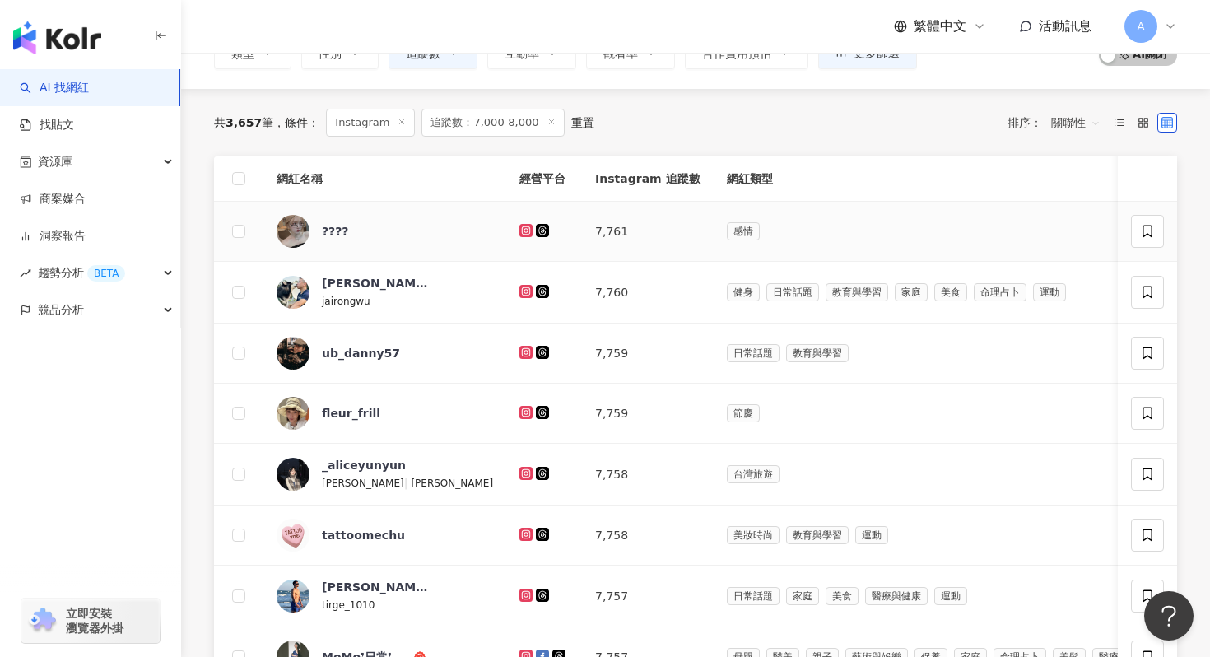
click at [523, 227] on icon at bounding box center [526, 229] width 7 height 7
click at [523, 293] on icon at bounding box center [526, 290] width 7 height 7
click at [523, 348] on icon at bounding box center [526, 351] width 7 height 7
click at [524, 411] on icon at bounding box center [525, 412] width 2 height 2
click at [523, 469] on icon at bounding box center [526, 472] width 7 height 7
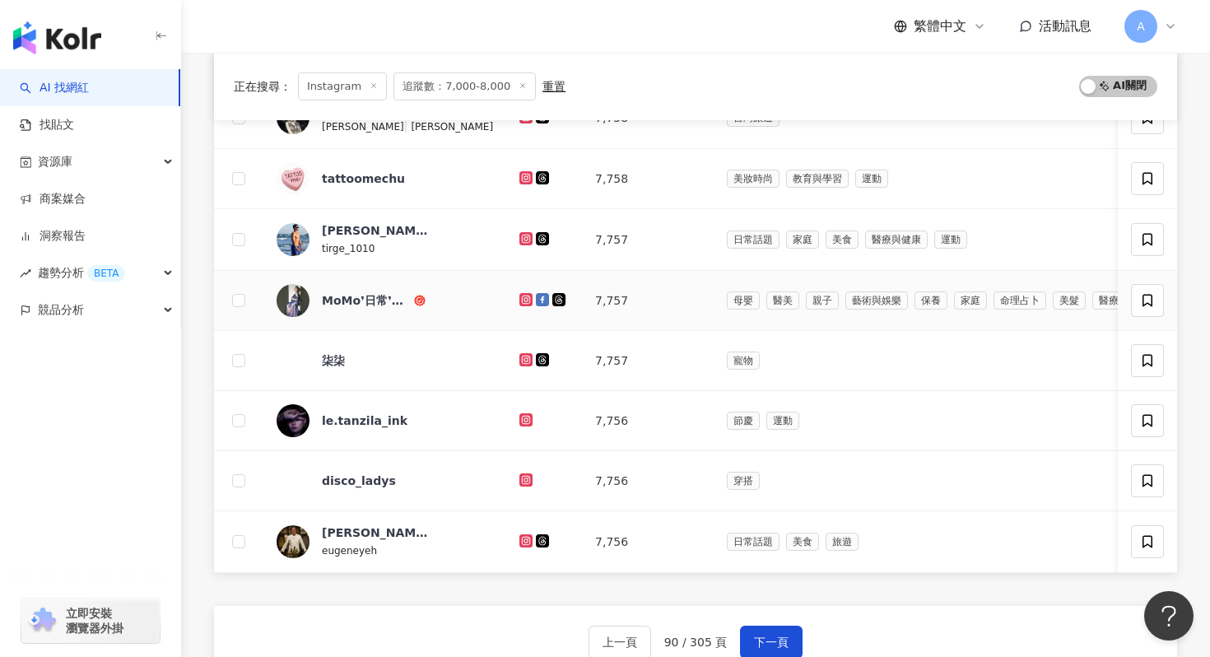
scroll to position [497, 0]
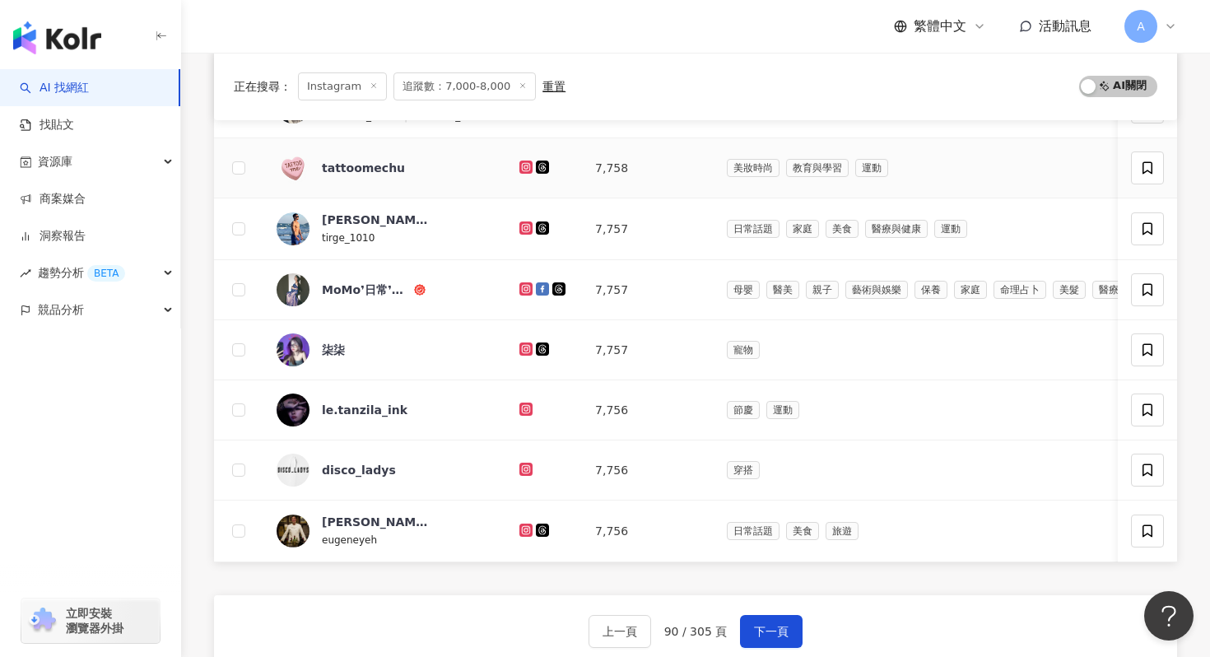
click at [519, 160] on icon at bounding box center [525, 166] width 13 height 13
click at [521, 225] on icon at bounding box center [526, 228] width 11 height 10
click at [519, 284] on icon at bounding box center [525, 288] width 13 height 13
click at [521, 349] on icon at bounding box center [526, 349] width 11 height 10
click at [521, 528] on icon at bounding box center [526, 530] width 11 height 10
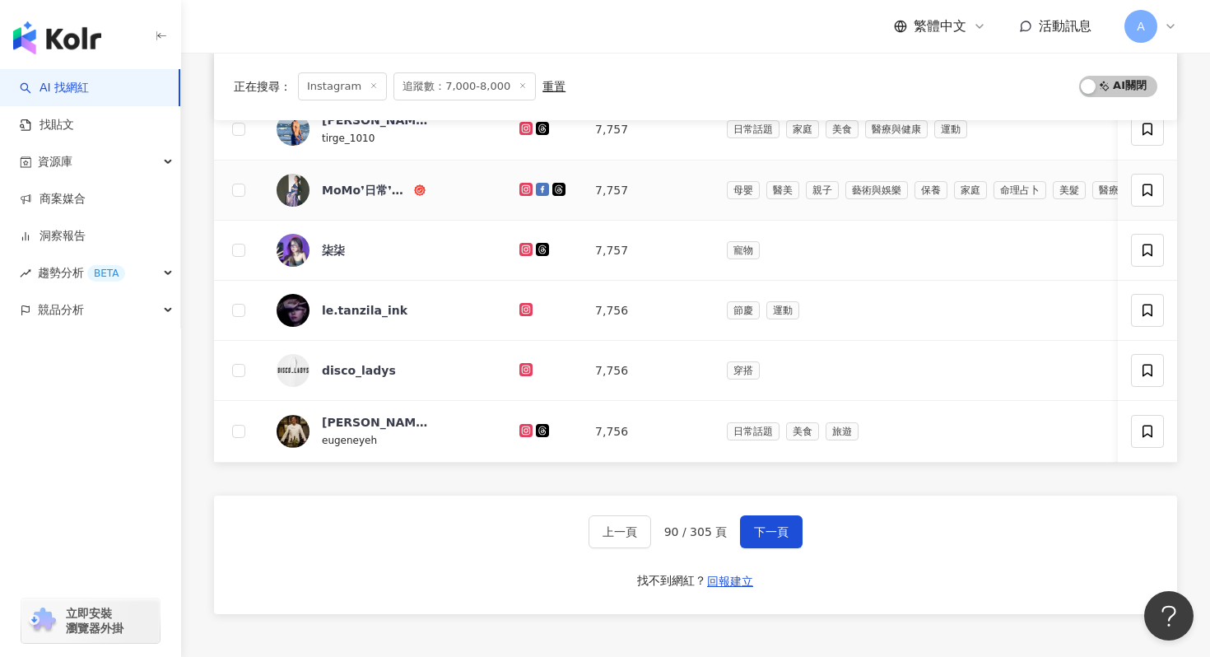
scroll to position [607, 0]
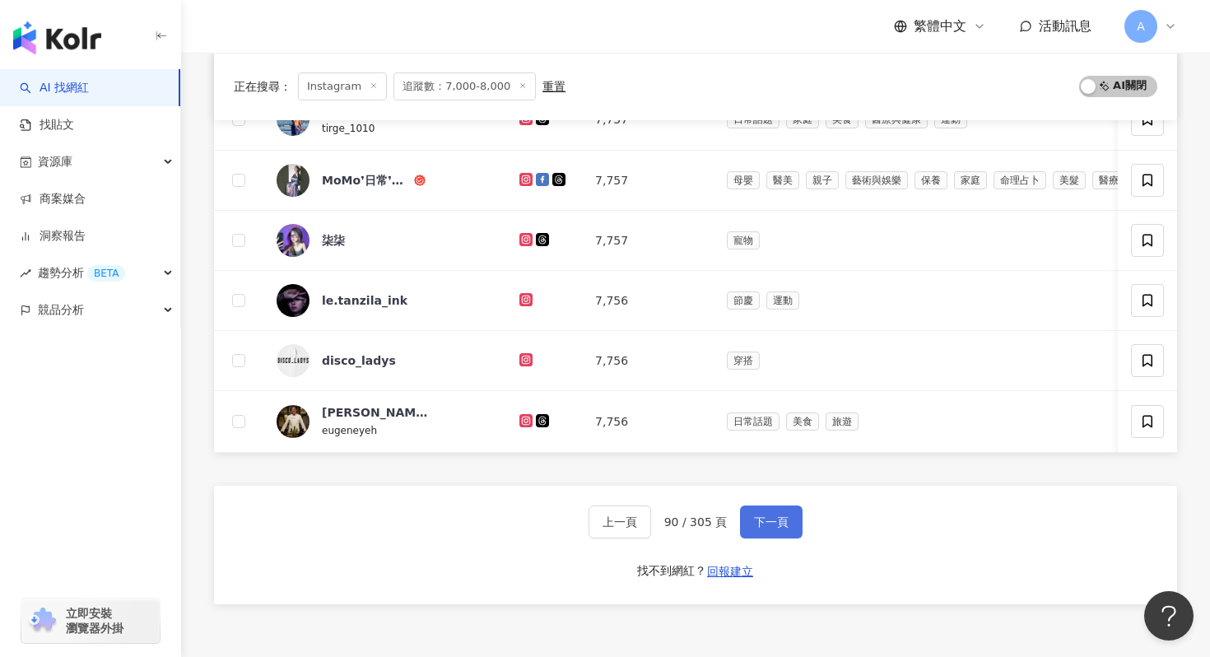
click at [768, 518] on span "下一頁" at bounding box center [771, 521] width 35 height 13
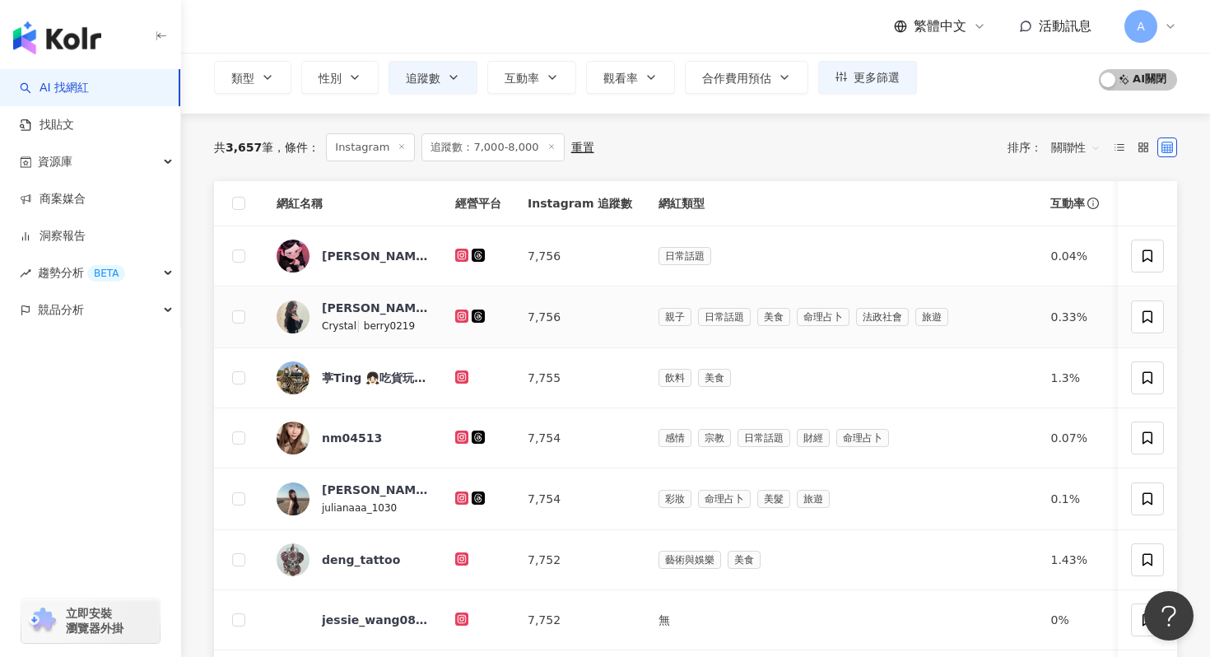
scroll to position [117, 0]
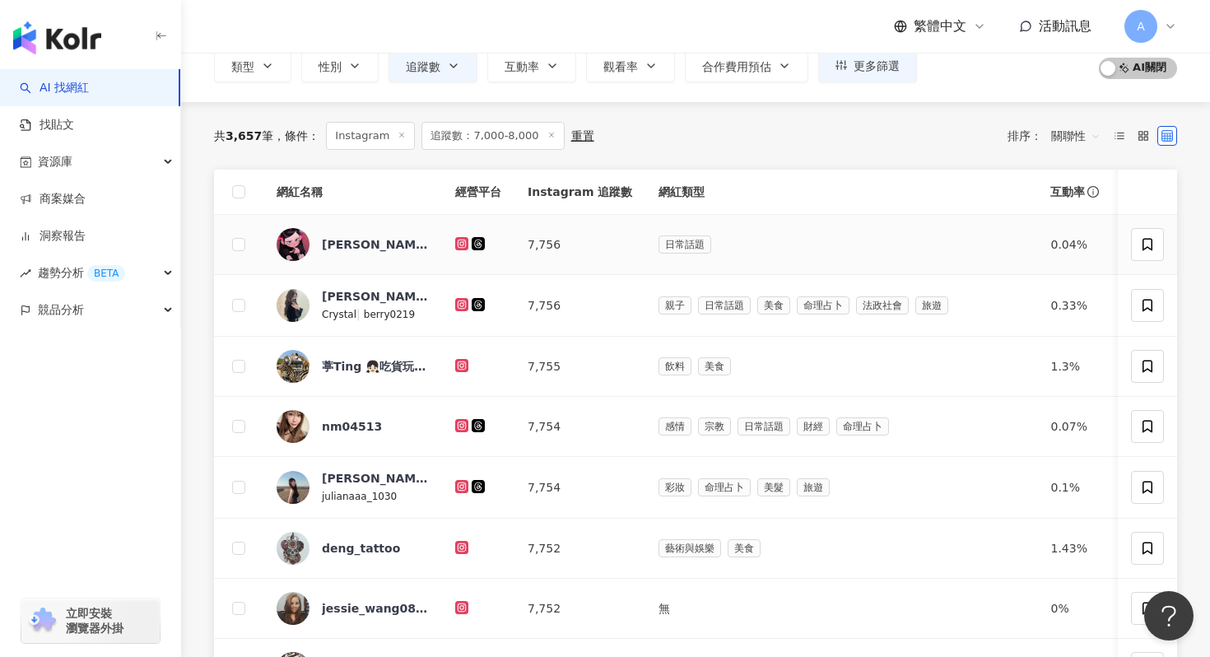
click at [462, 239] on g at bounding box center [461, 243] width 13 height 13
click at [458, 304] on icon at bounding box center [462, 305] width 11 height 10
click at [459, 366] on icon at bounding box center [461, 364] width 7 height 7
click at [460, 422] on icon at bounding box center [461, 424] width 7 height 7
click at [460, 487] on icon at bounding box center [462, 486] width 11 height 10
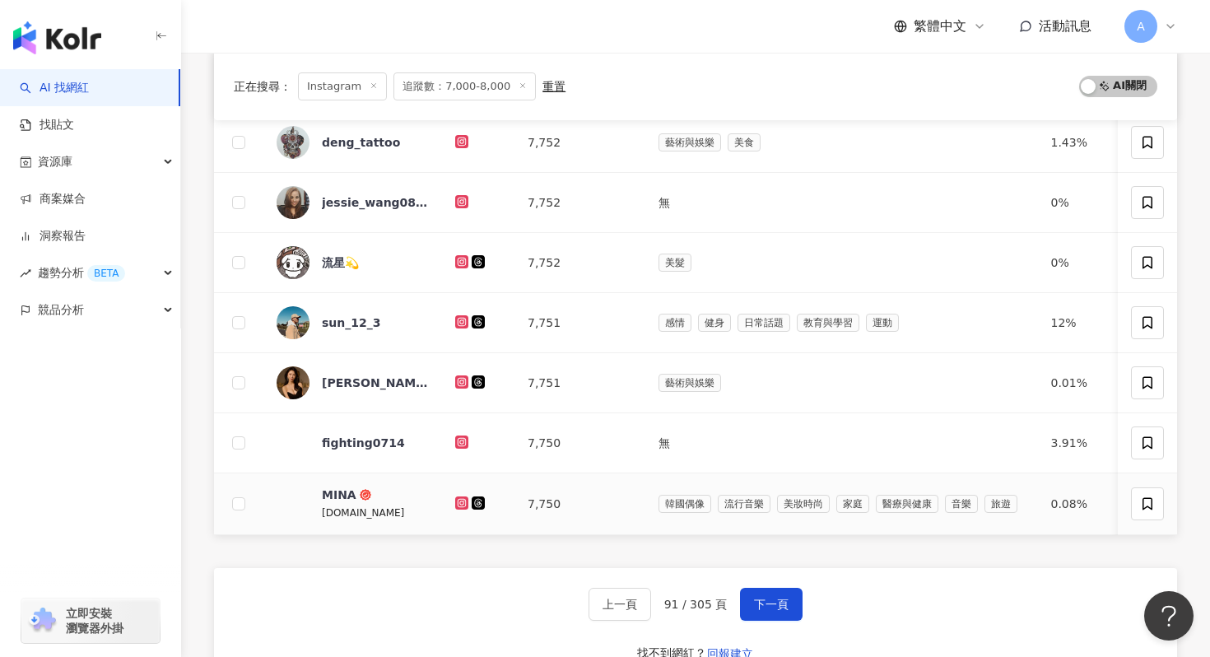
scroll to position [534, 0]
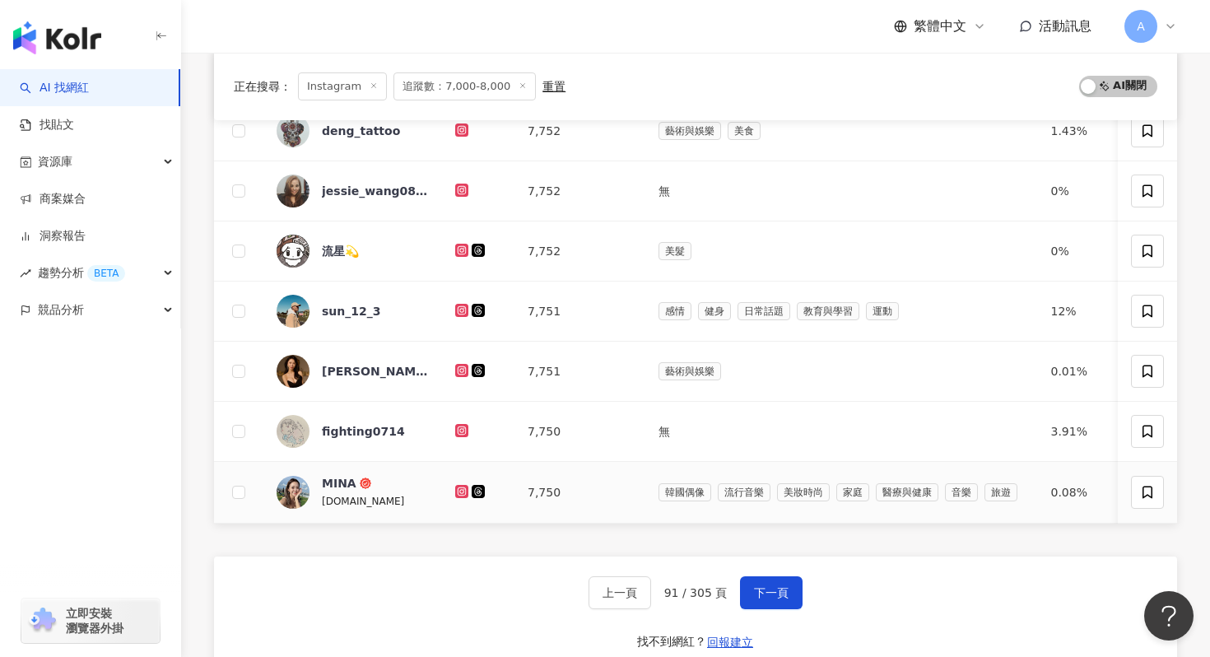
click at [458, 481] on td at bounding box center [478, 493] width 72 height 62
click at [461, 491] on icon at bounding box center [461, 491] width 2 height 2
click at [461, 430] on icon at bounding box center [461, 430] width 2 height 2
click at [460, 369] on icon at bounding box center [461, 370] width 2 height 2
click at [462, 308] on icon at bounding box center [461, 309] width 7 height 7
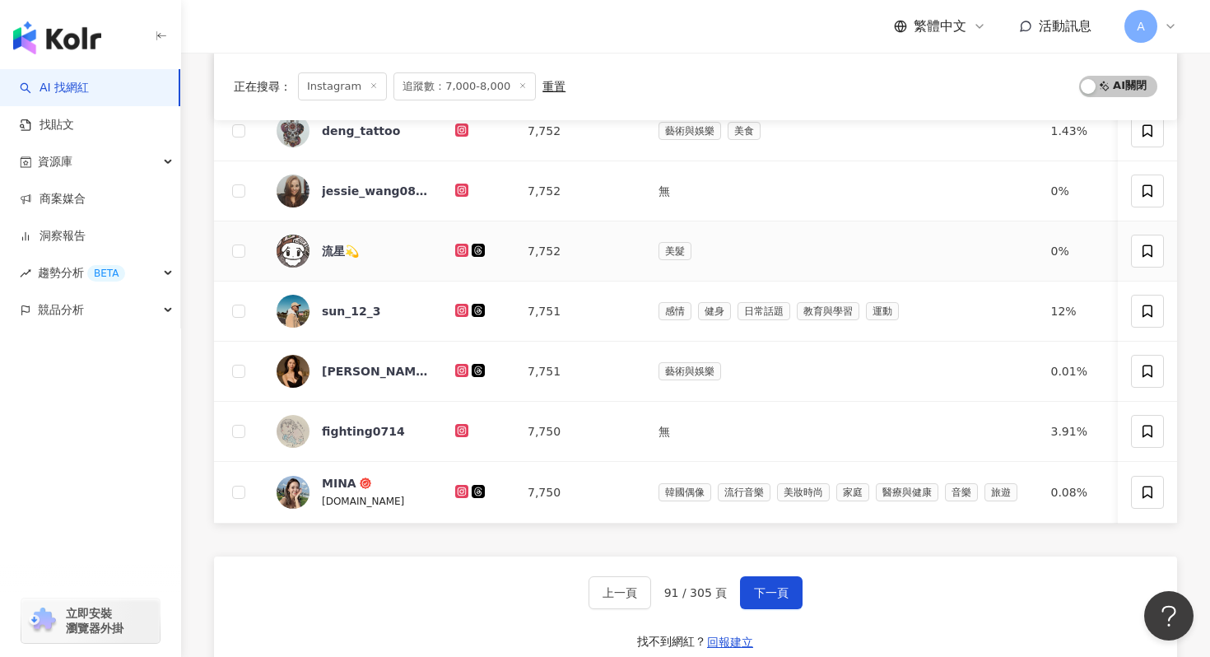
click at [462, 250] on icon at bounding box center [462, 250] width 11 height 10
click at [451, 204] on td at bounding box center [478, 191] width 72 height 60
click at [454, 191] on td at bounding box center [478, 191] width 72 height 60
click at [460, 189] on icon at bounding box center [461, 189] width 2 height 2
click at [788, 546] on button "下一頁" at bounding box center [771, 592] width 63 height 33
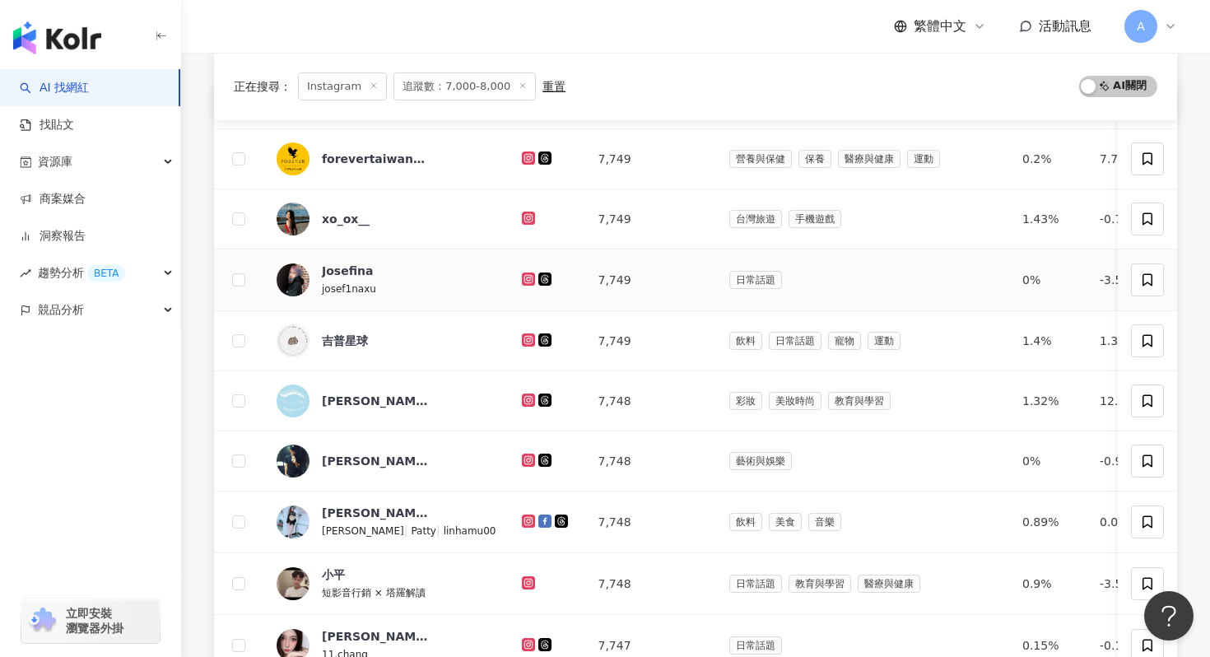
scroll to position [203, 0]
click at [522, 212] on g at bounding box center [528, 217] width 13 height 13
click at [522, 272] on icon at bounding box center [528, 278] width 13 height 13
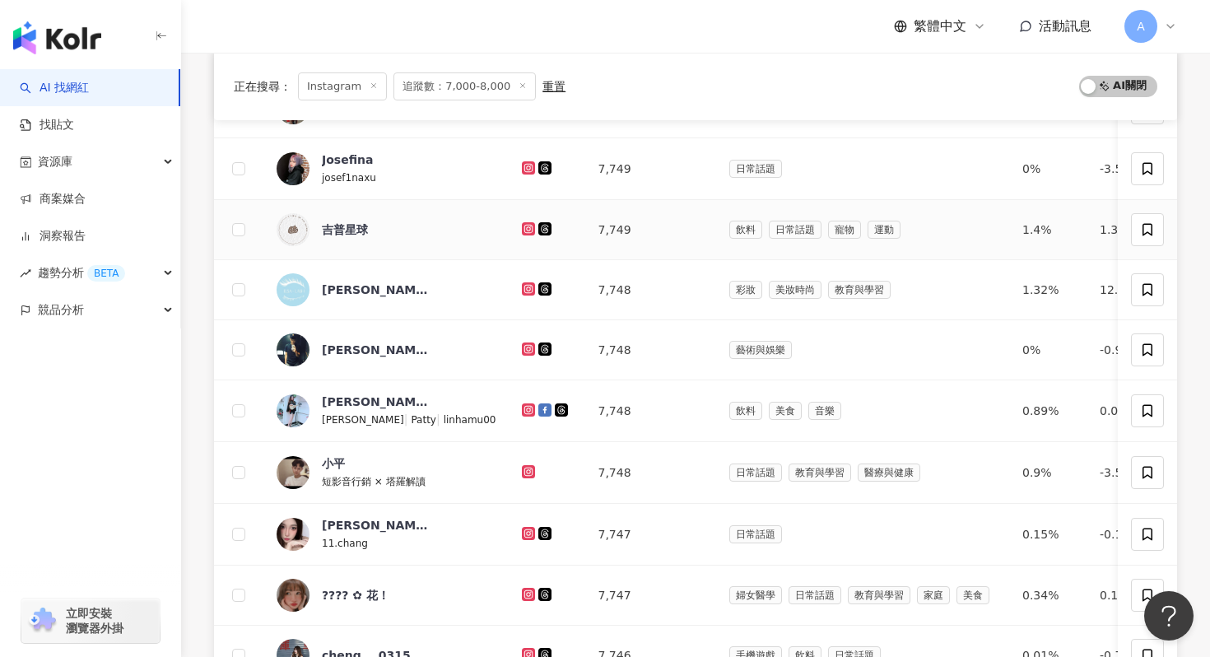
click at [528, 228] on icon at bounding box center [529, 228] width 2 height 2
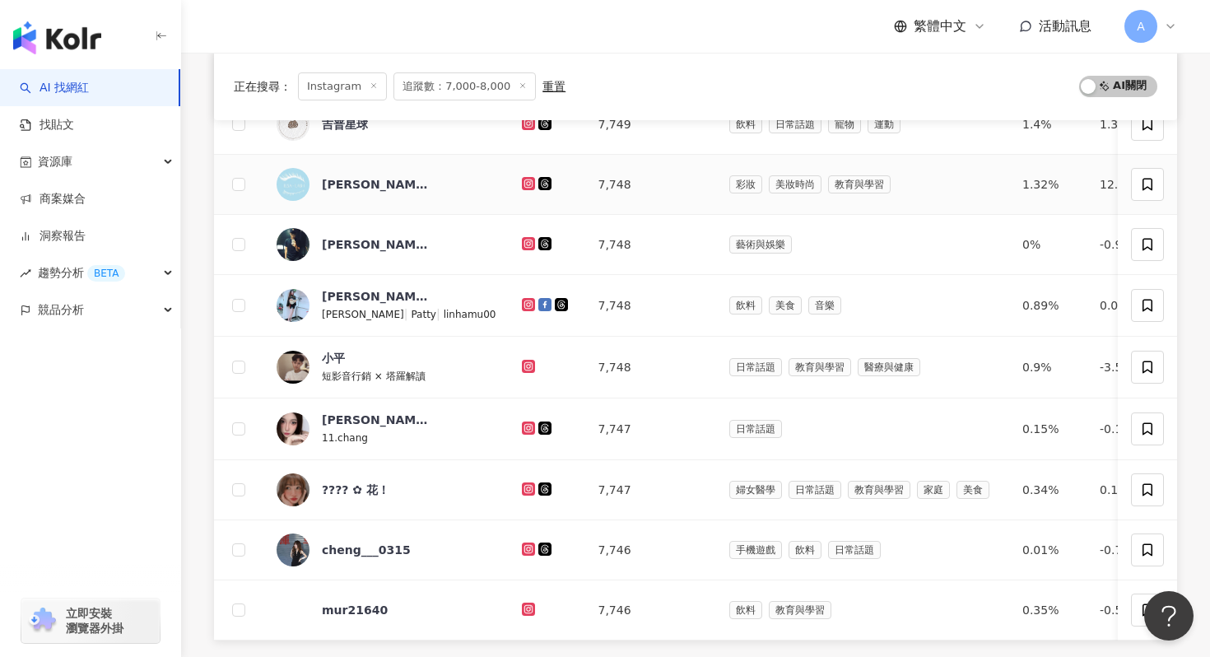
scroll to position [465, 0]
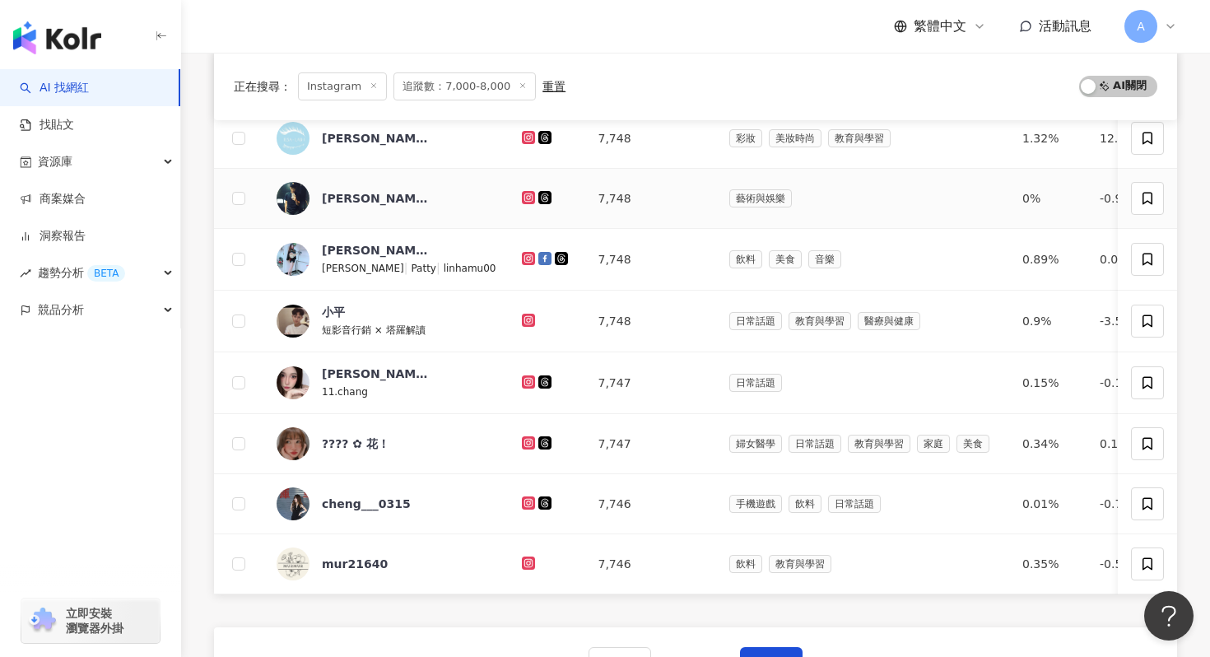
click at [522, 193] on icon at bounding box center [528, 197] width 13 height 13
click at [523, 255] on icon at bounding box center [528, 258] width 11 height 10
click at [522, 314] on icon at bounding box center [528, 320] width 13 height 13
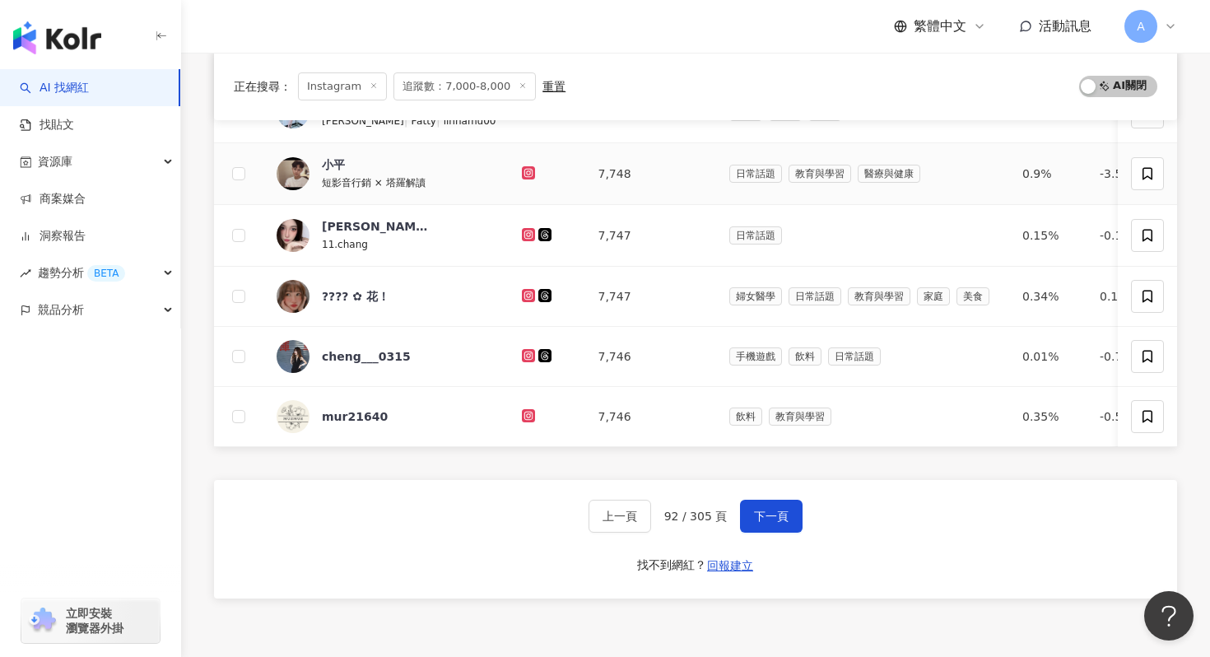
scroll to position [627, 0]
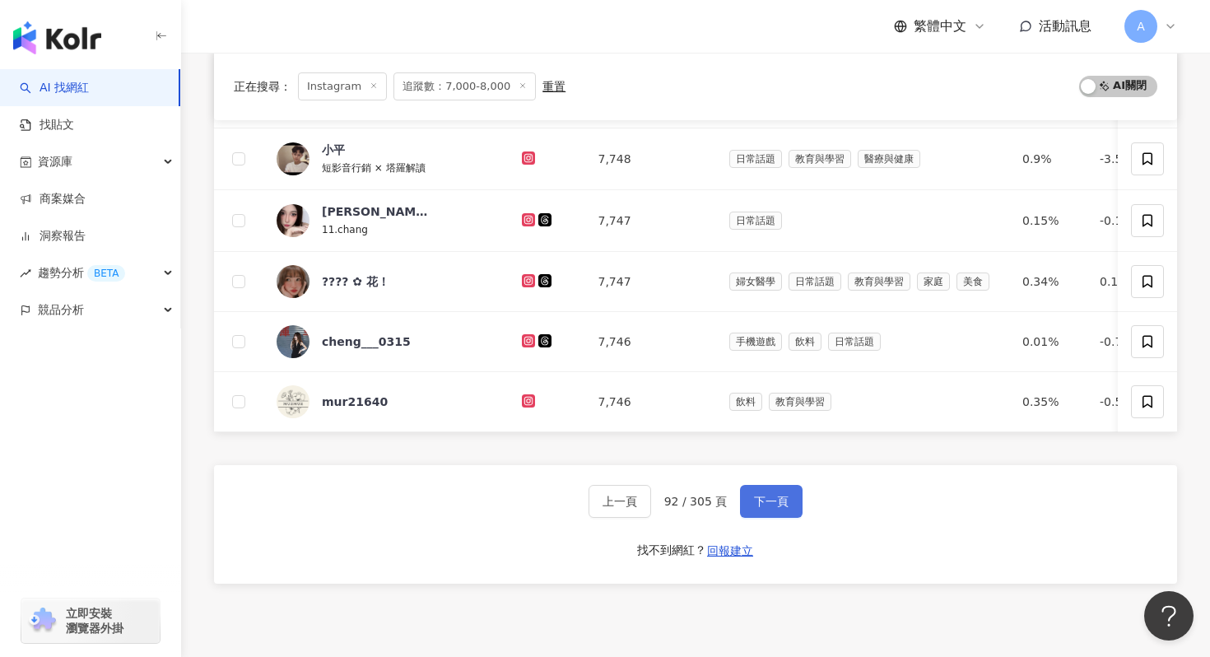
click at [744, 499] on button "下一頁" at bounding box center [771, 501] width 63 height 33
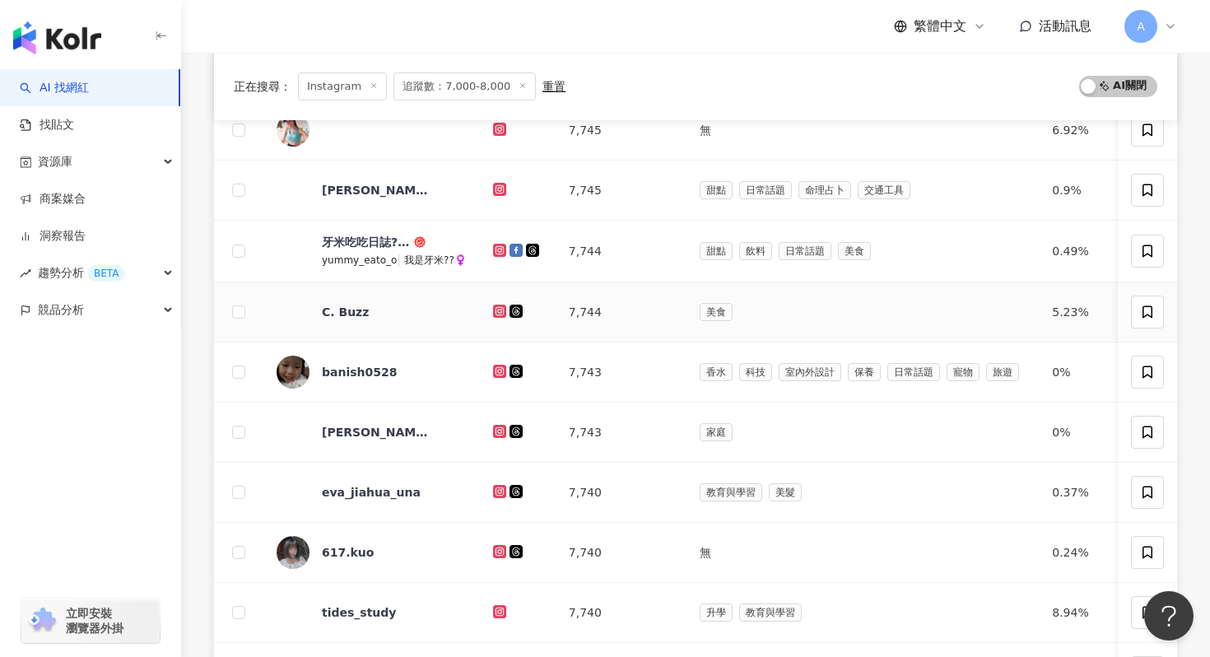
scroll to position [134, 0]
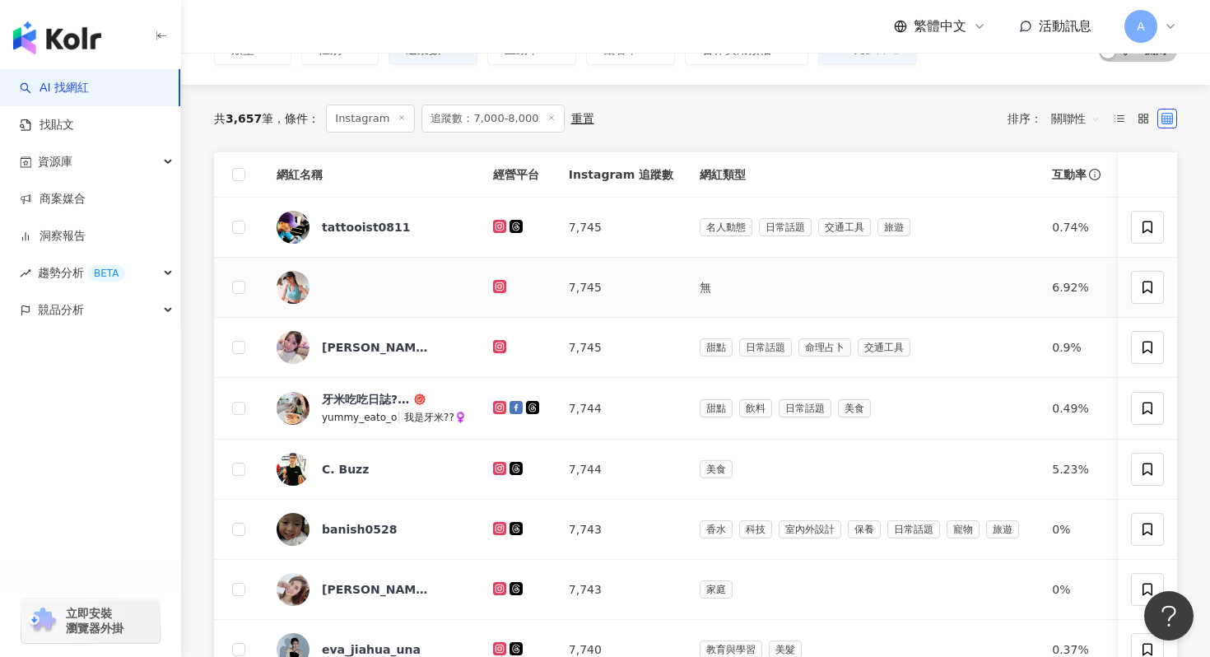
click at [498, 281] on icon at bounding box center [499, 286] width 13 height 13
click at [494, 340] on icon at bounding box center [499, 346] width 13 height 13
click at [493, 405] on g at bounding box center [499, 407] width 13 height 13
click at [495, 469] on icon at bounding box center [500, 468] width 11 height 10
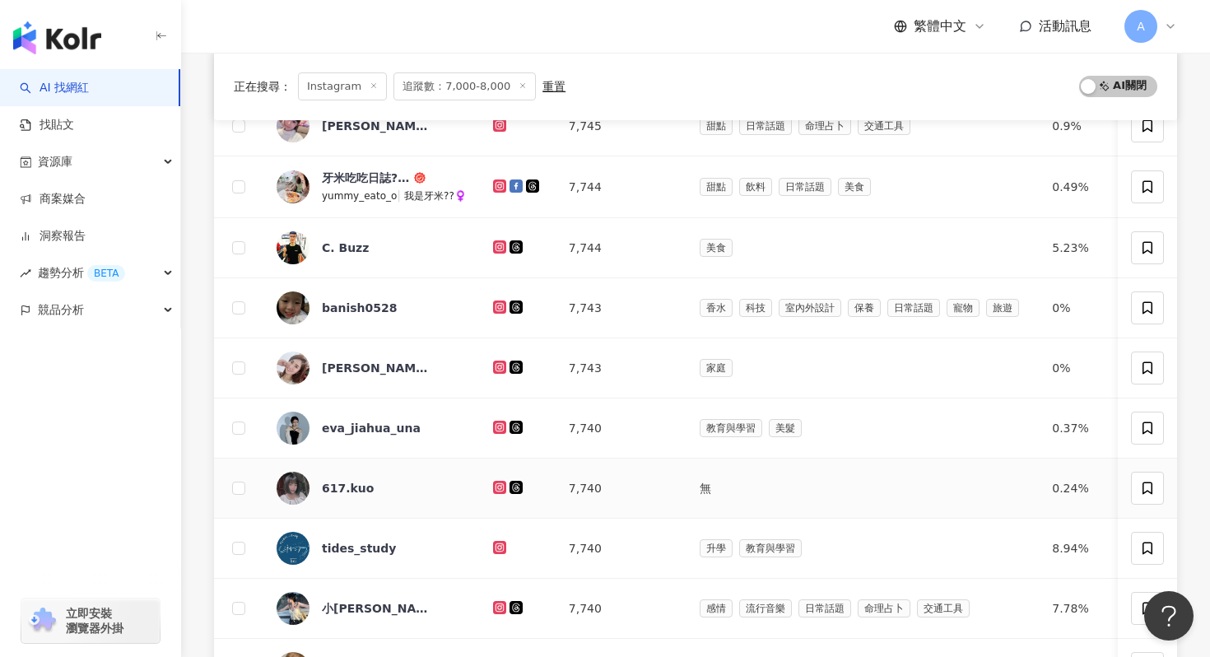
scroll to position [364, 0]
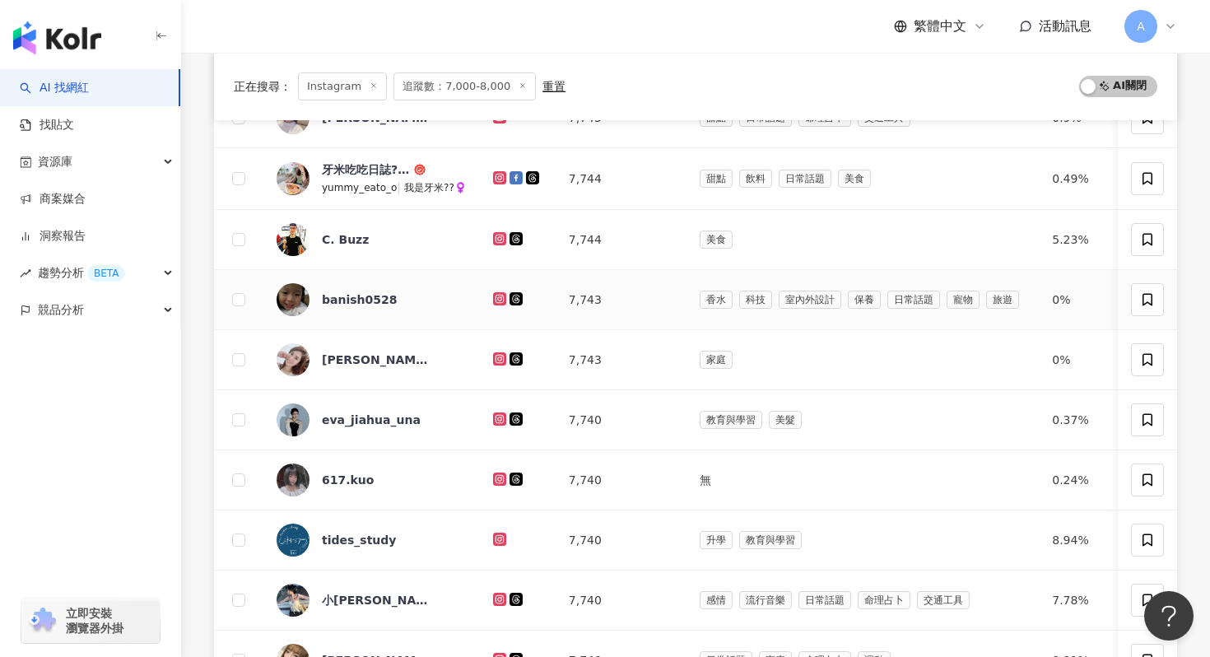
click at [496, 296] on icon at bounding box center [499, 298] width 7 height 7
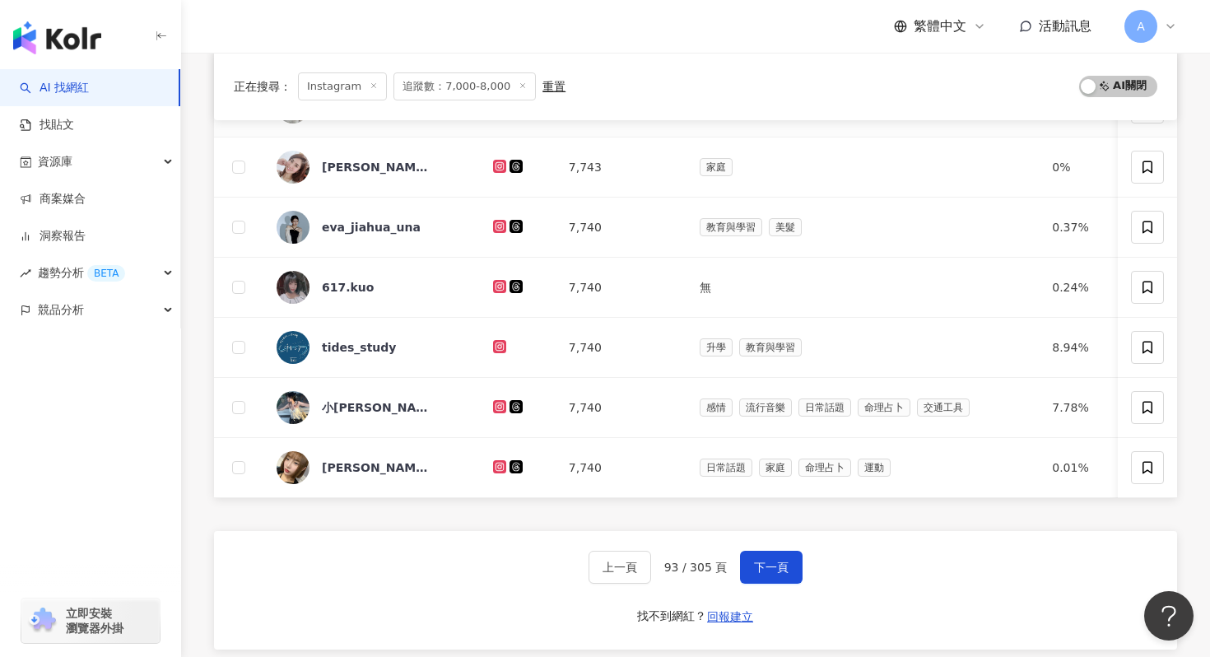
scroll to position [575, 0]
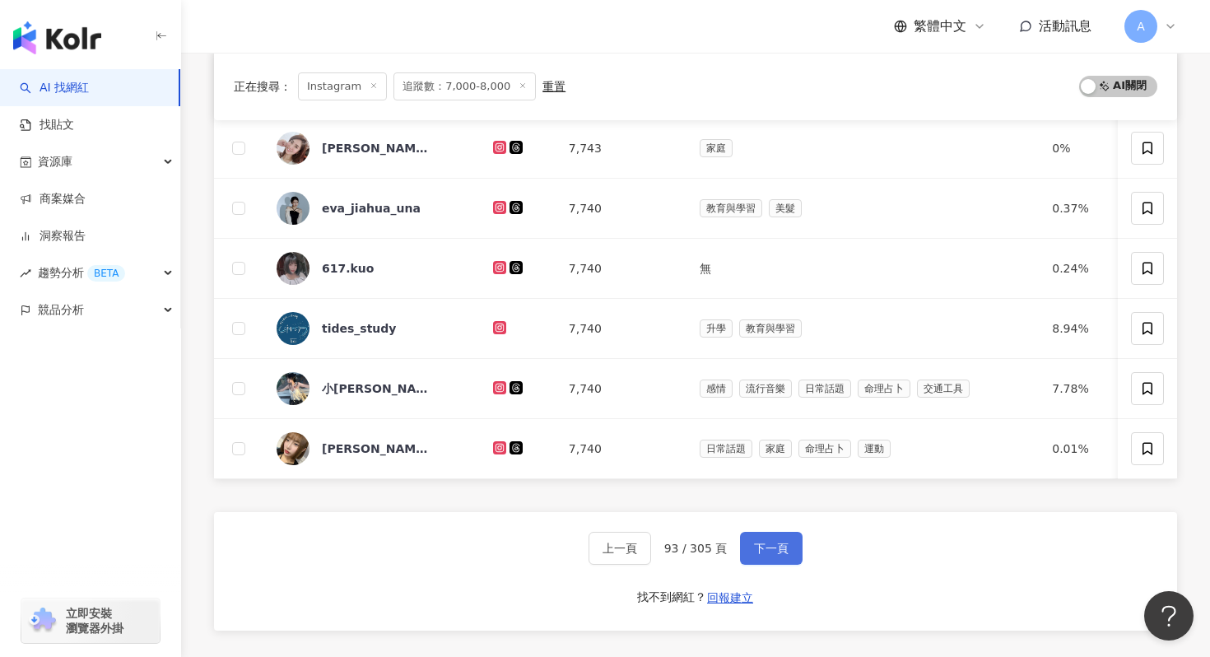
click at [788, 537] on button "下一頁" at bounding box center [771, 548] width 63 height 33
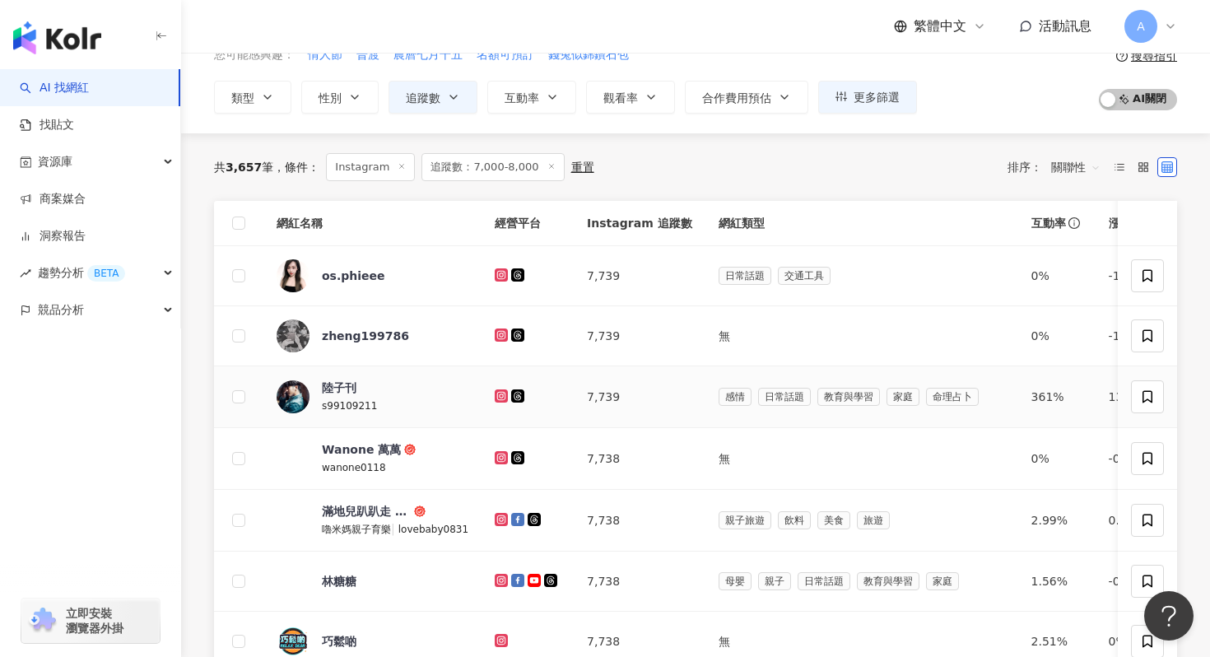
scroll to position [154, 0]
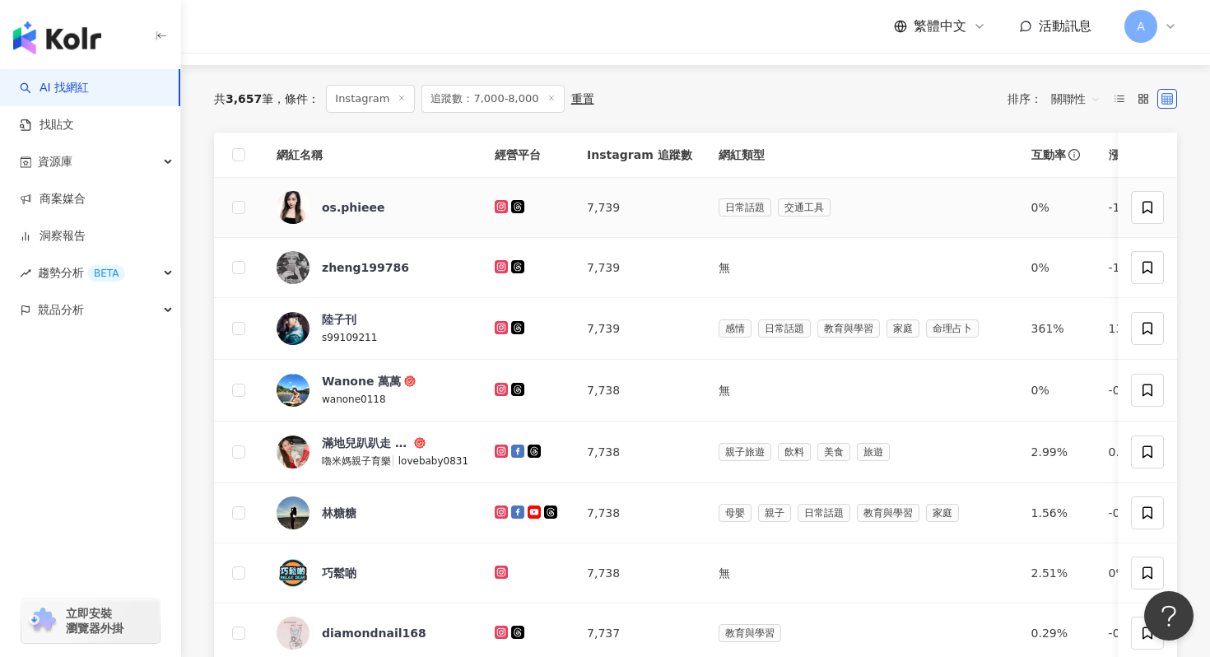
click at [499, 205] on icon at bounding box center [501, 207] width 11 height 10
click at [498, 263] on icon at bounding box center [501, 266] width 7 height 7
click at [497, 323] on icon at bounding box center [501, 328] width 11 height 10
click at [500, 389] on icon at bounding box center [501, 389] width 2 height 2
click at [500, 444] on icon at bounding box center [501, 450] width 13 height 13
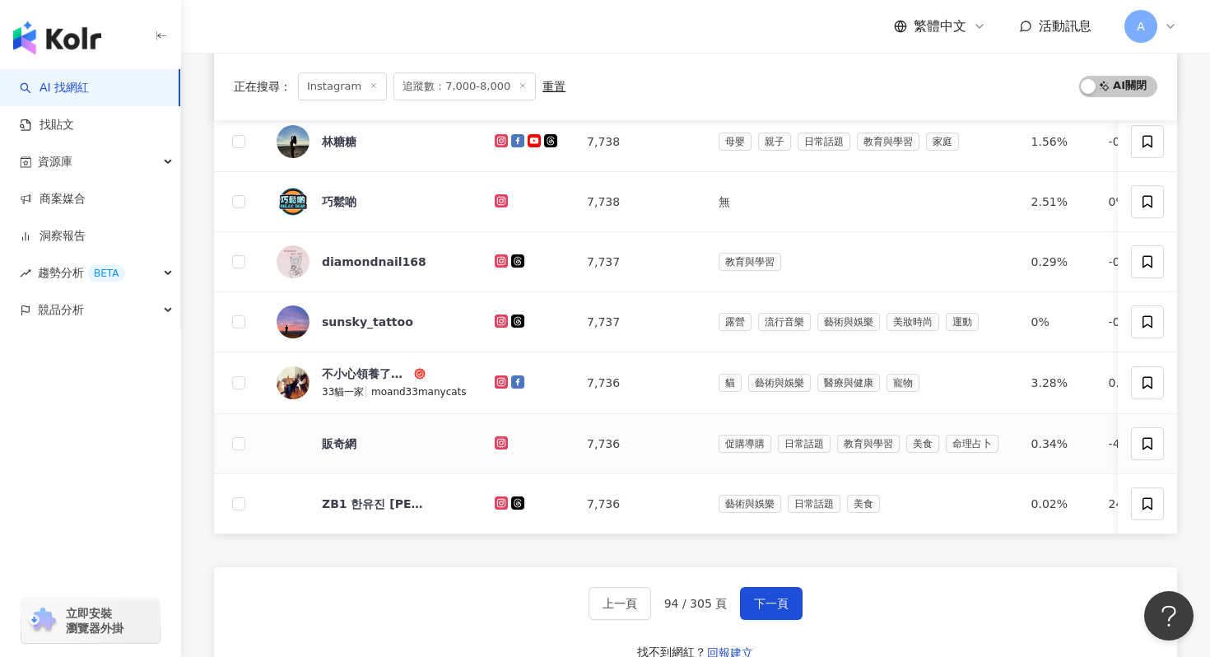
scroll to position [530, 0]
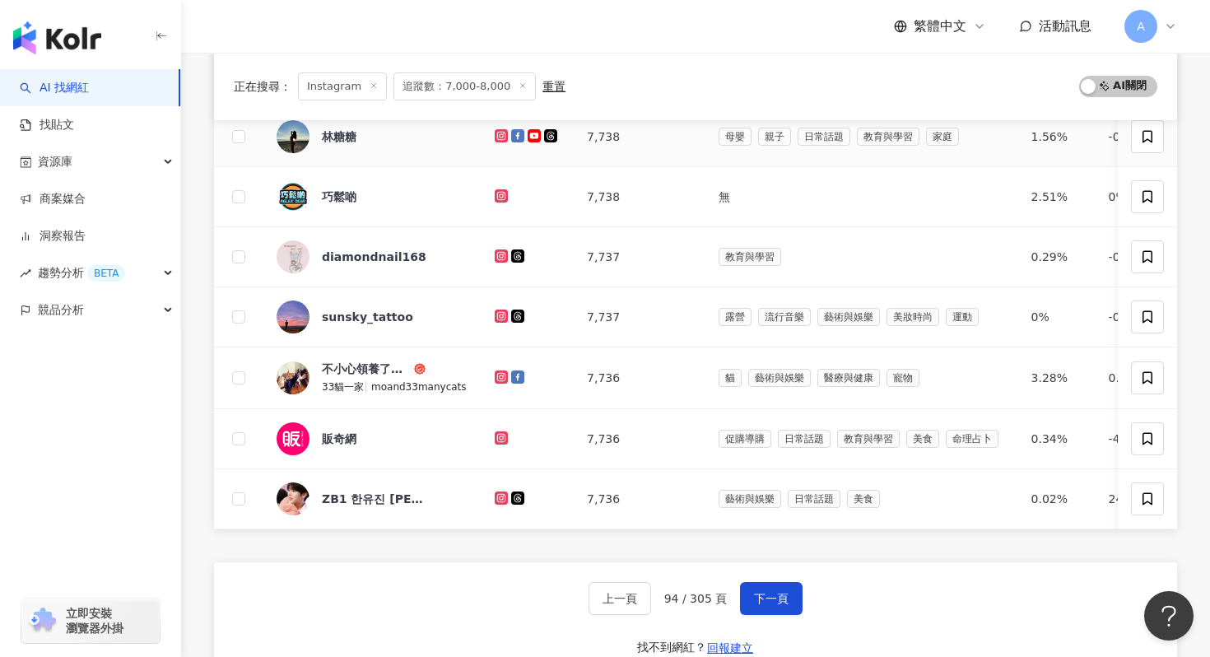
click at [498, 137] on icon at bounding box center [501, 135] width 7 height 7
click at [500, 136] on icon at bounding box center [501, 135] width 2 height 2
click at [500, 194] on icon at bounding box center [501, 195] width 7 height 7
click at [499, 250] on icon at bounding box center [501, 255] width 13 height 13
click at [497, 314] on icon at bounding box center [501, 316] width 11 height 10
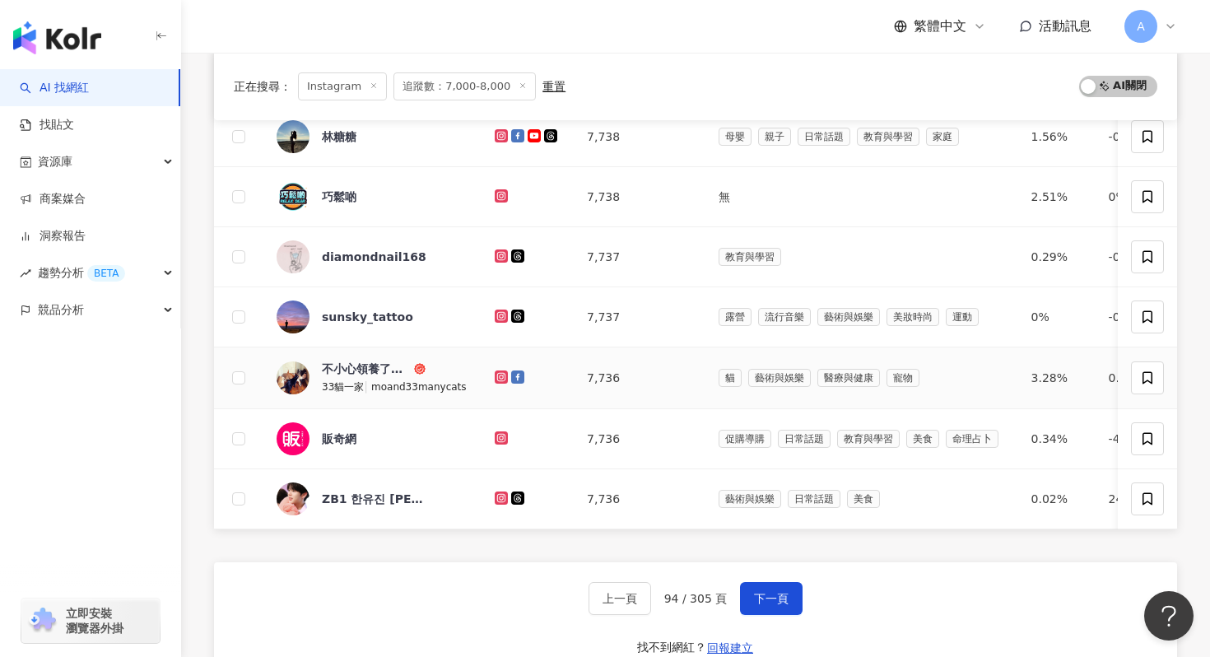
click at [498, 373] on icon at bounding box center [501, 376] width 7 height 7
click at [498, 495] on icon at bounding box center [501, 497] width 7 height 7
click at [755, 546] on span "下一頁" at bounding box center [771, 598] width 35 height 13
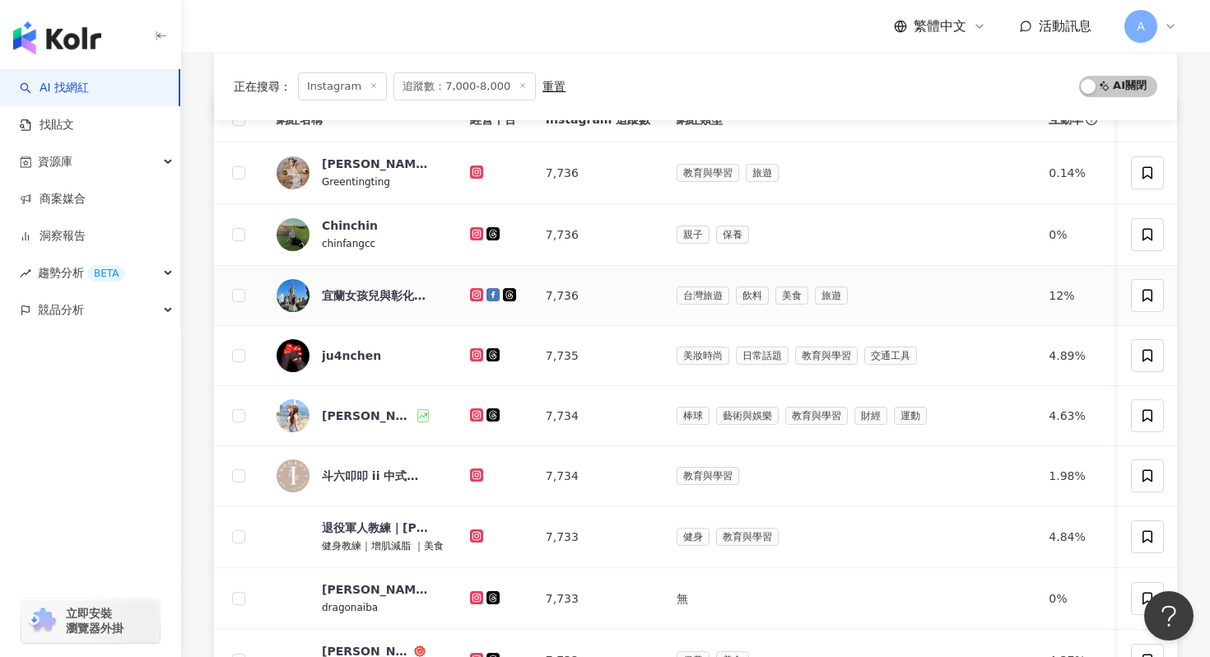
scroll to position [187, 0]
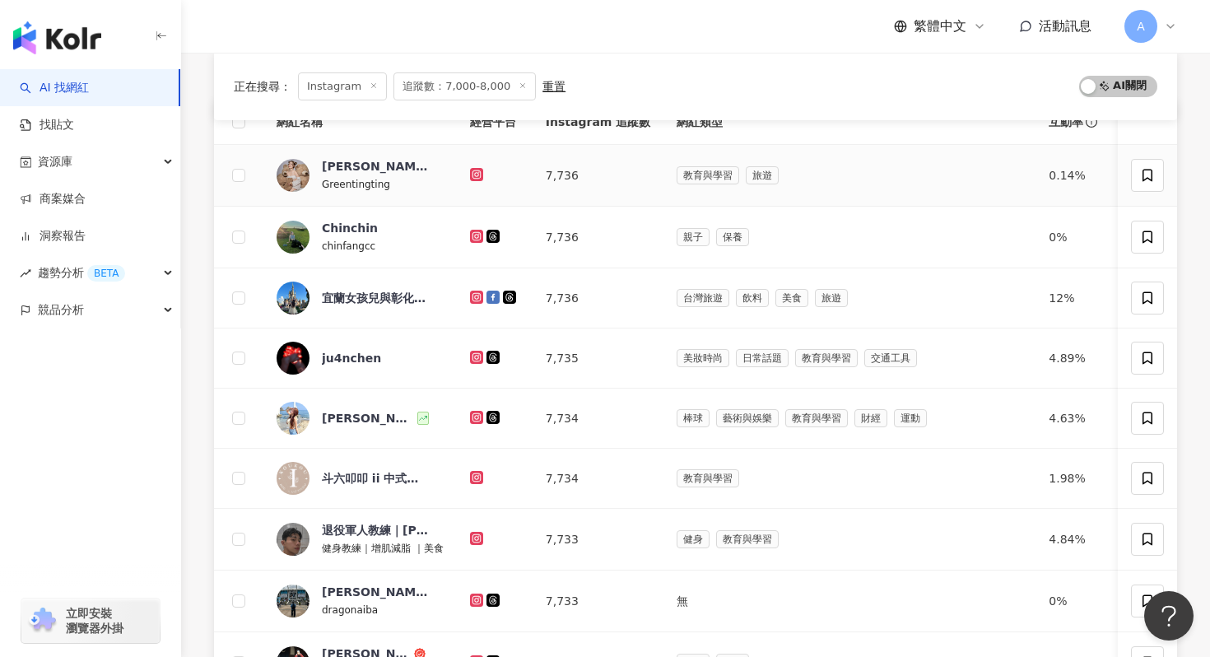
click at [475, 172] on icon at bounding box center [477, 175] width 11 height 10
click at [474, 232] on icon at bounding box center [476, 235] width 7 height 7
click at [475, 296] on icon at bounding box center [476, 296] width 2 height 2
click at [474, 358] on icon at bounding box center [477, 357] width 11 height 10
click at [475, 411] on icon at bounding box center [476, 417] width 13 height 13
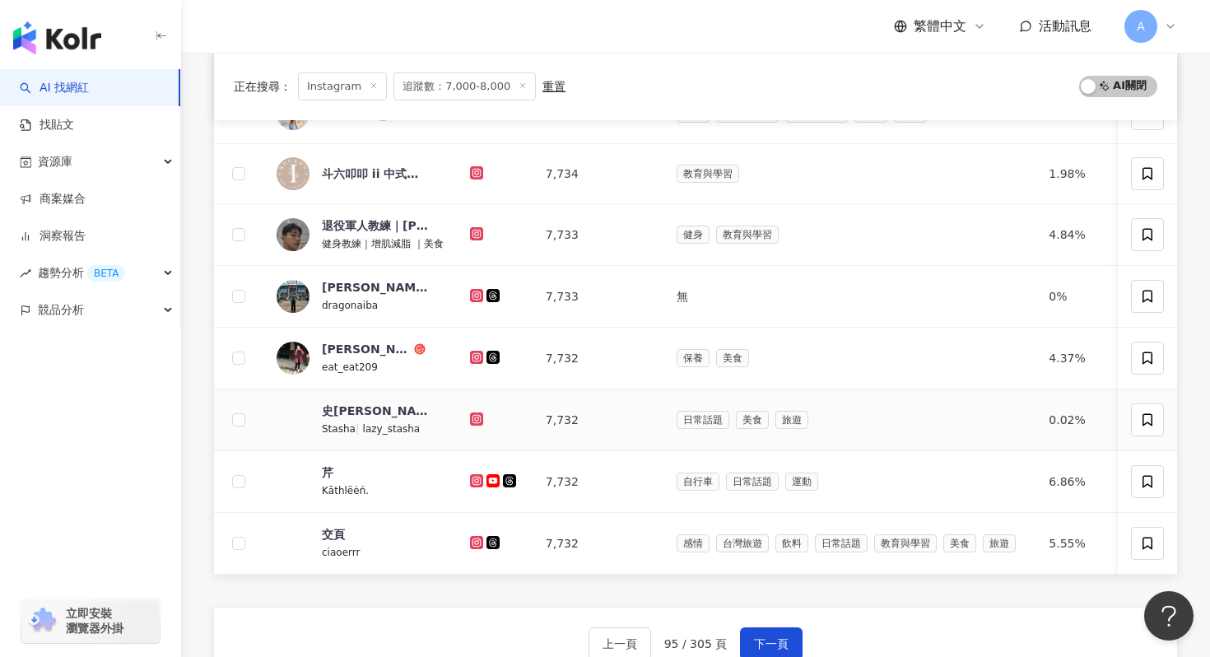
scroll to position [495, 0]
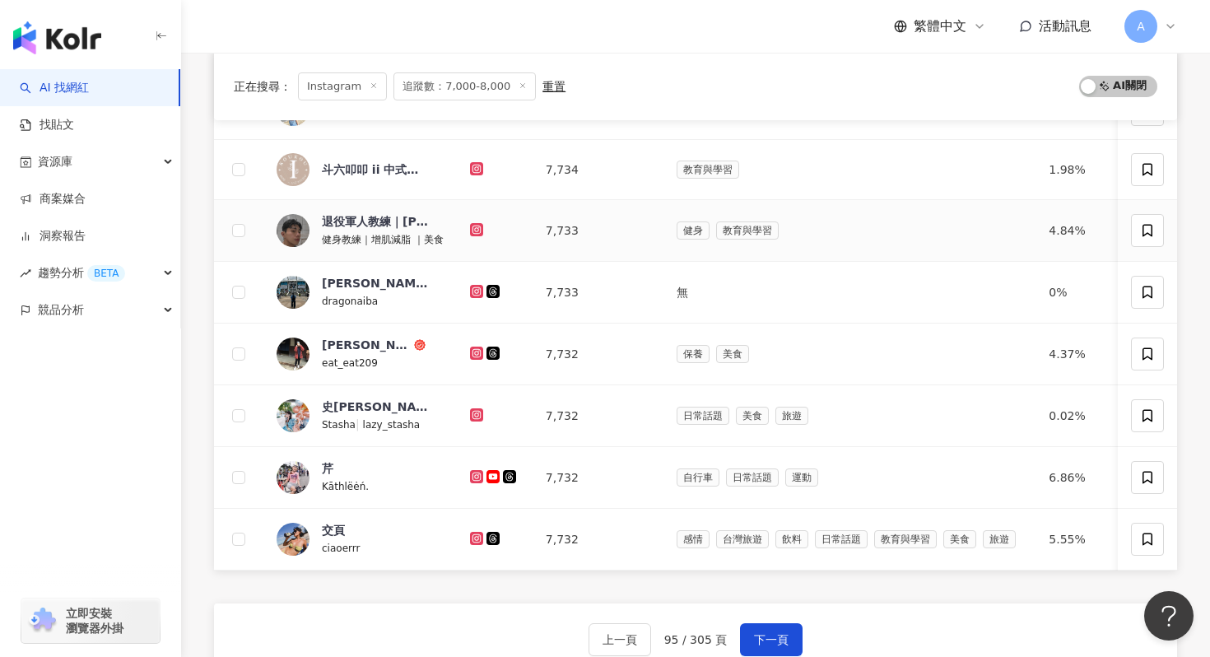
click at [476, 233] on icon at bounding box center [477, 230] width 11 height 10
click at [473, 290] on icon at bounding box center [476, 290] width 7 height 7
click at [475, 349] on icon at bounding box center [477, 353] width 11 height 10
click at [470, 413] on icon at bounding box center [476, 414] width 13 height 13
click at [477, 476] on icon at bounding box center [477, 477] width 11 height 10
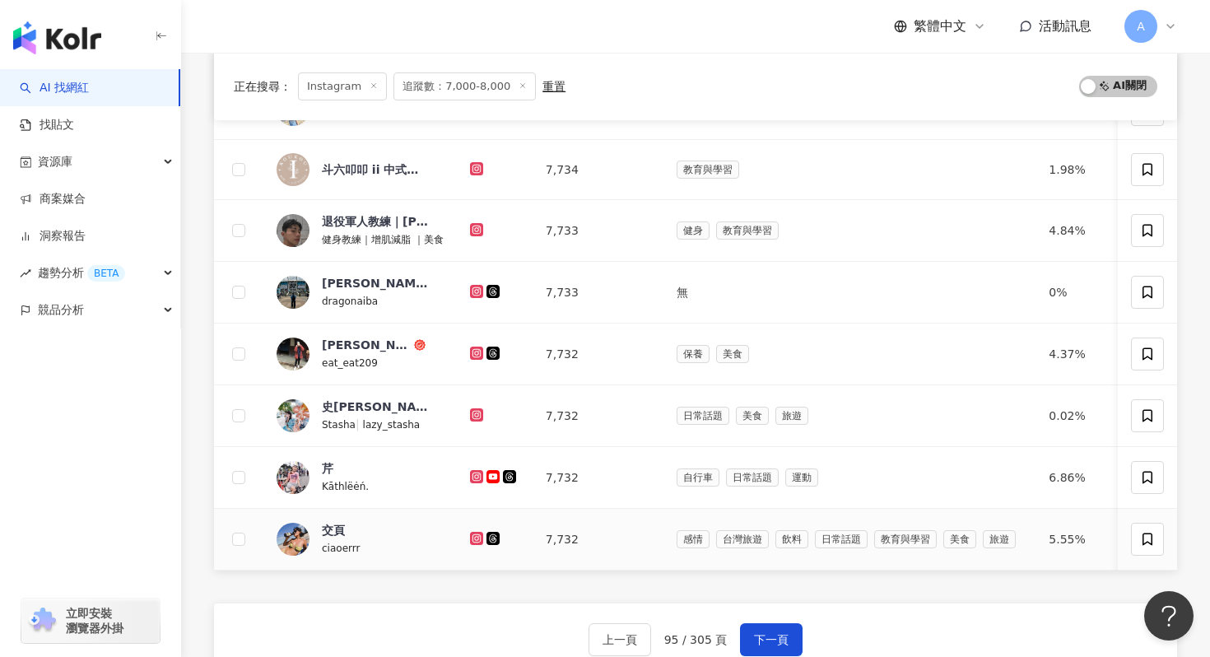
click at [477, 541] on icon at bounding box center [476, 537] width 7 height 7
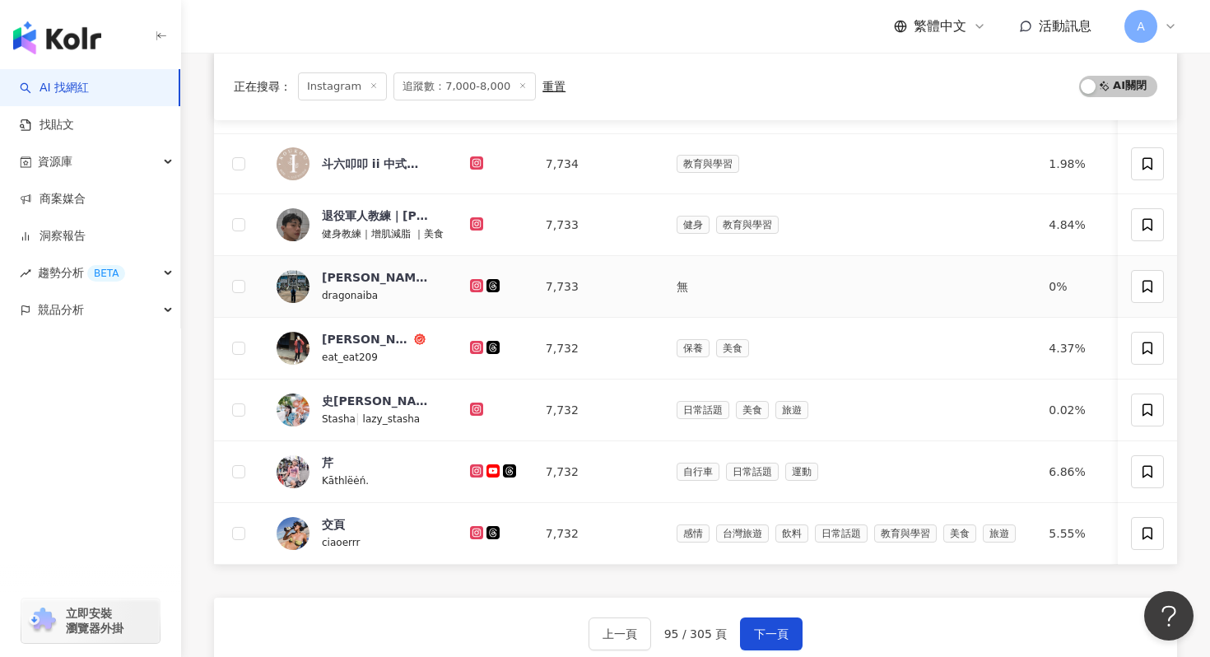
click at [471, 284] on icon at bounding box center [476, 285] width 13 height 13
click at [476, 407] on icon at bounding box center [477, 409] width 11 height 10
click at [480, 341] on icon at bounding box center [476, 347] width 13 height 13
click at [473, 469] on icon at bounding box center [476, 470] width 7 height 7
click at [473, 531] on icon at bounding box center [476, 531] width 7 height 7
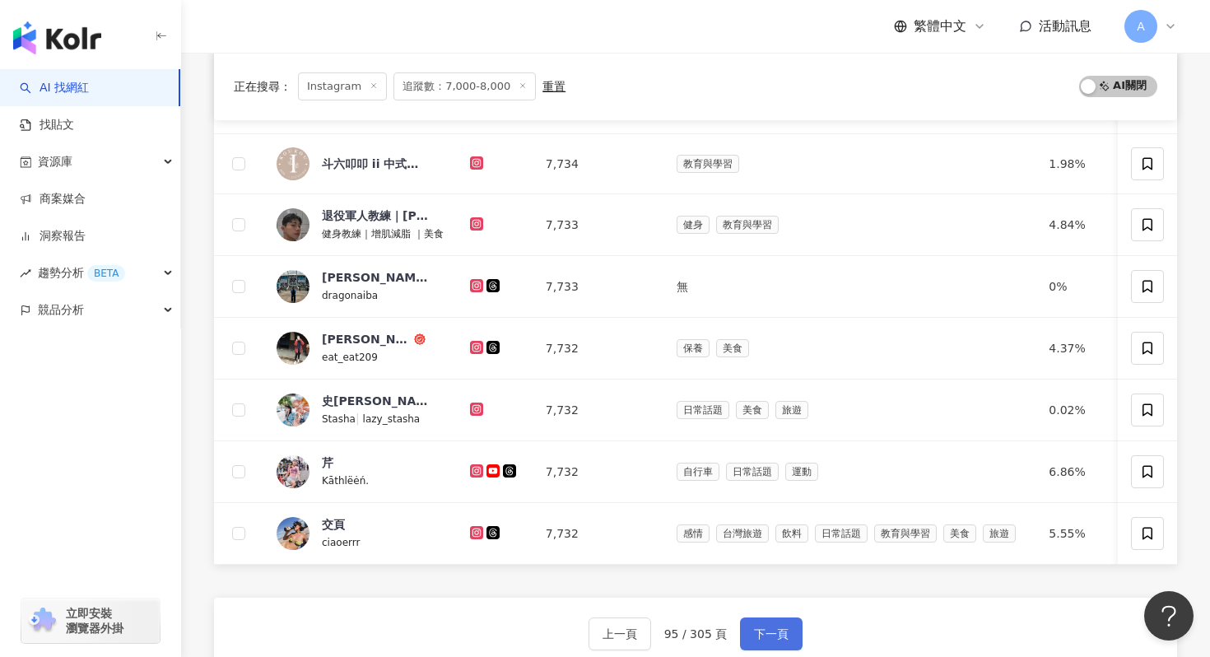
click at [763, 546] on button "下一頁" at bounding box center [771, 633] width 63 height 33
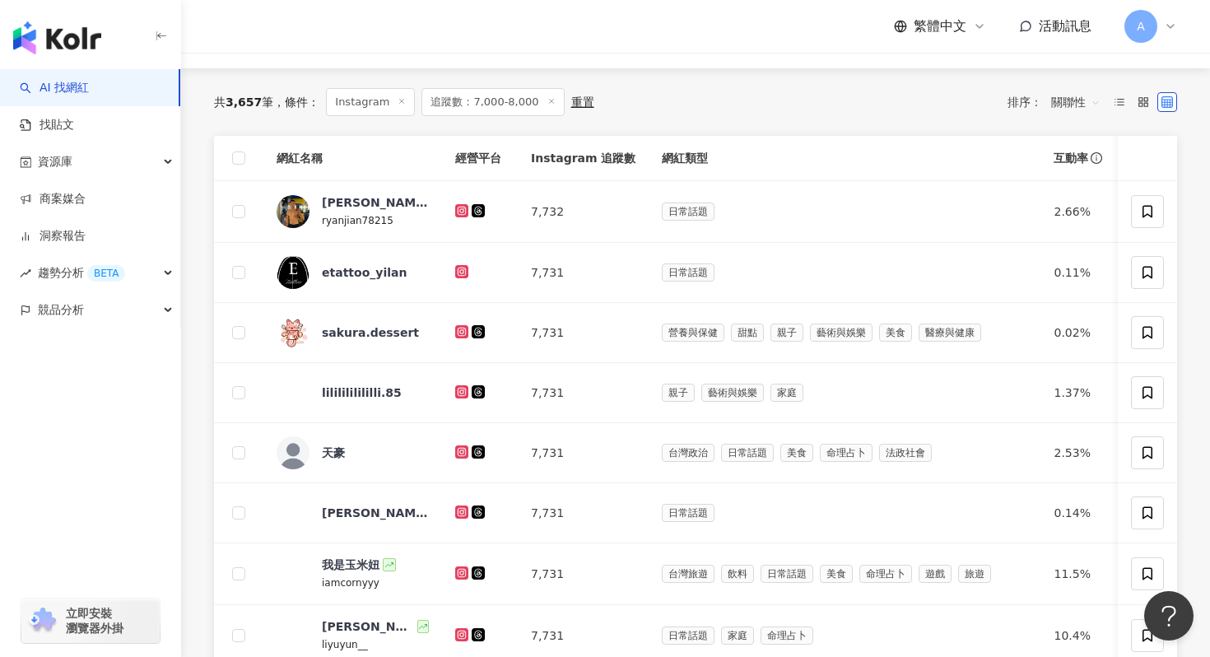
scroll to position [170, 0]
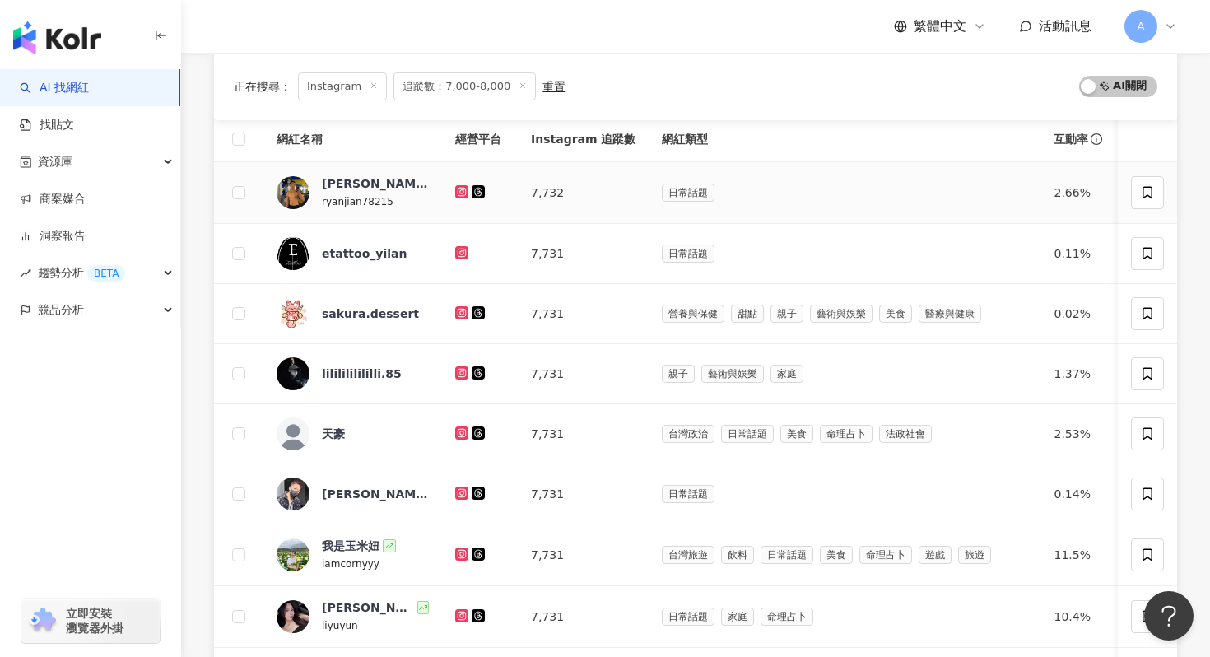
click at [460, 198] on div at bounding box center [479, 193] width 49 height 18
click at [459, 188] on icon at bounding box center [461, 191] width 7 height 7
click at [462, 307] on icon at bounding box center [461, 312] width 13 height 13
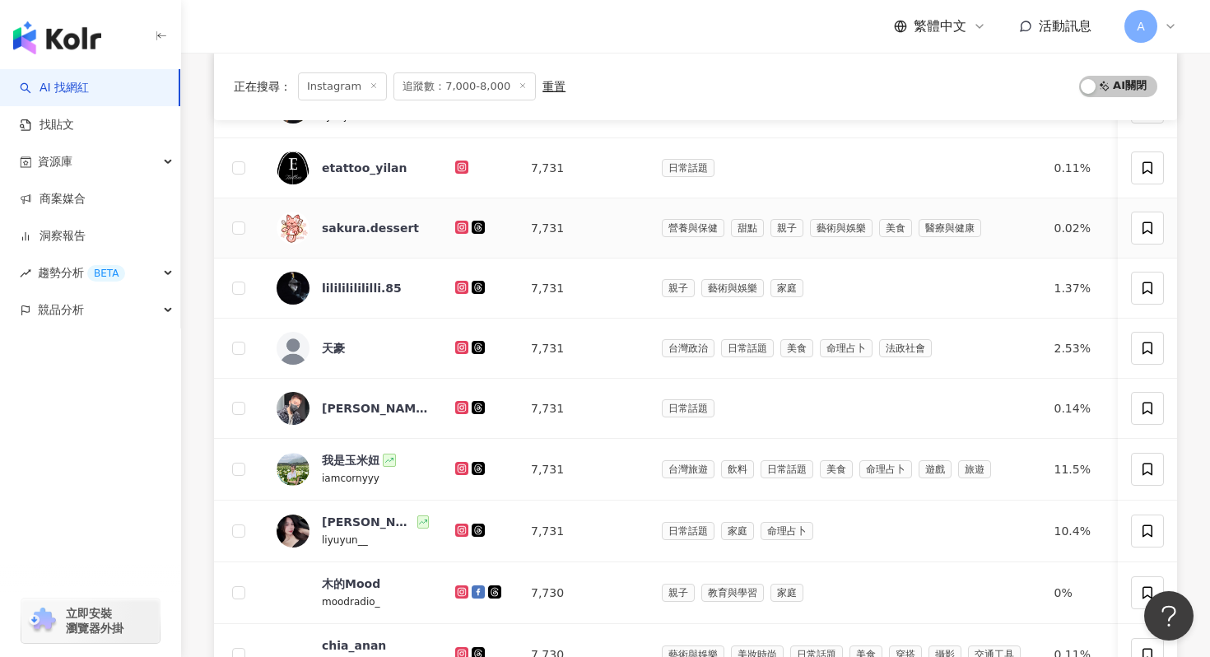
scroll to position [258, 0]
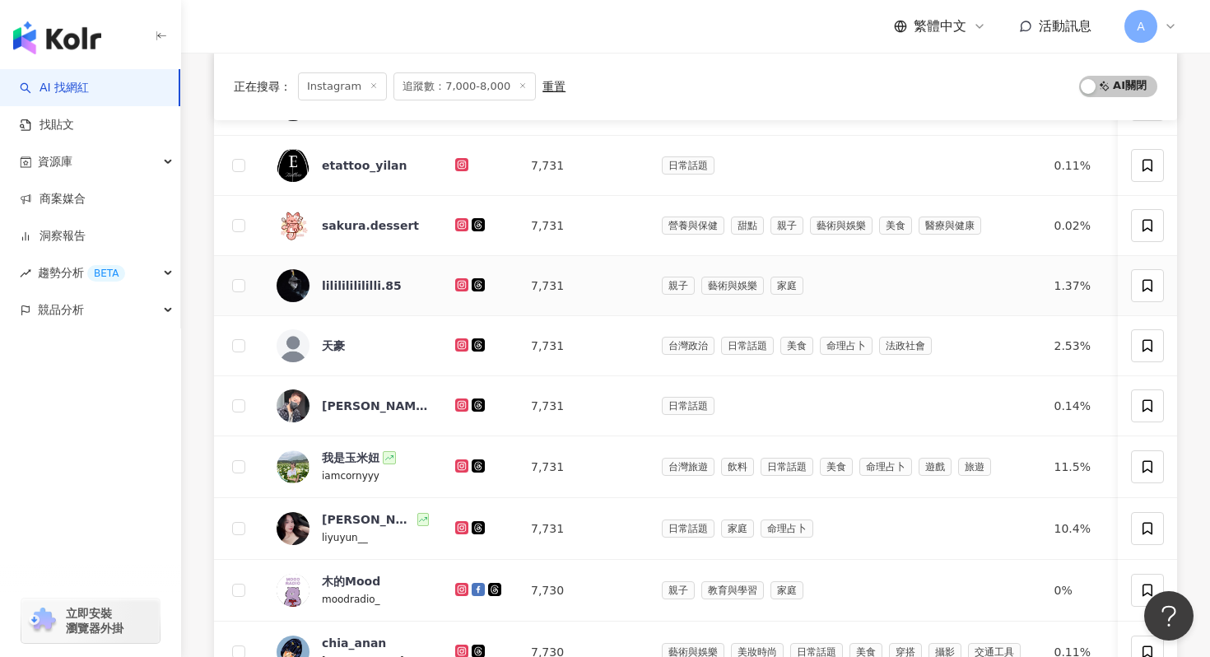
click at [462, 283] on icon at bounding box center [461, 284] width 2 height 2
click at [457, 346] on icon at bounding box center [462, 345] width 11 height 10
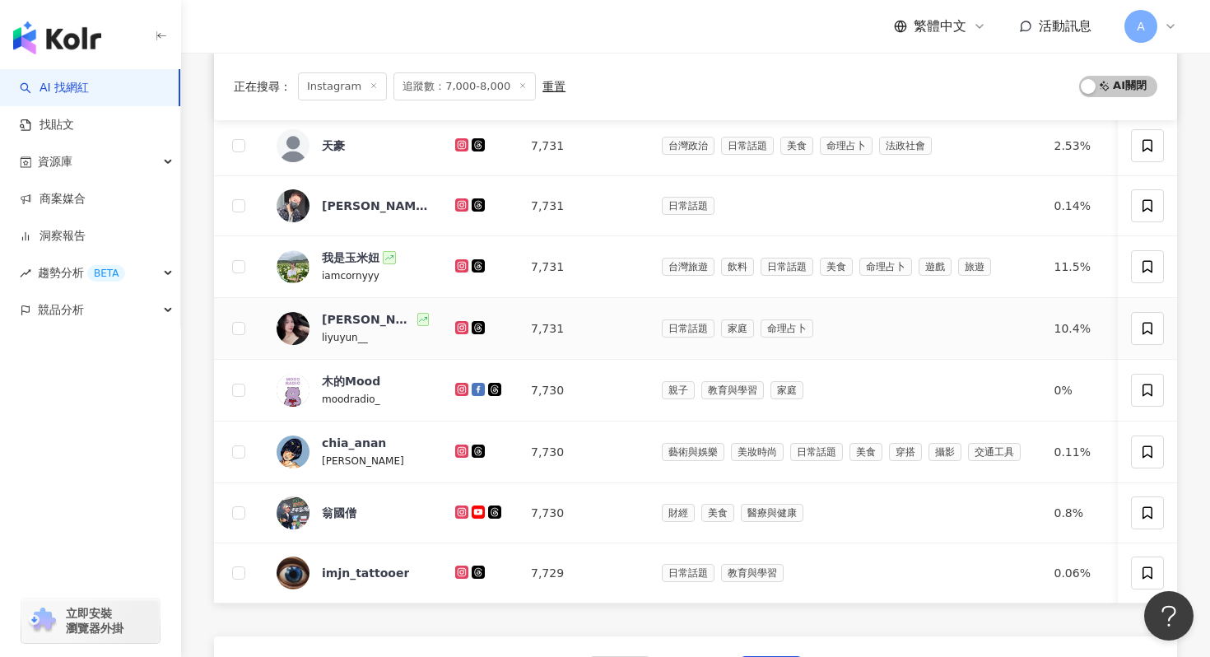
scroll to position [479, 0]
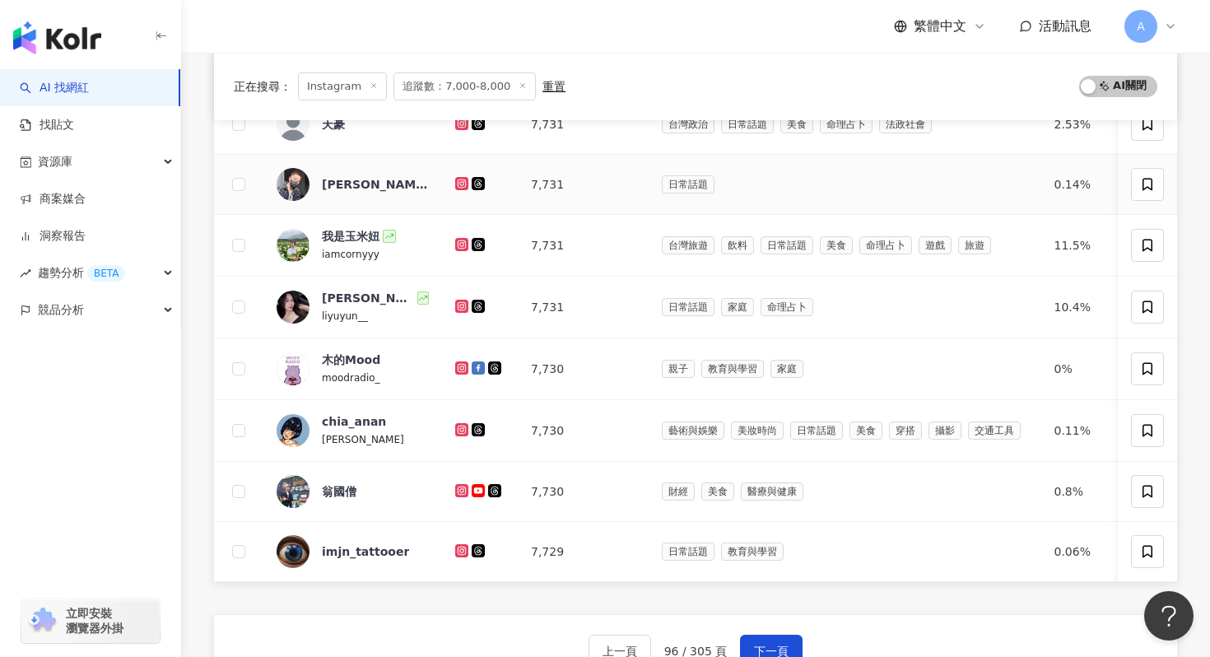
click at [463, 184] on icon at bounding box center [461, 182] width 7 height 7
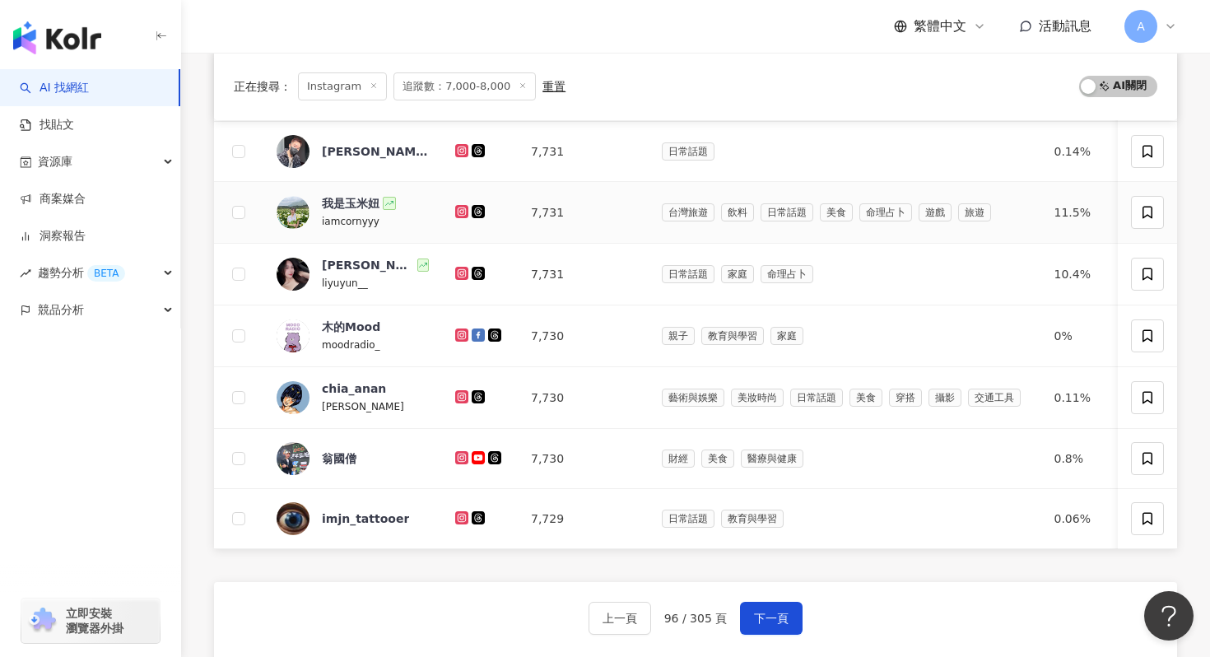
scroll to position [515, 0]
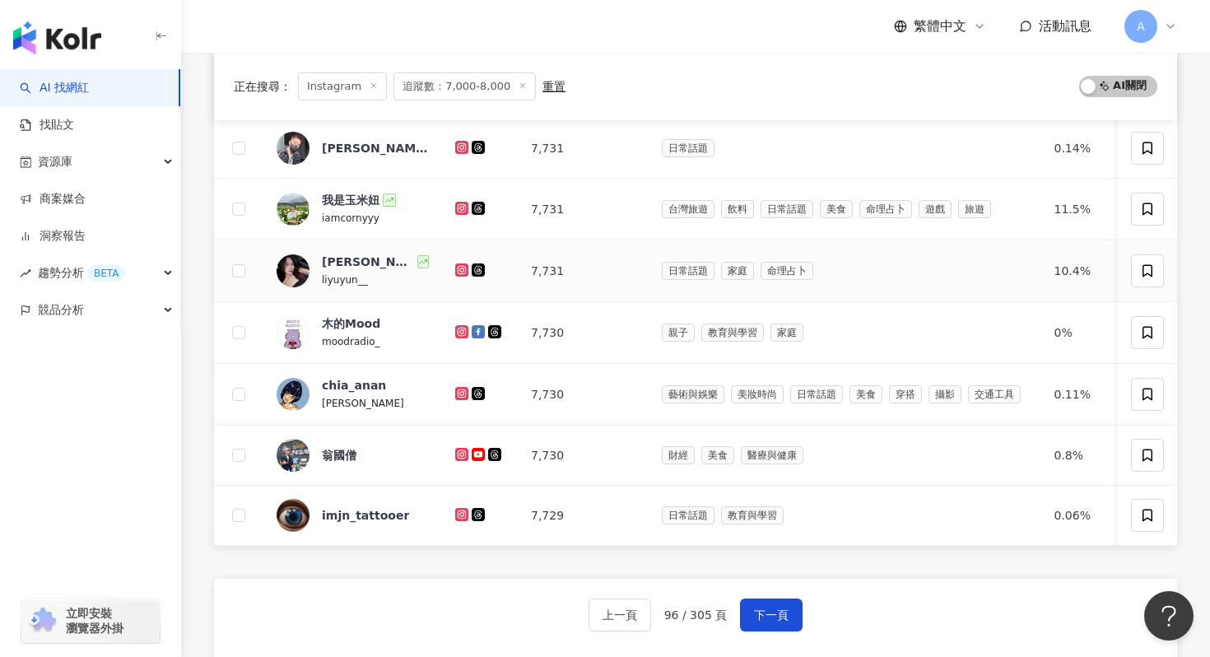
click at [462, 268] on icon at bounding box center [461, 269] width 2 height 2
click at [455, 392] on icon at bounding box center [461, 393] width 13 height 13
click at [460, 455] on icon at bounding box center [462, 454] width 11 height 10
click at [462, 518] on icon at bounding box center [462, 514] width 11 height 10
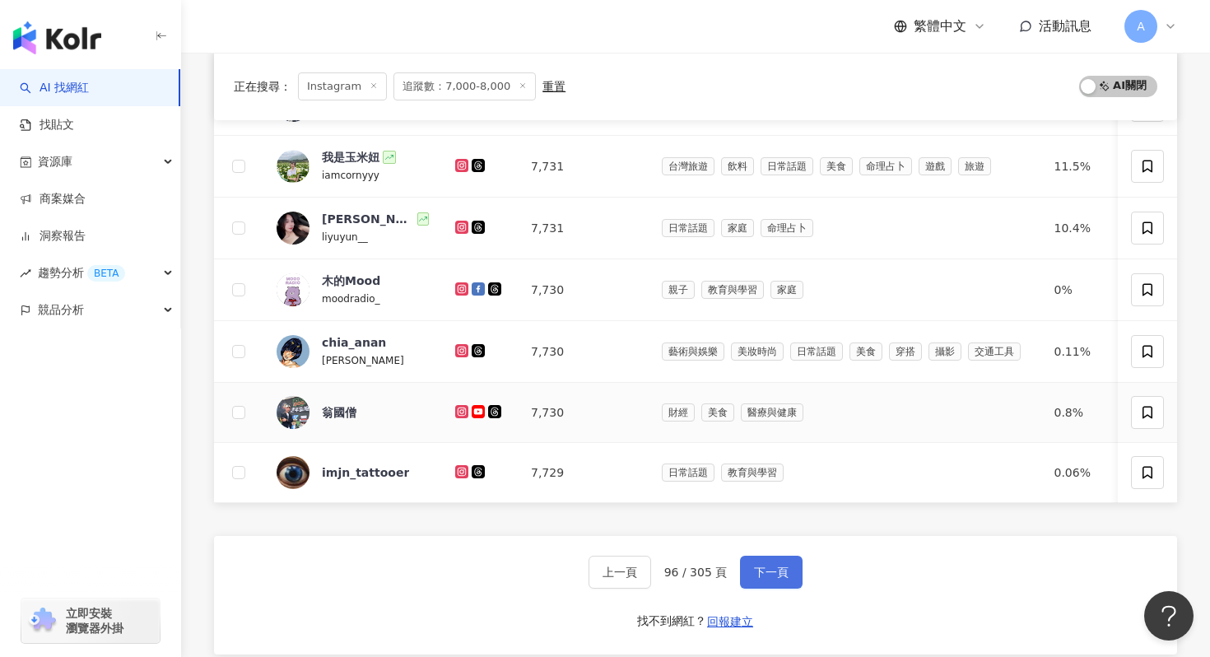
scroll to position [566, 0]
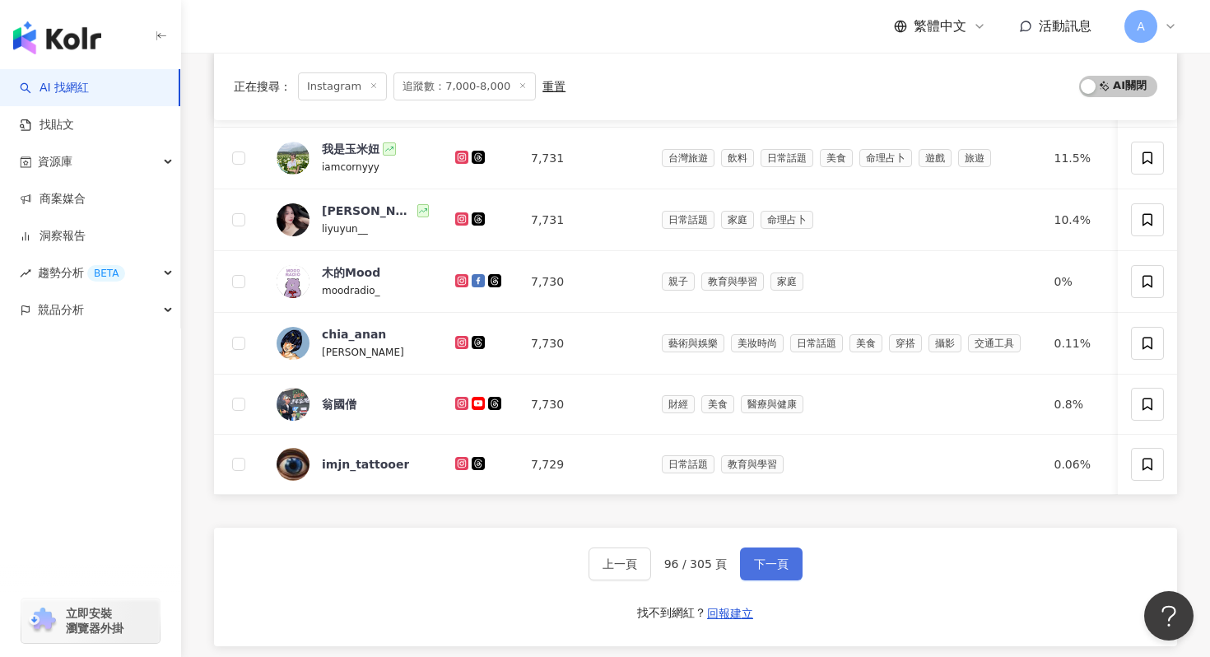
click at [777, 546] on span "下一頁" at bounding box center [771, 563] width 35 height 13
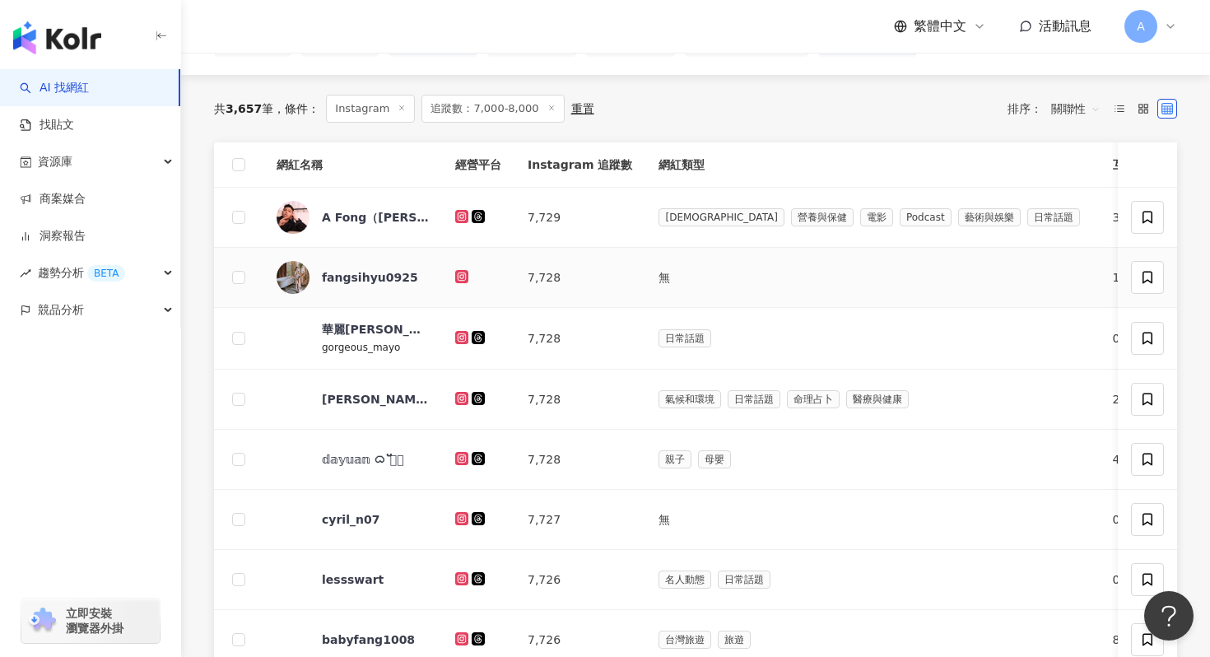
scroll to position [161, 0]
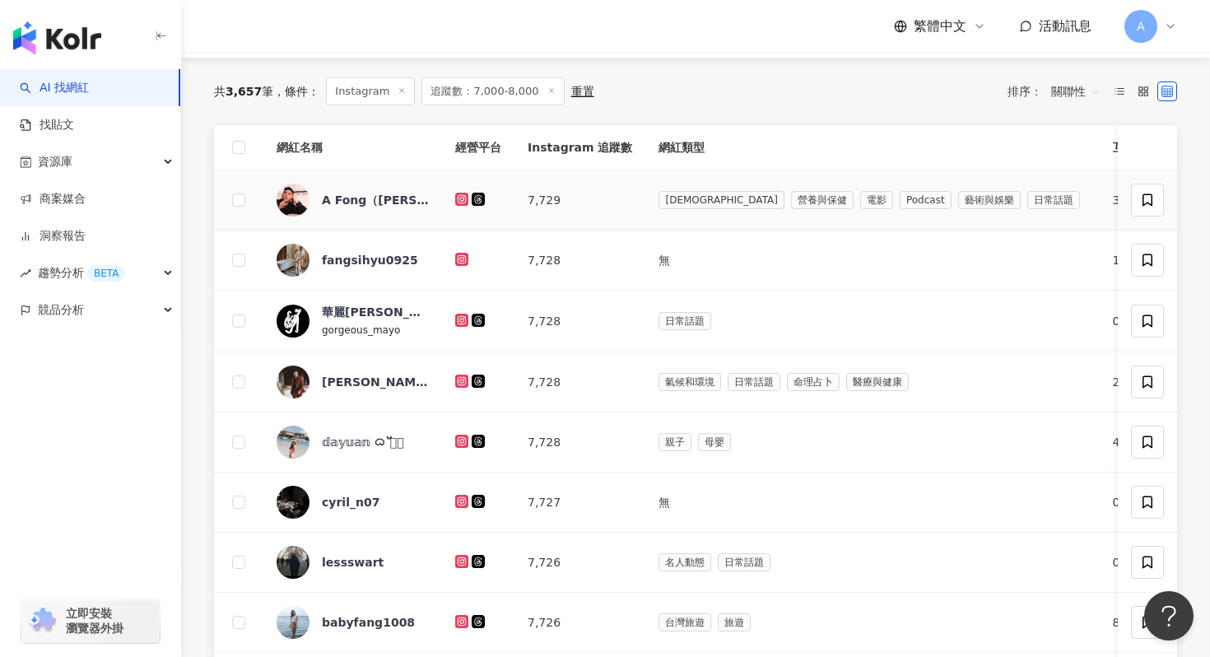
click at [459, 194] on icon at bounding box center [461, 199] width 13 height 13
click at [461, 260] on icon at bounding box center [461, 259] width 2 height 2
click at [460, 315] on icon at bounding box center [461, 320] width 13 height 13
click at [458, 378] on icon at bounding box center [461, 380] width 7 height 7
click at [462, 441] on icon at bounding box center [461, 440] width 2 height 2
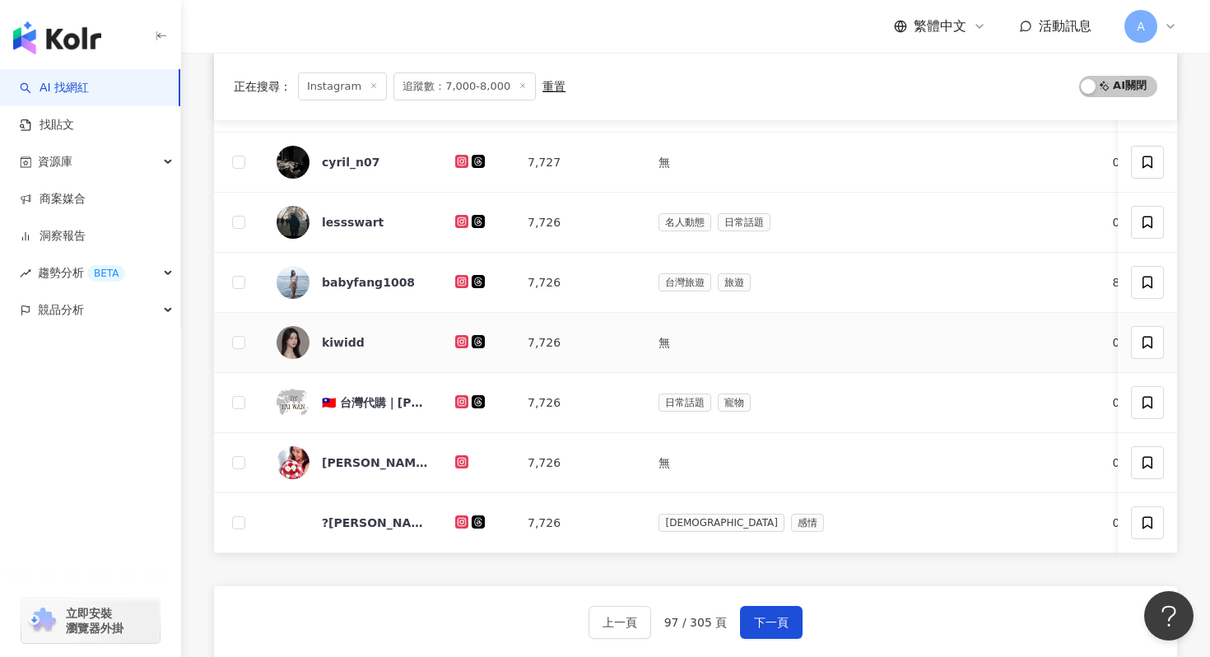
scroll to position [504, 0]
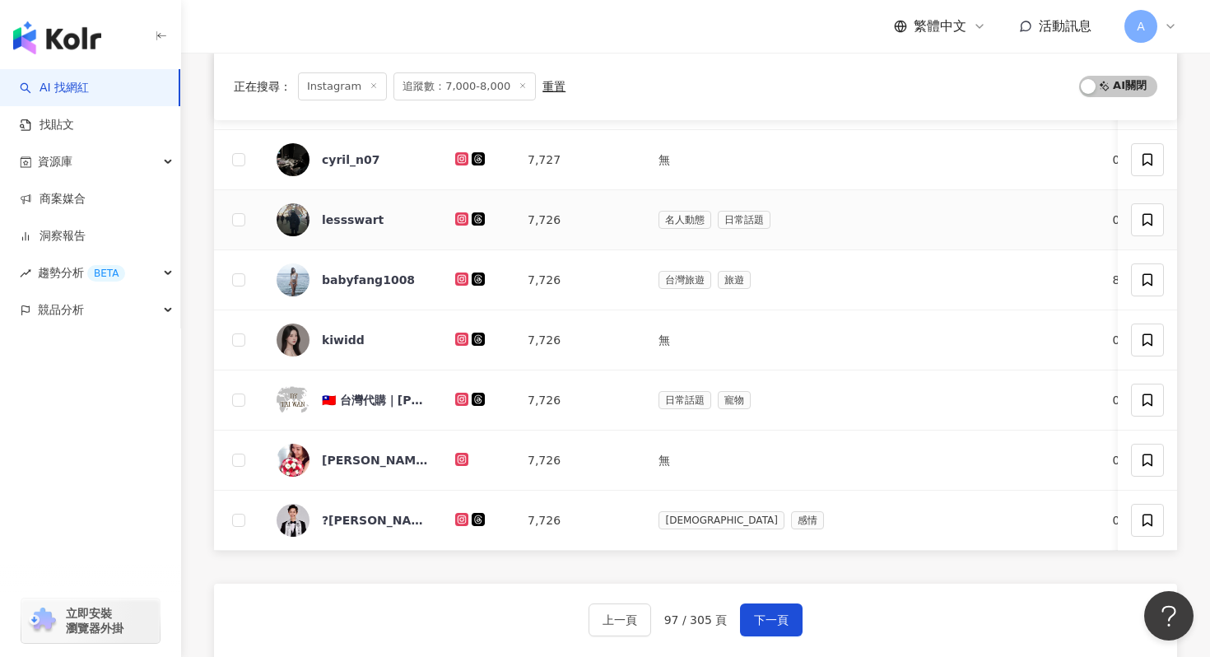
click at [463, 212] on icon at bounding box center [461, 218] width 13 height 13
click at [462, 274] on icon at bounding box center [462, 279] width 11 height 10
click at [462, 332] on div at bounding box center [478, 340] width 46 height 18
click at [462, 336] on icon at bounding box center [461, 338] width 7 height 7
click at [463, 401] on icon at bounding box center [461, 398] width 7 height 7
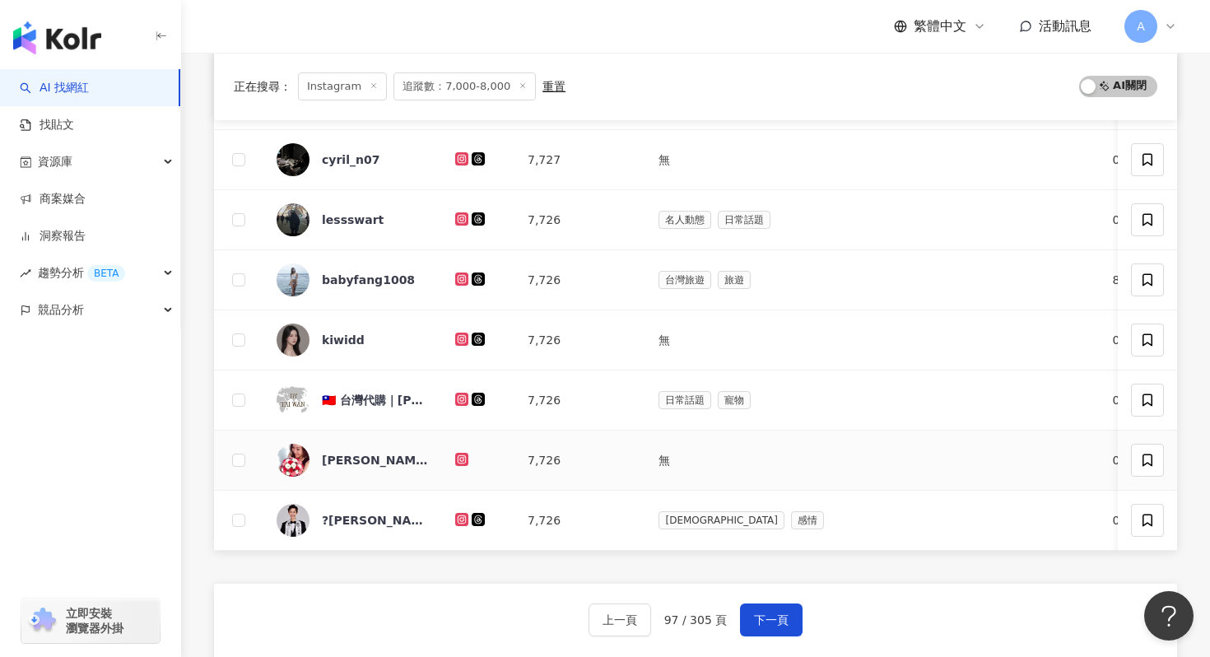
click at [462, 452] on div at bounding box center [478, 460] width 46 height 18
click at [462, 455] on icon at bounding box center [462, 459] width 11 height 10
click at [464, 527] on div at bounding box center [478, 520] width 46 height 18
click at [464, 523] on icon at bounding box center [461, 519] width 13 height 13
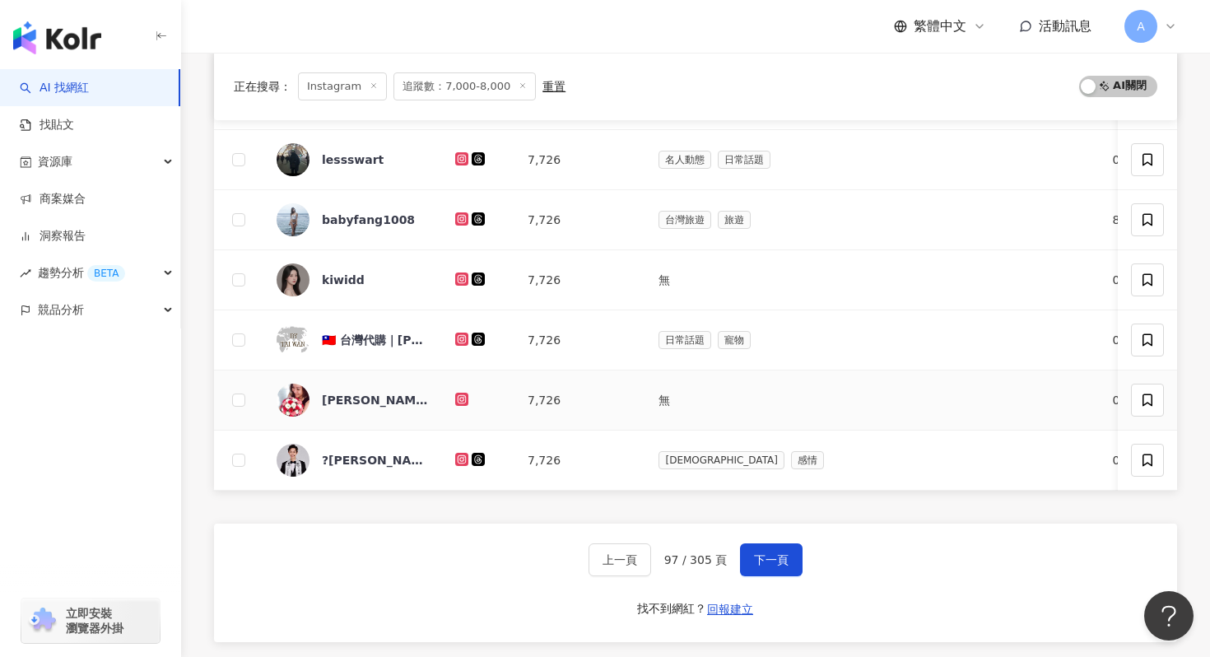
scroll to position [593, 0]
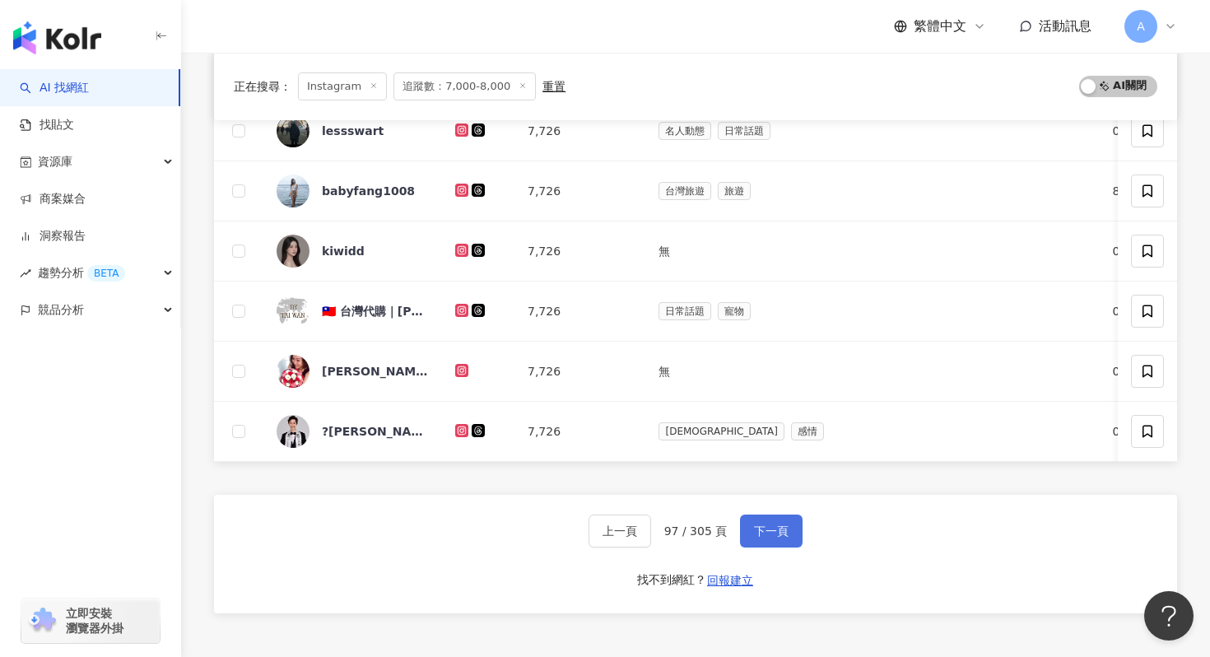
click at [770, 526] on span "下一頁" at bounding box center [771, 530] width 35 height 13
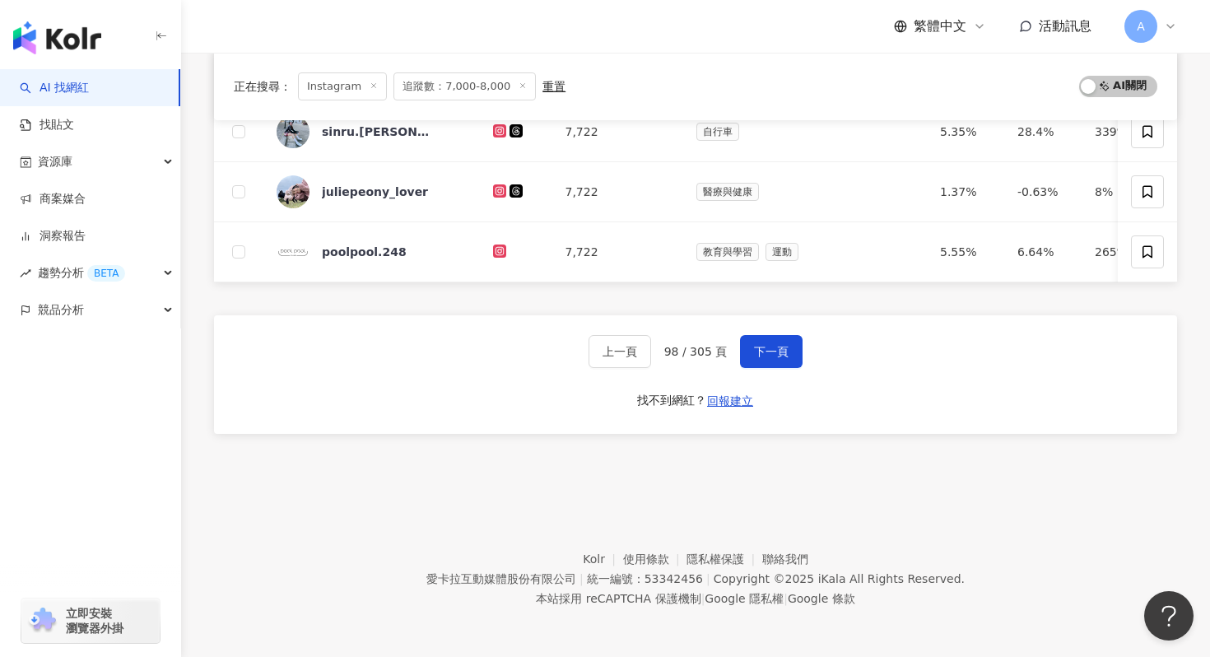
scroll to position [775, 0]
